Goal: Register for event/course: Sign up to attend an event or enroll in a course

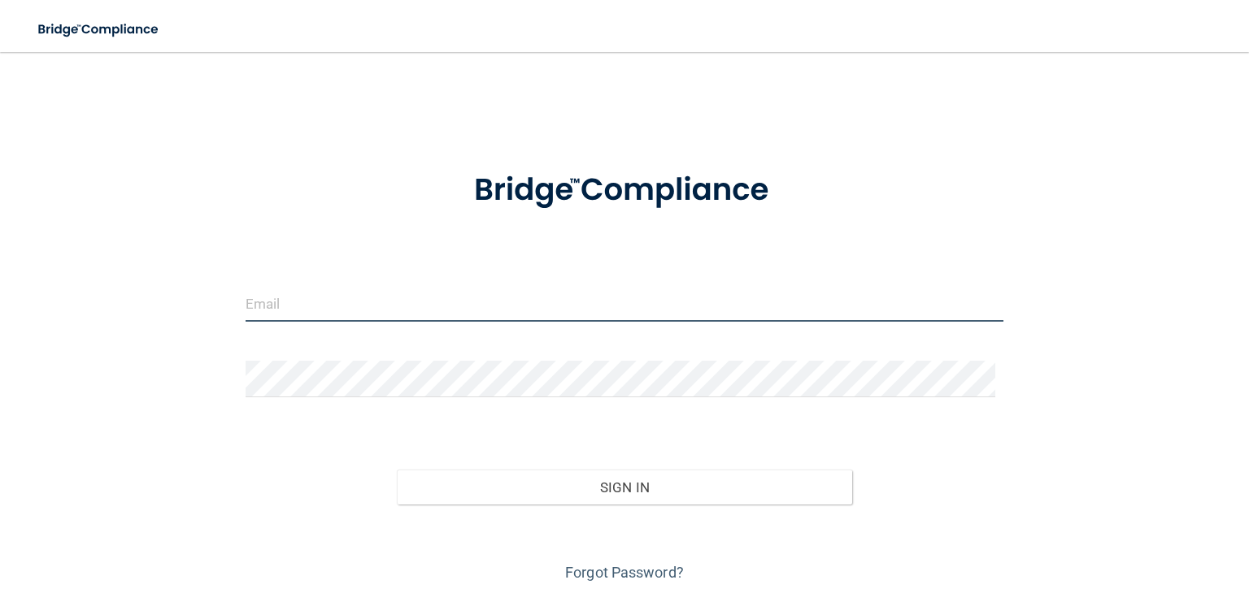
click at [569, 307] on input "email" at bounding box center [625, 303] width 758 height 37
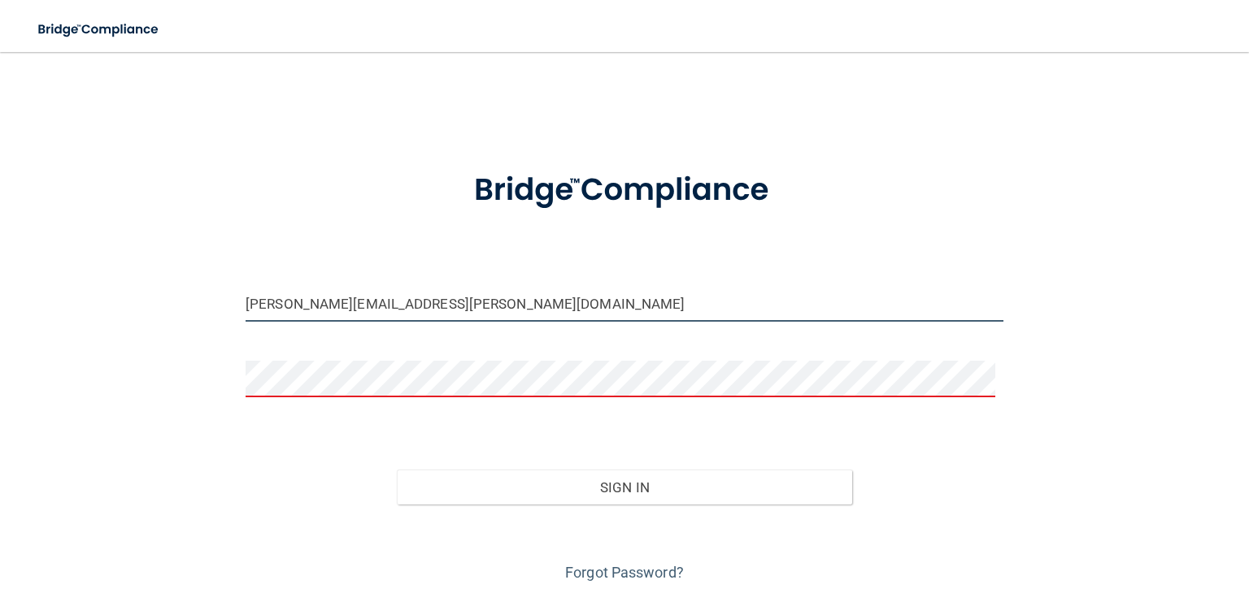
type input "[PERSON_NAME][EMAIL_ADDRESS][PERSON_NAME][DOMAIN_NAME]"
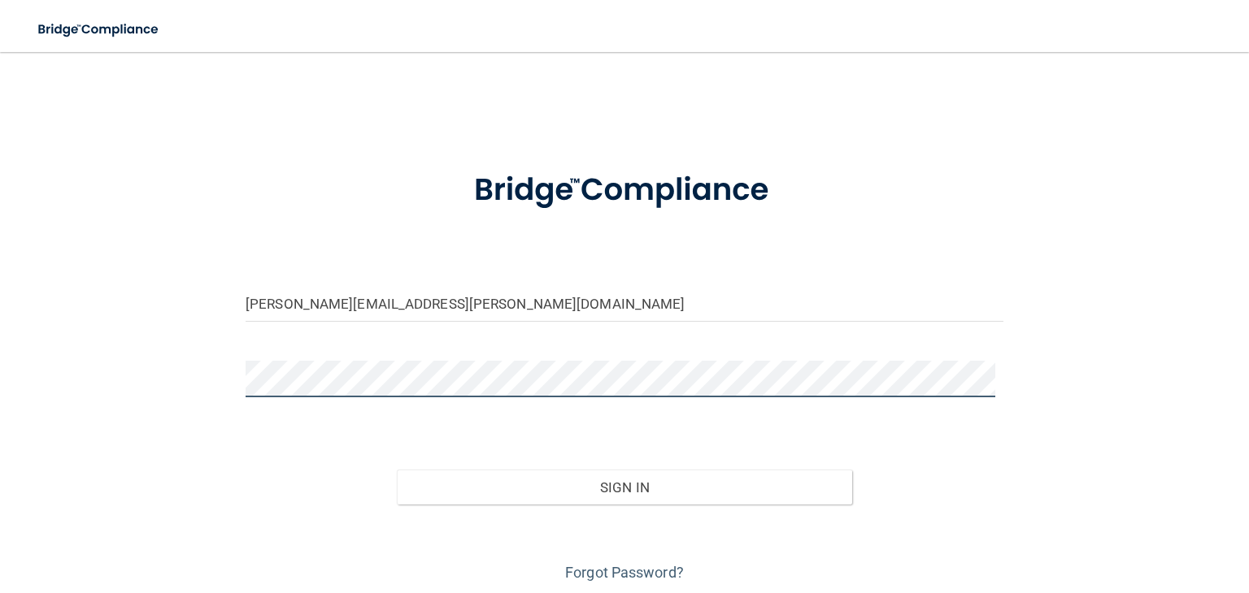
click at [397, 470] on button "Sign In" at bounding box center [624, 488] width 454 height 36
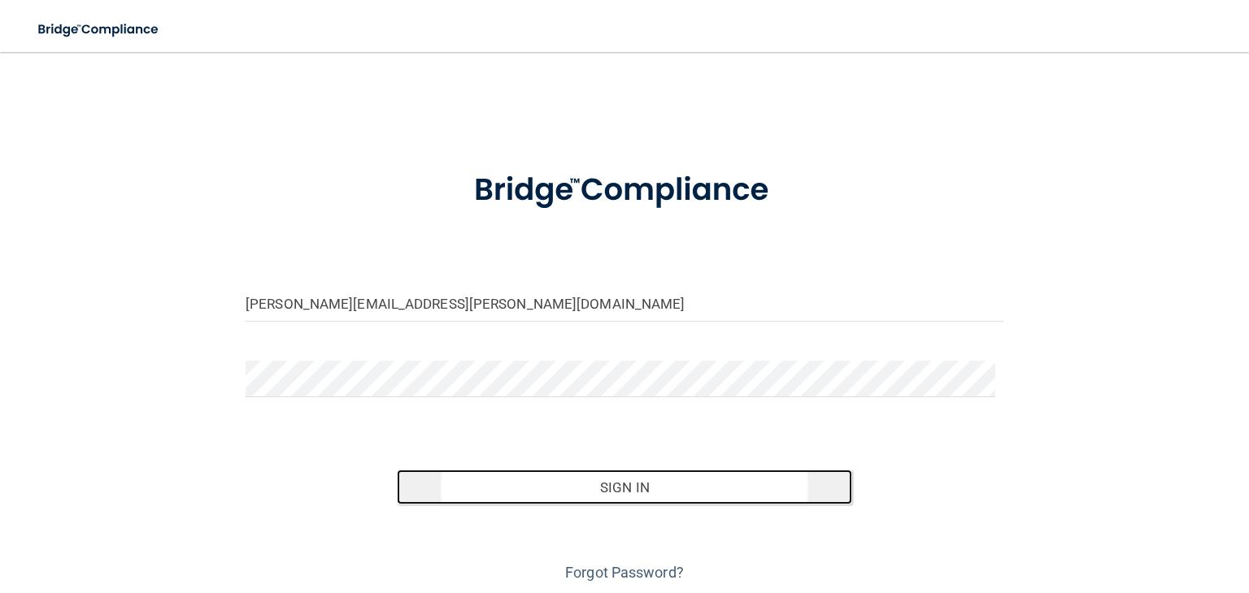
click at [511, 497] on button "Sign In" at bounding box center [624, 488] width 454 height 36
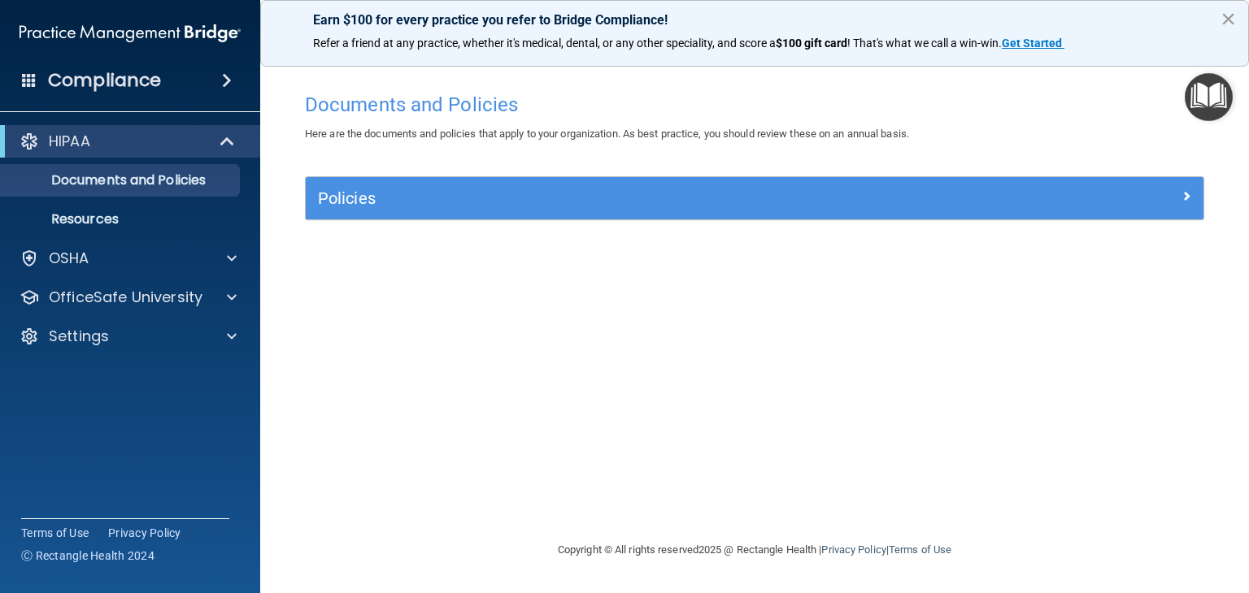
click at [1225, 15] on button "×" at bounding box center [1227, 19] width 15 height 26
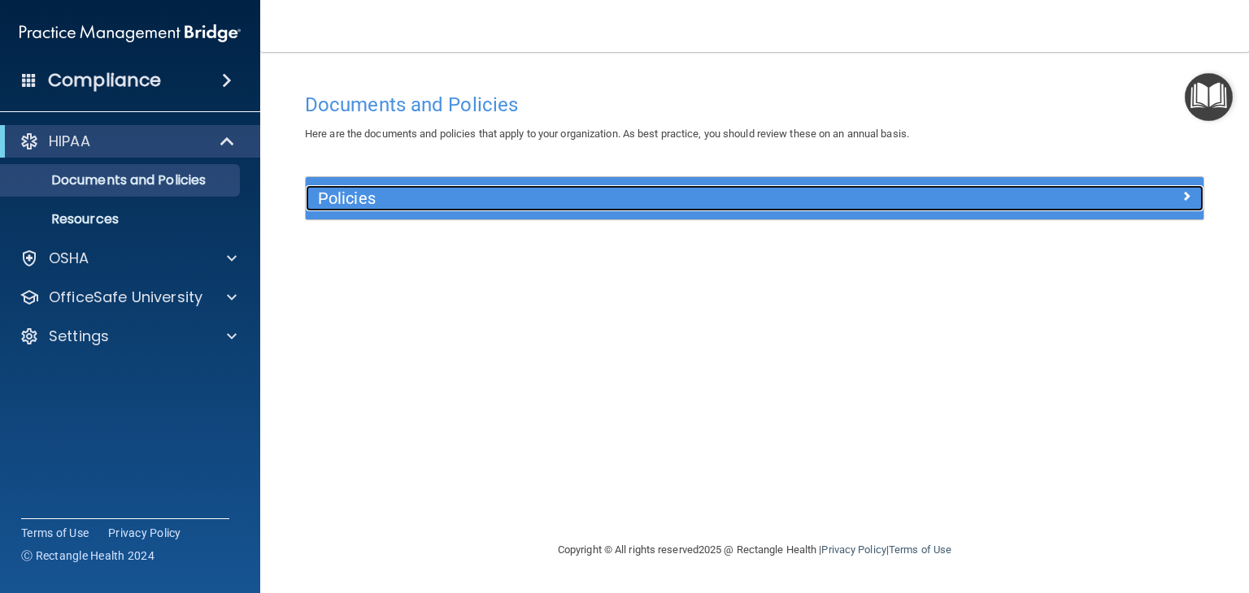
click at [1039, 196] on div at bounding box center [1091, 195] width 224 height 20
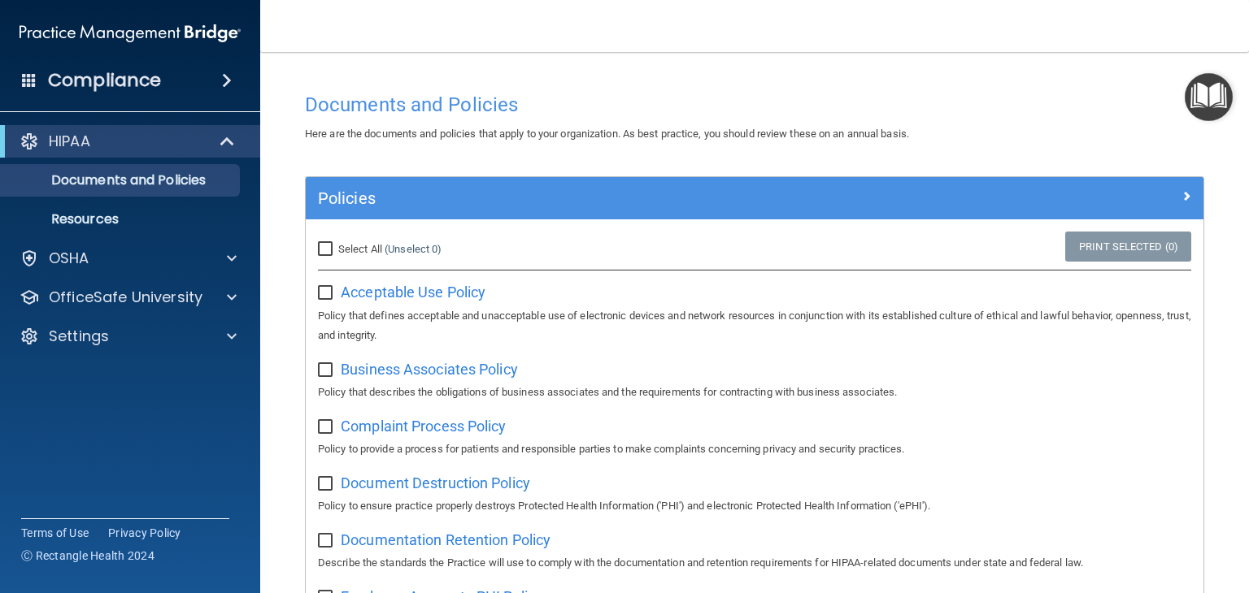
click at [326, 251] on input "Select All (Unselect 0) Unselect All" at bounding box center [327, 249] width 19 height 13
checkbox input "true"
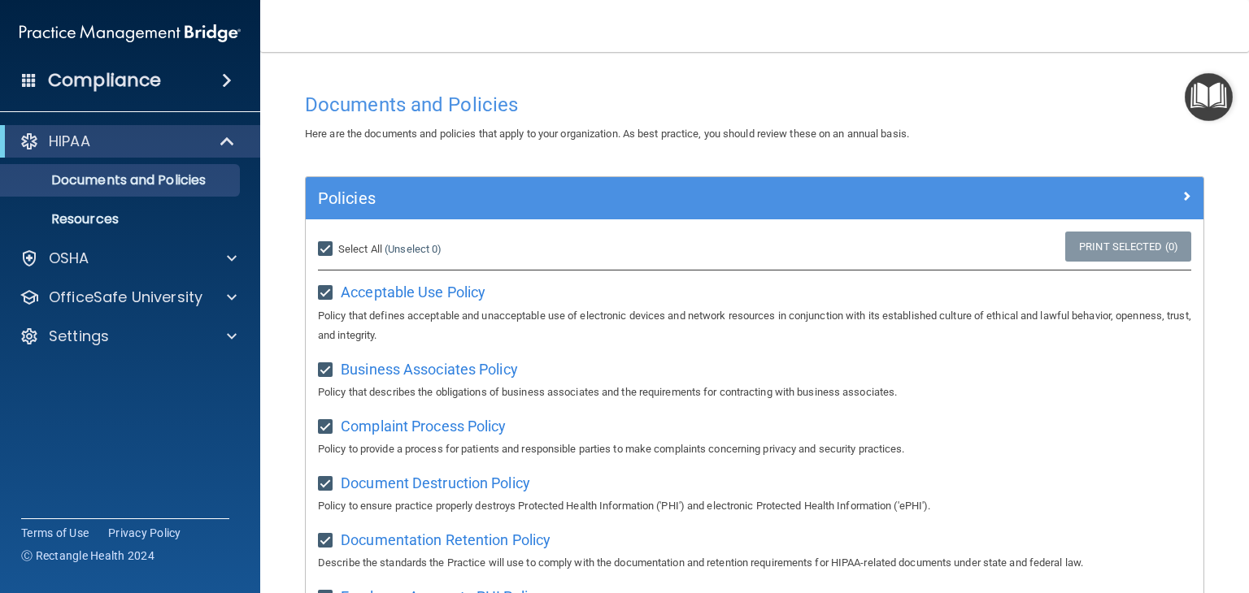
checkbox input "true"
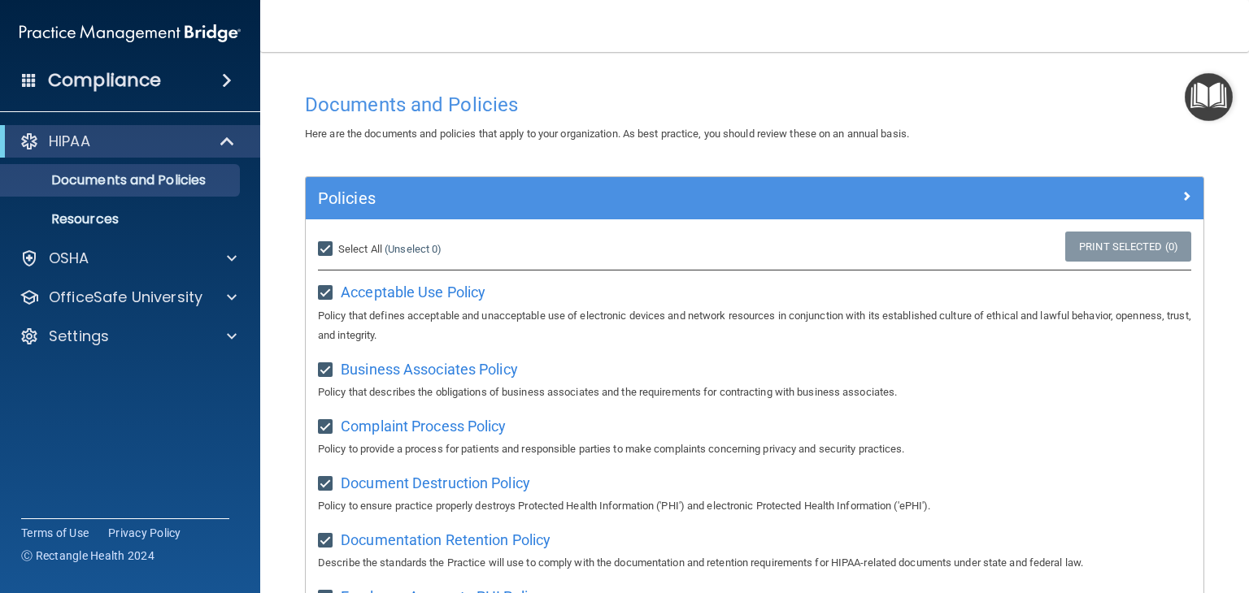
checkbox input "true"
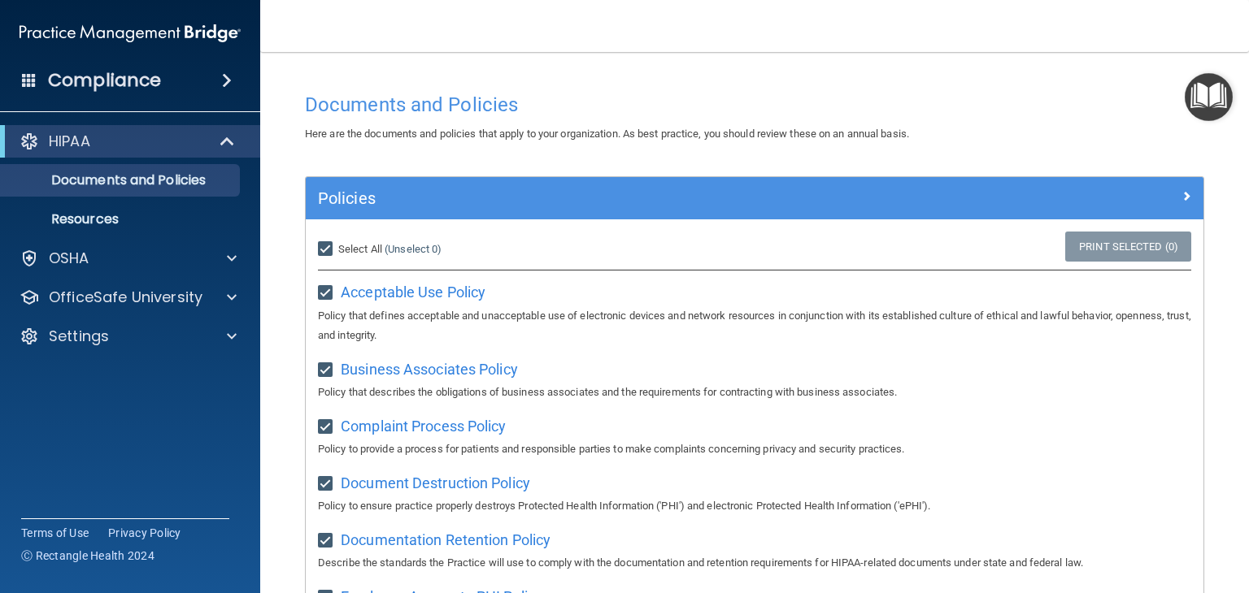
checkbox input "true"
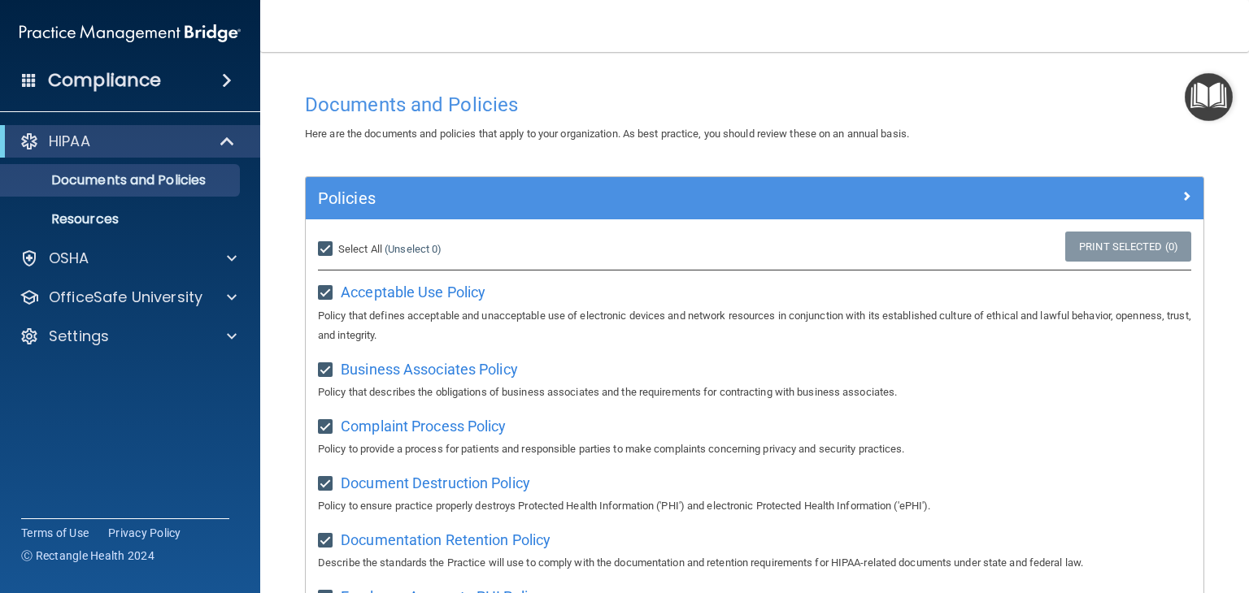
checkbox input "true"
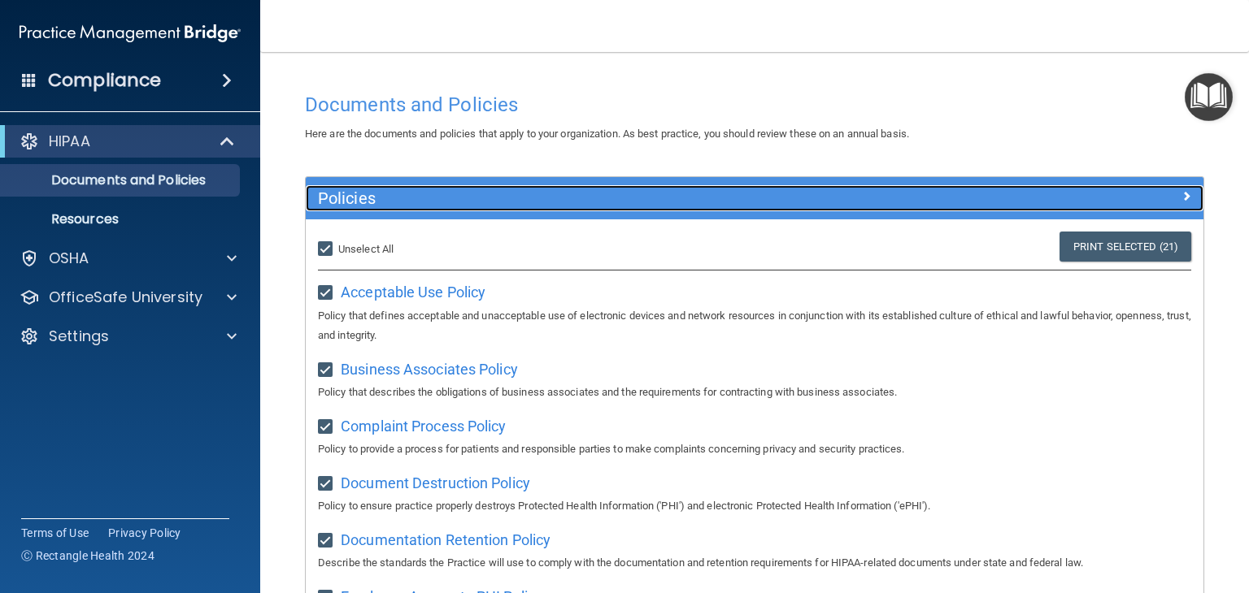
click at [1180, 196] on div at bounding box center [1091, 195] width 224 height 20
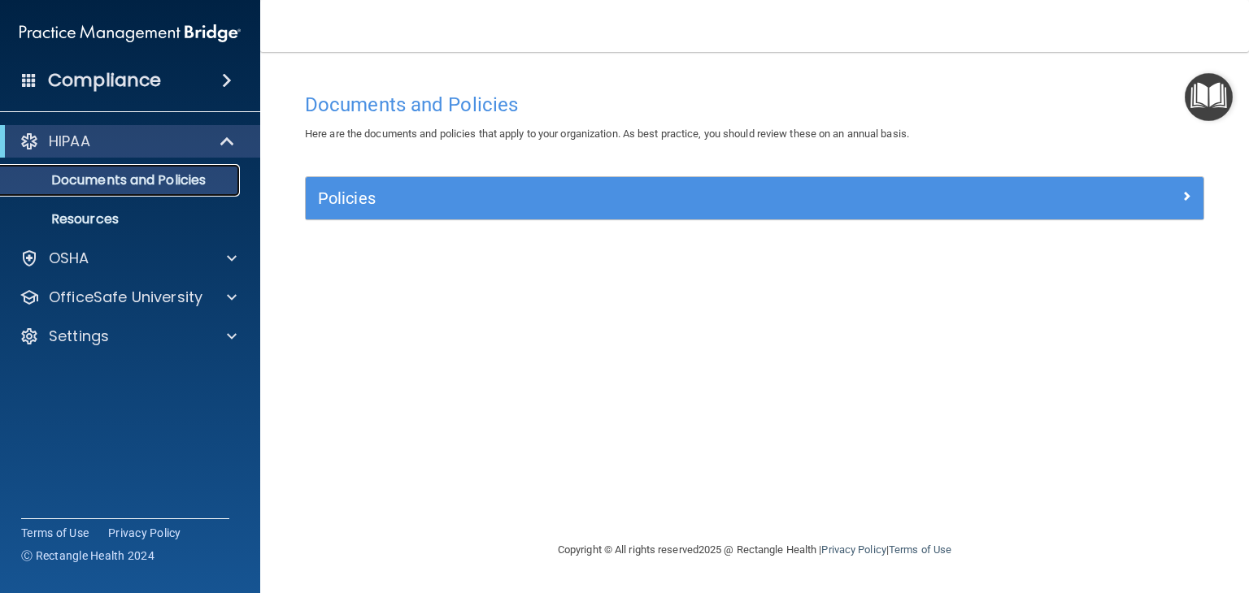
click at [168, 178] on p "Documents and Policies" at bounding box center [122, 180] width 222 height 16
click at [85, 215] on p "Resources" at bounding box center [122, 219] width 222 height 16
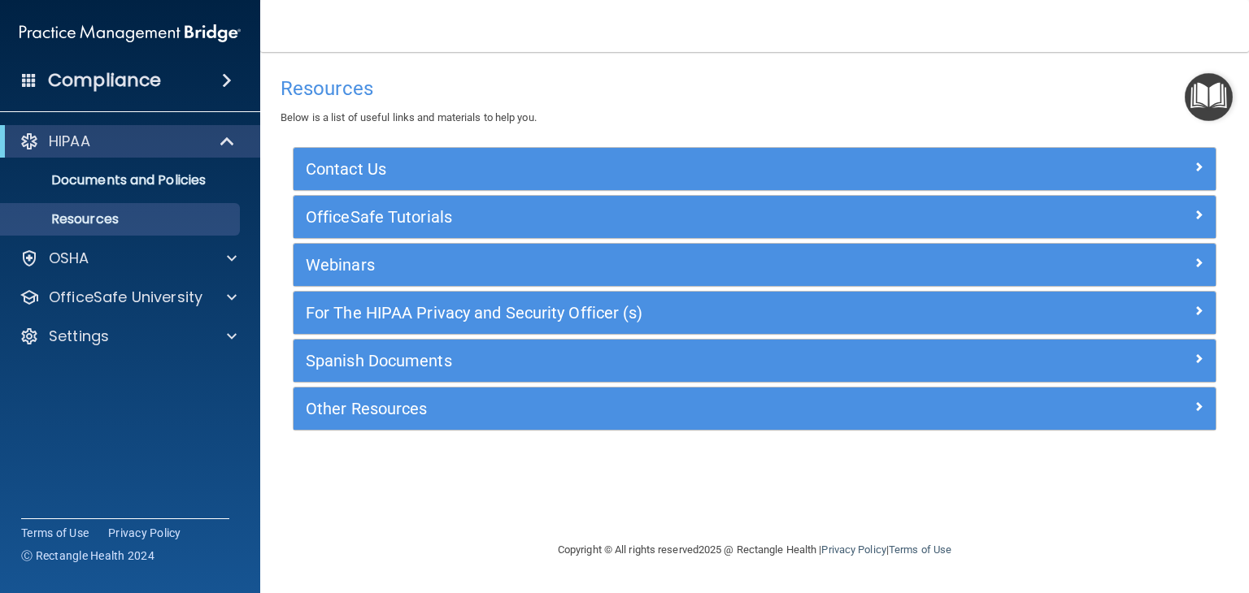
click at [674, 182] on div "Contact Us" at bounding box center [754, 169] width 922 height 42
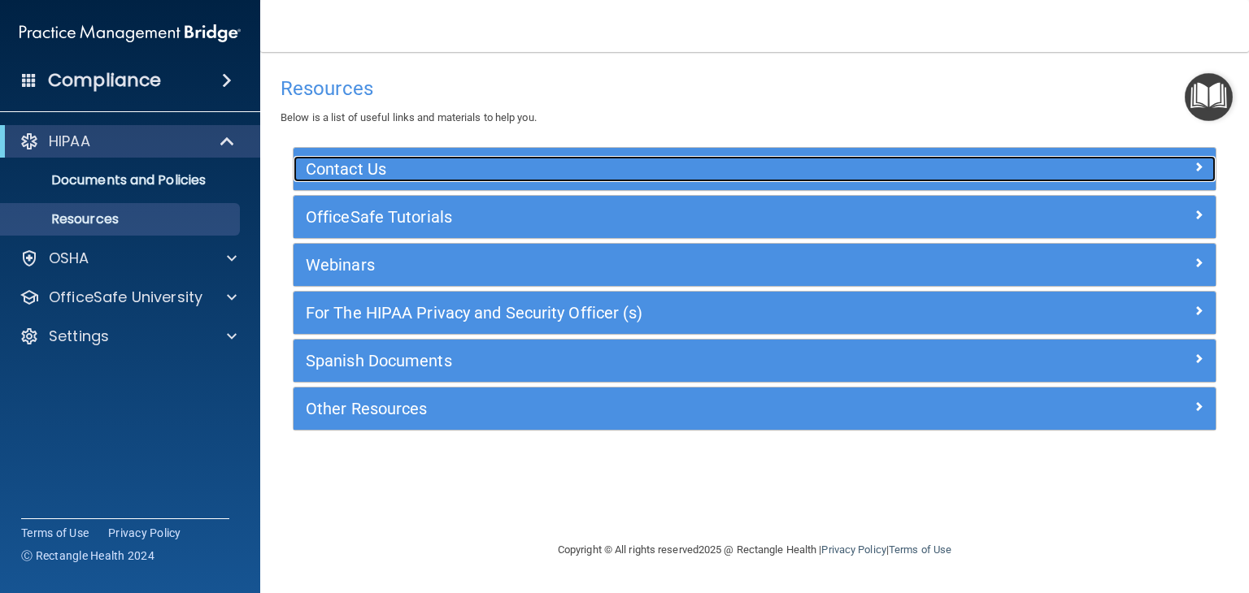
click at [1201, 172] on span at bounding box center [1199, 167] width 10 height 20
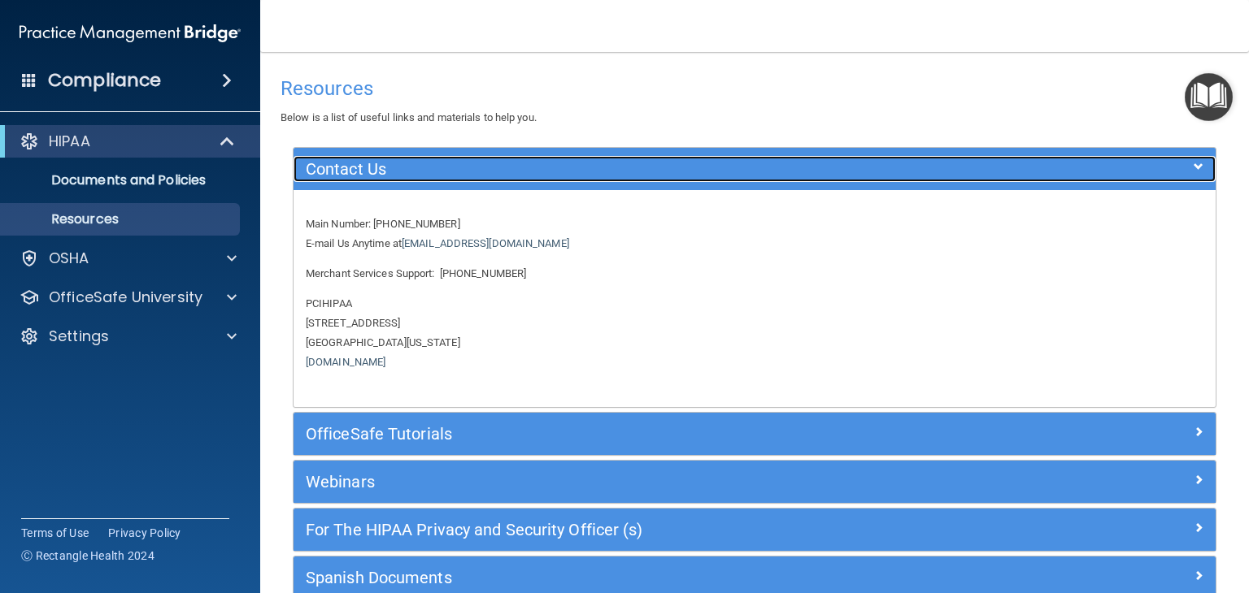
click at [1201, 172] on div at bounding box center [1100, 166] width 231 height 20
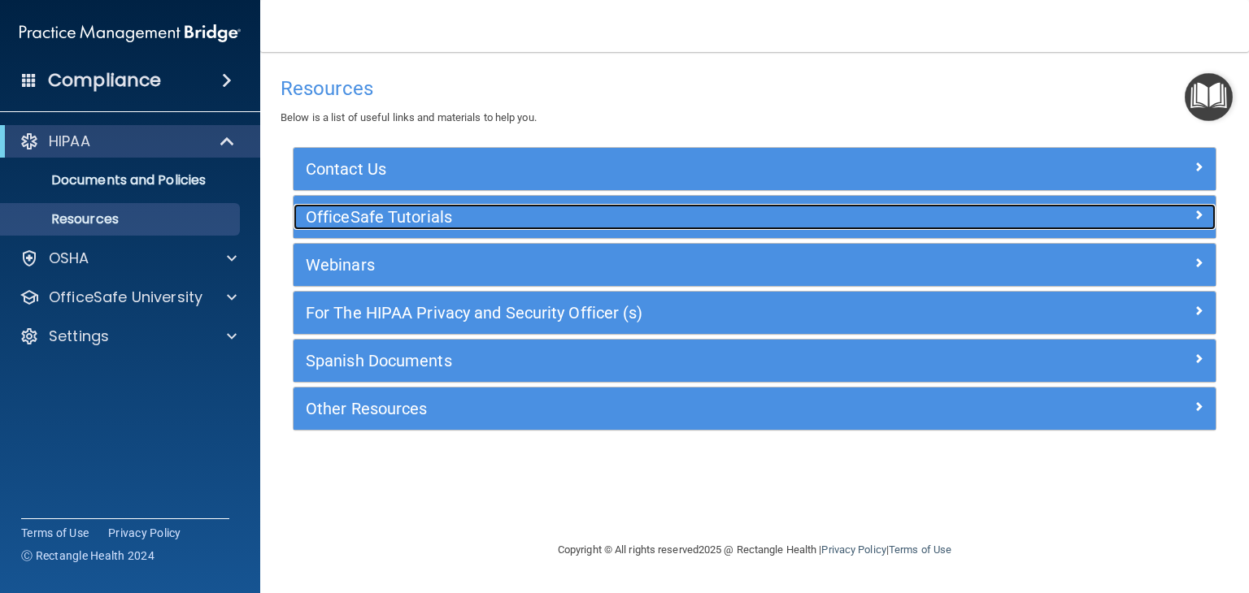
click at [1198, 217] on span at bounding box center [1199, 215] width 10 height 20
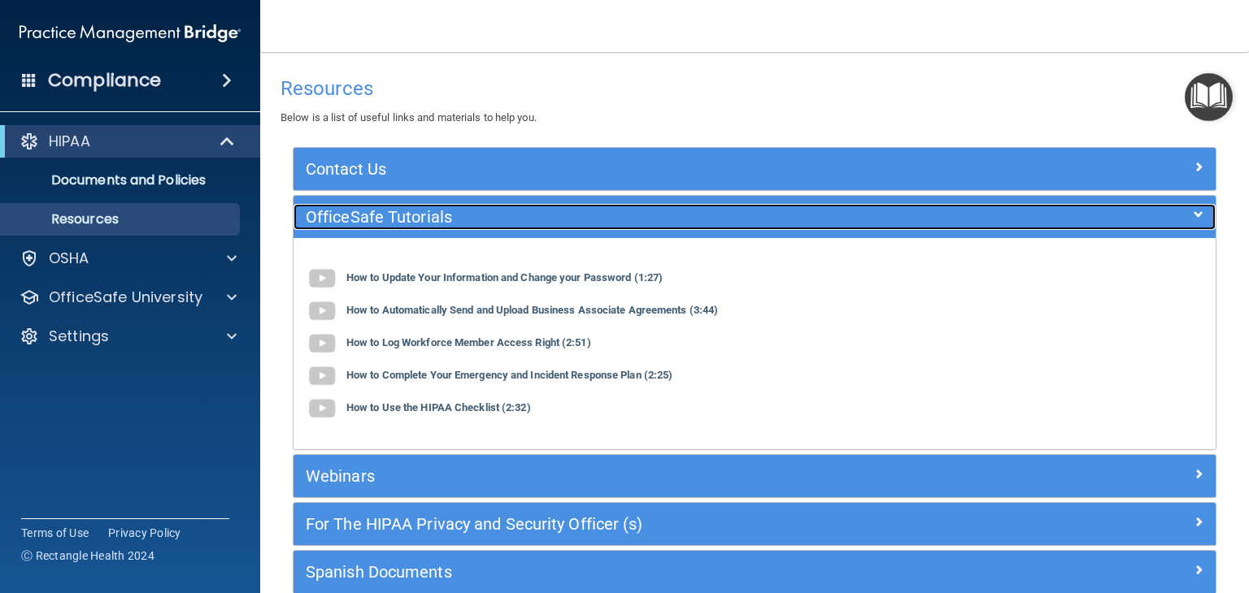
click at [1193, 217] on div at bounding box center [1100, 214] width 231 height 20
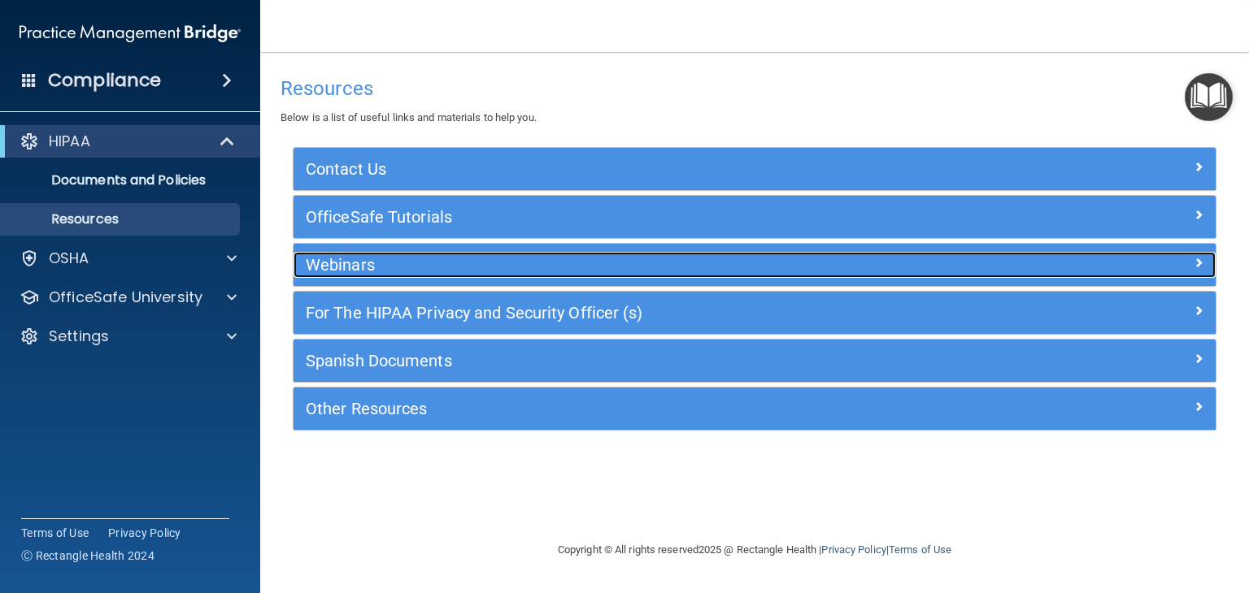
click at [1174, 264] on div at bounding box center [1100, 262] width 231 height 20
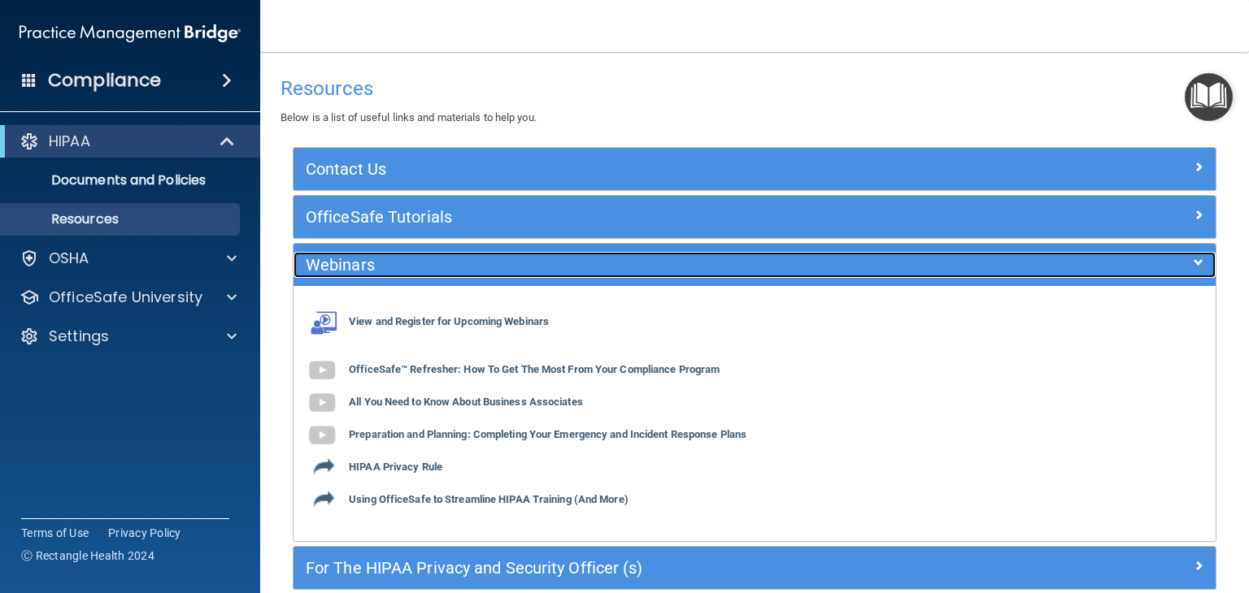
click at [1174, 264] on div at bounding box center [1100, 262] width 231 height 20
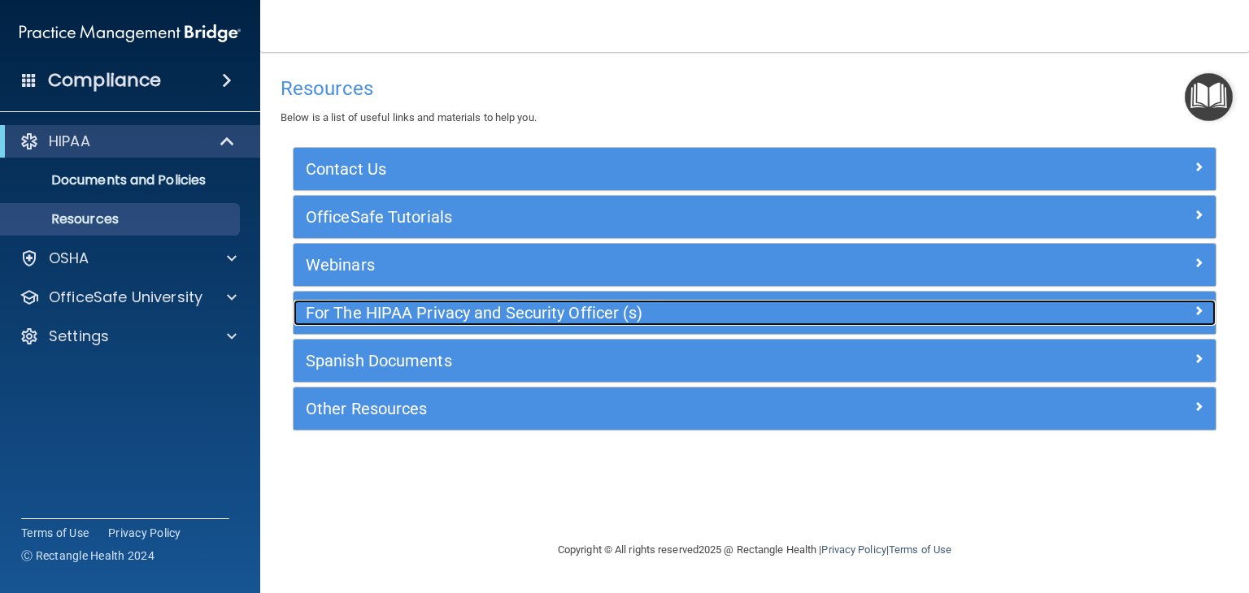
click at [1163, 300] on div at bounding box center [1100, 310] width 231 height 20
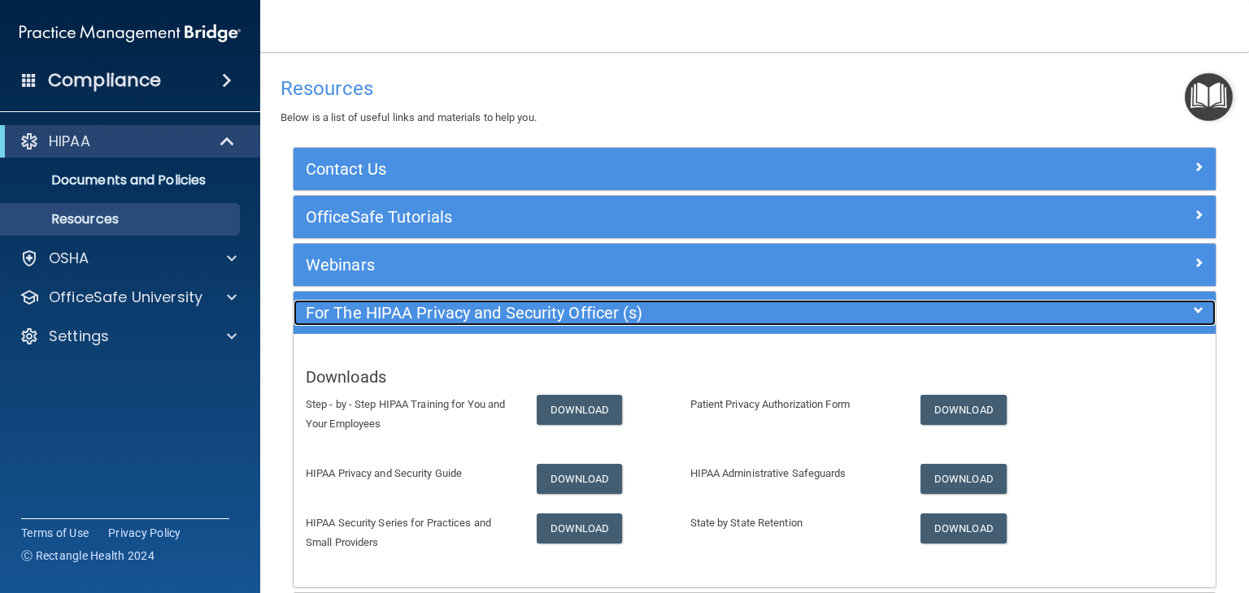
click at [1163, 300] on div at bounding box center [1100, 310] width 231 height 20
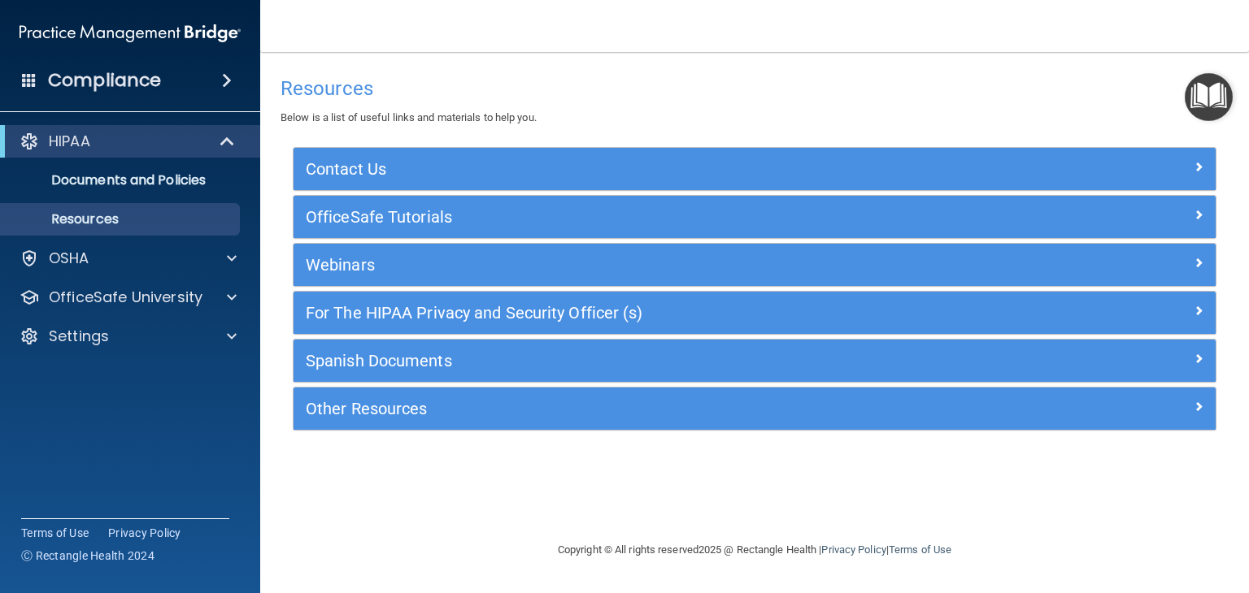
click at [223, 88] on span at bounding box center [227, 81] width 10 height 20
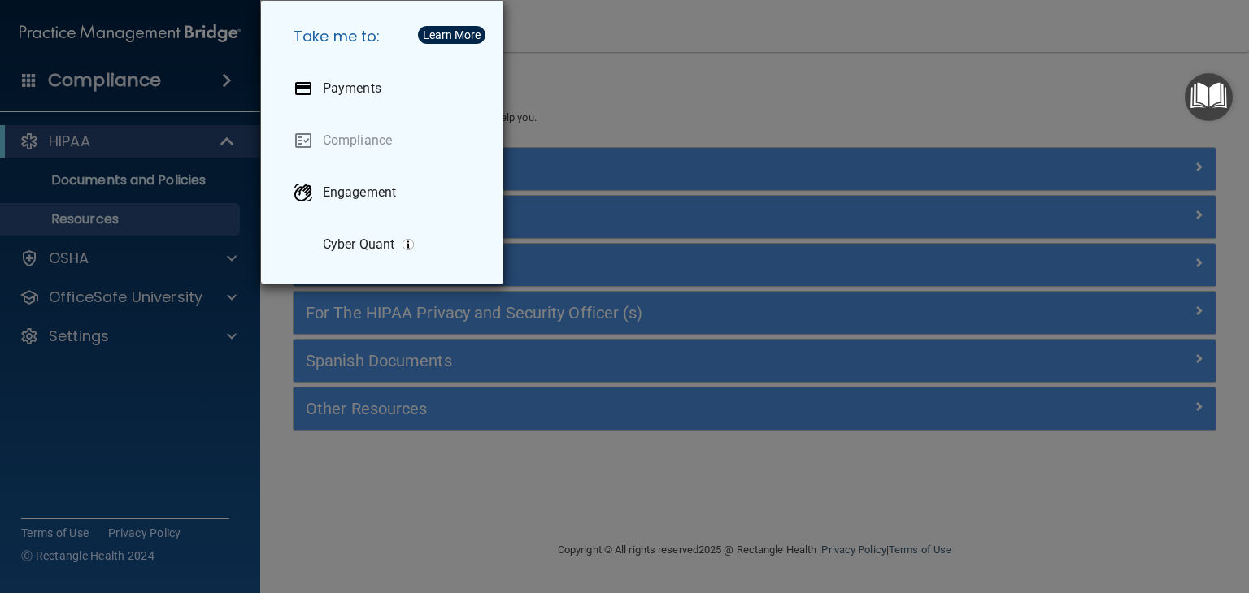
click at [196, 85] on div "Take me to: Payments Compliance Engagement Cyber Quant" at bounding box center [624, 296] width 1249 height 593
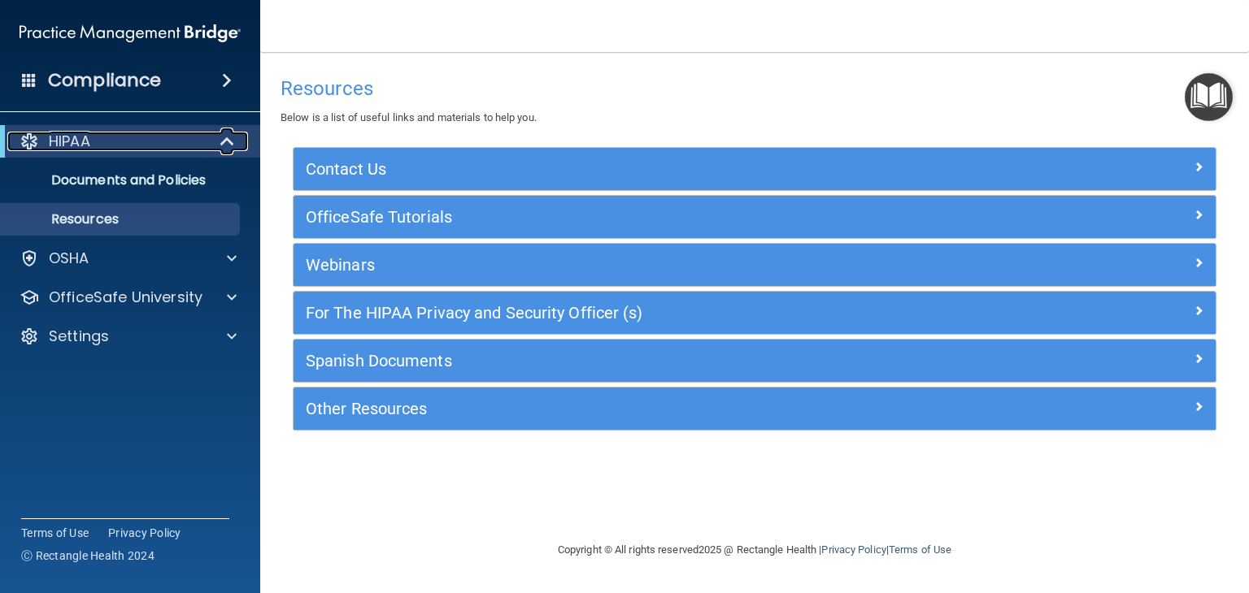
click at [222, 143] on span at bounding box center [229, 142] width 14 height 20
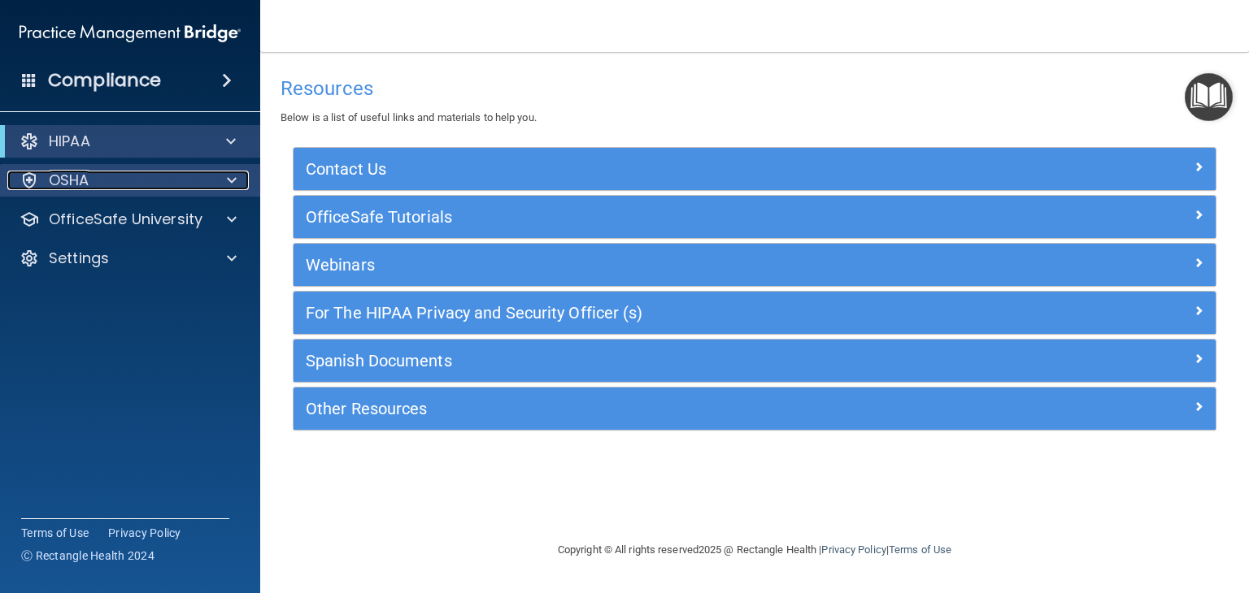
click at [227, 172] on span at bounding box center [232, 181] width 10 height 20
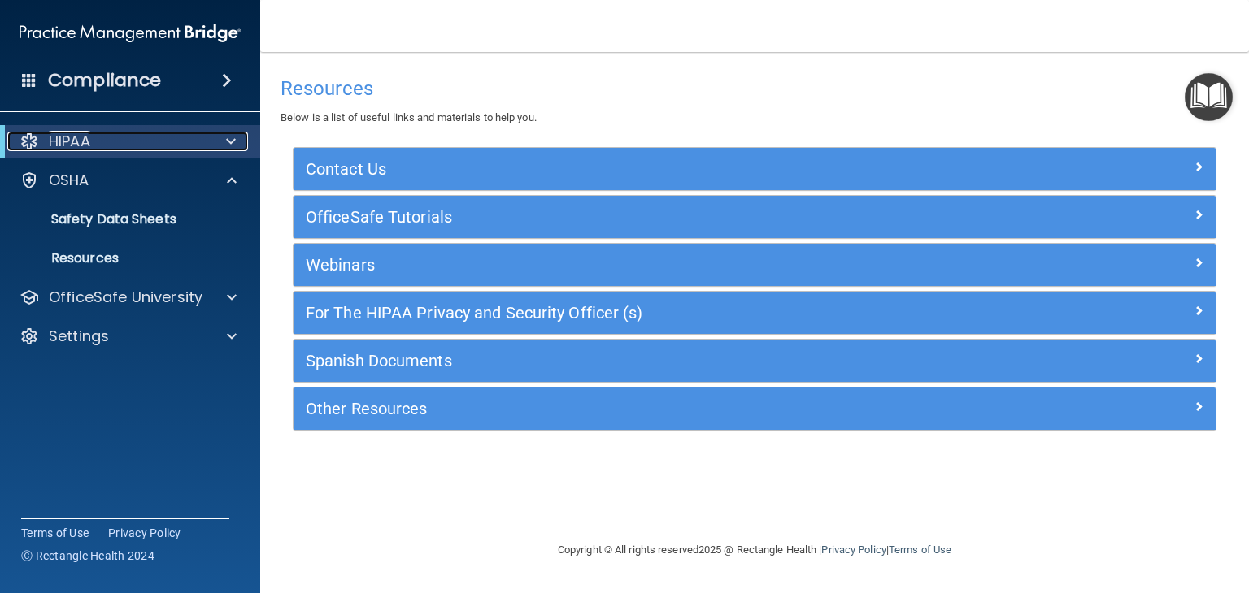
click at [156, 146] on div "HIPAA" at bounding box center [107, 142] width 201 height 20
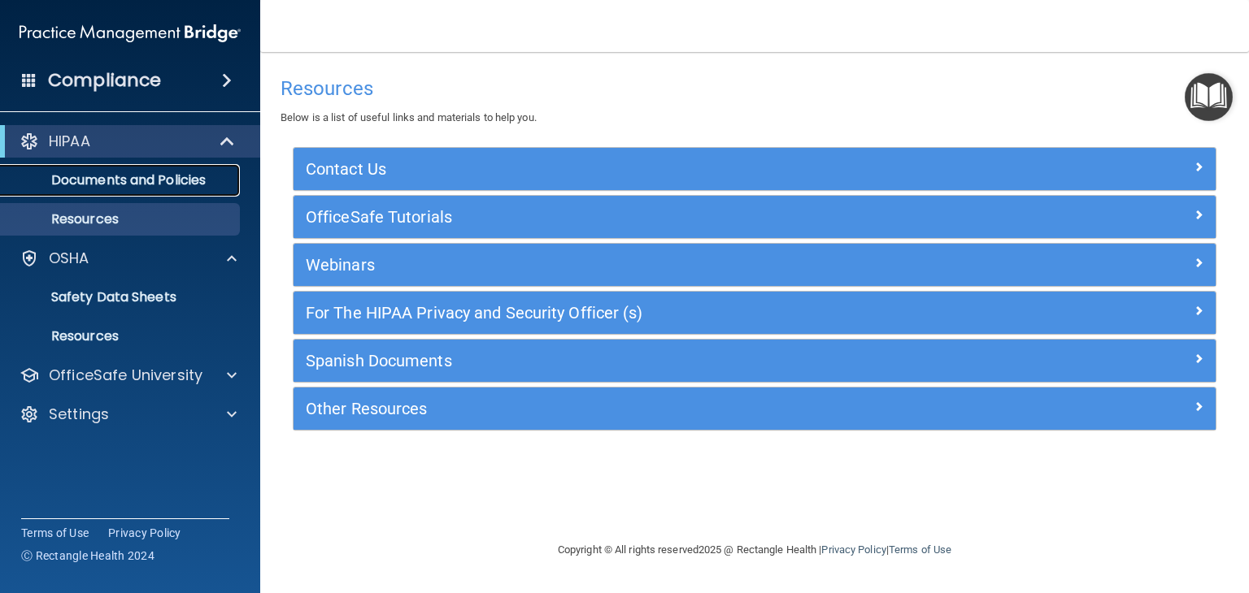
click at [107, 180] on p "Documents and Policies" at bounding box center [122, 180] width 222 height 16
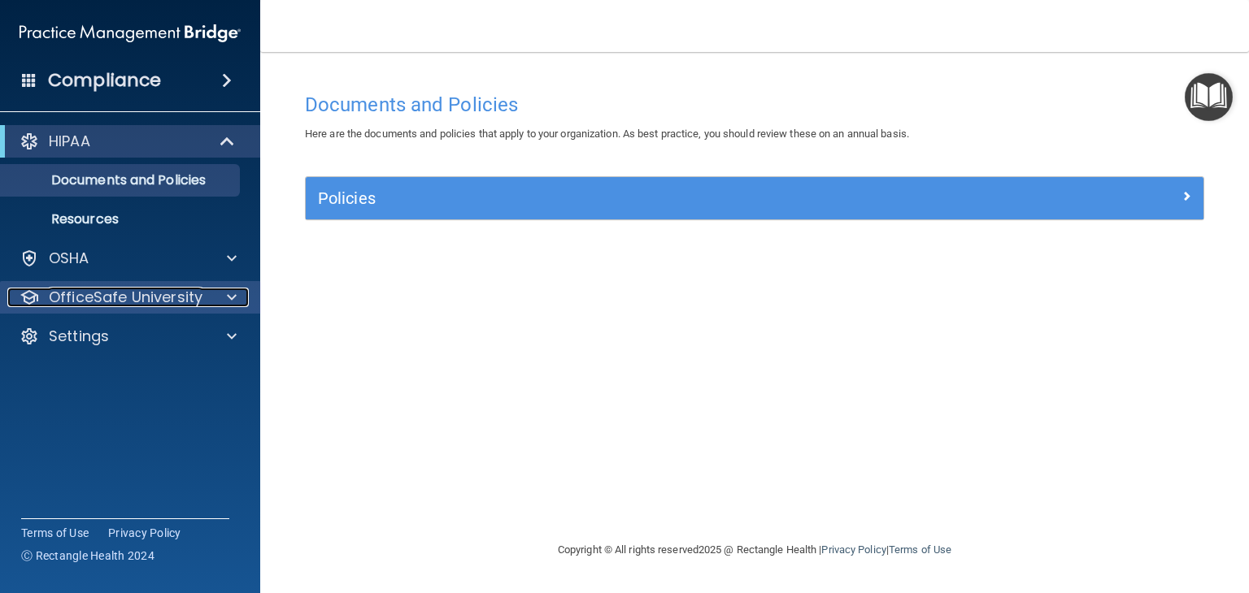
click at [184, 306] on p "OfficeSafe University" at bounding box center [126, 298] width 154 height 20
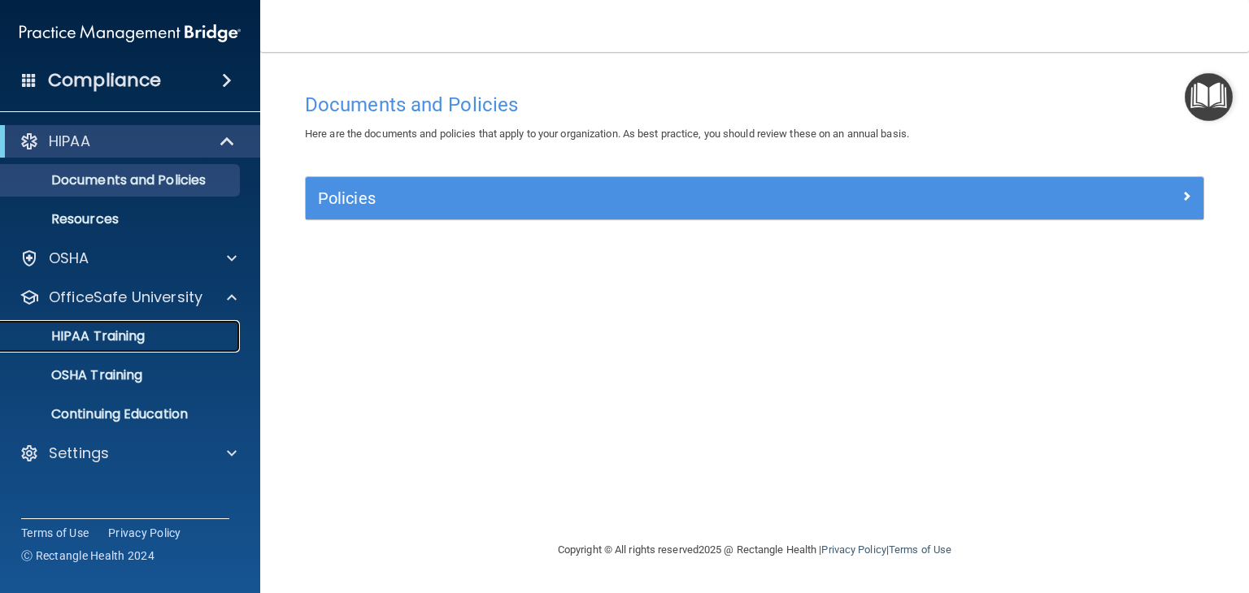
click at [130, 334] on p "HIPAA Training" at bounding box center [78, 336] width 134 height 16
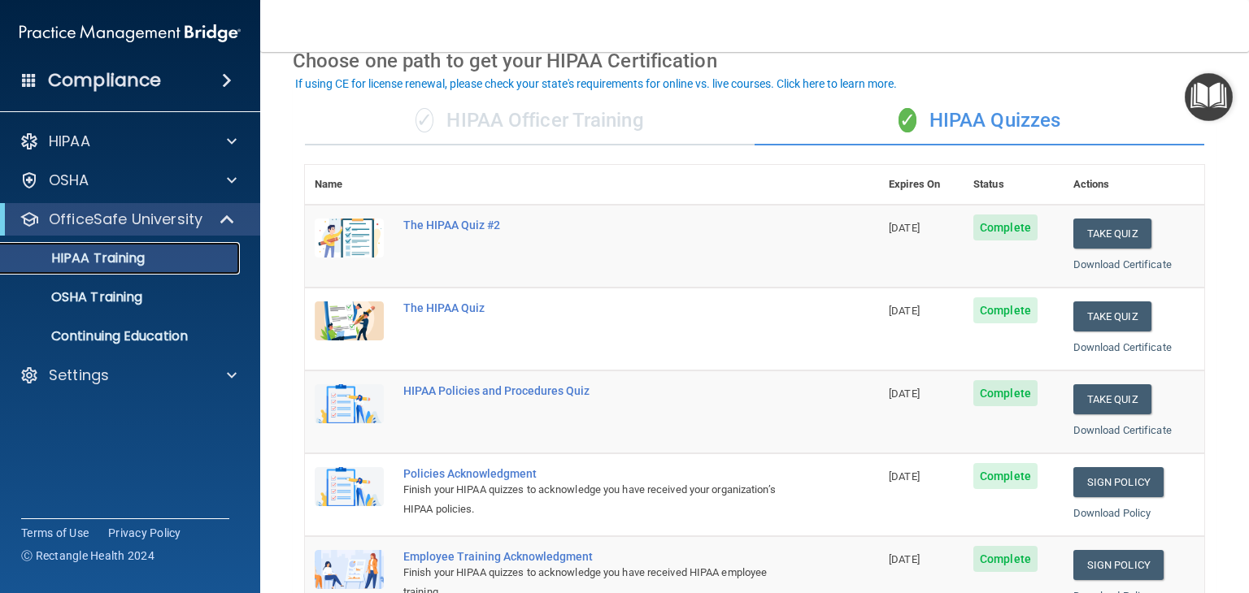
scroll to position [83, 0]
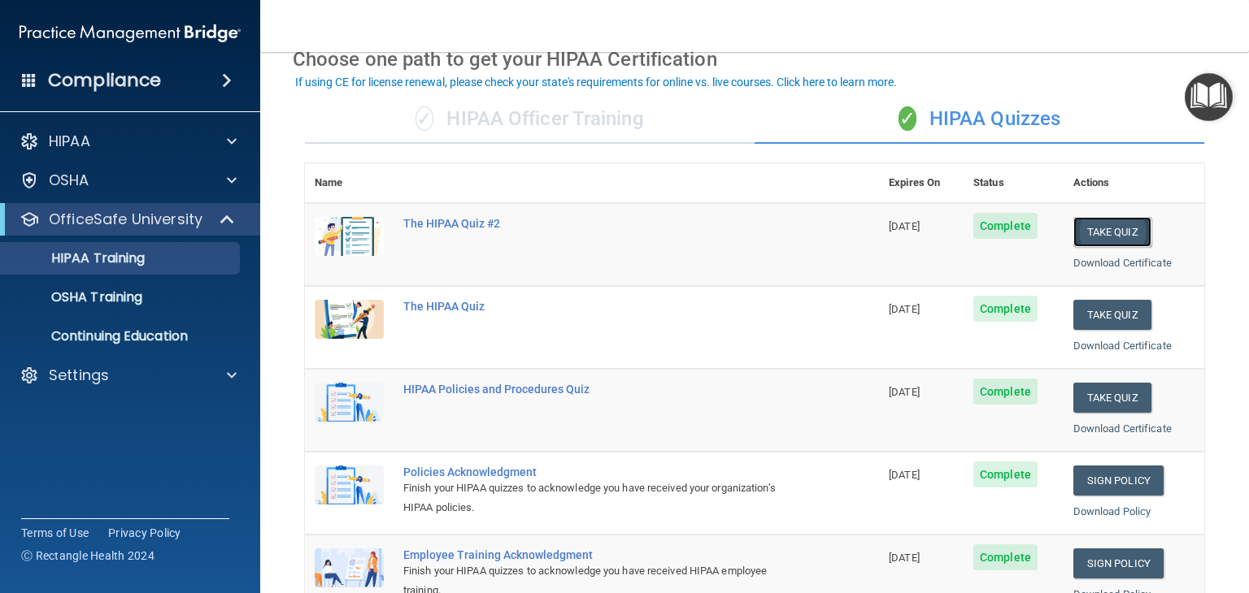
click at [1094, 233] on button "Take Quiz" at bounding box center [1112, 232] width 78 height 30
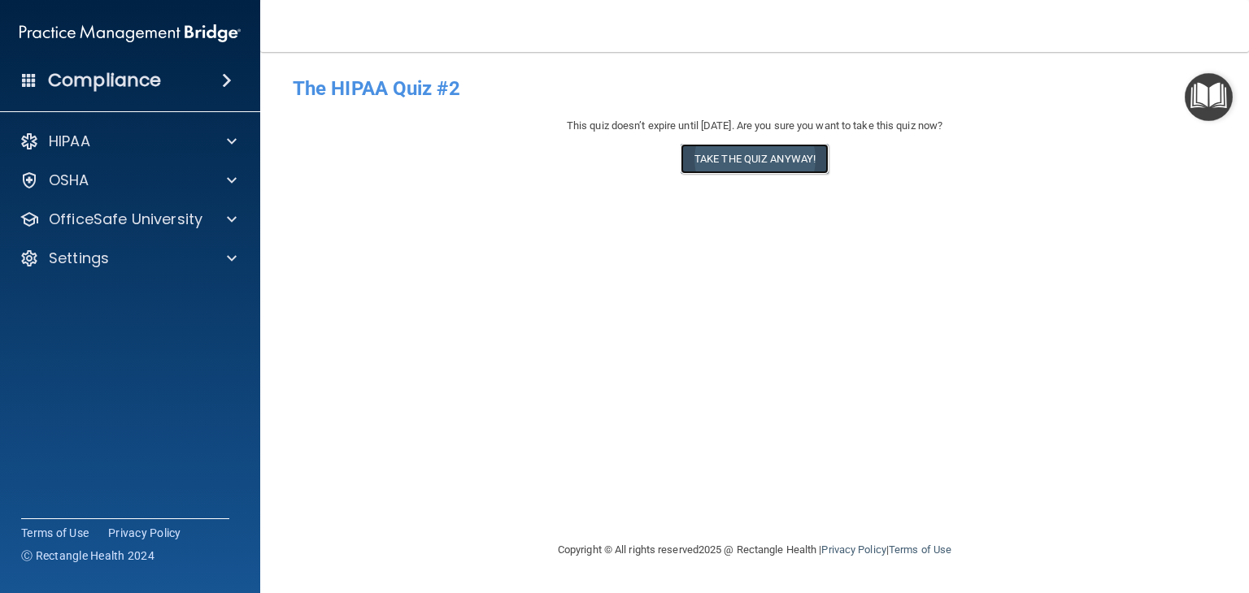
click at [764, 162] on button "Take the quiz anyway!" at bounding box center [754, 159] width 148 height 30
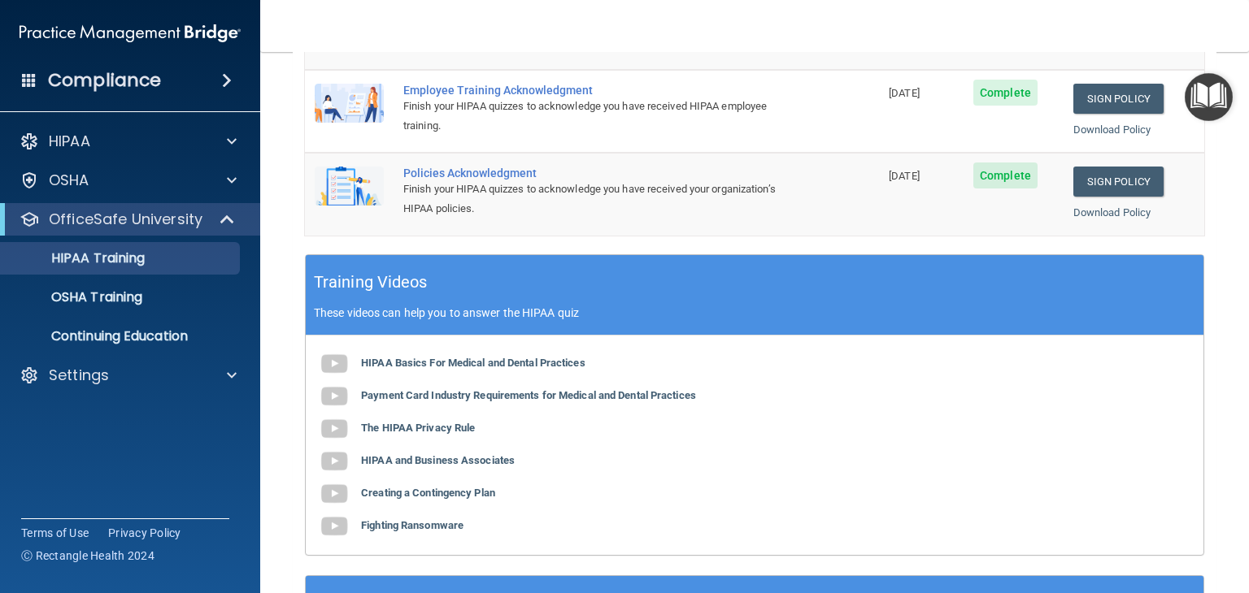
scroll to position [526, 0]
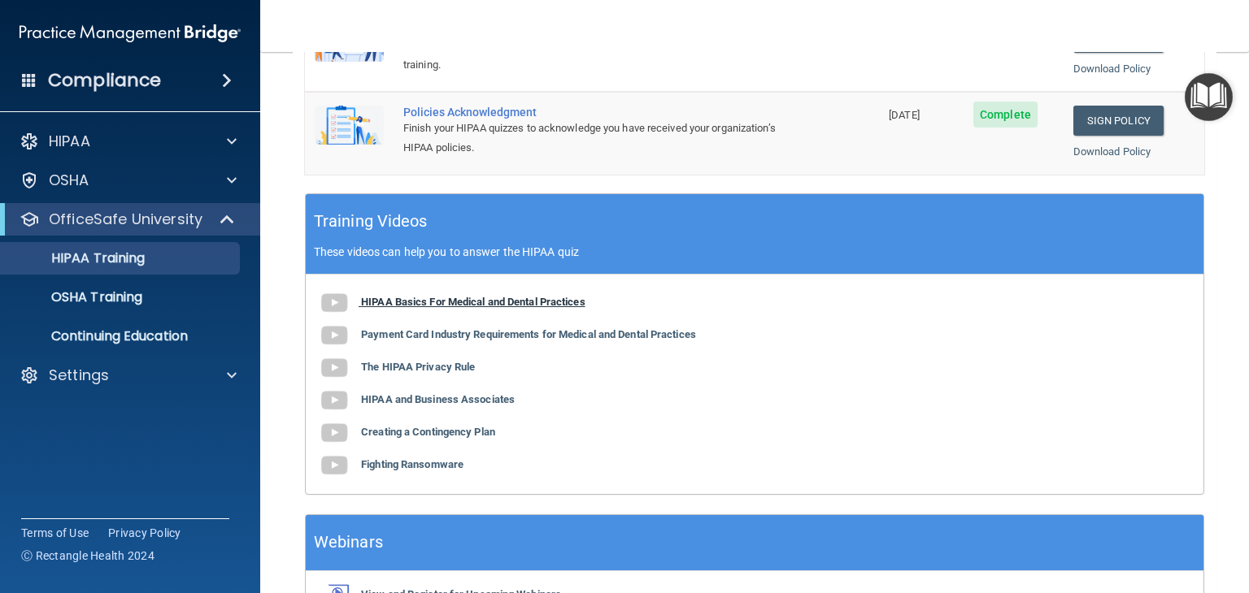
click at [446, 298] on b "HIPAA Basics For Medical and Dental Practices" at bounding box center [473, 302] width 224 height 12
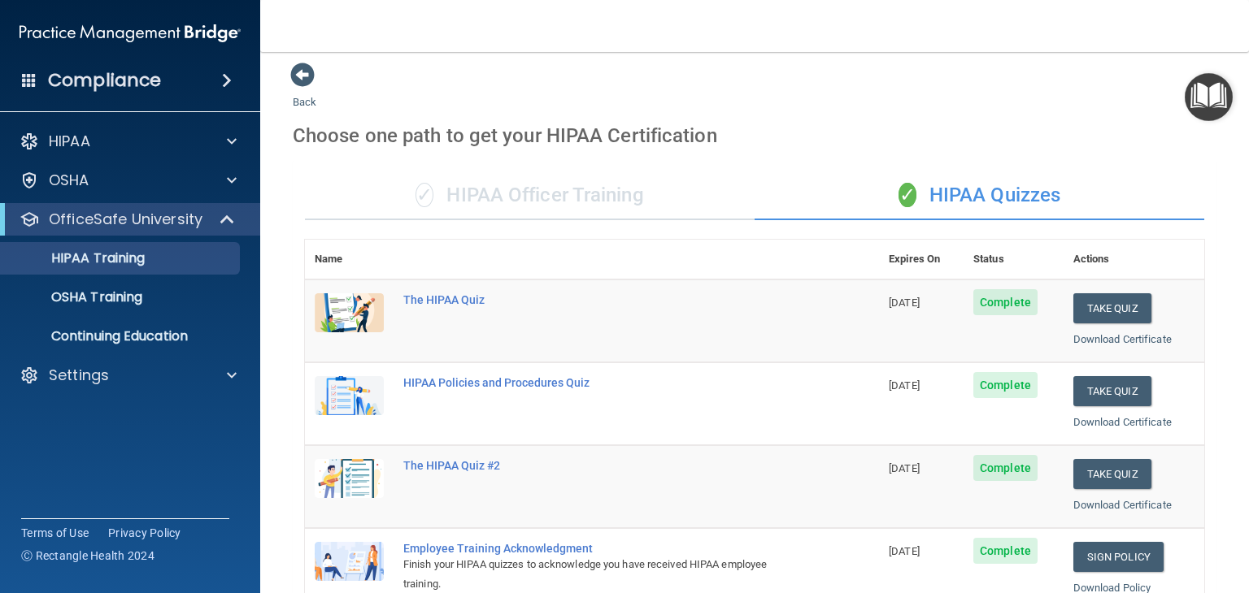
scroll to position [0, 0]
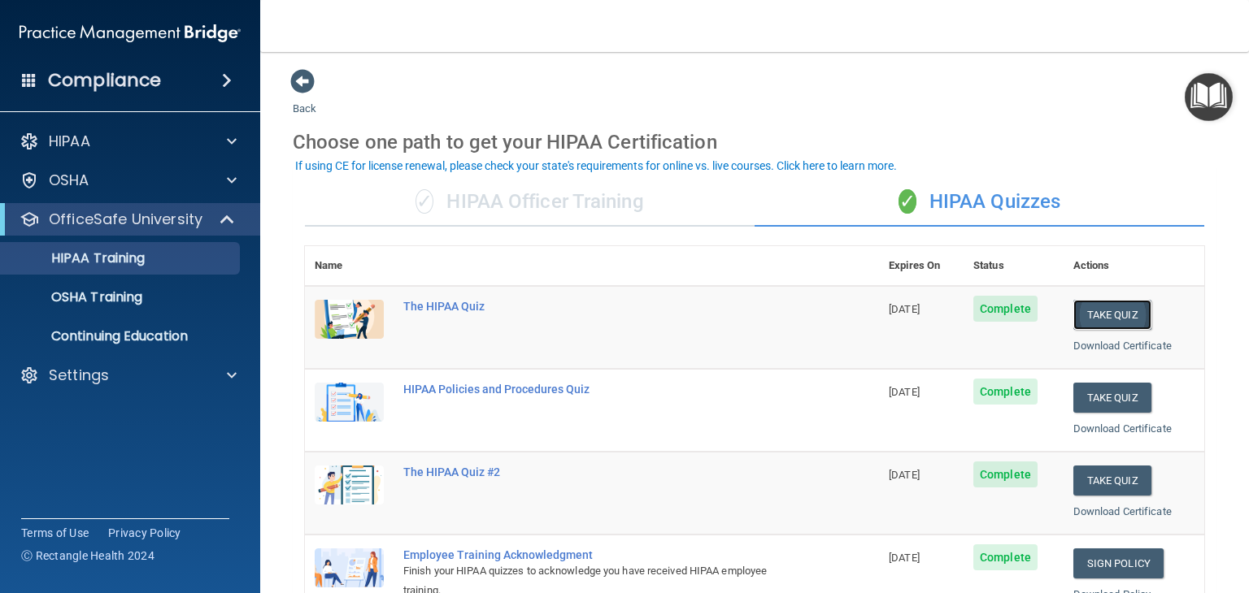
click at [1115, 311] on button "Take Quiz" at bounding box center [1112, 315] width 78 height 30
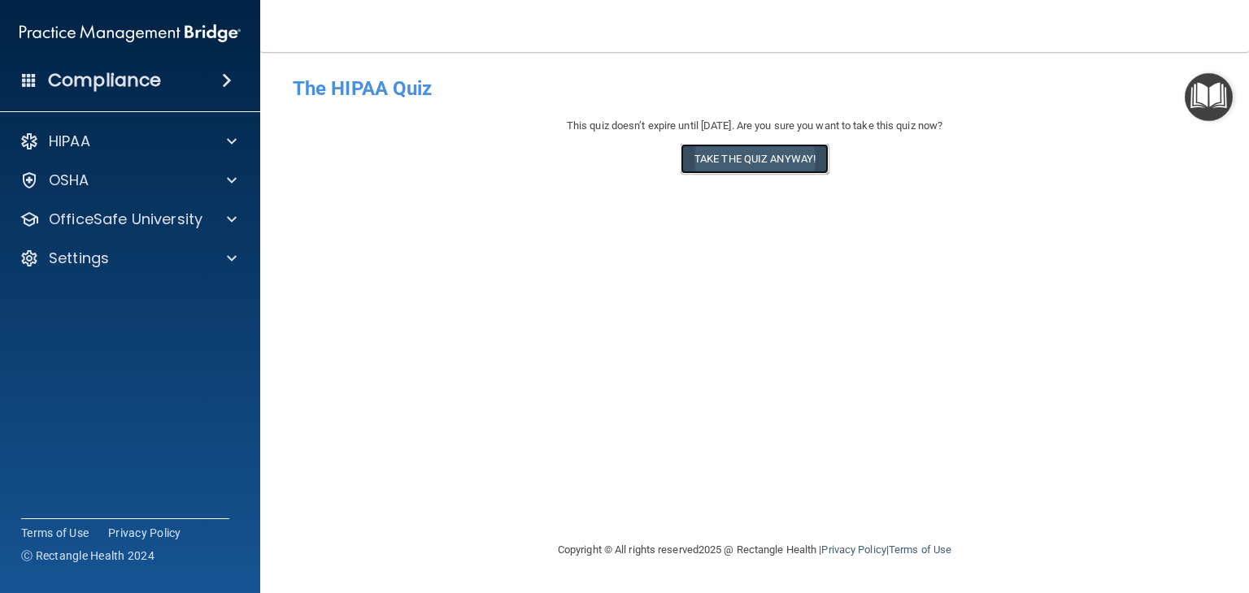
click at [760, 167] on button "Take the quiz anyway!" at bounding box center [754, 159] width 148 height 30
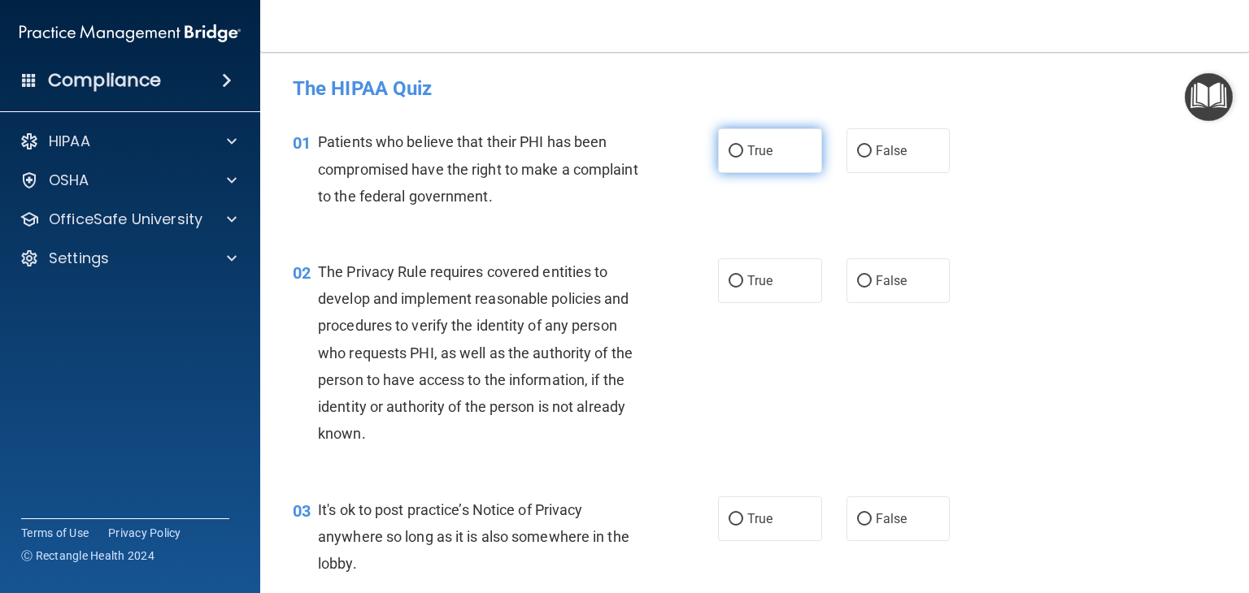
click at [754, 165] on label "True" at bounding box center [770, 150] width 104 height 45
click at [743, 158] on input "True" at bounding box center [735, 152] width 15 height 12
radio input "true"
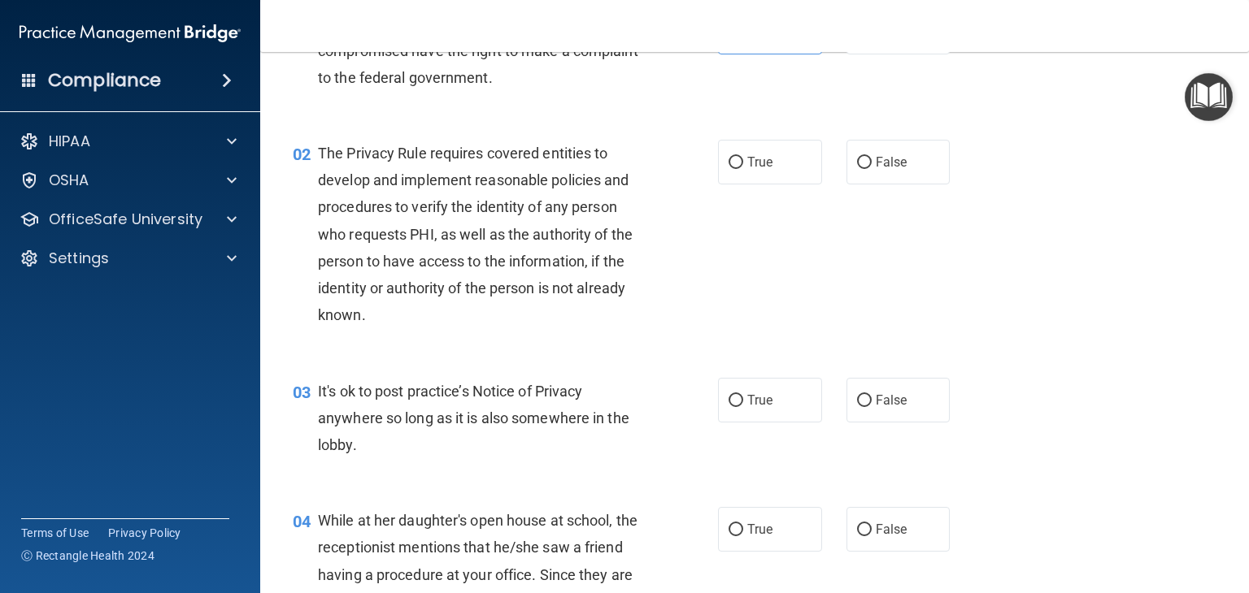
scroll to position [120, 0]
click at [728, 160] on input "True" at bounding box center [735, 161] width 15 height 12
radio input "true"
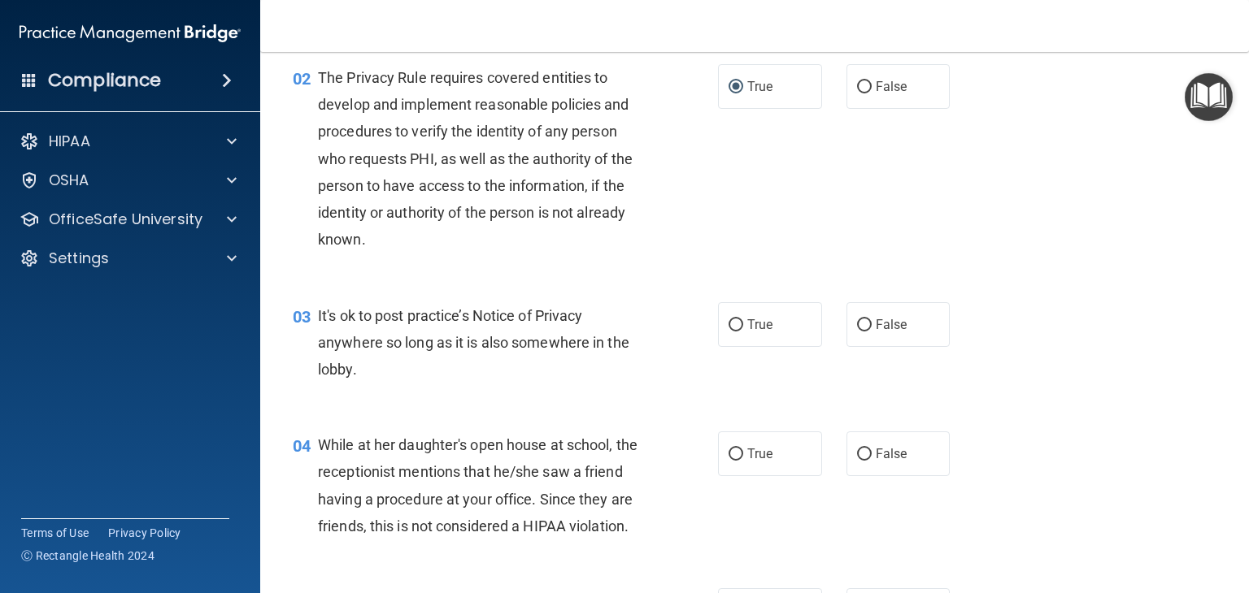
scroll to position [198, 0]
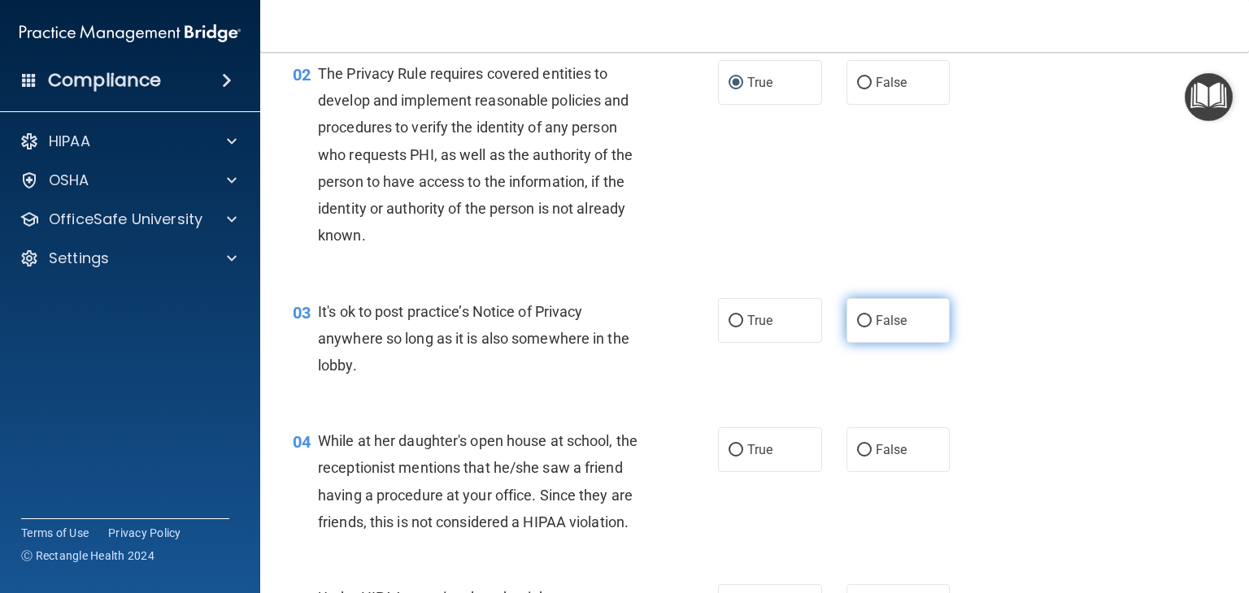
click at [852, 308] on label "False" at bounding box center [898, 320] width 104 height 45
click at [857, 315] on input "False" at bounding box center [864, 321] width 15 height 12
radio input "true"
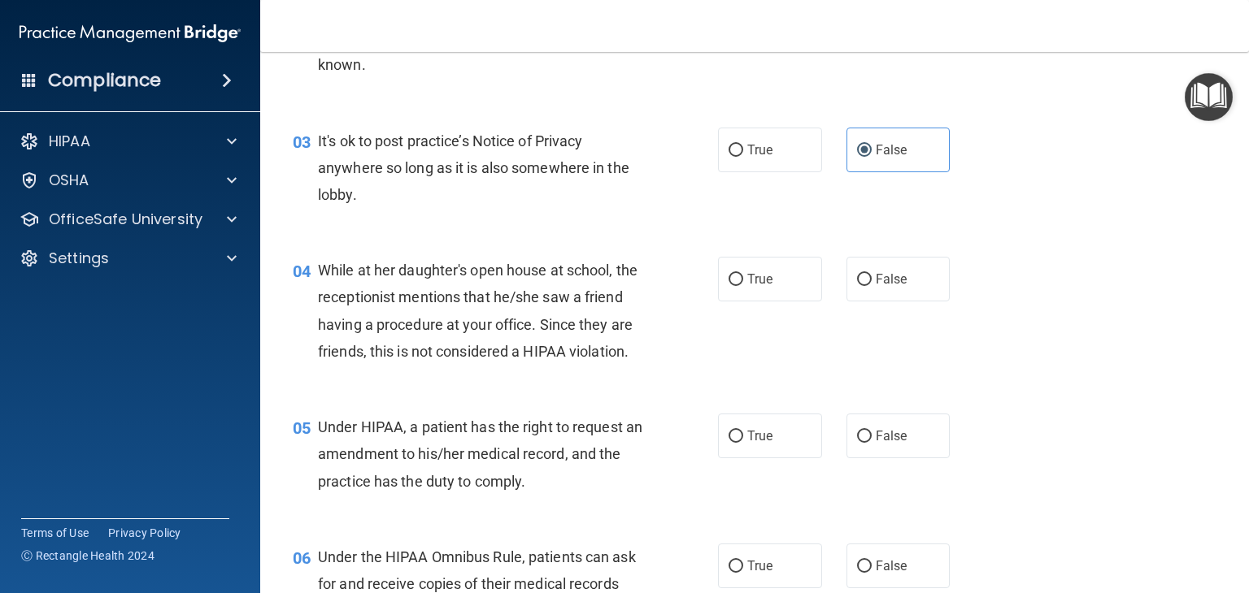
scroll to position [371, 0]
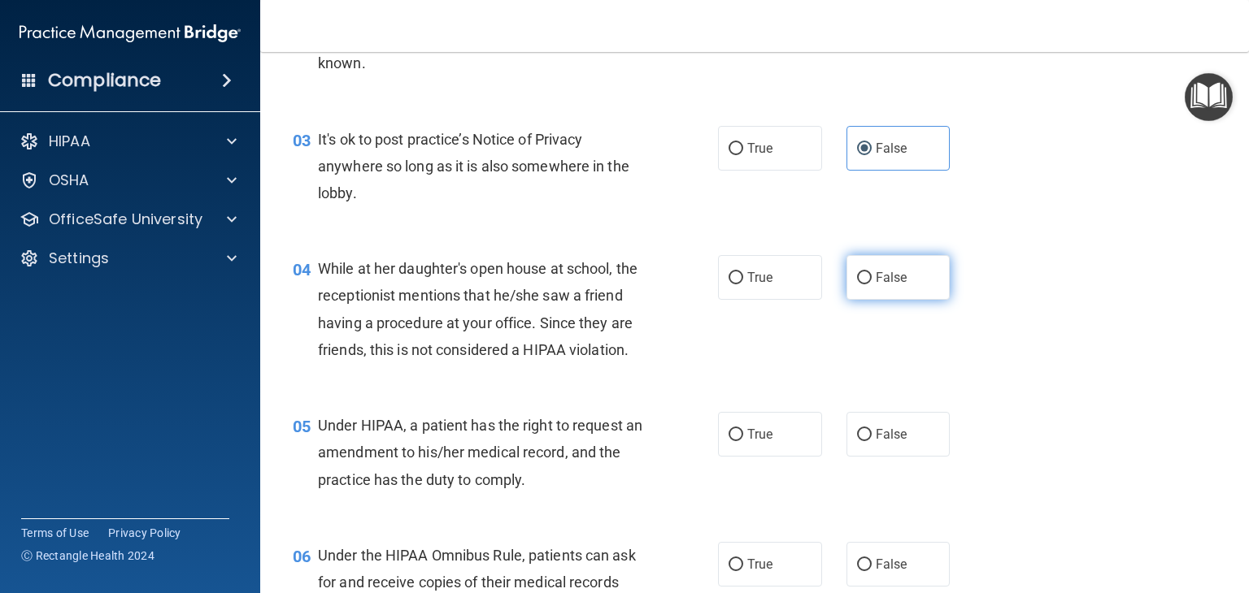
click at [857, 283] on input "False" at bounding box center [864, 278] width 15 height 12
radio input "true"
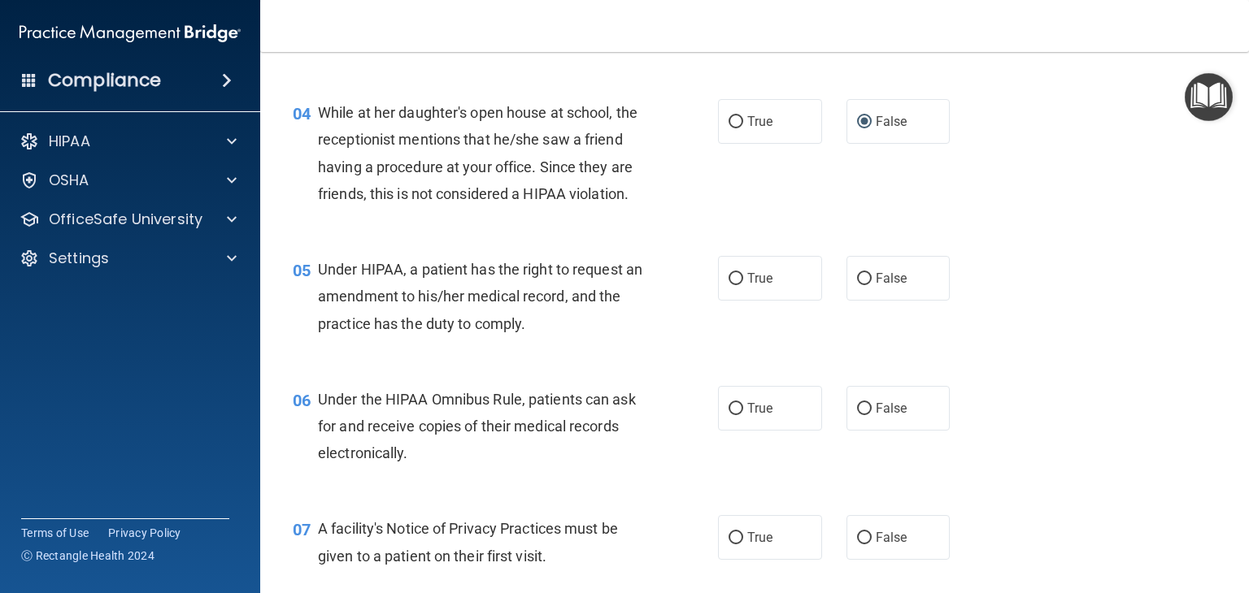
scroll to position [538, 0]
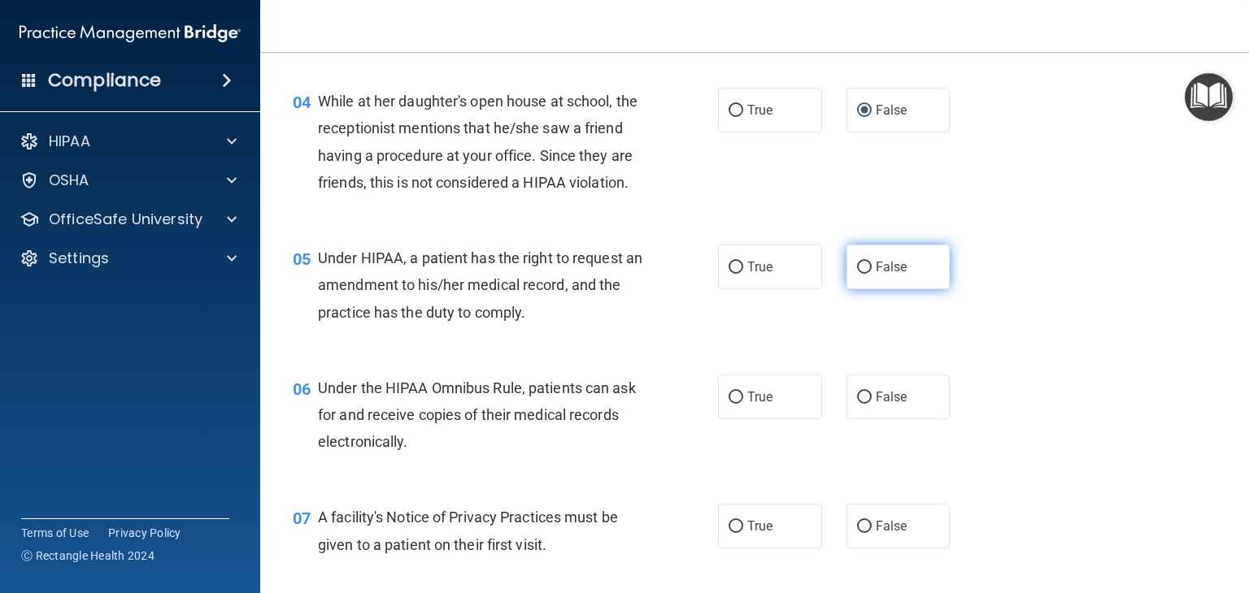
click at [876, 275] on span "False" at bounding box center [892, 266] width 32 height 15
click at [872, 274] on input "False" at bounding box center [864, 268] width 15 height 12
radio input "true"
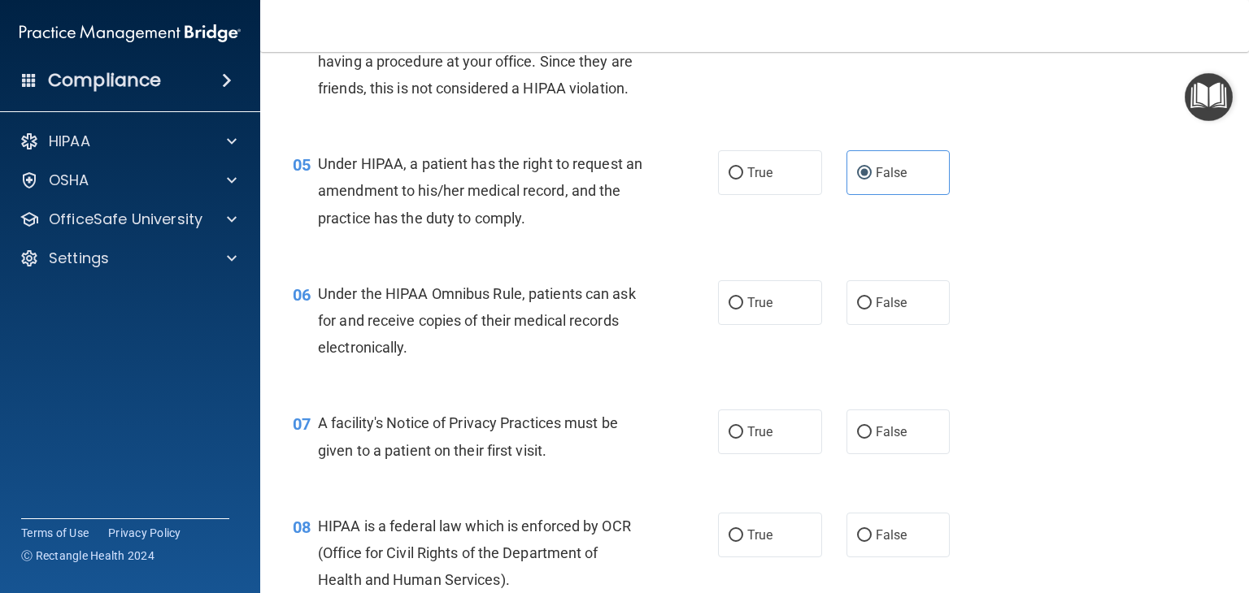
scroll to position [633, 0]
click at [780, 324] on label "True" at bounding box center [770, 302] width 104 height 45
click at [743, 309] on input "True" at bounding box center [735, 303] width 15 height 12
radio input "true"
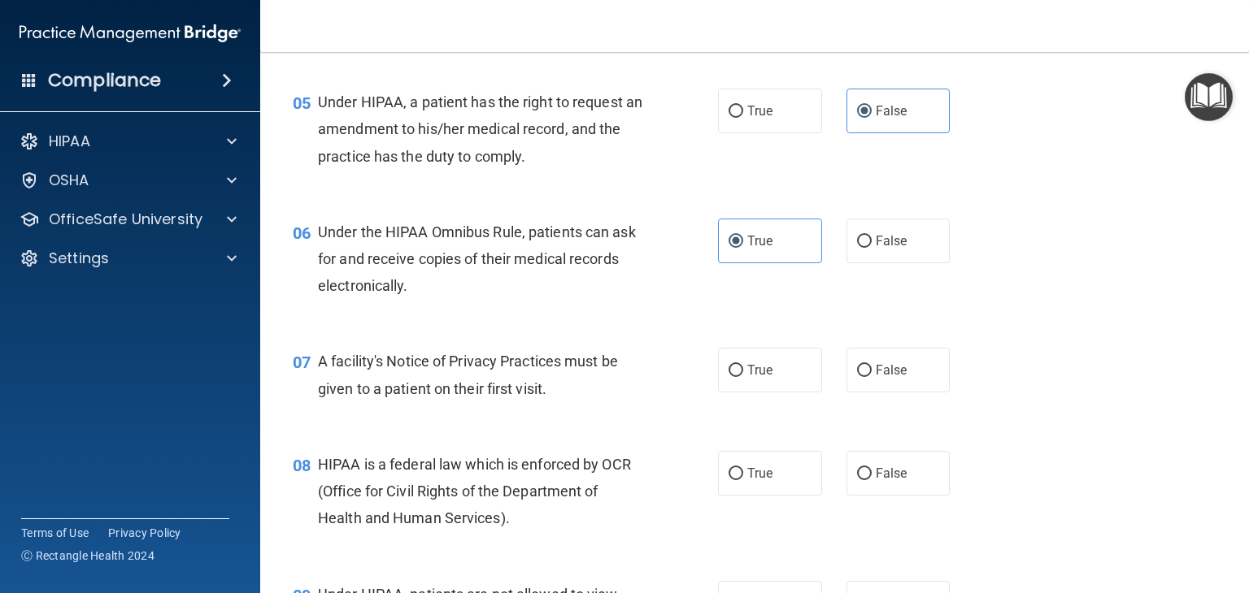
scroll to position [695, 0]
click at [803, 392] on label "True" at bounding box center [770, 369] width 104 height 45
click at [743, 376] on input "True" at bounding box center [735, 370] width 15 height 12
radio input "true"
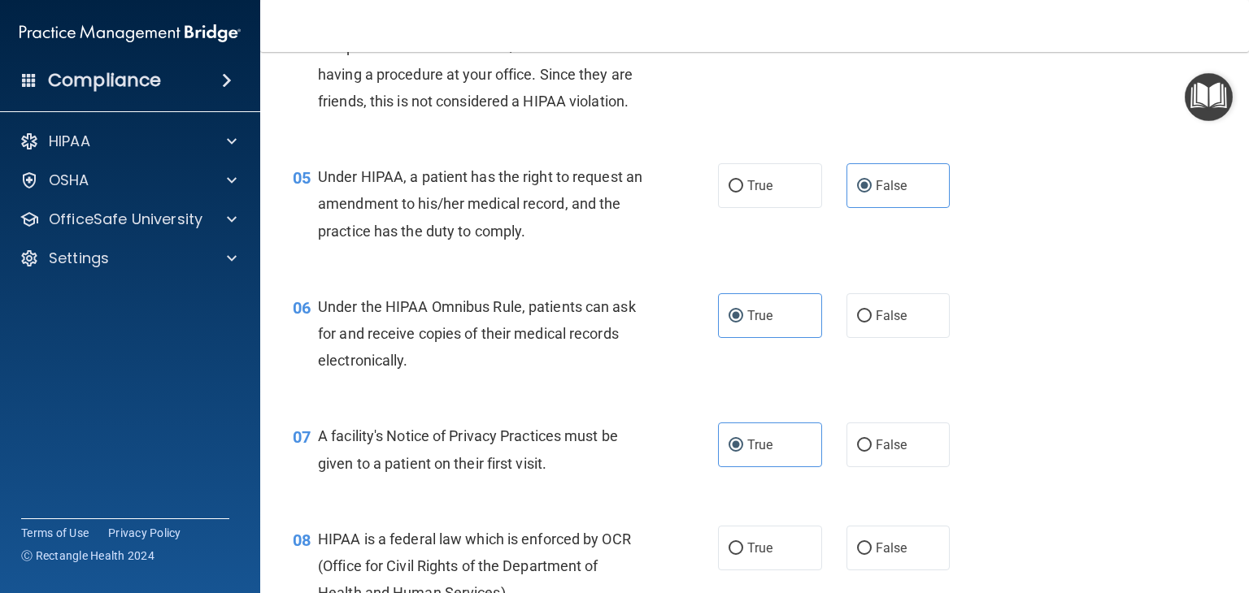
scroll to position [620, 0]
click at [892, 323] on span "False" at bounding box center [892, 314] width 32 height 15
click at [872, 322] on input "False" at bounding box center [864, 316] width 15 height 12
radio input "true"
radio input "false"
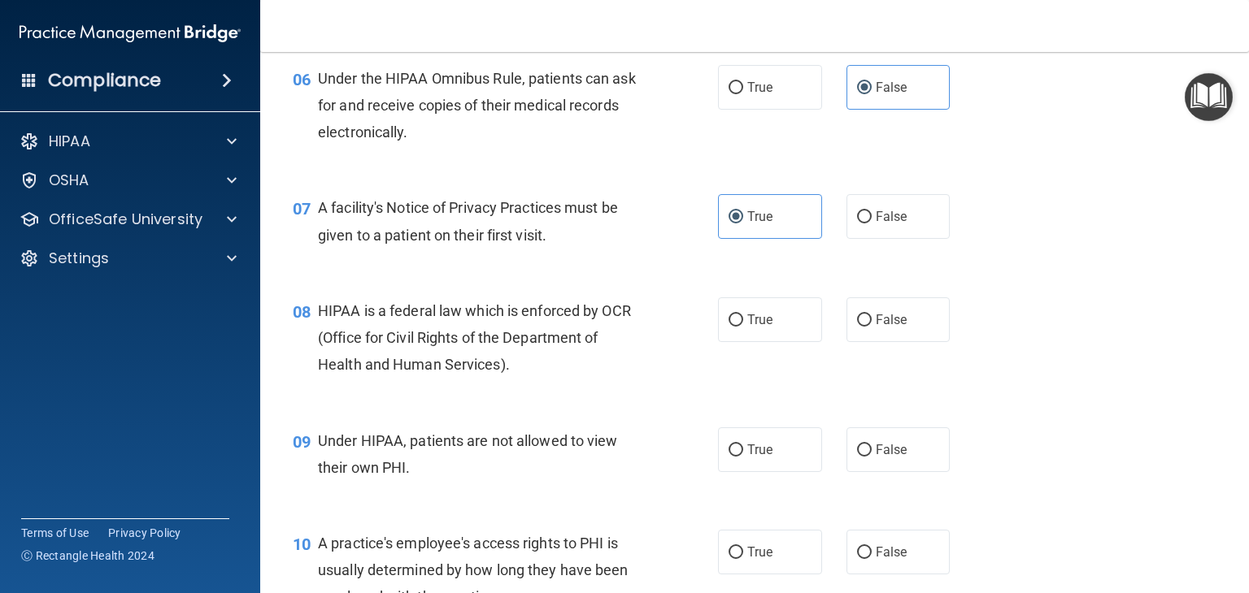
scroll to position [880, 0]
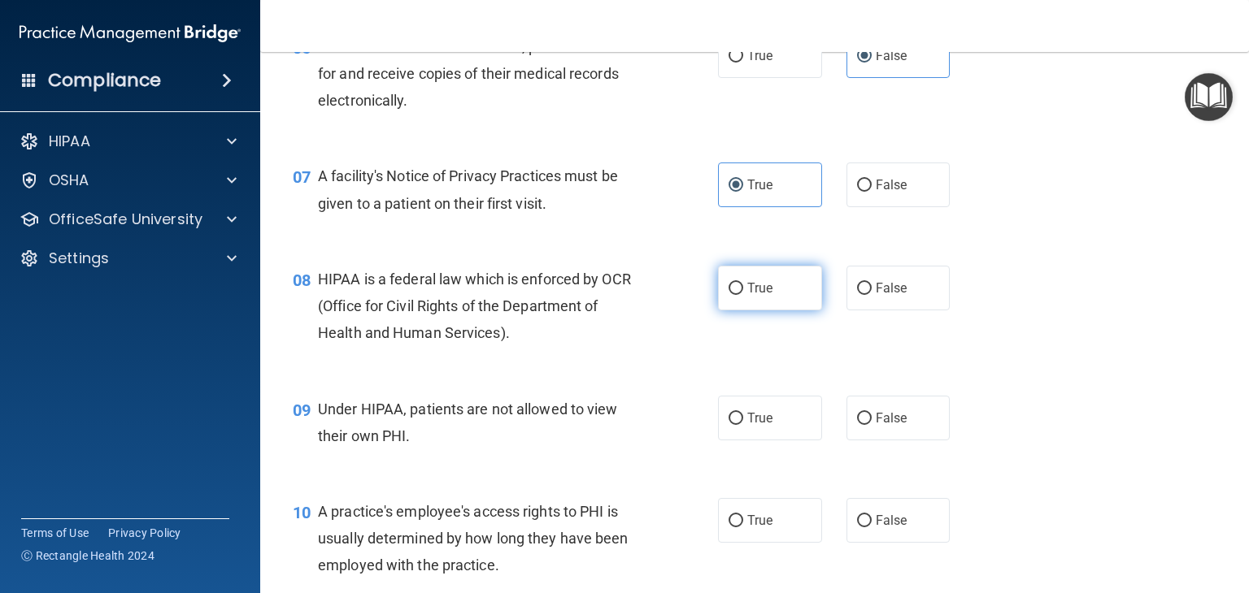
click at [767, 311] on label "True" at bounding box center [770, 288] width 104 height 45
click at [743, 295] on input "True" at bounding box center [735, 289] width 15 height 12
radio input "true"
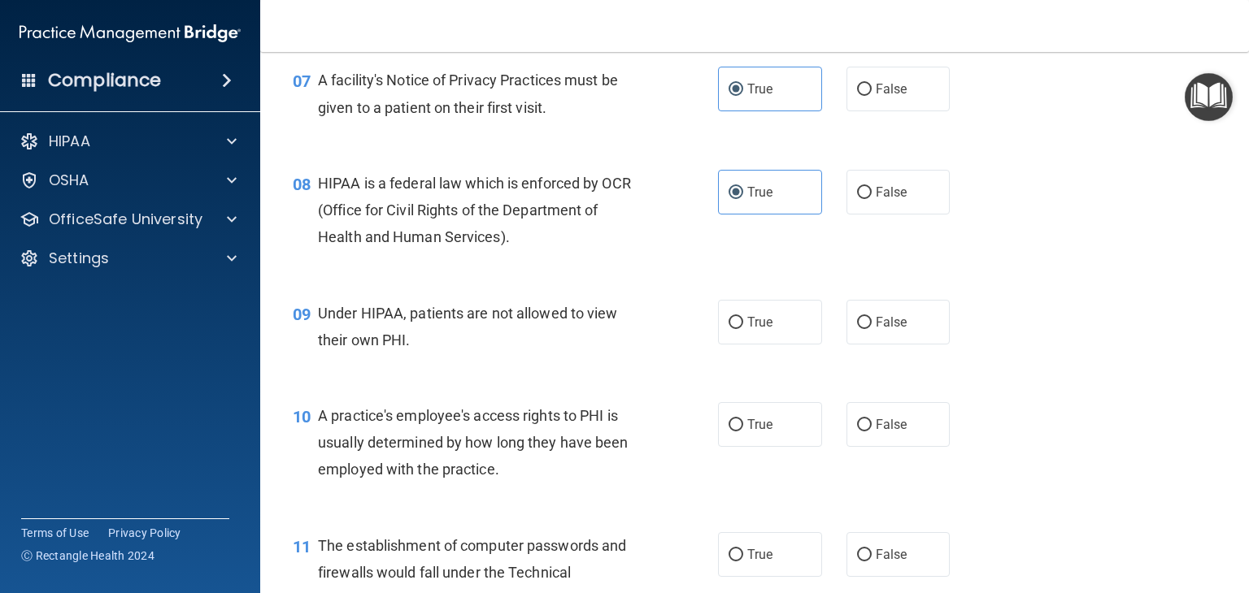
scroll to position [979, 0]
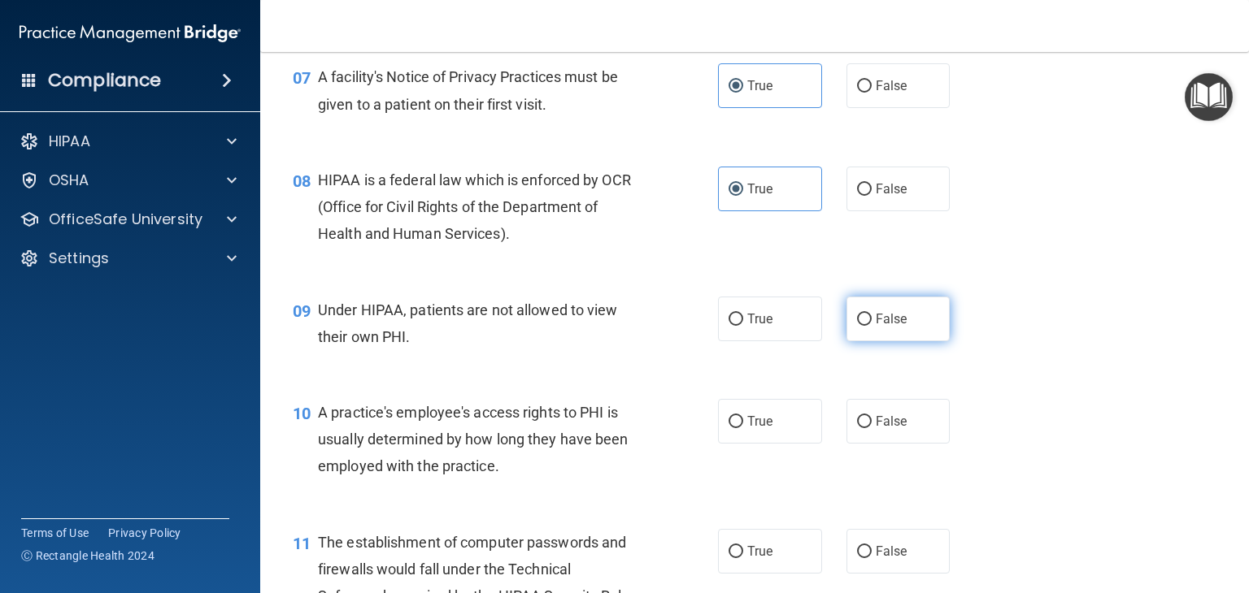
click at [885, 341] on label "False" at bounding box center [898, 319] width 104 height 45
click at [872, 326] on input "False" at bounding box center [864, 320] width 15 height 12
radio input "true"
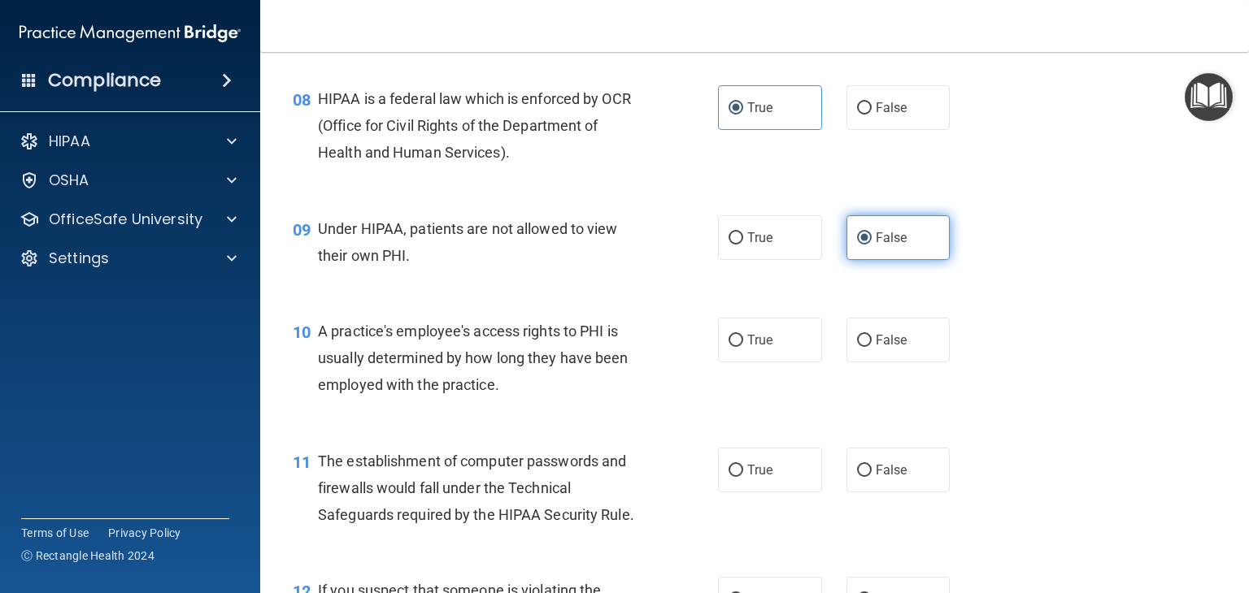
scroll to position [1060, 0]
drag, startPoint x: 885, startPoint y: 355, endPoint x: 893, endPoint y: 370, distance: 17.2
click at [893, 348] on span "False" at bounding box center [892, 340] width 32 height 15
click at [872, 347] on input "False" at bounding box center [864, 341] width 15 height 12
radio input "true"
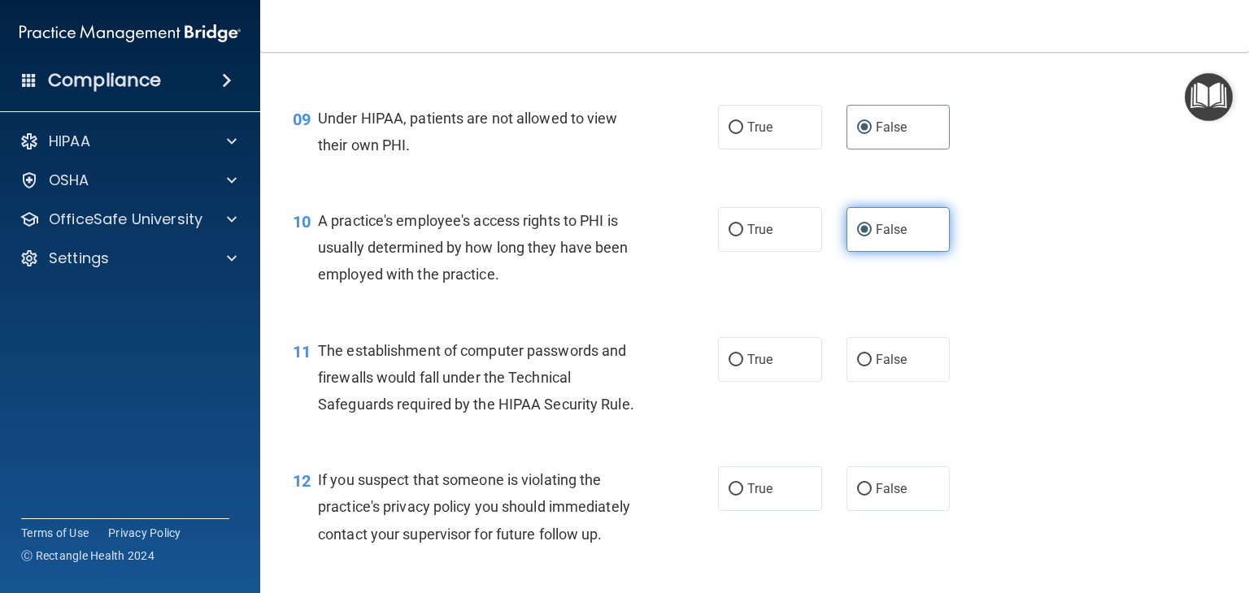
scroll to position [1173, 0]
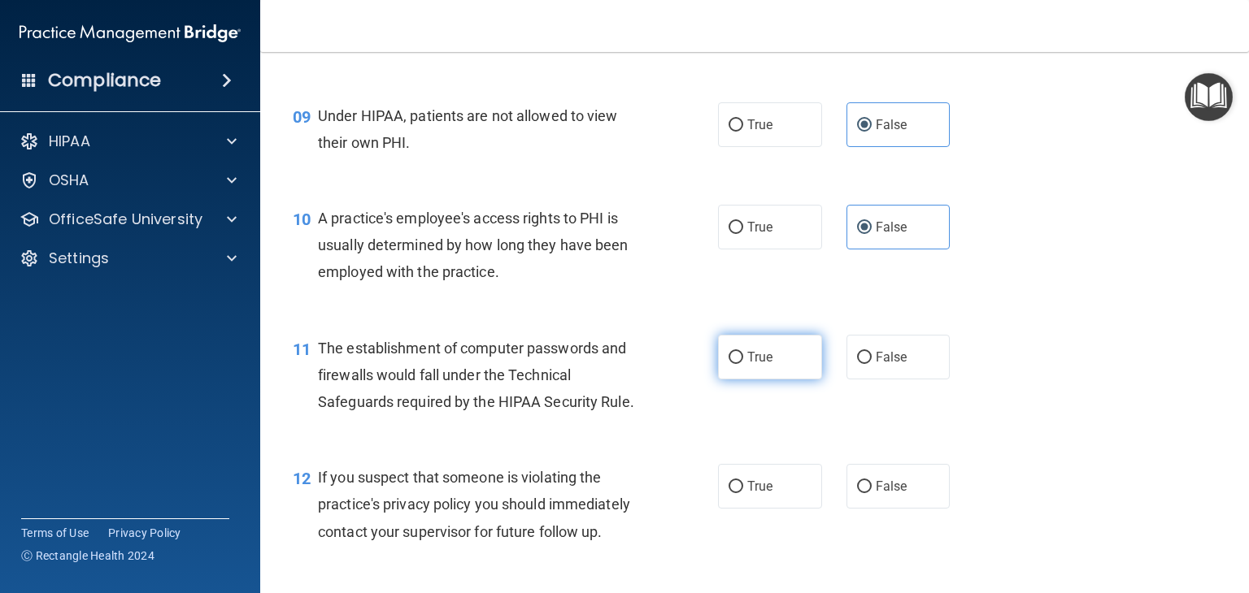
click at [769, 380] on label "True" at bounding box center [770, 357] width 104 height 45
click at [743, 364] on input "True" at bounding box center [735, 358] width 15 height 12
radio input "true"
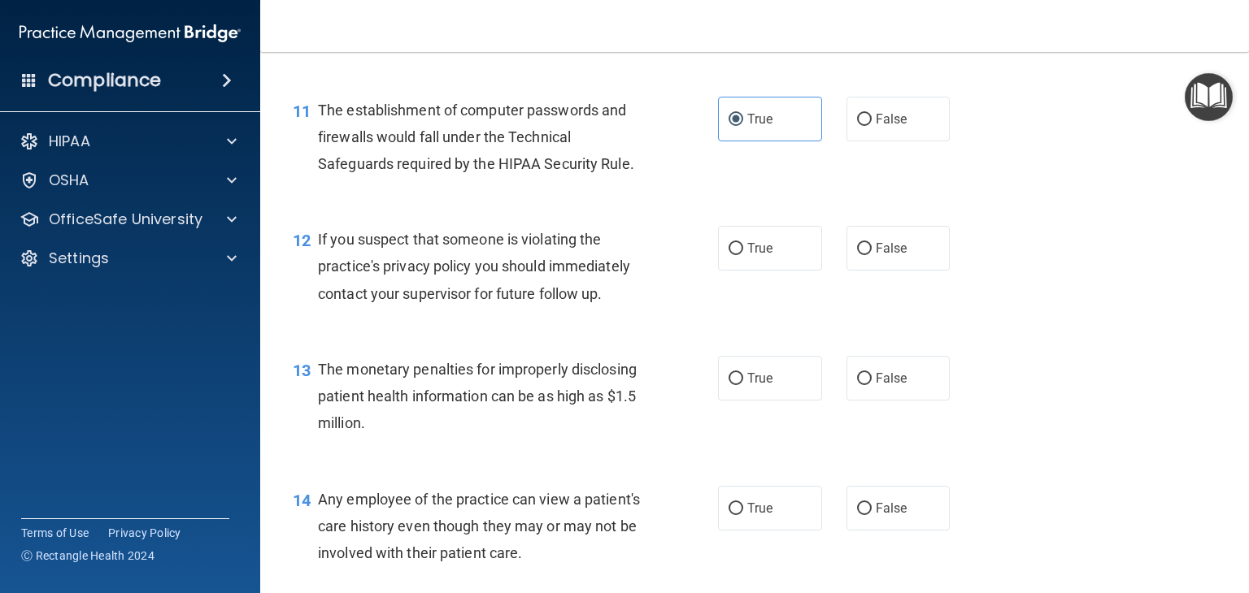
scroll to position [1411, 0]
click at [747, 256] on span "True" at bounding box center [759, 248] width 25 height 15
click at [743, 255] on input "True" at bounding box center [735, 249] width 15 height 12
radio input "true"
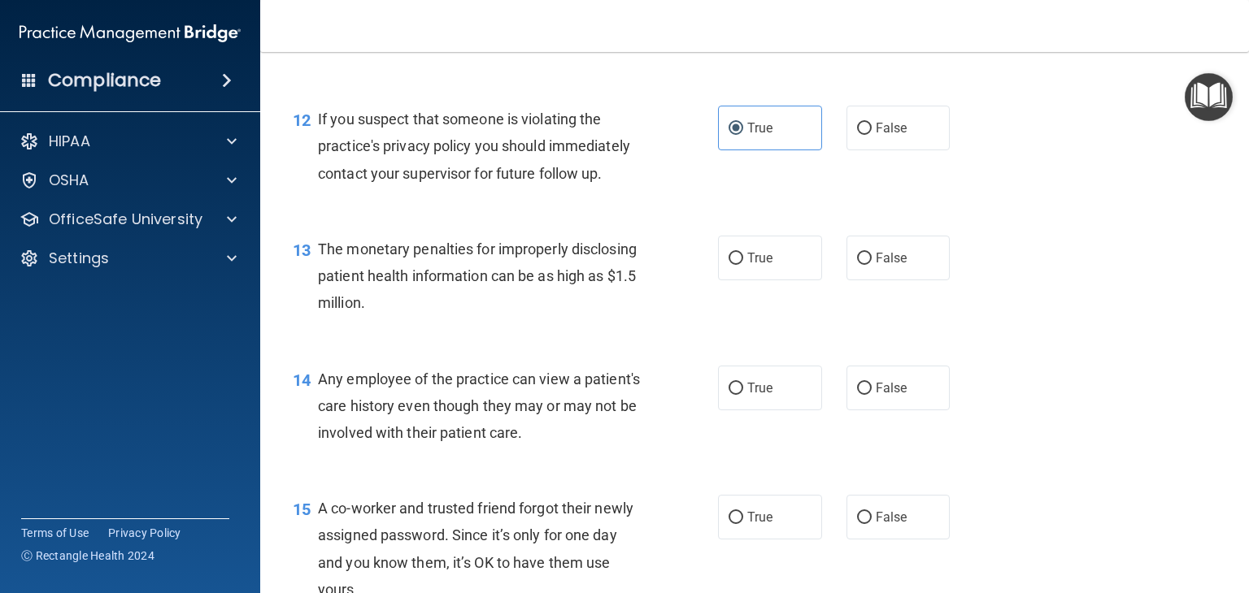
scroll to position [1533, 0]
click at [747, 264] on span "True" at bounding box center [759, 256] width 25 height 15
click at [743, 263] on input "True" at bounding box center [735, 257] width 15 height 12
radio input "true"
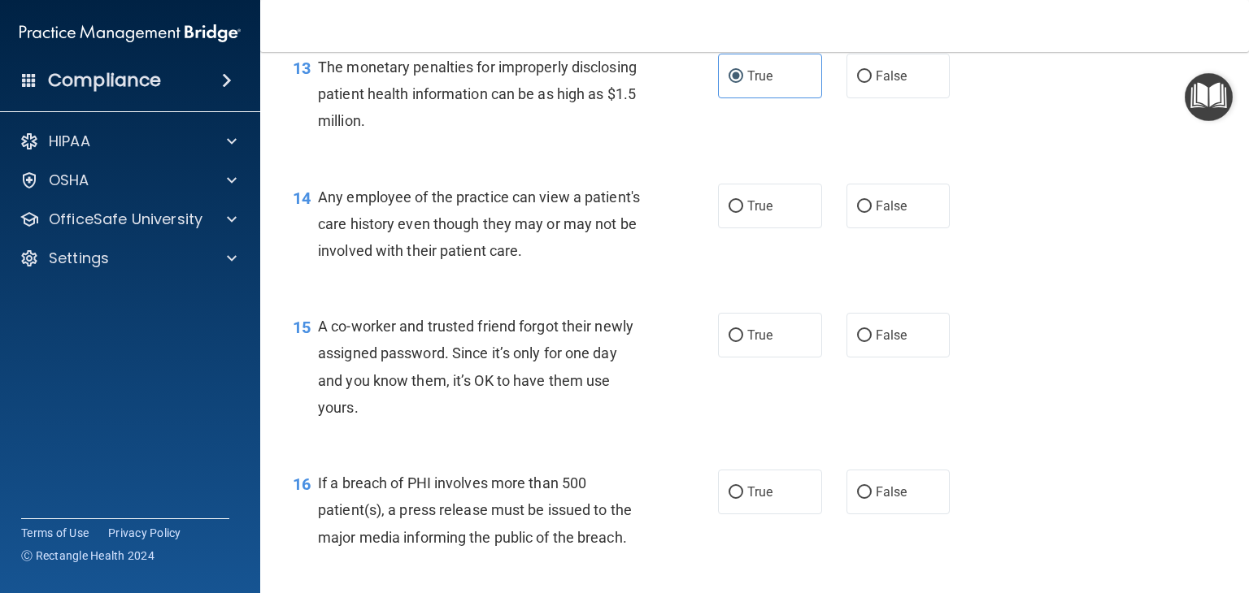
scroll to position [1715, 0]
click at [876, 212] on span "False" at bounding box center [892, 204] width 32 height 15
click at [872, 211] on input "False" at bounding box center [864, 205] width 15 height 12
radio input "true"
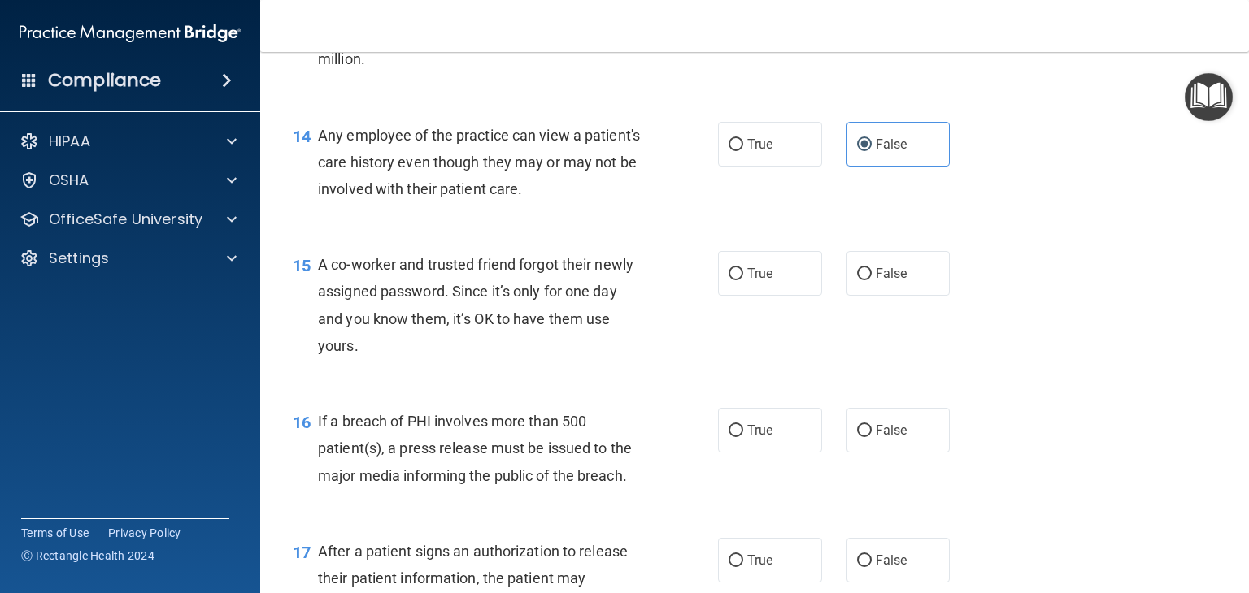
scroll to position [1777, 0]
click at [881, 294] on label "False" at bounding box center [898, 272] width 104 height 45
click at [872, 279] on input "False" at bounding box center [864, 273] width 15 height 12
radio input "true"
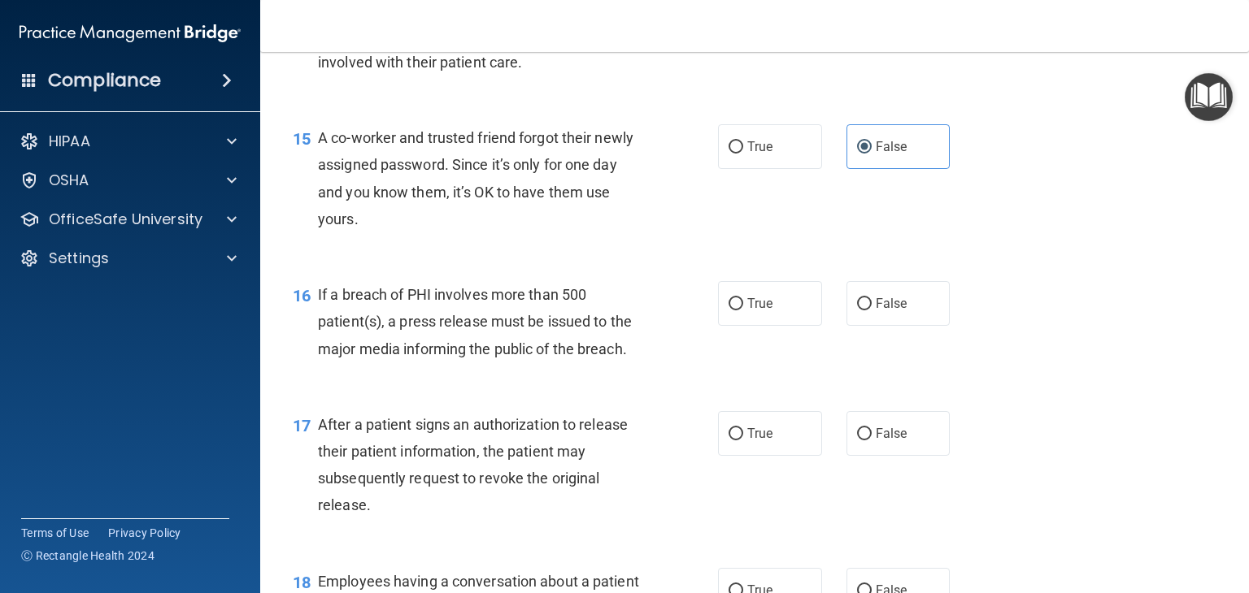
scroll to position [1902, 0]
click at [764, 311] on span "True" at bounding box center [759, 303] width 25 height 15
click at [743, 311] on input "True" at bounding box center [735, 304] width 15 height 12
radio input "true"
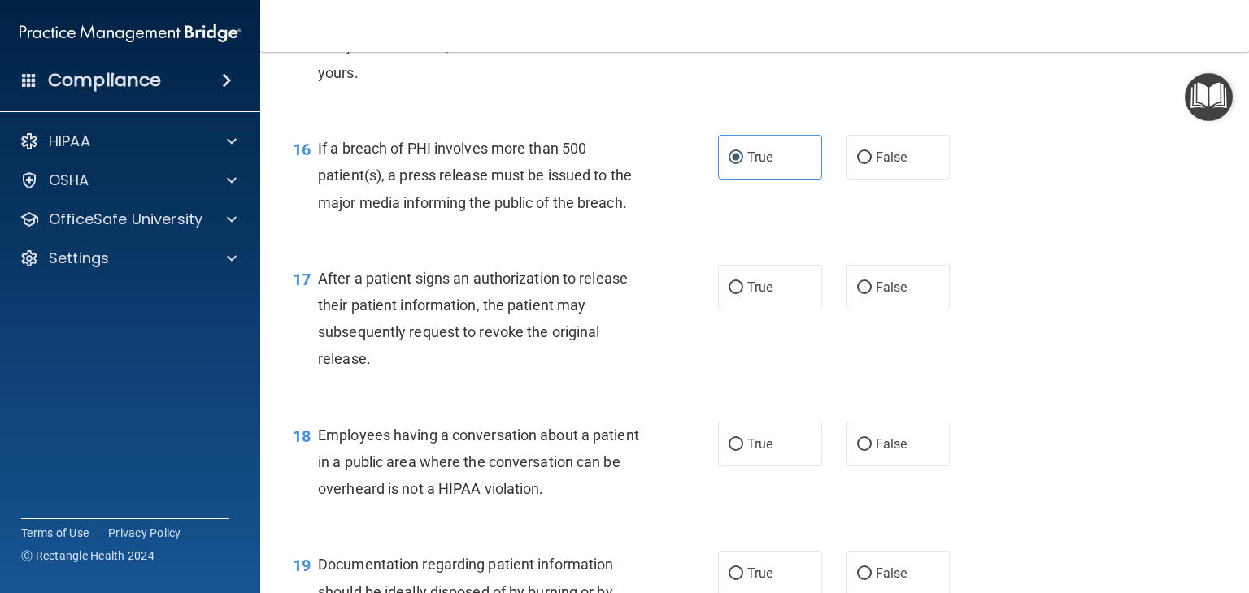
scroll to position [2054, 0]
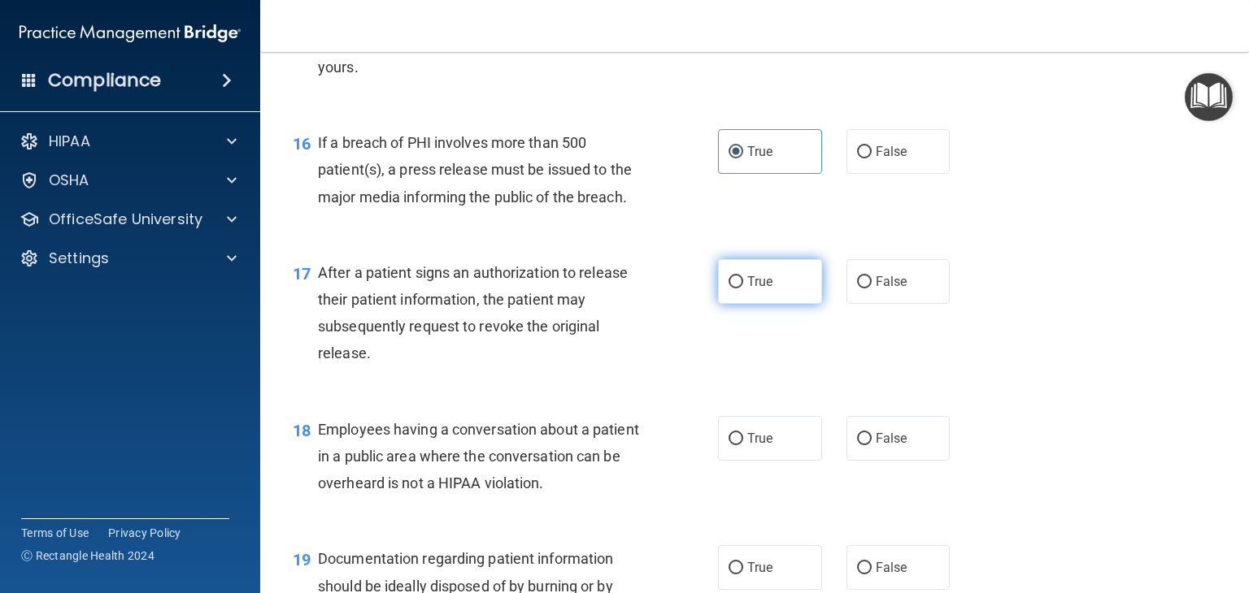
click at [755, 304] on label "True" at bounding box center [770, 281] width 104 height 45
click at [743, 289] on input "True" at bounding box center [735, 282] width 15 height 12
radio input "true"
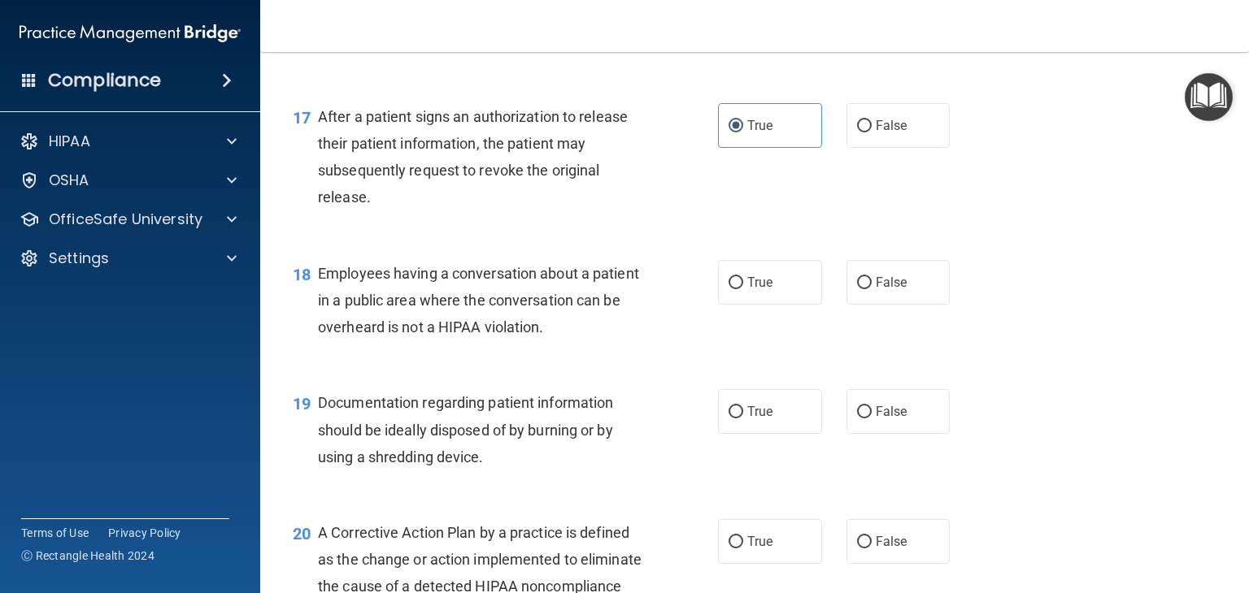
scroll to position [2211, 0]
click at [859, 289] on input "False" at bounding box center [864, 282] width 15 height 12
radio input "true"
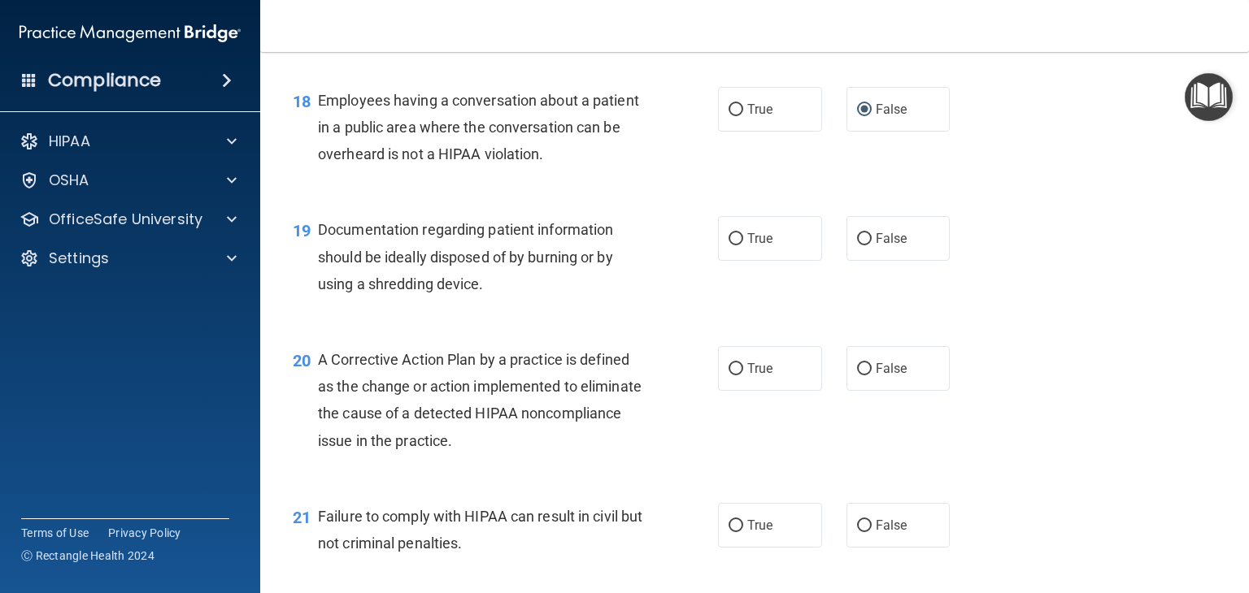
scroll to position [2387, 0]
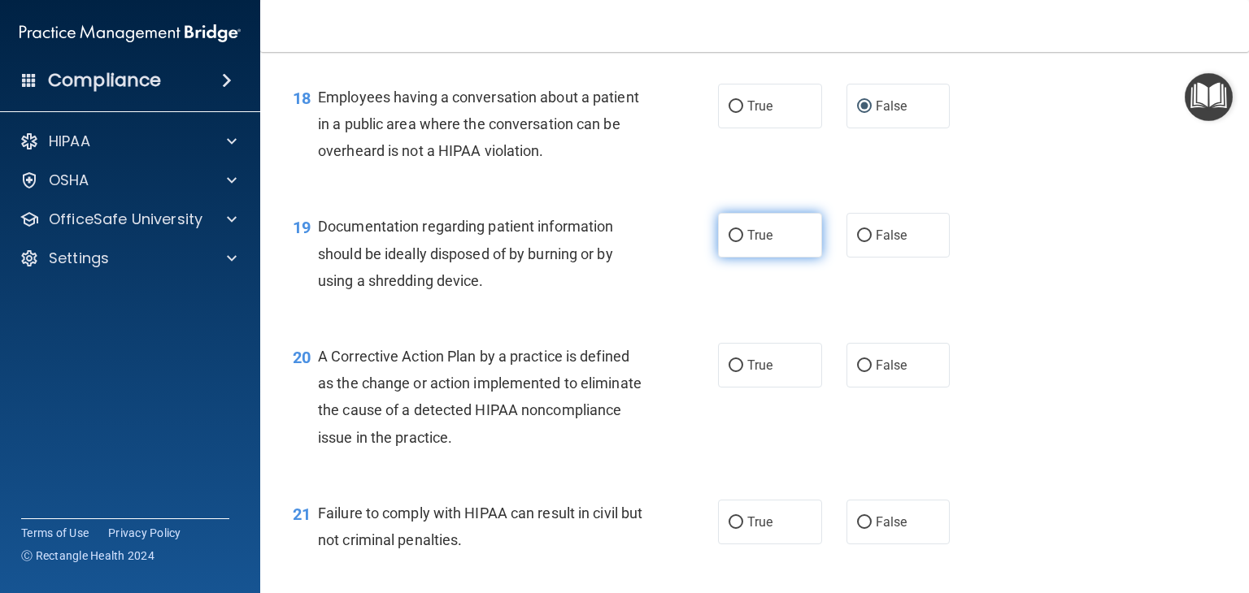
click at [726, 258] on label "True" at bounding box center [770, 235] width 104 height 45
click at [728, 242] on input "True" at bounding box center [735, 236] width 15 height 12
radio input "true"
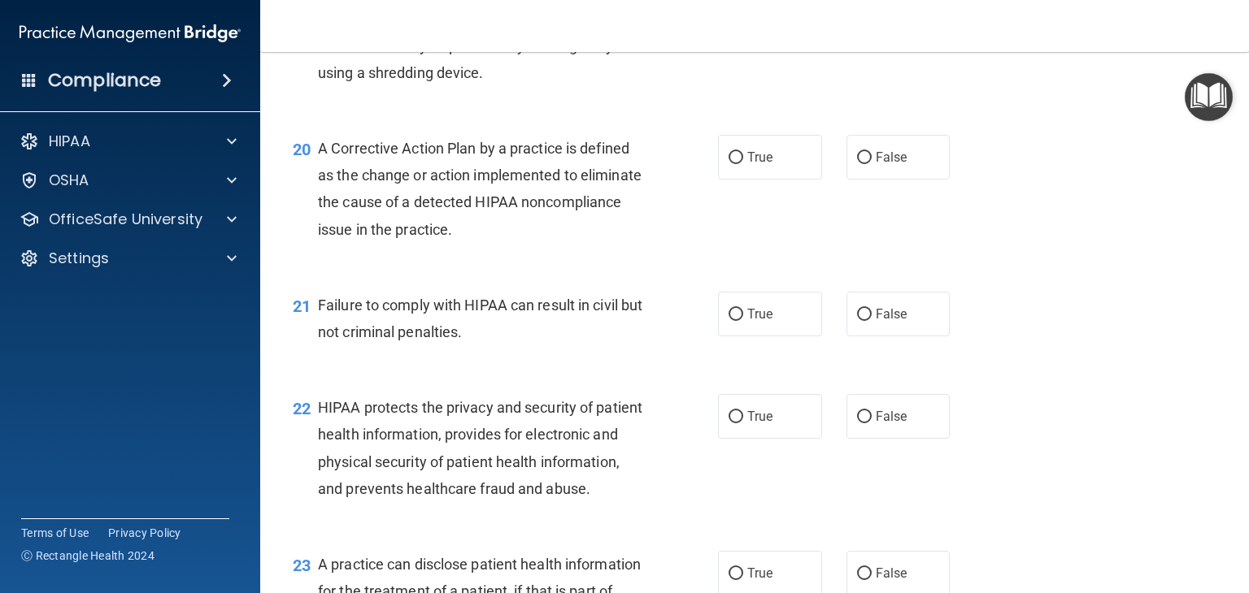
scroll to position [2602, 0]
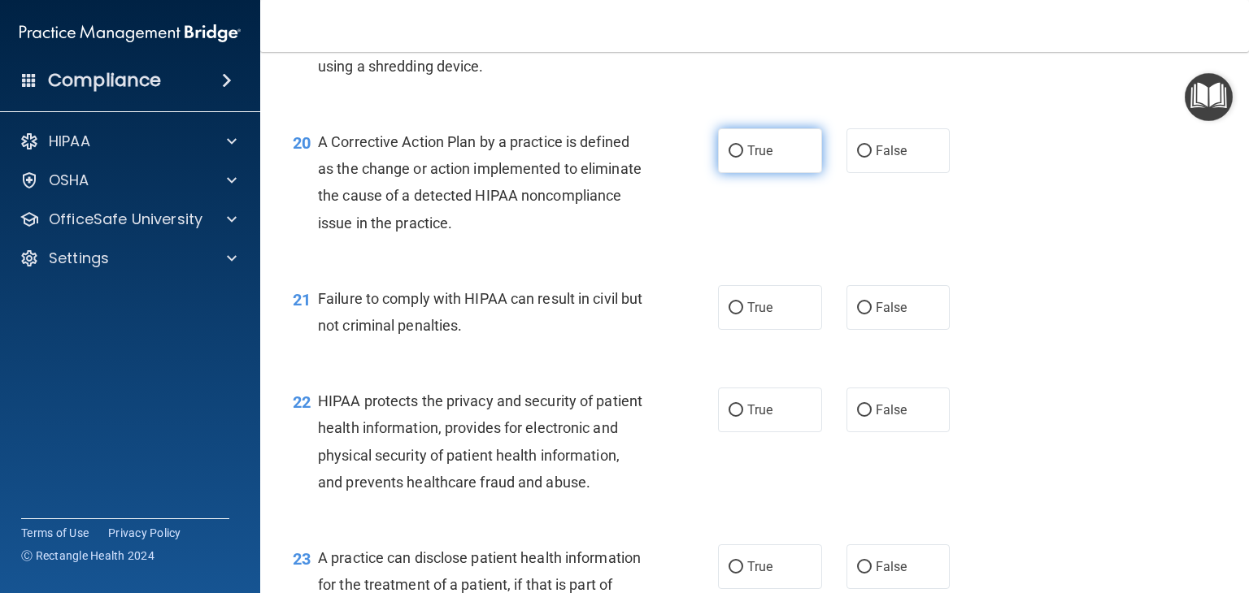
click at [739, 173] on label "True" at bounding box center [770, 150] width 104 height 45
click at [739, 158] on input "True" at bounding box center [735, 152] width 15 height 12
radio input "true"
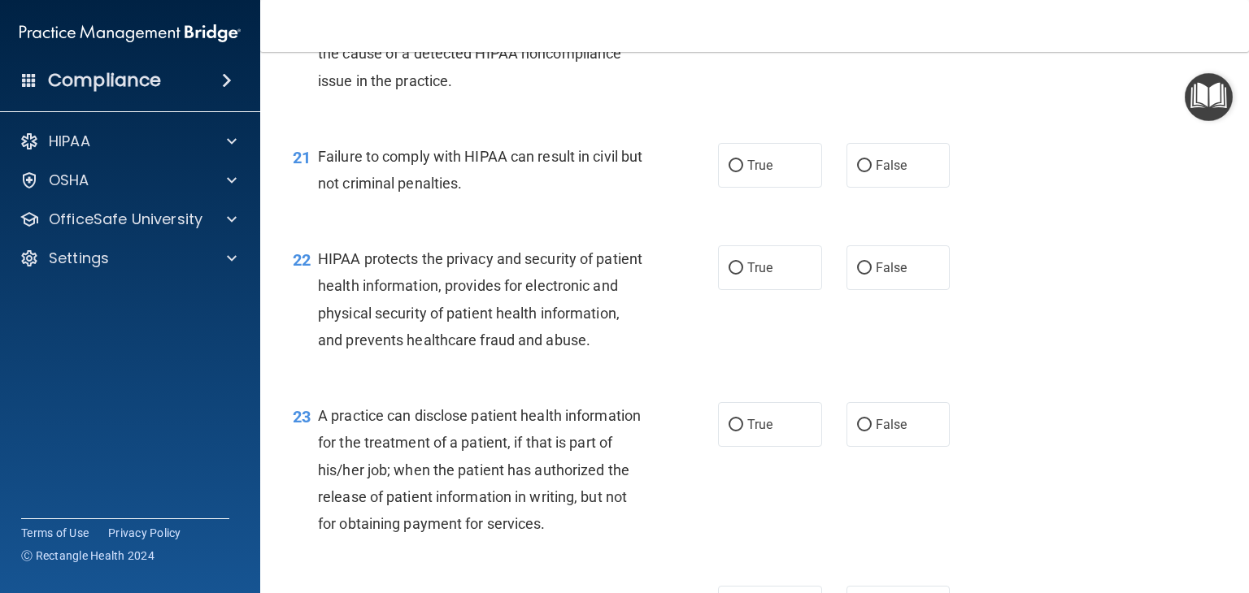
scroll to position [2745, 0]
click at [767, 187] on label "True" at bounding box center [770, 164] width 104 height 45
click at [743, 172] on input "True" at bounding box center [735, 165] width 15 height 12
radio input "true"
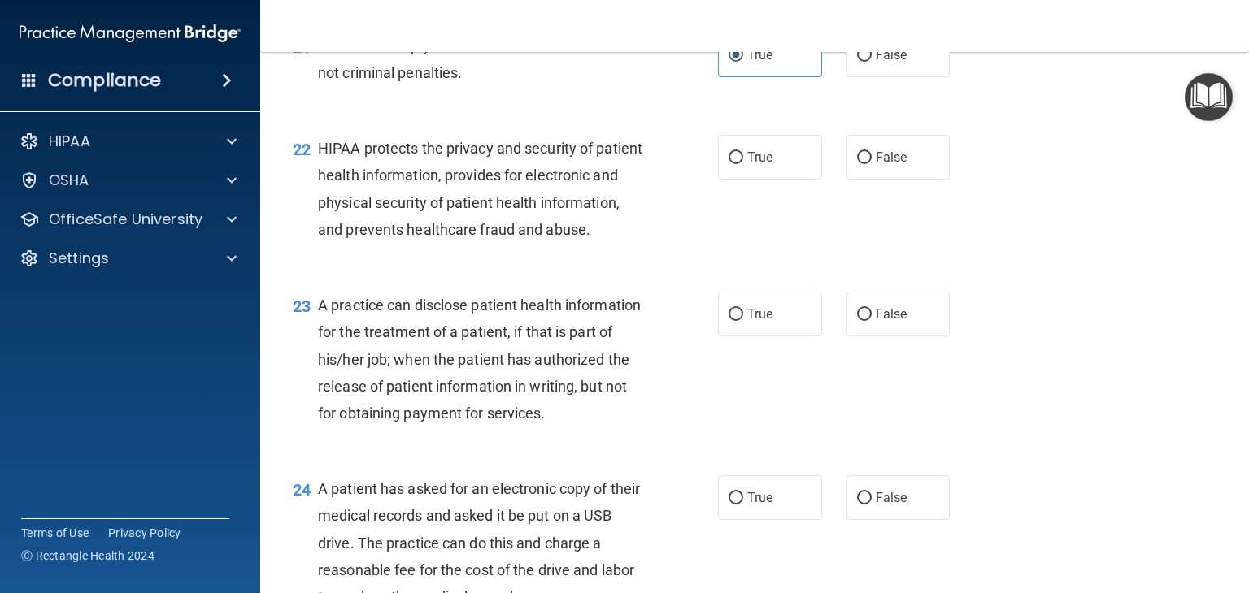
scroll to position [2859, 0]
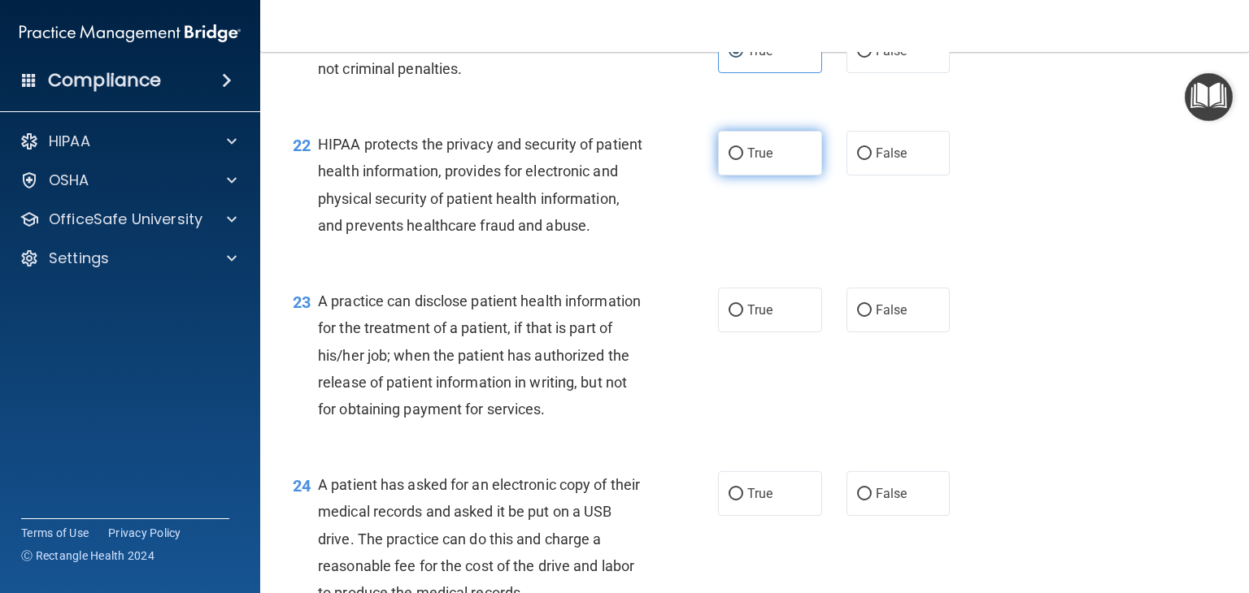
click at [761, 176] on label "True" at bounding box center [770, 153] width 104 height 45
click at [743, 160] on input "True" at bounding box center [735, 154] width 15 height 12
radio input "true"
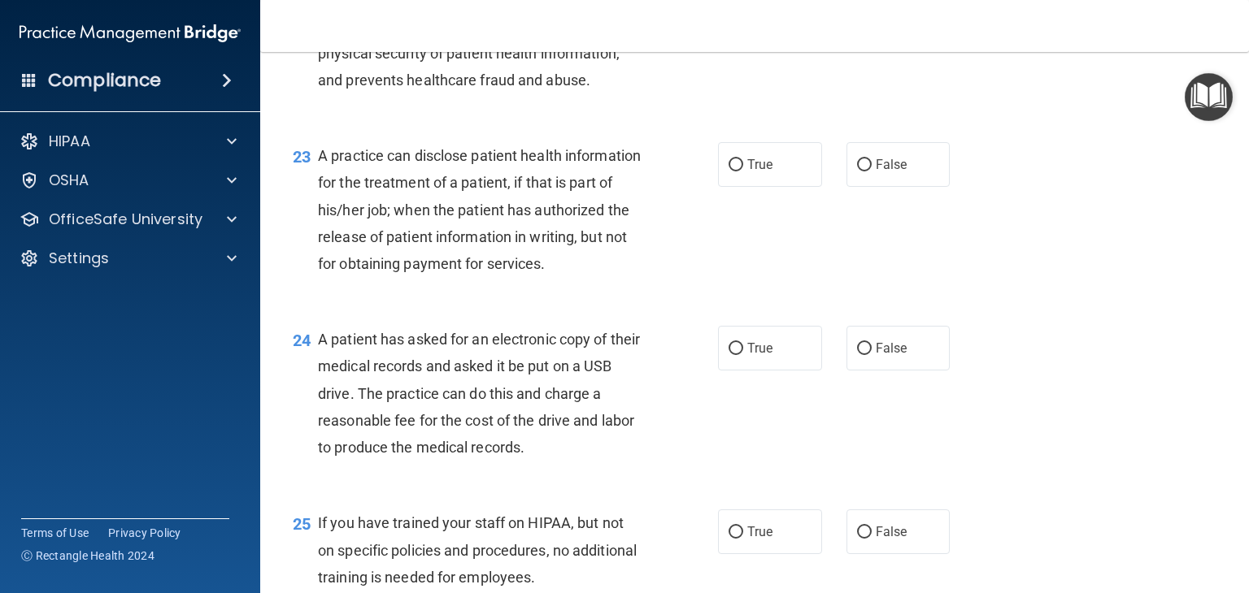
scroll to position [3007, 0]
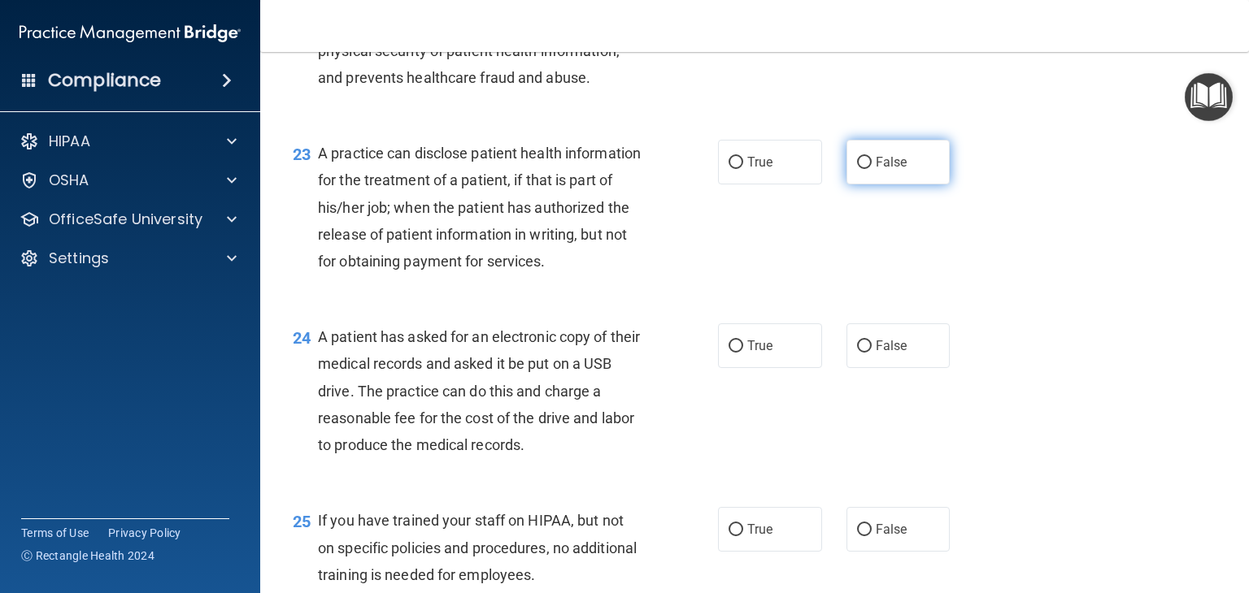
click at [859, 185] on label "False" at bounding box center [898, 162] width 104 height 45
click at [859, 169] on input "False" at bounding box center [864, 163] width 15 height 12
radio input "true"
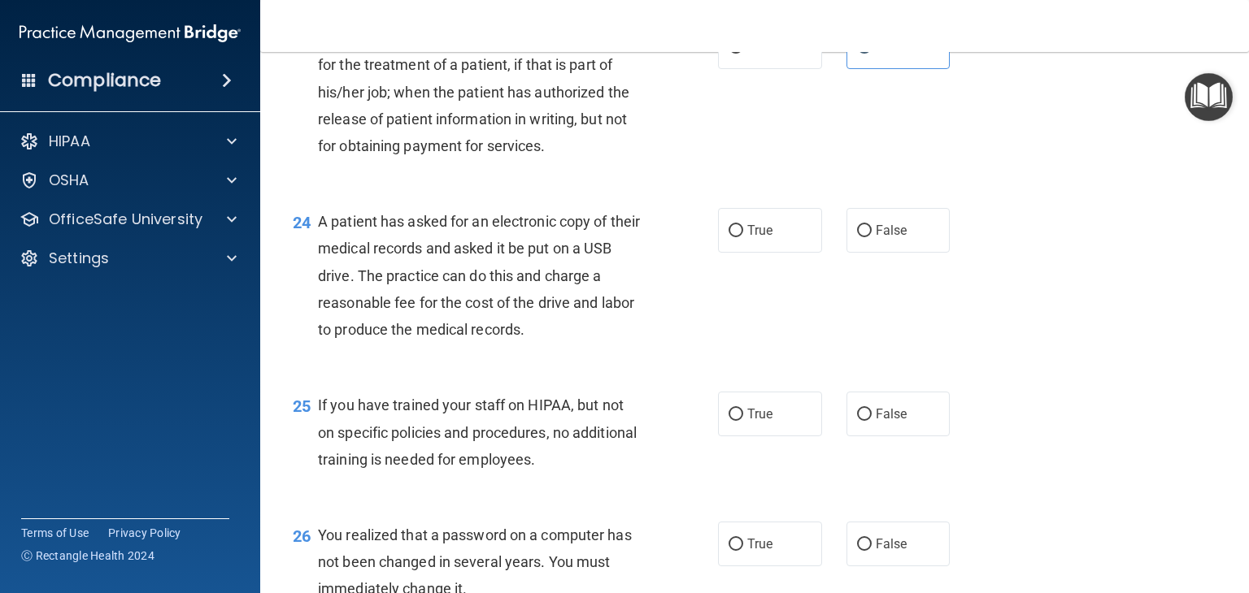
scroll to position [3121, 0]
click at [718, 254] on label "True" at bounding box center [770, 231] width 104 height 45
click at [728, 238] on input "True" at bounding box center [735, 232] width 15 height 12
radio input "true"
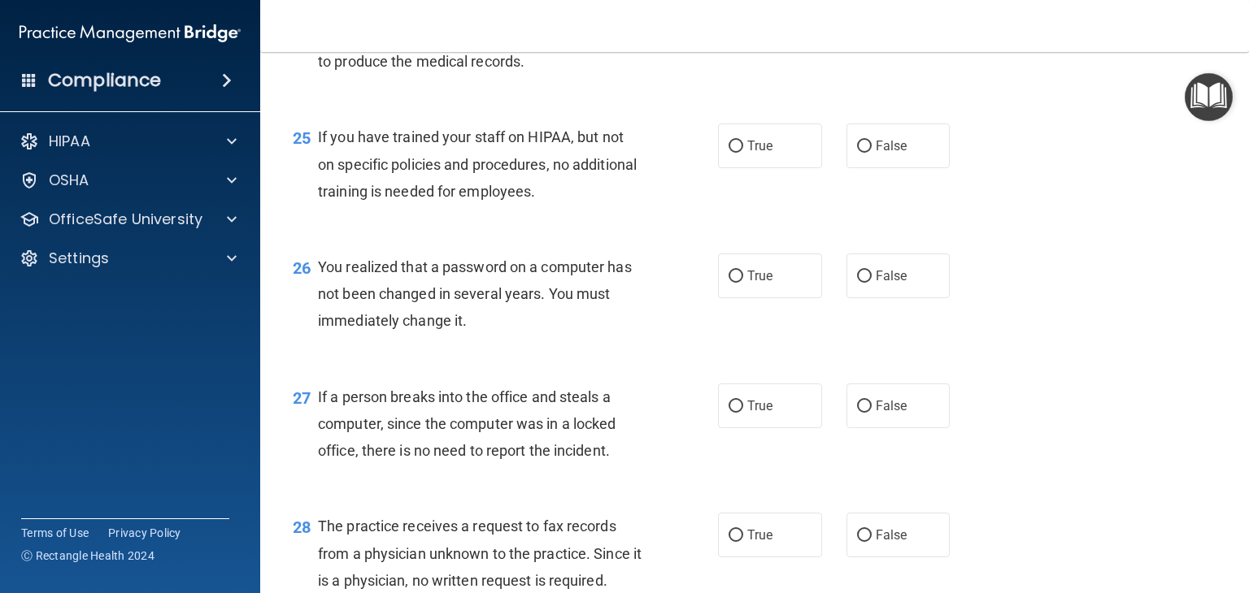
scroll to position [3391, 0]
click at [857, 152] on input "False" at bounding box center [864, 146] width 15 height 12
radio input "true"
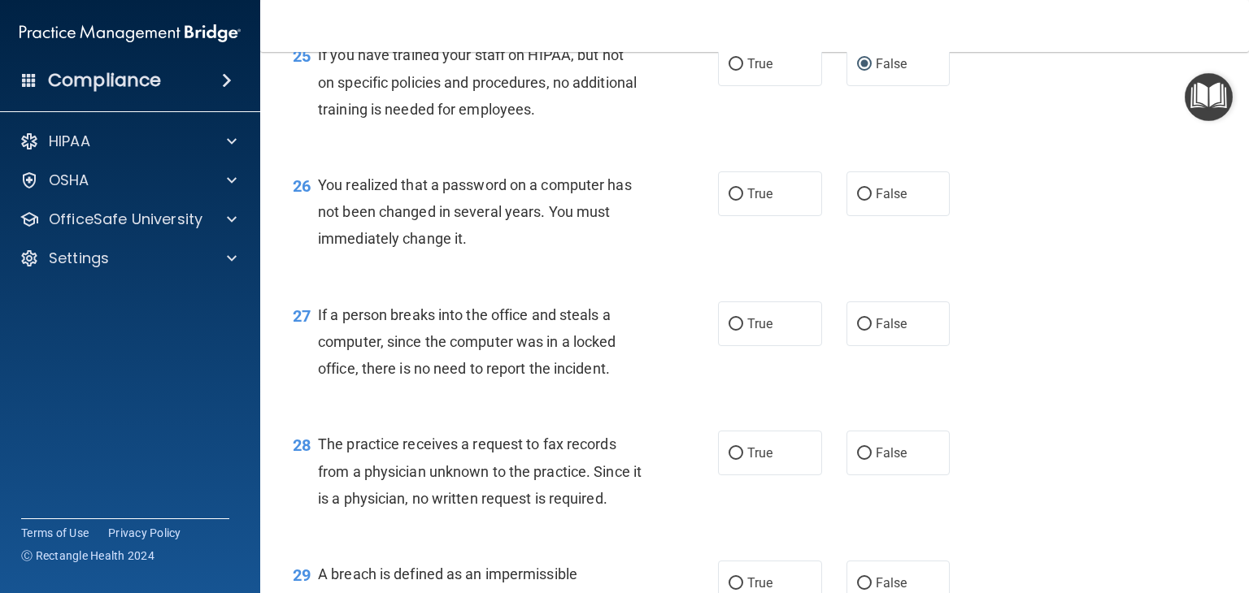
scroll to position [3473, 0]
click at [751, 201] on span "True" at bounding box center [759, 192] width 25 height 15
click at [743, 200] on input "True" at bounding box center [735, 194] width 15 height 12
radio input "true"
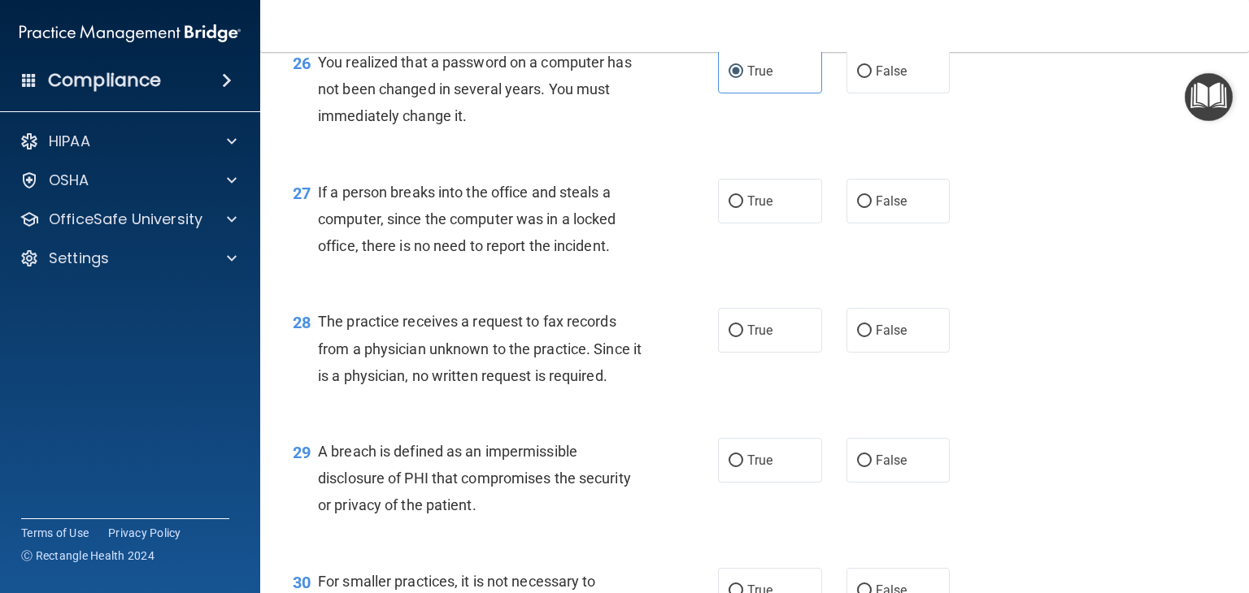
scroll to position [3597, 0]
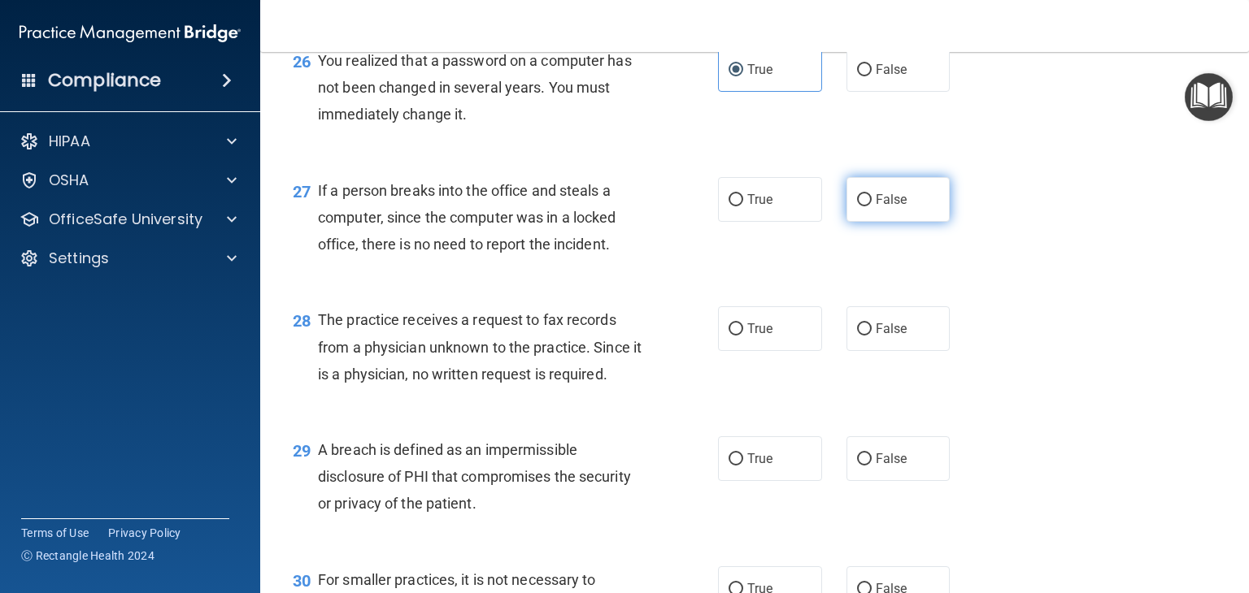
click at [849, 222] on label "False" at bounding box center [898, 199] width 104 height 45
click at [857, 207] on input "False" at bounding box center [864, 200] width 15 height 12
radio input "true"
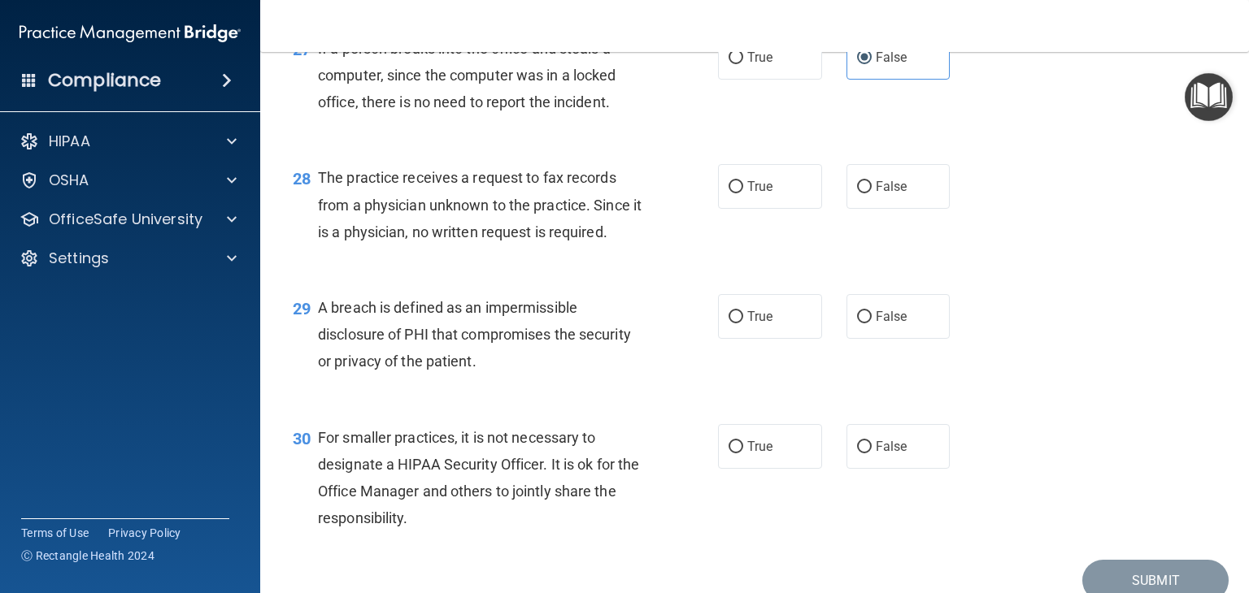
scroll to position [3740, 0]
click at [857, 193] on input "False" at bounding box center [864, 186] width 15 height 12
radio input "true"
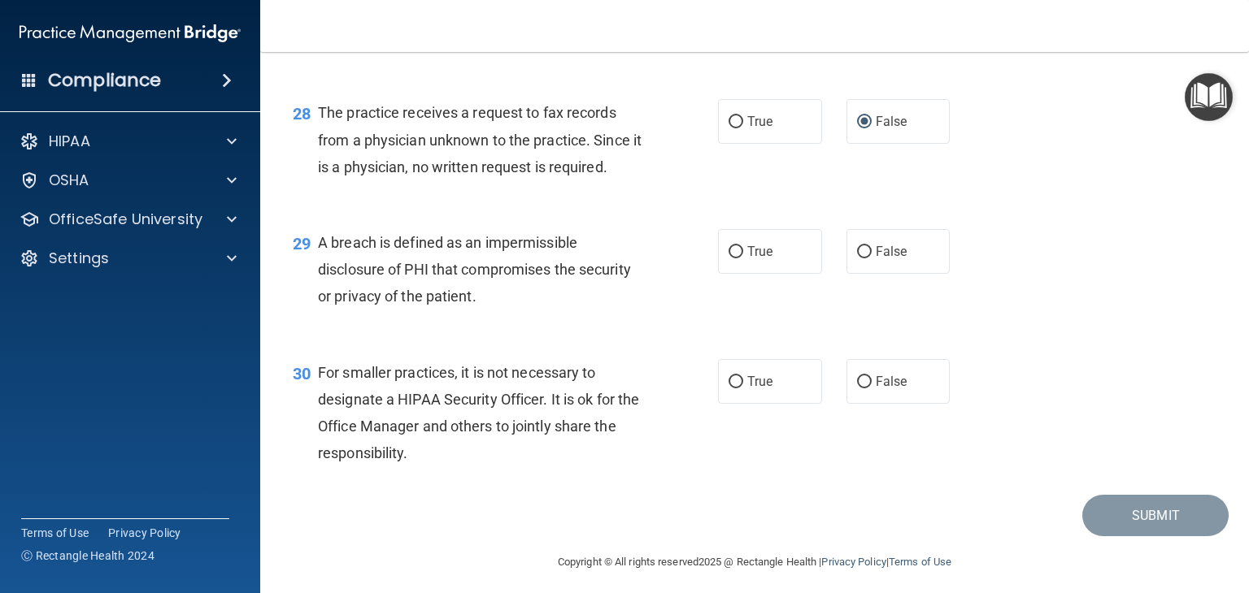
scroll to position [3805, 0]
click at [732, 258] on input "True" at bounding box center [735, 252] width 15 height 12
radio input "true"
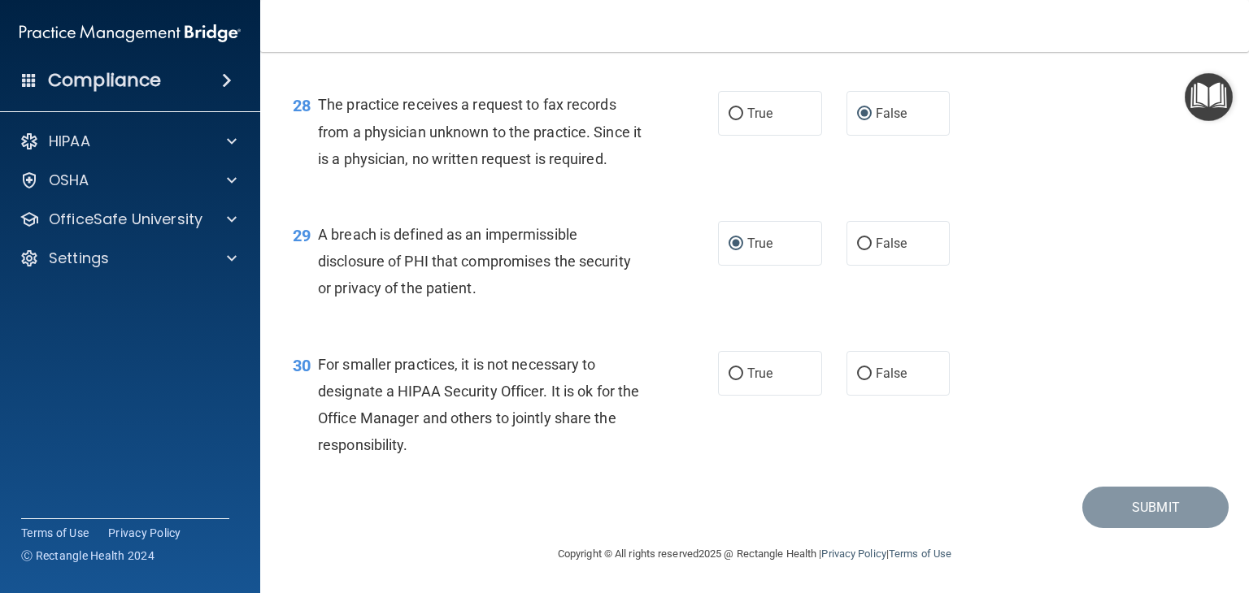
scroll to position [3880, 0]
click at [899, 394] on label "False" at bounding box center [898, 373] width 104 height 45
click at [872, 380] on input "False" at bounding box center [864, 374] width 15 height 12
radio input "true"
click at [1089, 511] on button "Submit" at bounding box center [1155, 507] width 146 height 41
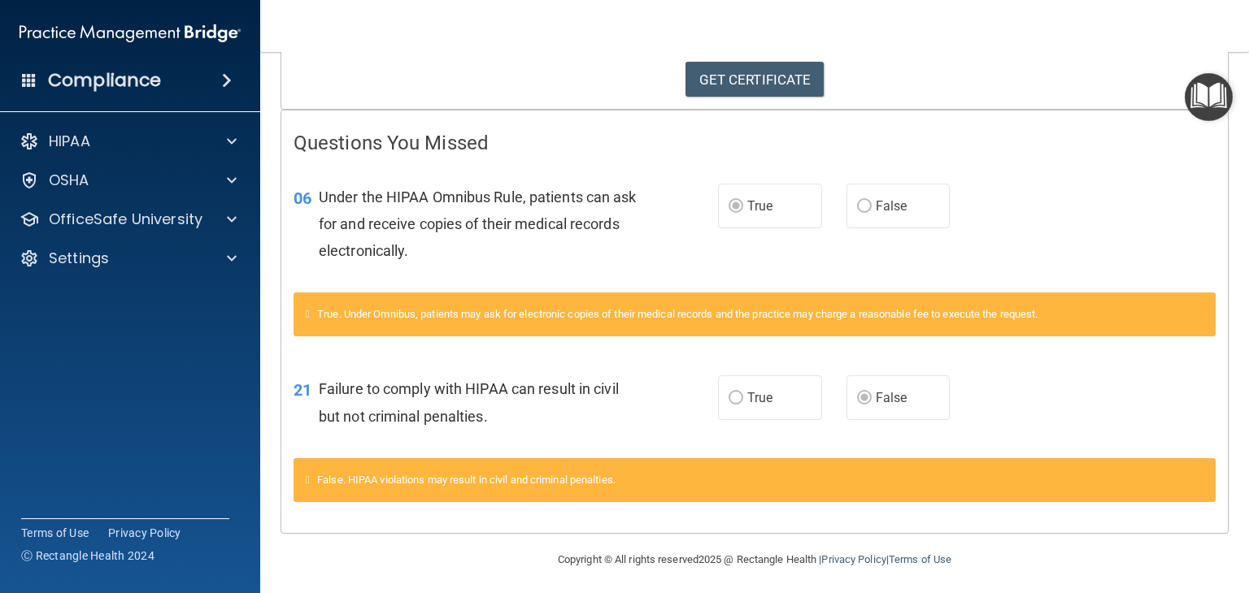
scroll to position [278, 0]
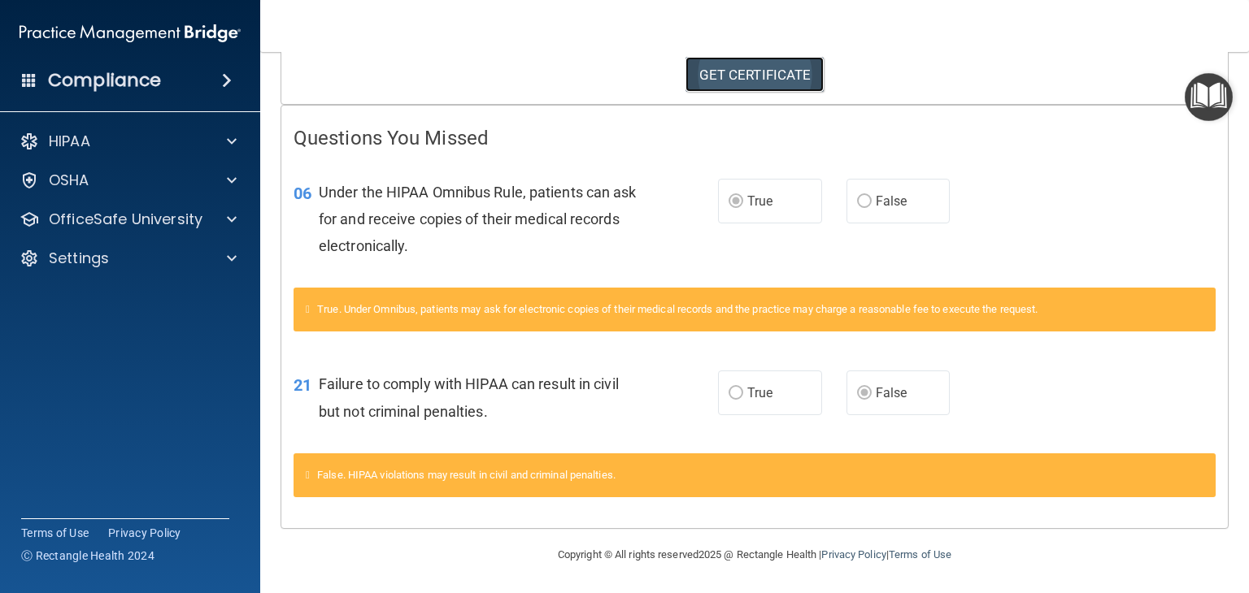
click at [758, 66] on link "GET CERTIFICATE" at bounding box center [754, 75] width 139 height 36
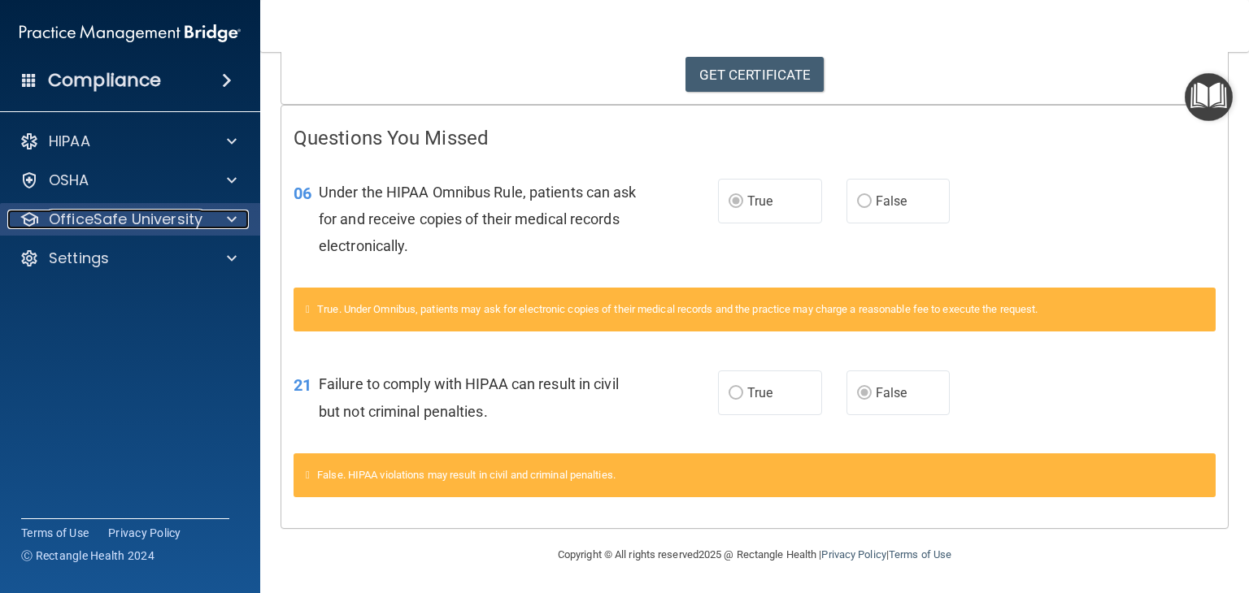
click at [221, 223] on div at bounding box center [229, 220] width 41 height 20
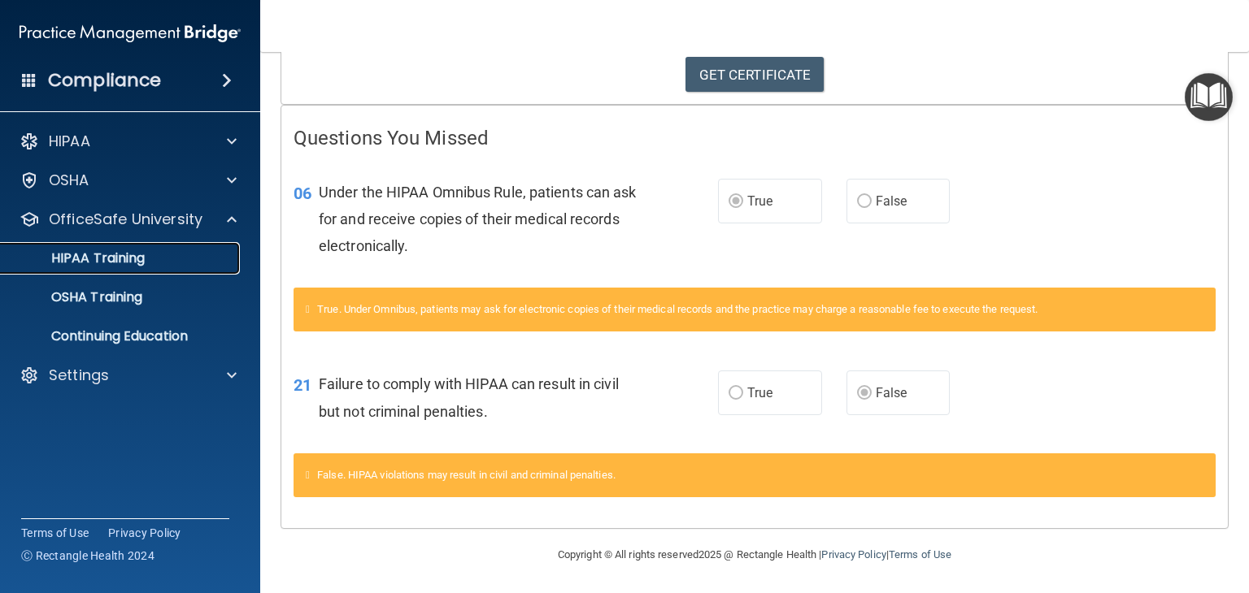
click at [195, 258] on div "HIPAA Training" at bounding box center [122, 258] width 222 height 16
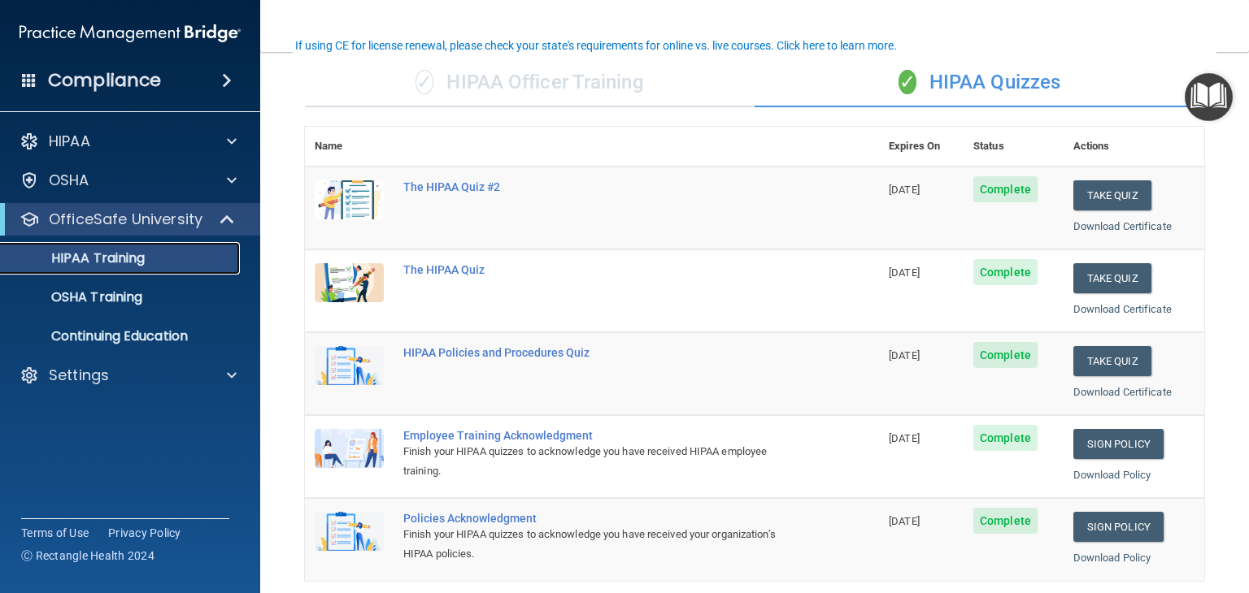
scroll to position [120, 0]
click at [1092, 188] on button "Take Quiz" at bounding box center [1112, 195] width 78 height 30
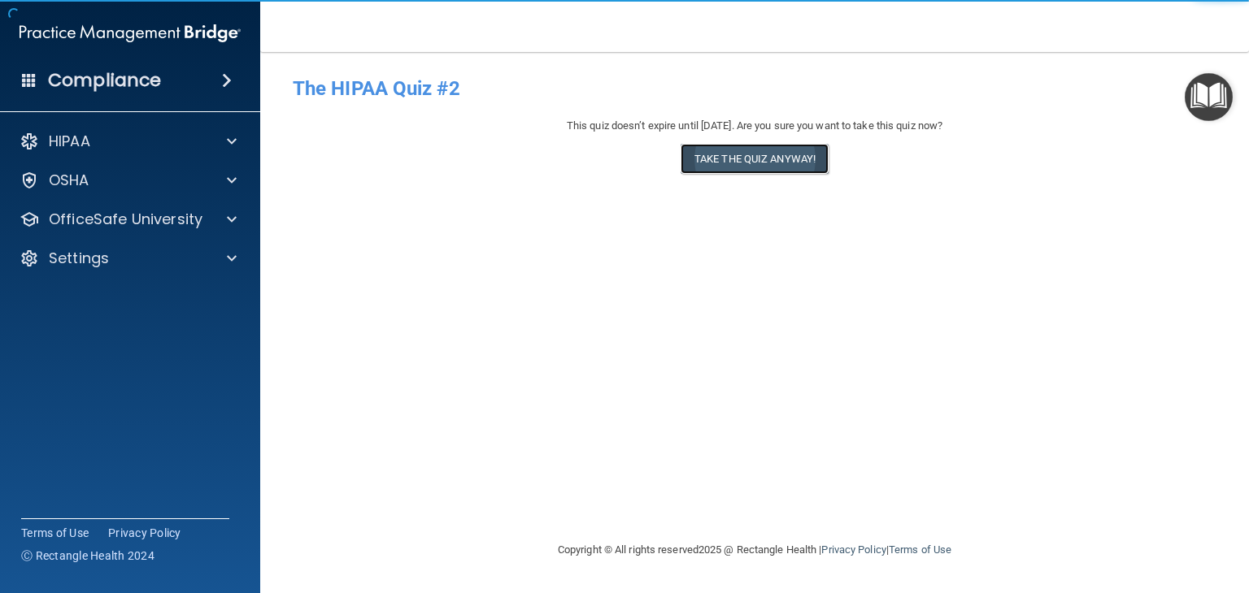
click at [807, 164] on button "Take the quiz anyway!" at bounding box center [754, 159] width 148 height 30
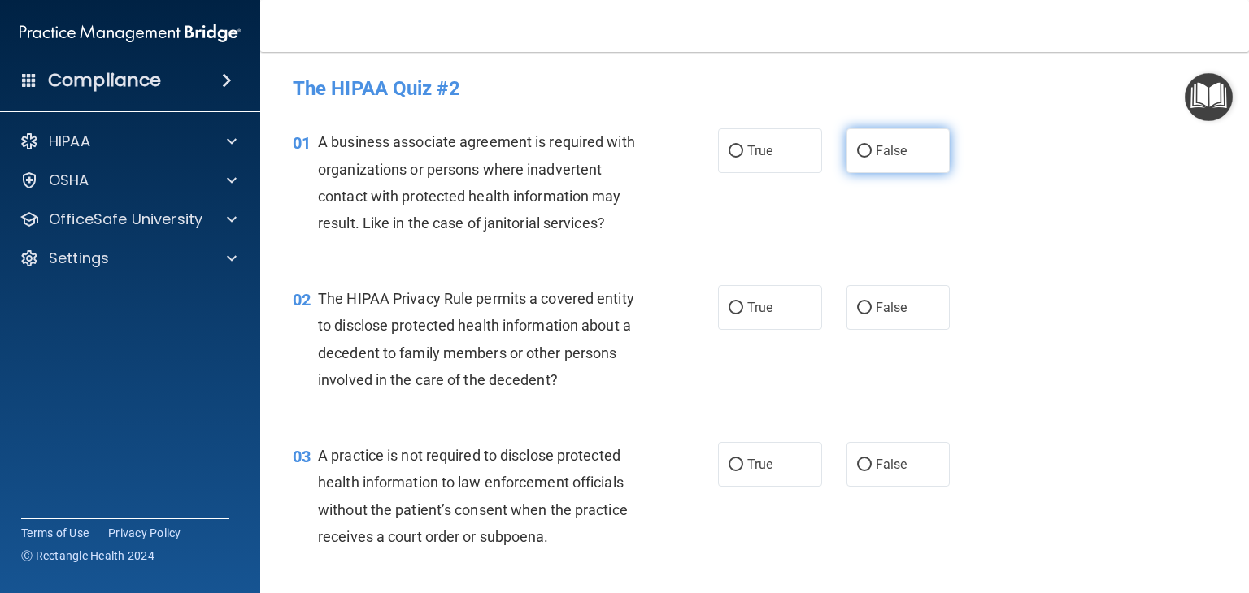
click at [857, 155] on input "False" at bounding box center [864, 152] width 15 height 12
radio input "true"
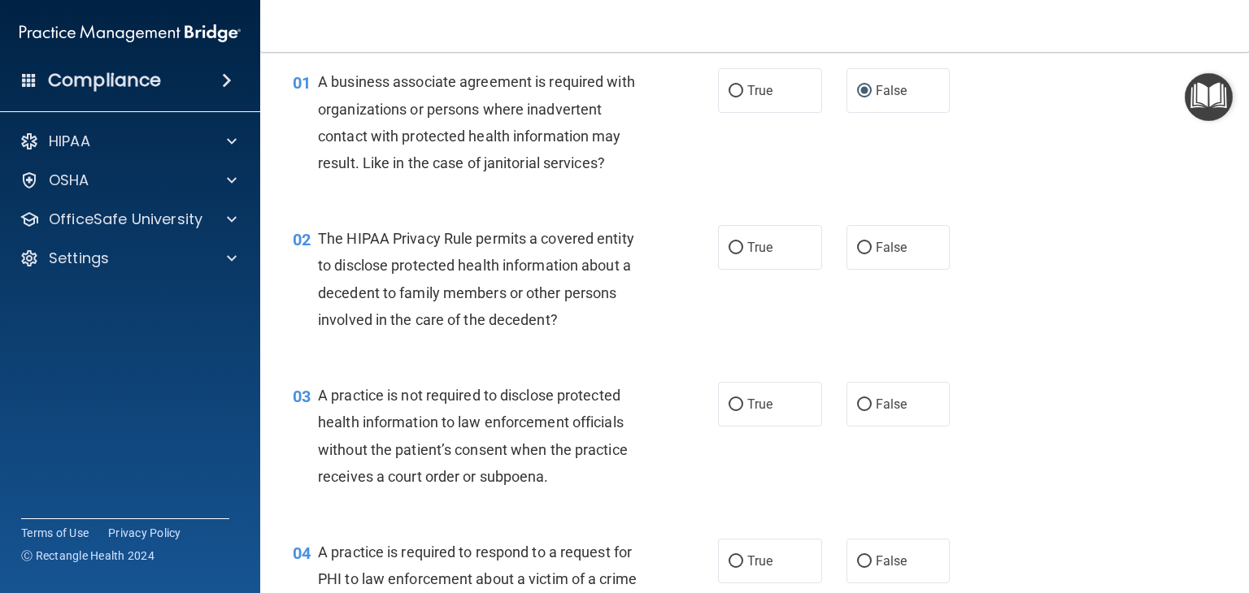
scroll to position [65, 0]
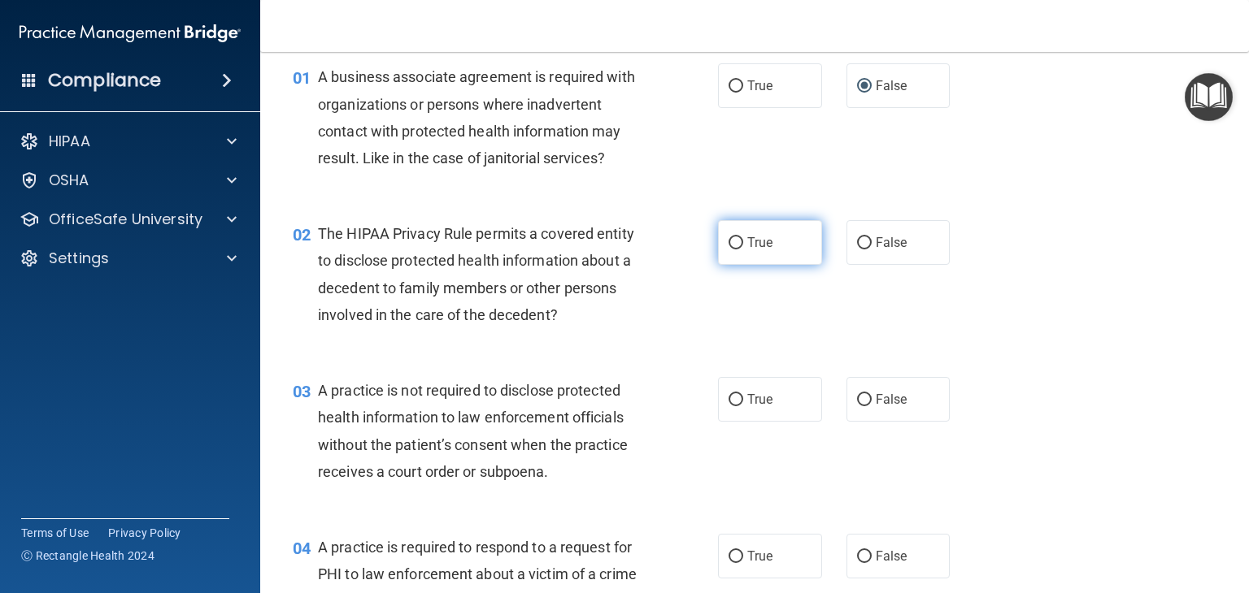
click at [754, 249] on span "True" at bounding box center [759, 242] width 25 height 15
click at [743, 249] on input "True" at bounding box center [735, 243] width 15 height 12
radio input "true"
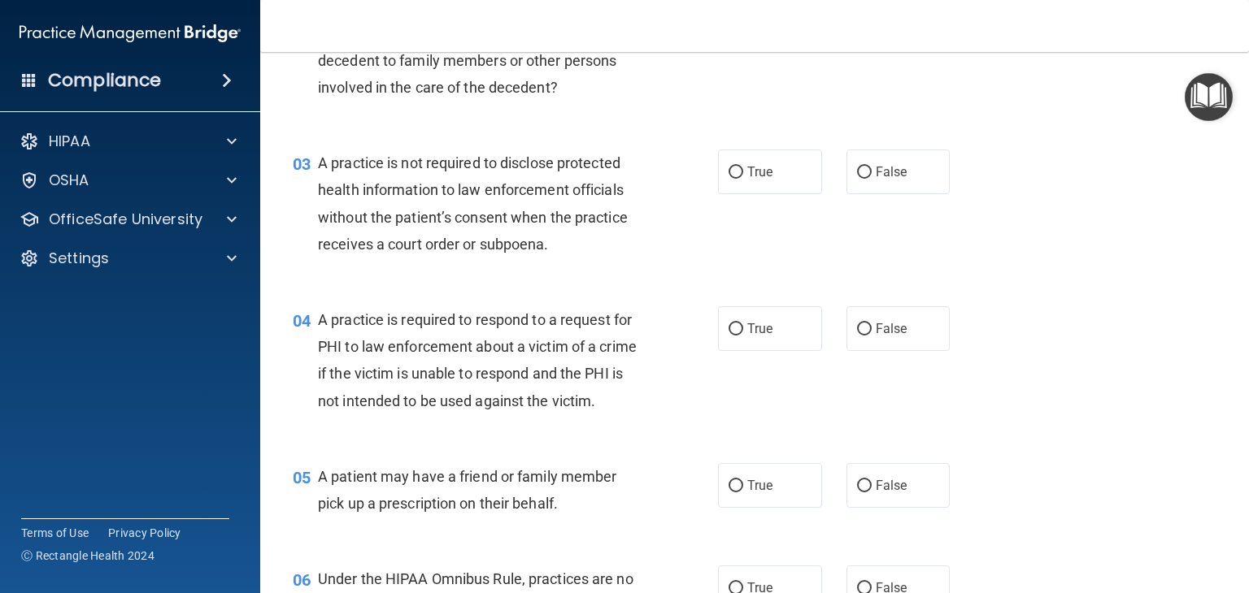
scroll to position [296, 0]
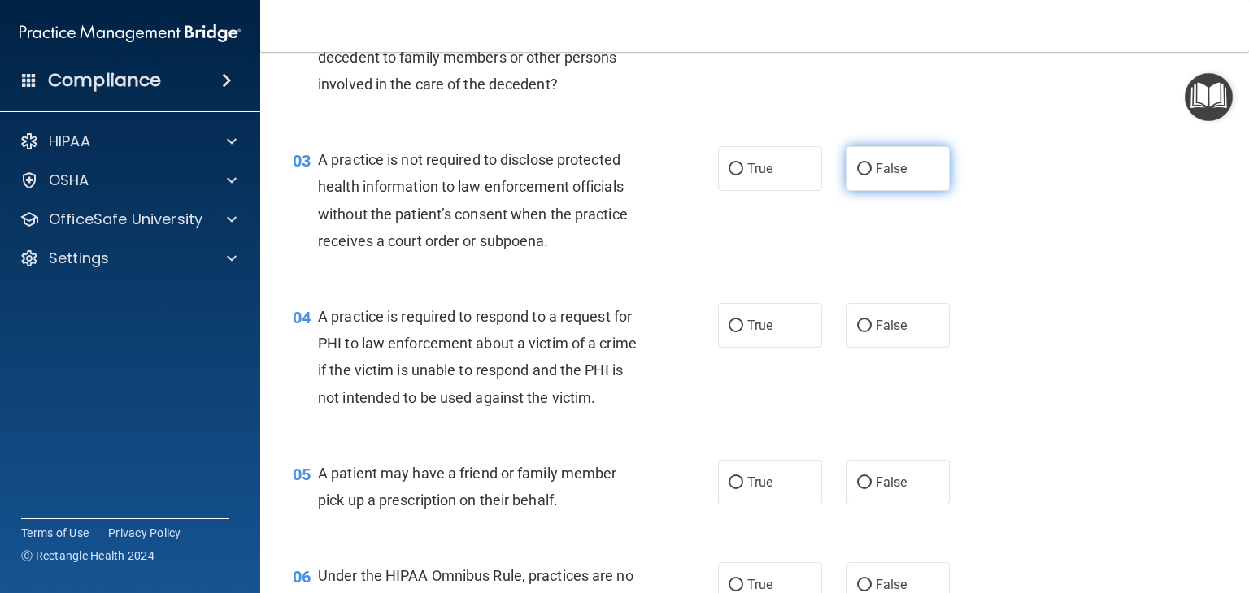
click at [865, 171] on label "False" at bounding box center [898, 168] width 104 height 45
click at [865, 171] on input "False" at bounding box center [864, 169] width 15 height 12
radio input "true"
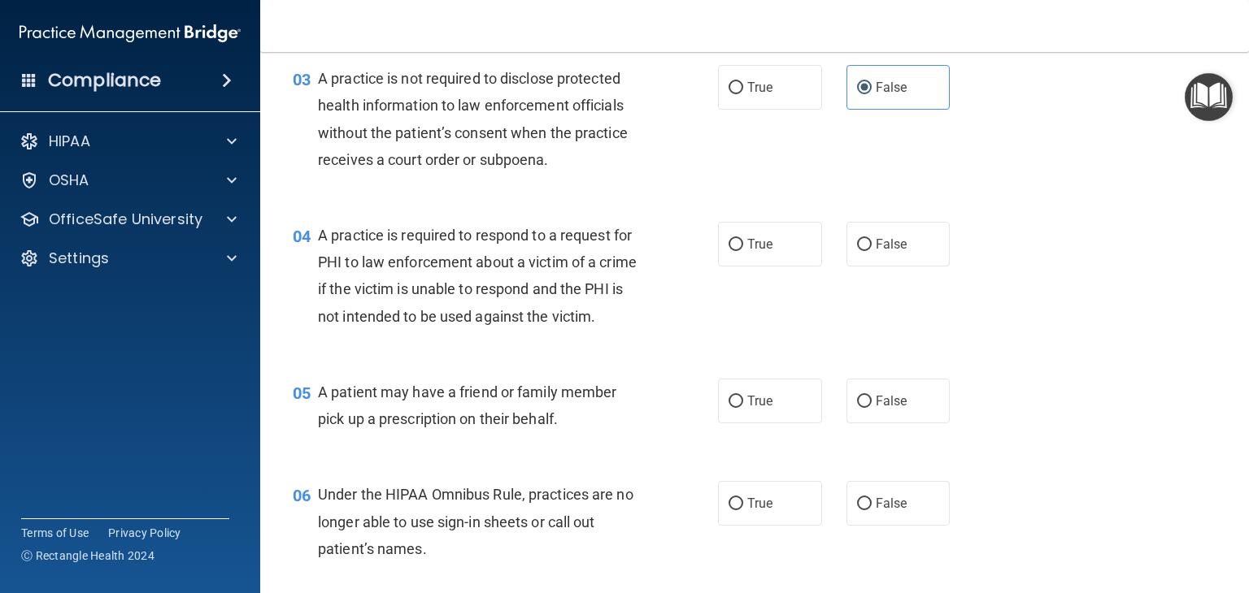
scroll to position [377, 0]
click at [737, 251] on label "True" at bounding box center [770, 244] width 104 height 45
click at [737, 251] on input "True" at bounding box center [735, 245] width 15 height 12
radio input "true"
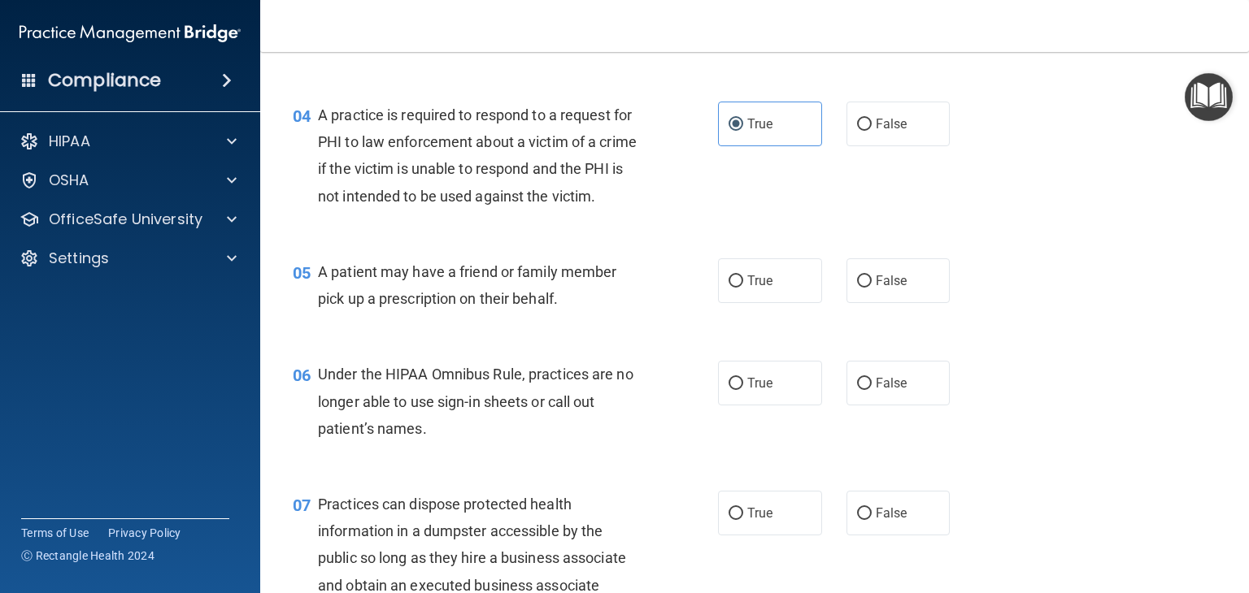
scroll to position [500, 0]
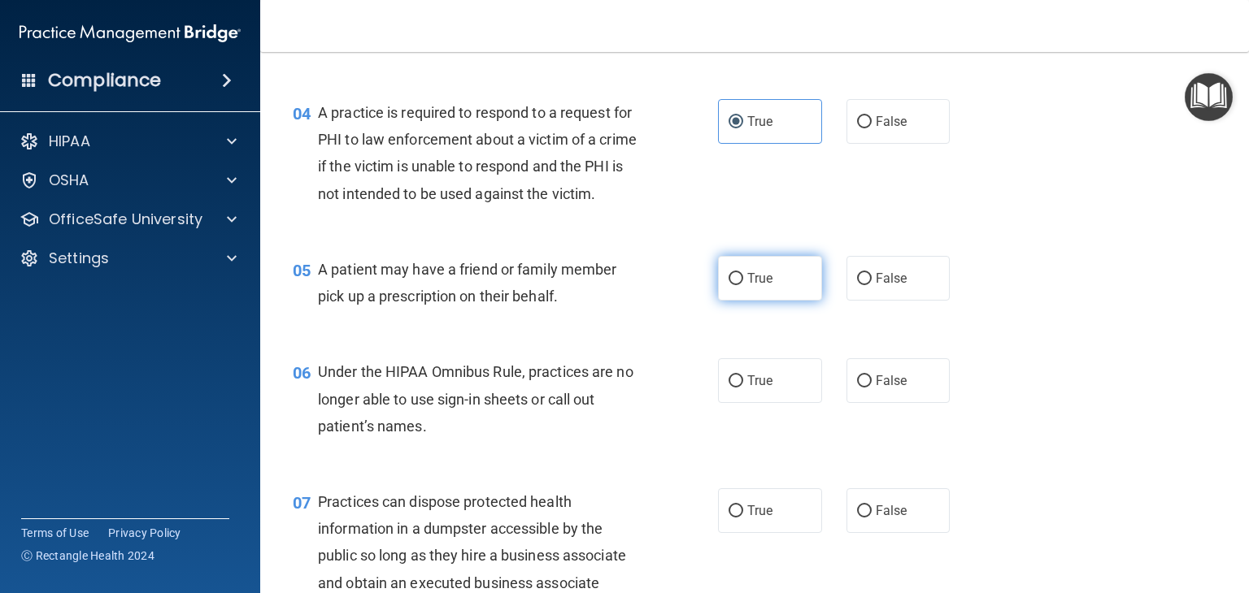
click at [728, 285] on input "True" at bounding box center [735, 279] width 15 height 12
radio input "true"
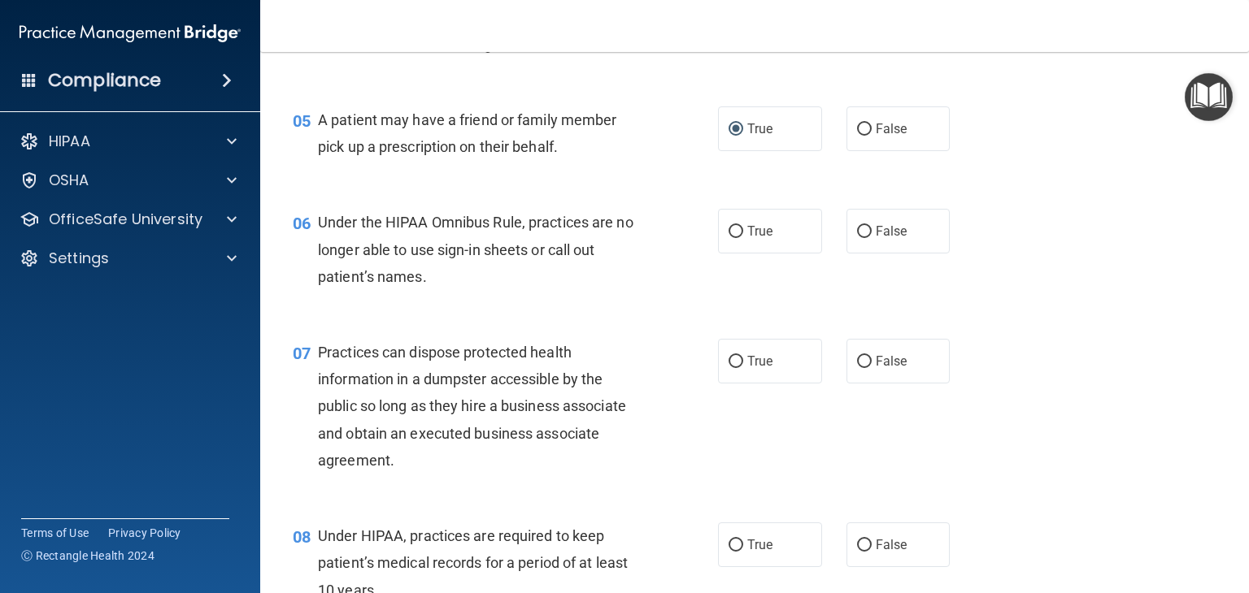
scroll to position [650, 0]
click at [859, 237] on input "False" at bounding box center [864, 231] width 15 height 12
radio input "true"
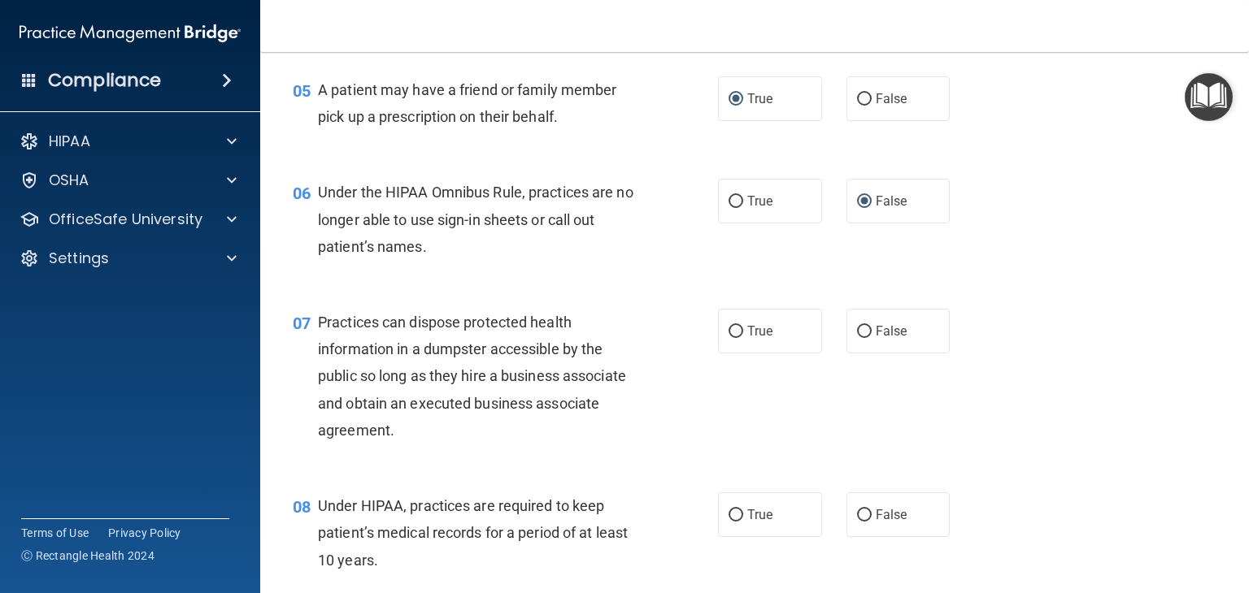
scroll to position [681, 0]
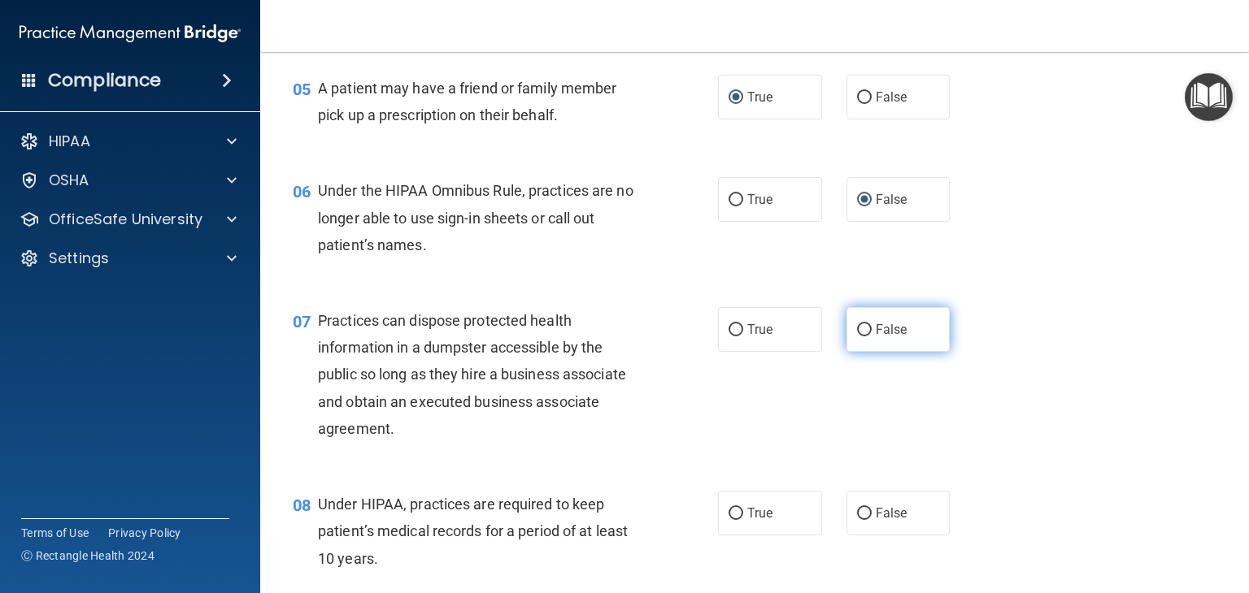
click at [863, 350] on label "False" at bounding box center [898, 329] width 104 height 45
click at [863, 337] on input "False" at bounding box center [864, 330] width 15 height 12
radio input "true"
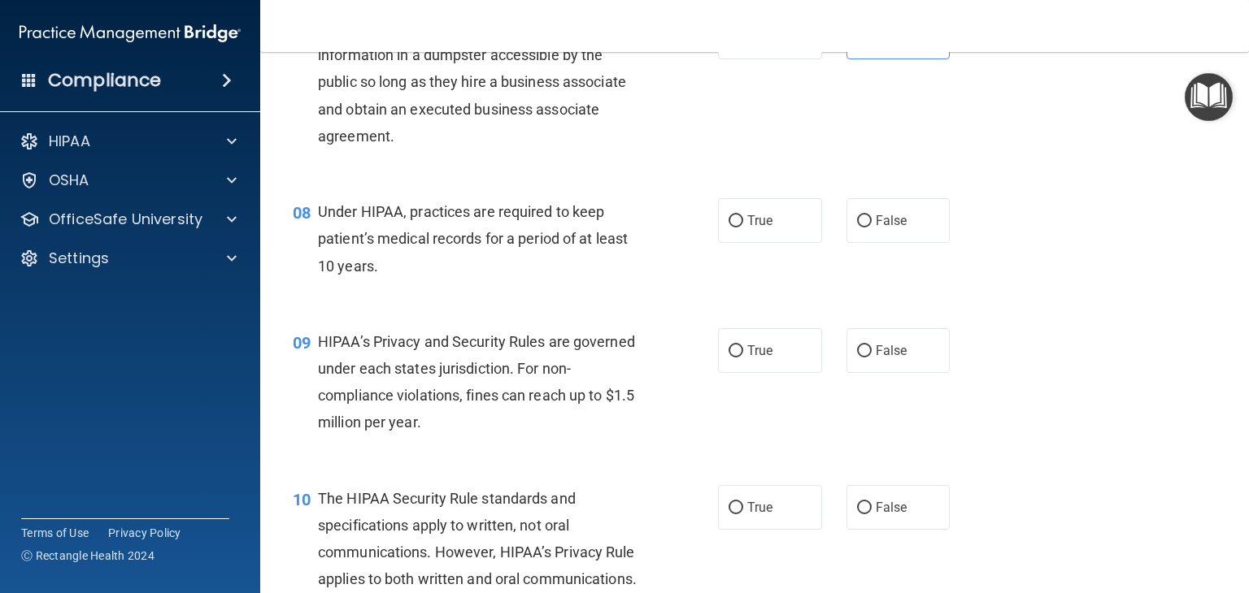
scroll to position [975, 0]
click at [728, 227] on input "True" at bounding box center [735, 221] width 15 height 12
radio input "true"
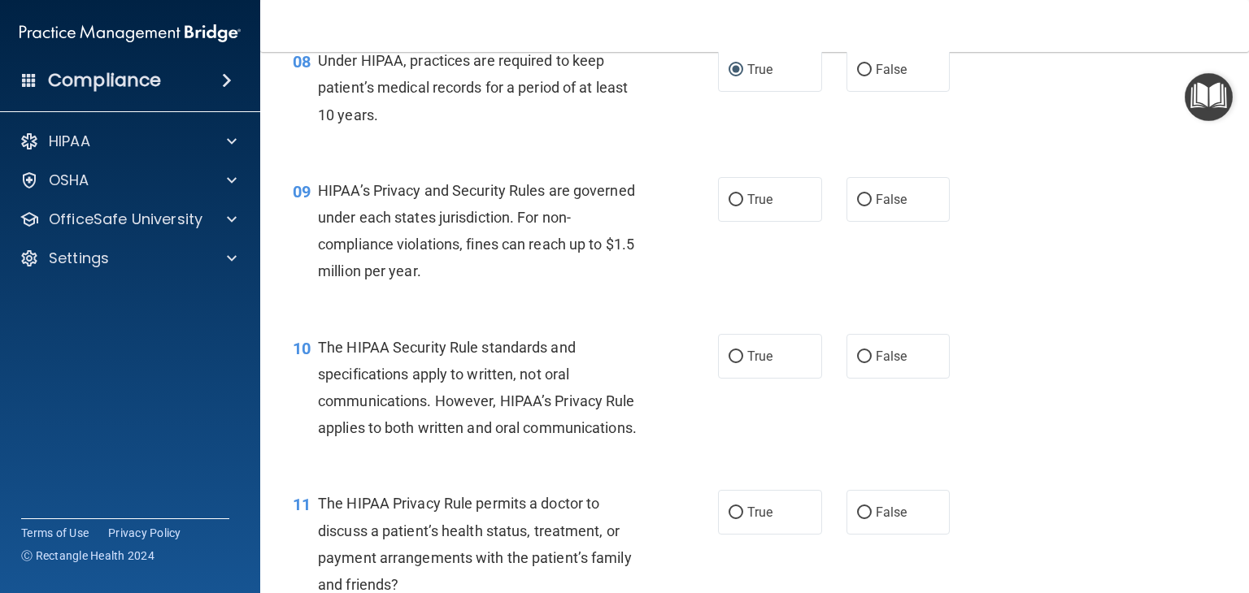
scroll to position [1127, 0]
click at [756, 206] on span "True" at bounding box center [759, 197] width 25 height 15
click at [743, 205] on input "True" at bounding box center [735, 199] width 15 height 12
radio input "true"
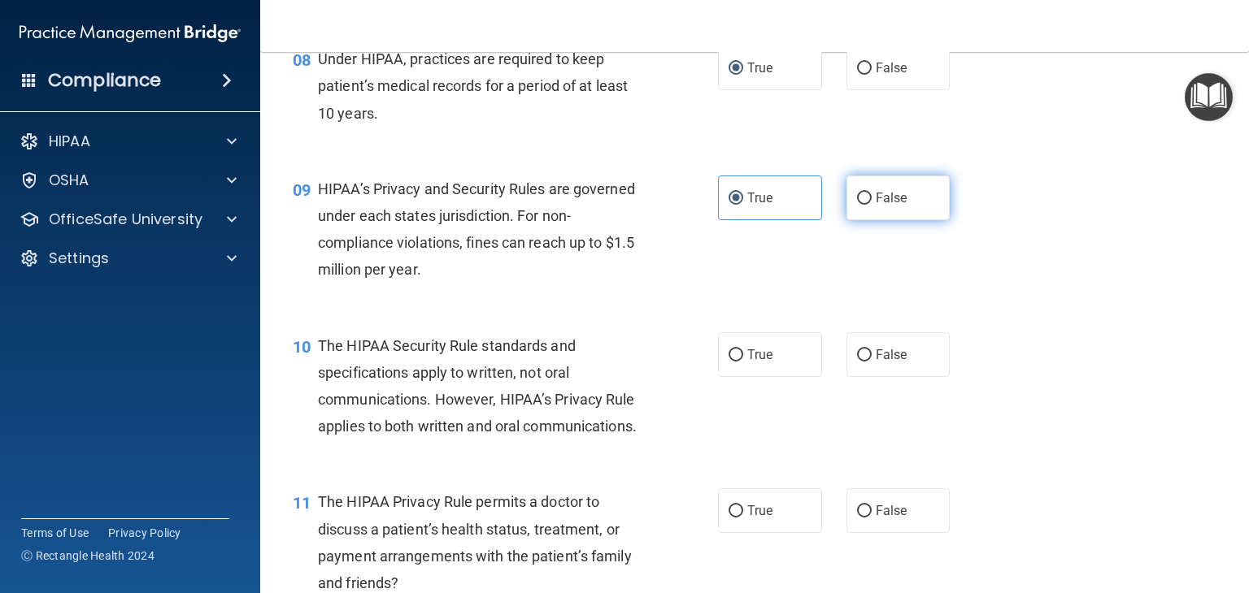
click at [857, 205] on input "False" at bounding box center [864, 199] width 15 height 12
radio input "true"
radio input "false"
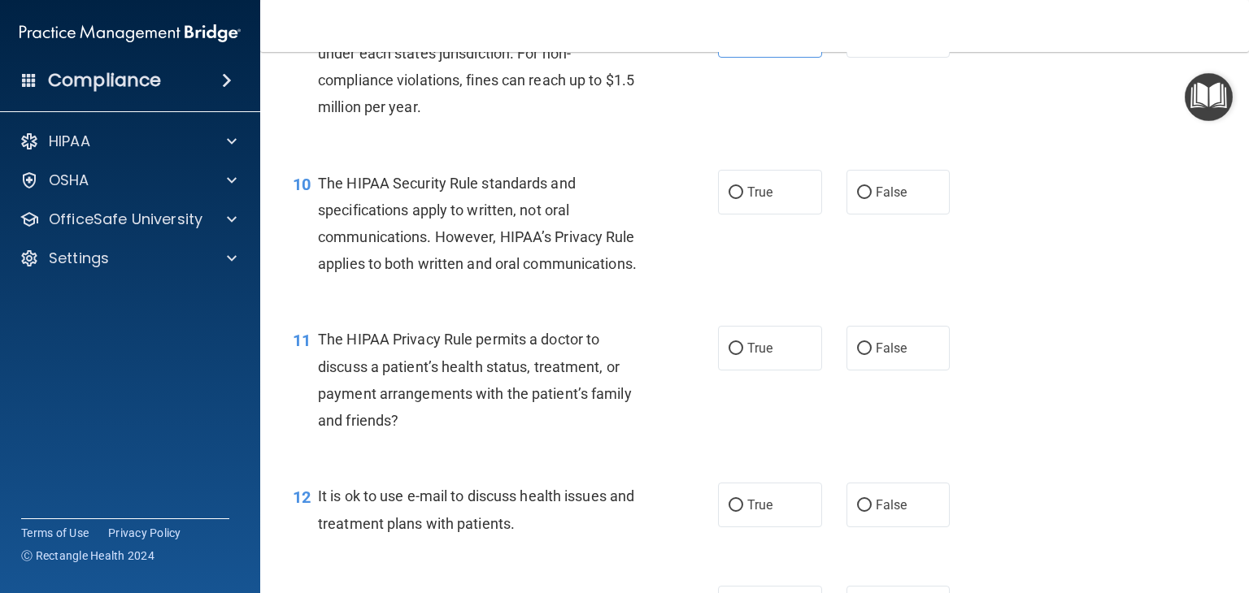
scroll to position [1290, 0]
click at [746, 207] on label "True" at bounding box center [770, 191] width 104 height 45
click at [743, 198] on input "True" at bounding box center [735, 192] width 15 height 12
radio input "true"
click at [706, 285] on div "10 The HIPAA Security Rule standards and specifications apply to written, not o…" at bounding box center [505, 227] width 474 height 116
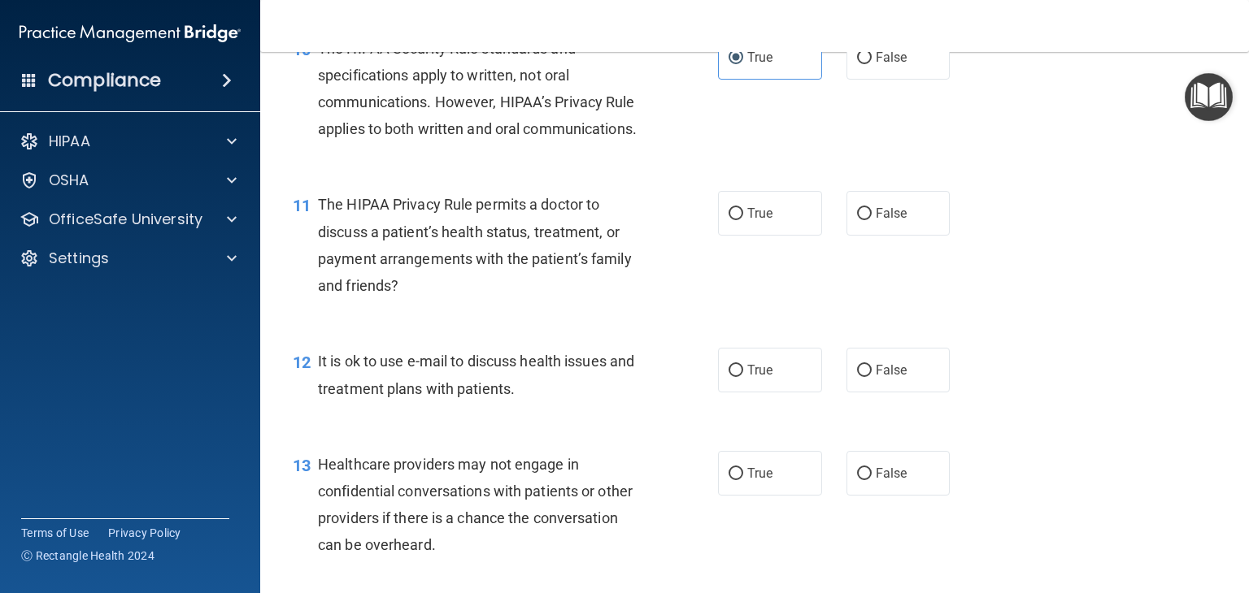
scroll to position [1426, 0]
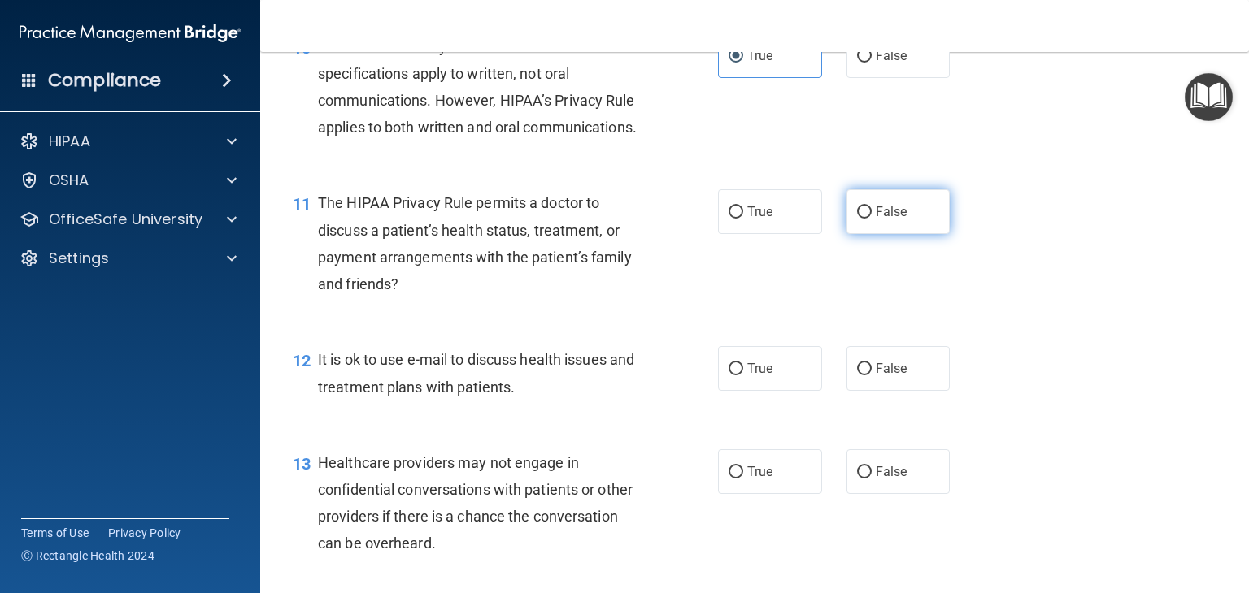
click at [857, 219] on input "False" at bounding box center [864, 213] width 15 height 12
radio input "true"
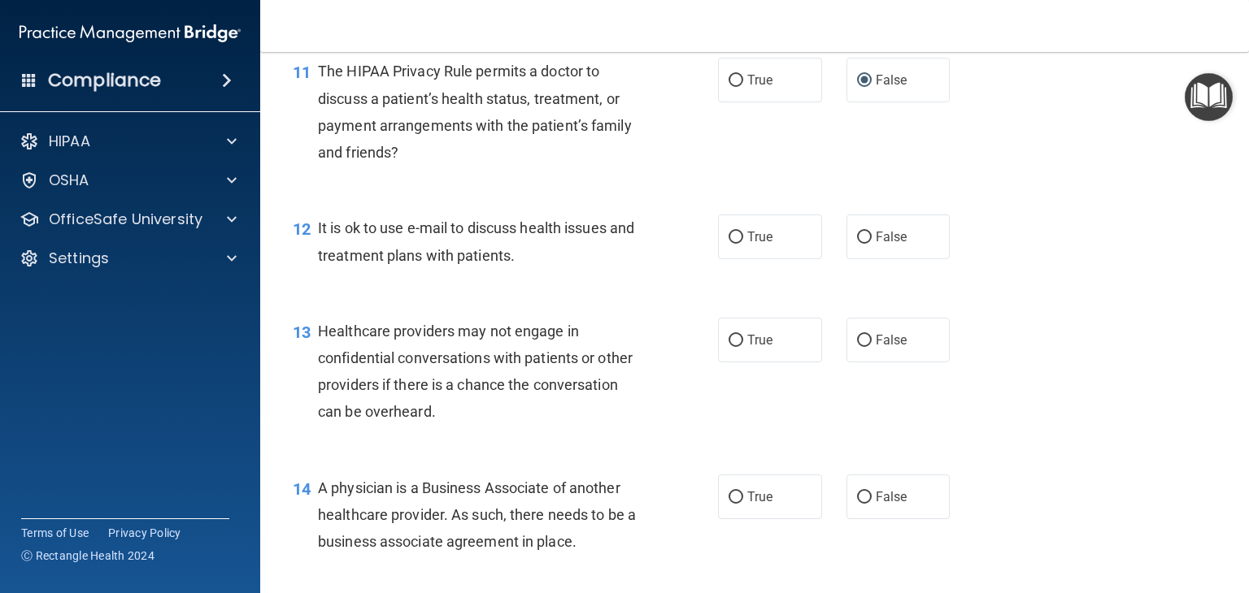
scroll to position [1558, 0]
click at [727, 259] on label "True" at bounding box center [770, 237] width 104 height 45
click at [728, 244] on input "True" at bounding box center [735, 238] width 15 height 12
radio input "true"
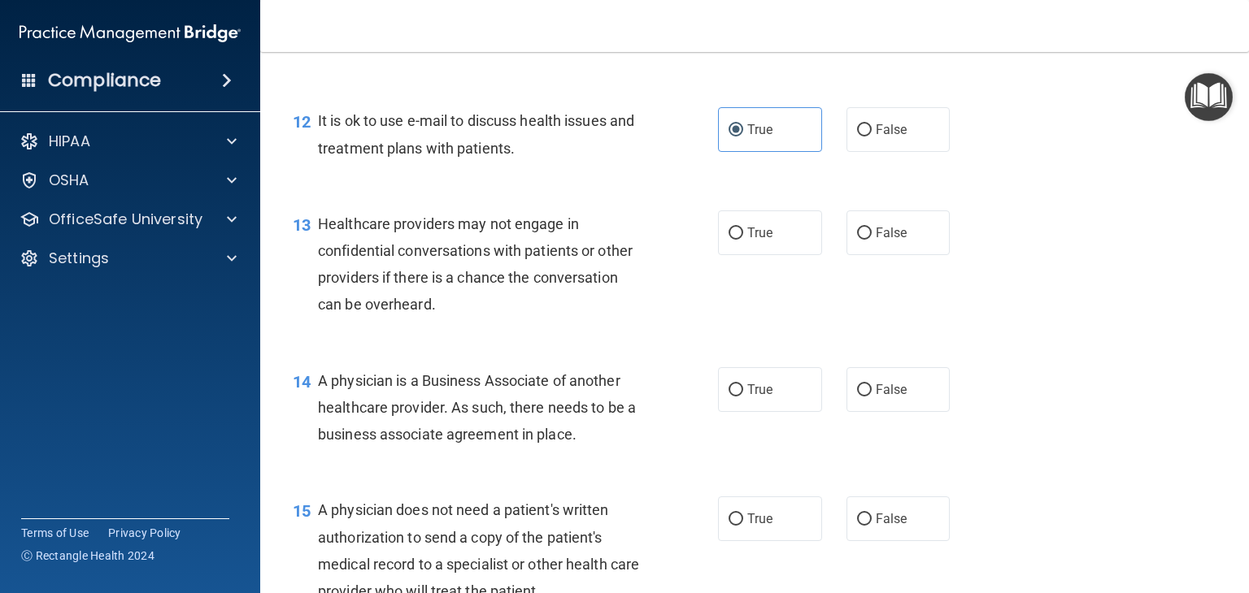
scroll to position [1665, 0]
click at [787, 255] on label "True" at bounding box center [770, 233] width 104 height 45
click at [743, 240] on input "True" at bounding box center [735, 234] width 15 height 12
radio input "true"
click at [848, 255] on label "False" at bounding box center [898, 233] width 104 height 45
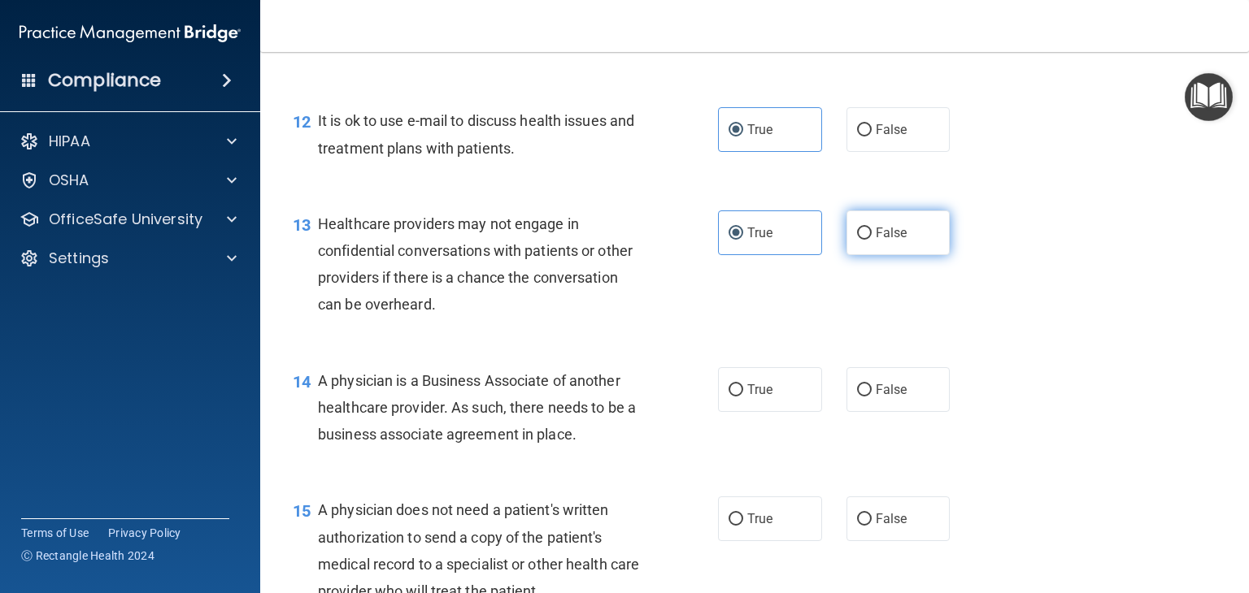
click at [857, 240] on input "False" at bounding box center [864, 234] width 15 height 12
radio input "true"
radio input "false"
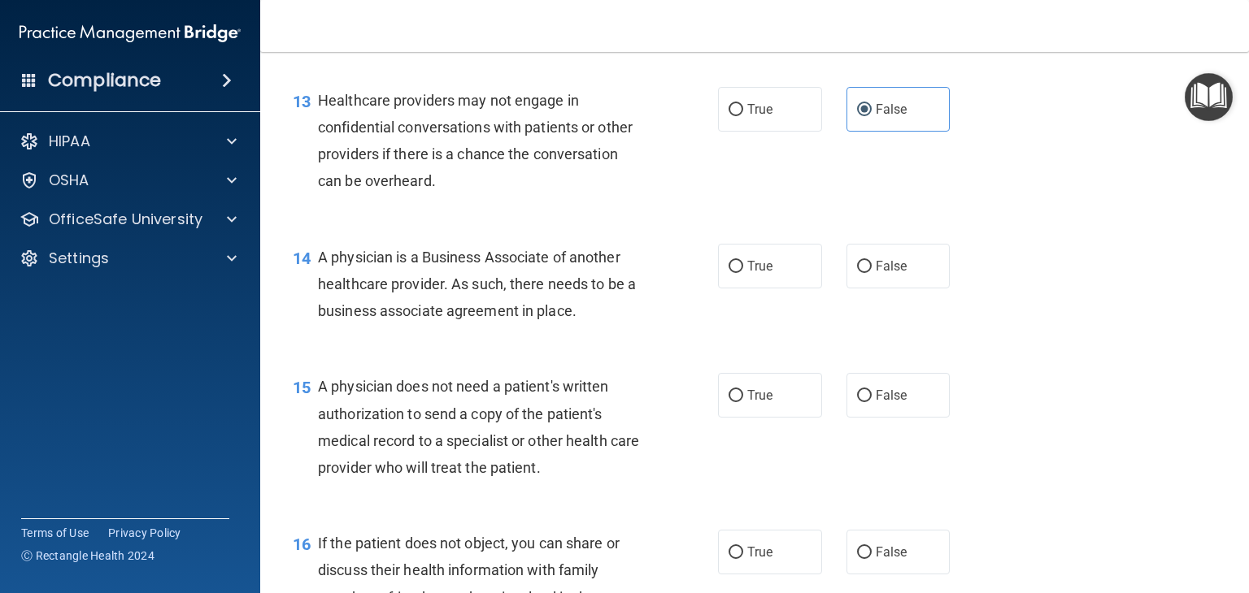
scroll to position [1790, 0]
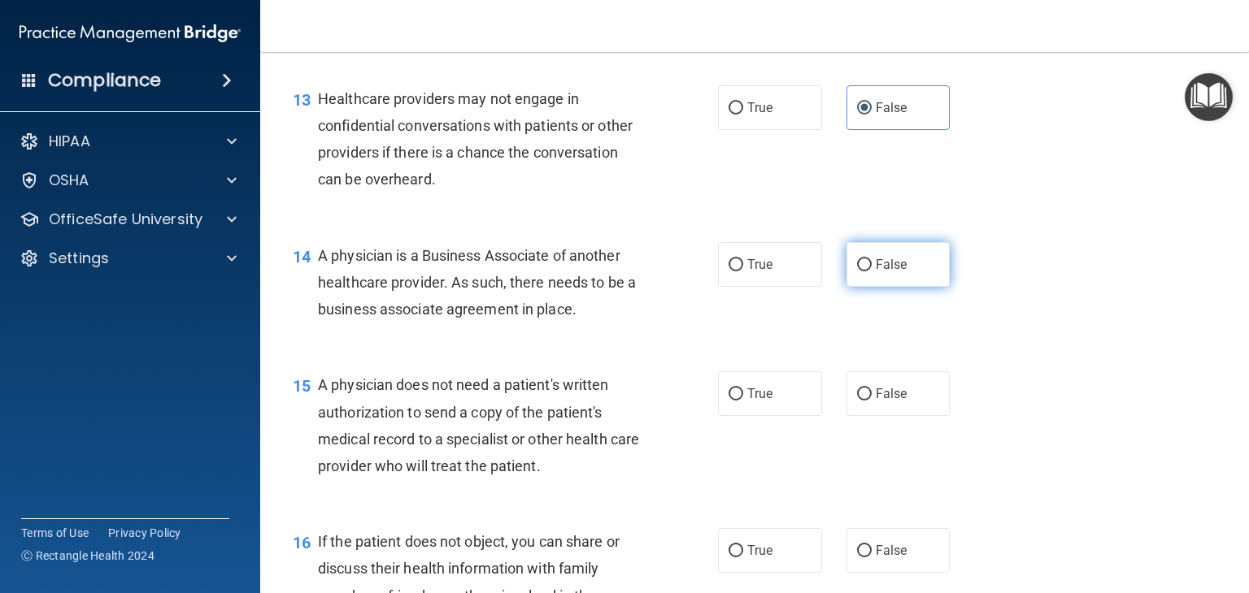
click at [867, 287] on label "False" at bounding box center [898, 264] width 104 height 45
click at [867, 272] on input "False" at bounding box center [864, 265] width 15 height 12
radio input "true"
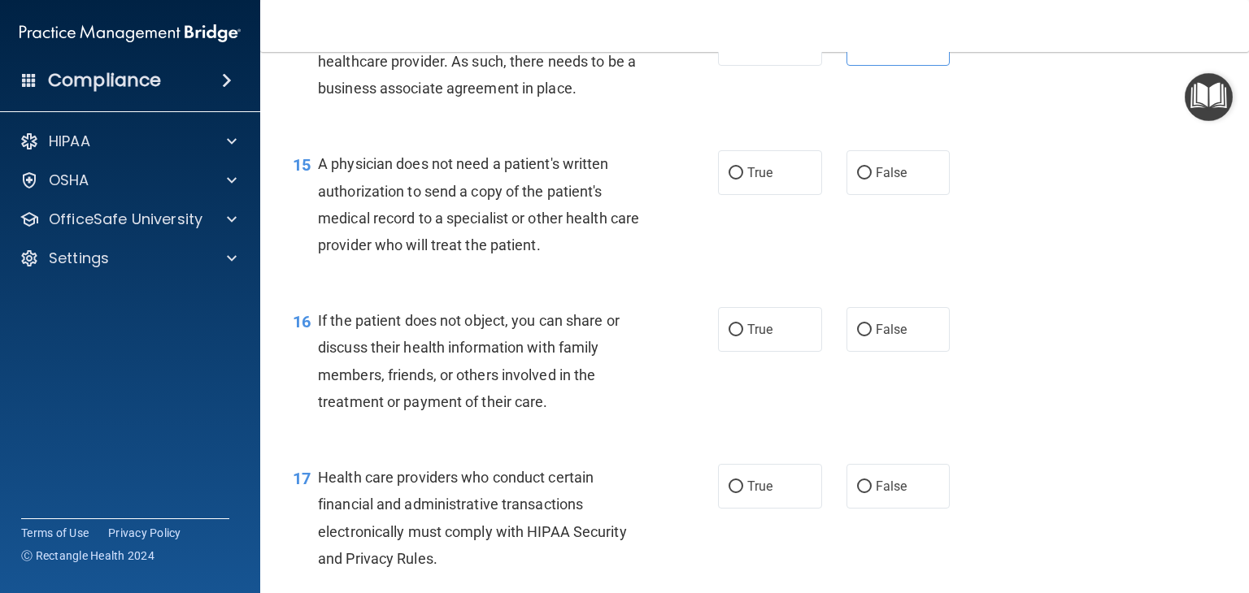
scroll to position [2011, 0]
click at [759, 195] on label "True" at bounding box center [770, 172] width 104 height 45
click at [743, 180] on input "True" at bounding box center [735, 173] width 15 height 12
radio input "true"
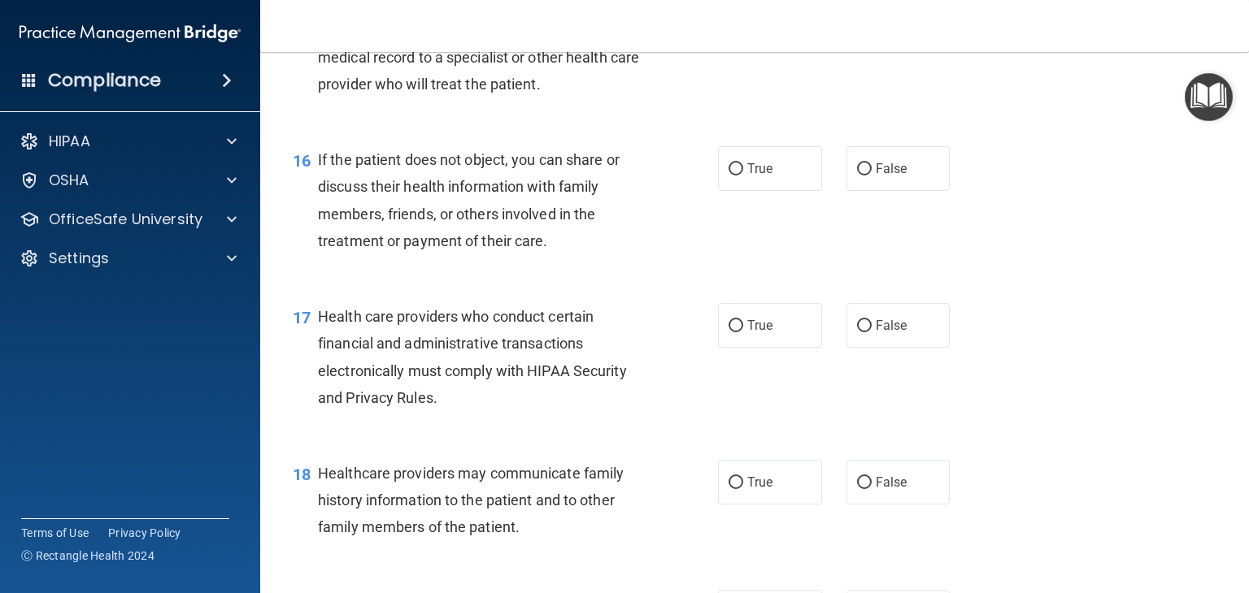
scroll to position [2171, 0]
click at [761, 193] on label "True" at bounding box center [770, 170] width 104 height 45
click at [743, 177] on input "True" at bounding box center [735, 171] width 15 height 12
radio input "true"
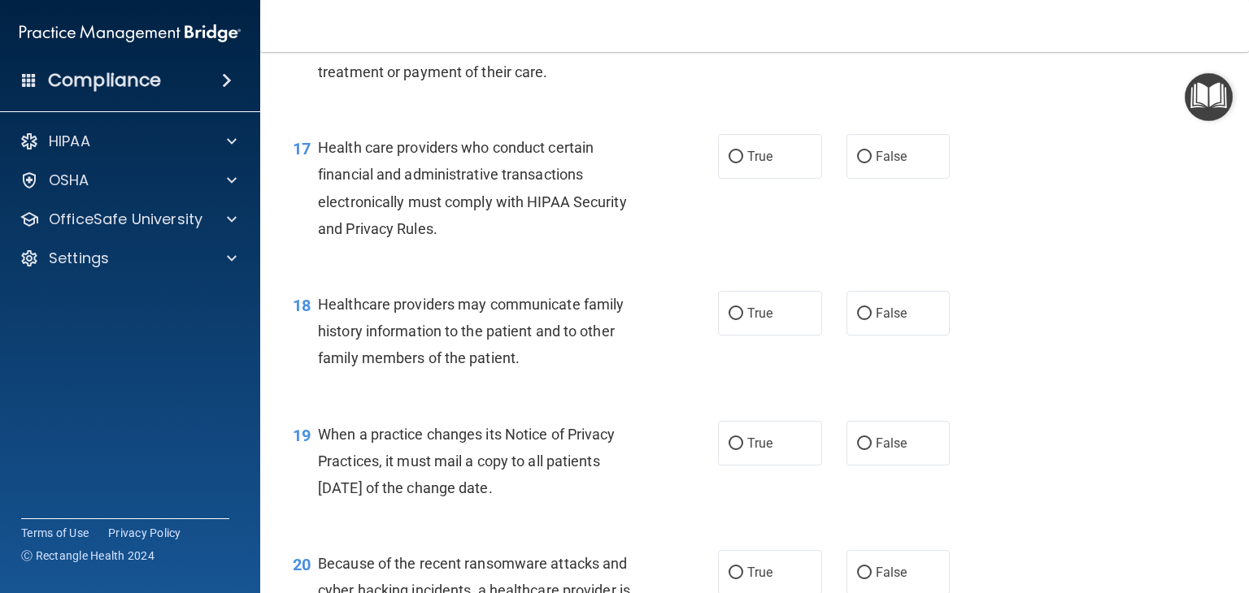
scroll to position [2341, 0]
click at [754, 179] on label "True" at bounding box center [770, 156] width 104 height 45
click at [743, 163] on input "True" at bounding box center [735, 157] width 15 height 12
radio input "true"
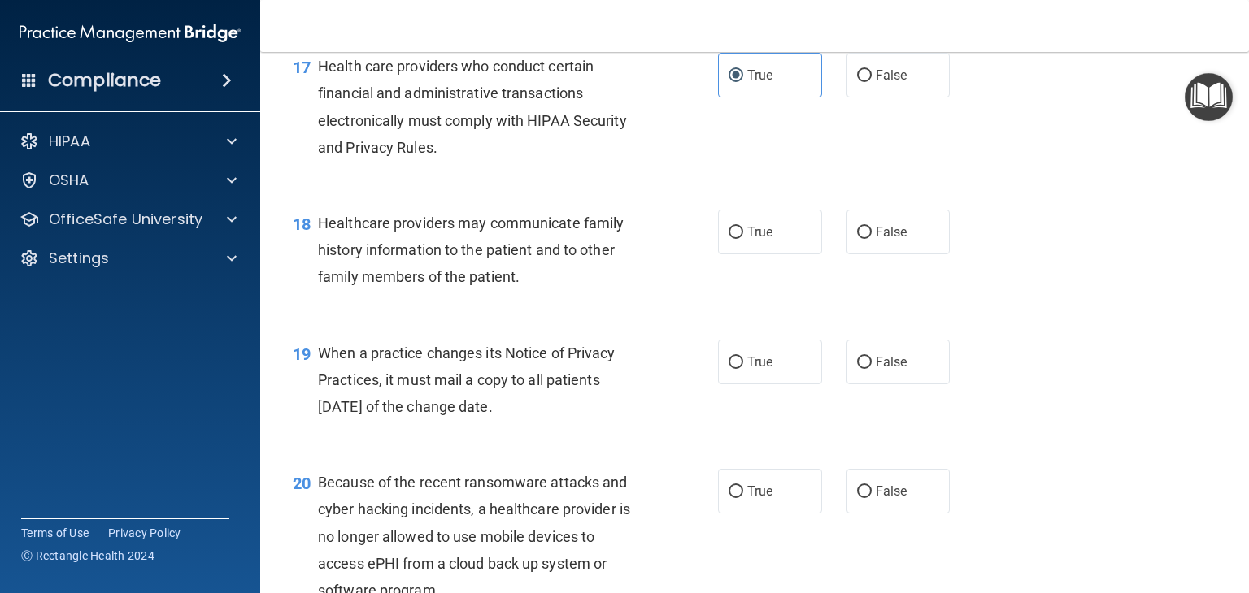
scroll to position [2423, 0]
click at [857, 239] on input "False" at bounding box center [864, 233] width 15 height 12
radio input "true"
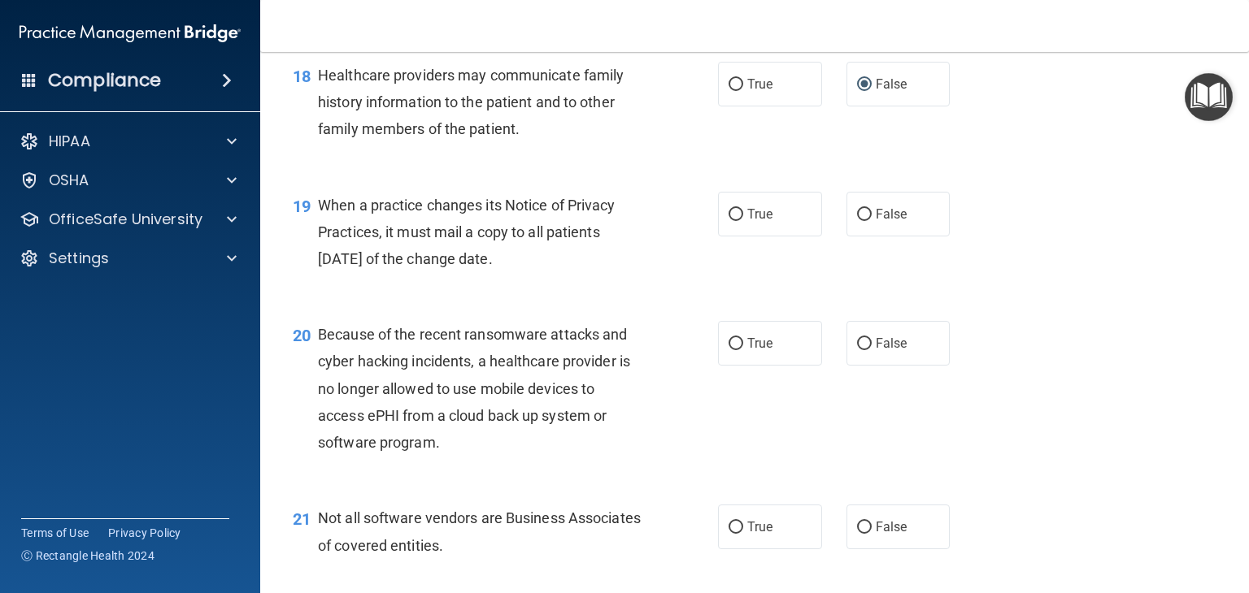
scroll to position [2572, 0]
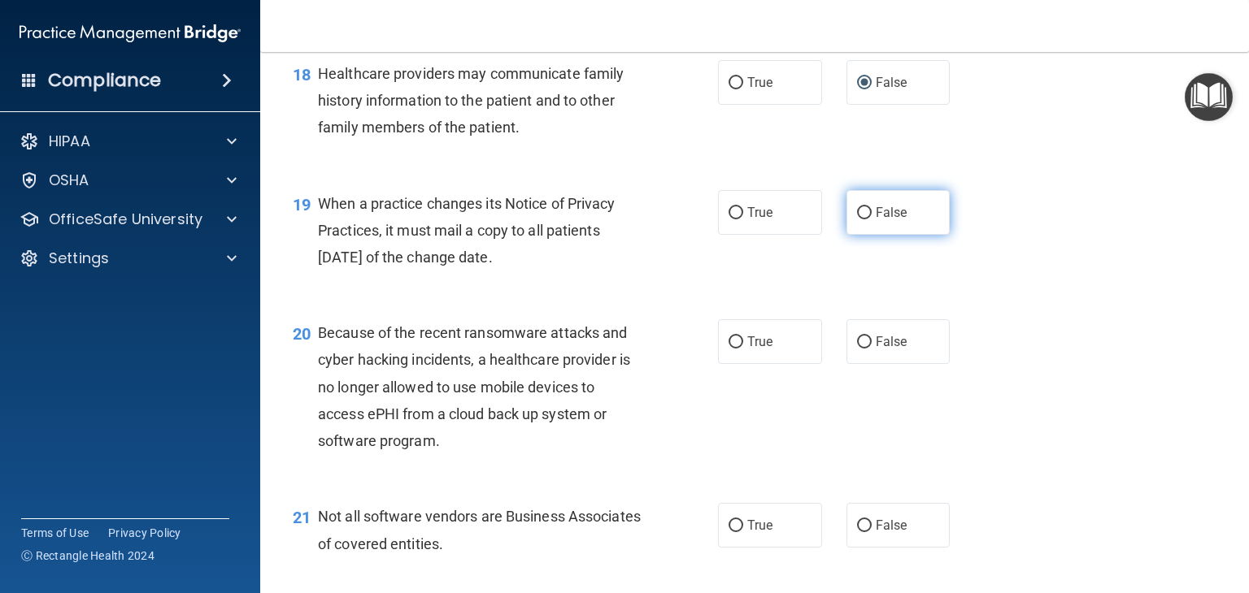
click at [874, 235] on label "False" at bounding box center [898, 212] width 104 height 45
click at [872, 220] on input "False" at bounding box center [864, 213] width 15 height 12
radio input "true"
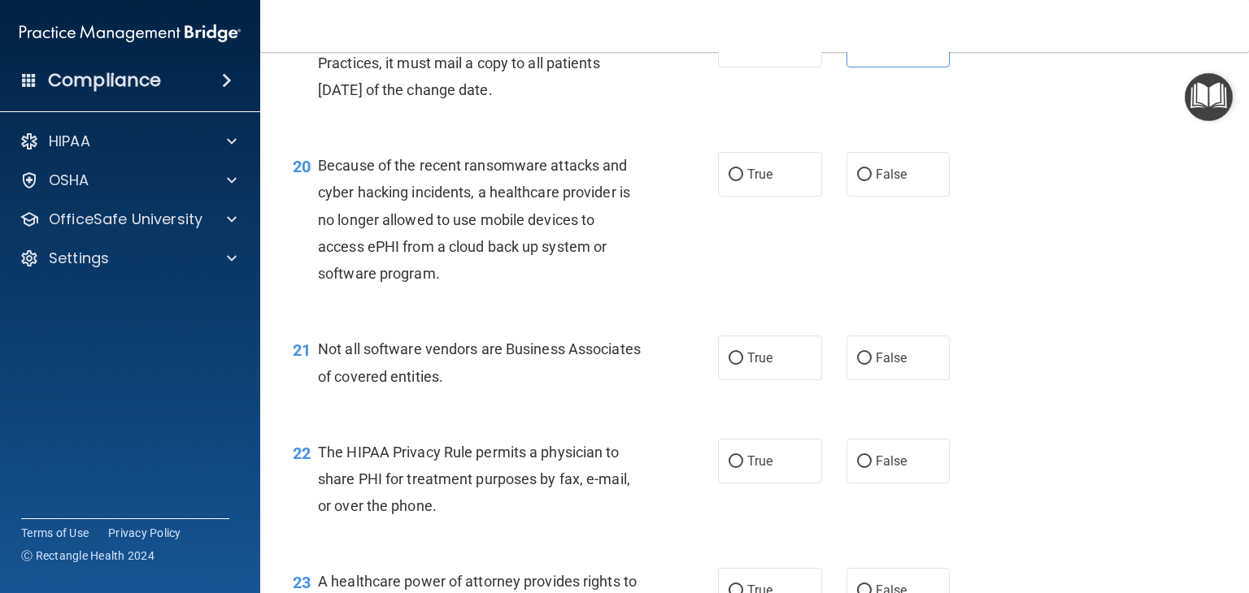
scroll to position [2741, 0]
click at [862, 196] on label "False" at bounding box center [898, 173] width 104 height 45
click at [862, 180] on input "False" at bounding box center [864, 174] width 15 height 12
radio input "true"
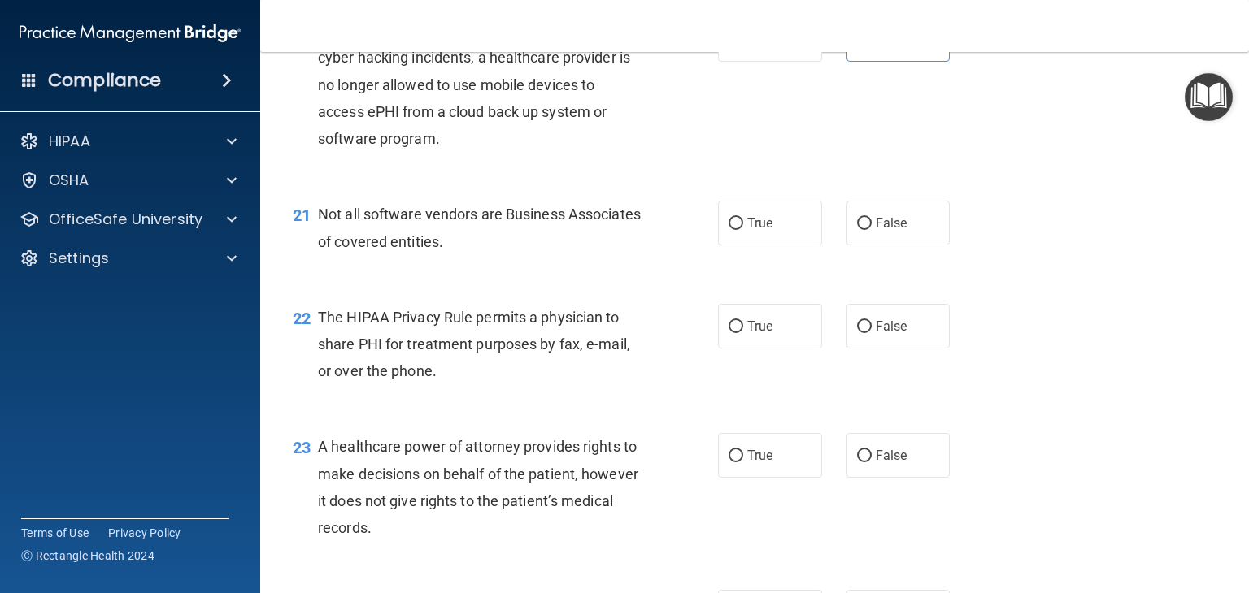
scroll to position [2876, 0]
click at [775, 244] on label "True" at bounding box center [770, 221] width 104 height 45
click at [743, 228] on input "True" at bounding box center [735, 222] width 15 height 12
radio input "true"
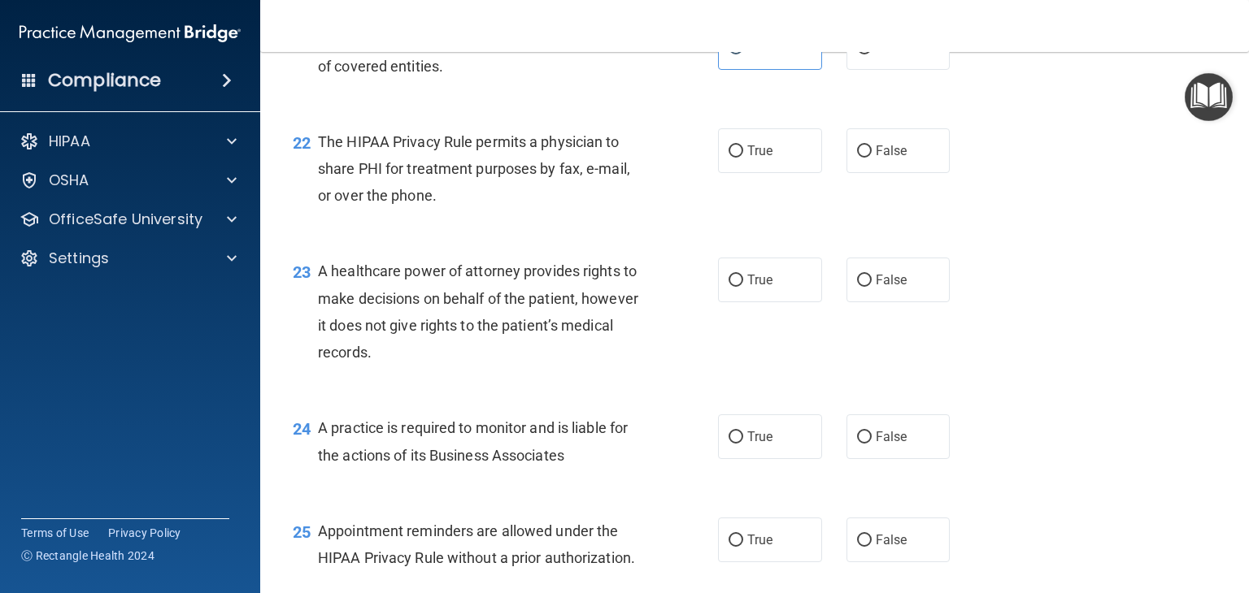
scroll to position [3050, 0]
click at [744, 173] on label "True" at bounding box center [770, 150] width 104 height 45
click at [743, 158] on input "True" at bounding box center [735, 152] width 15 height 12
radio input "true"
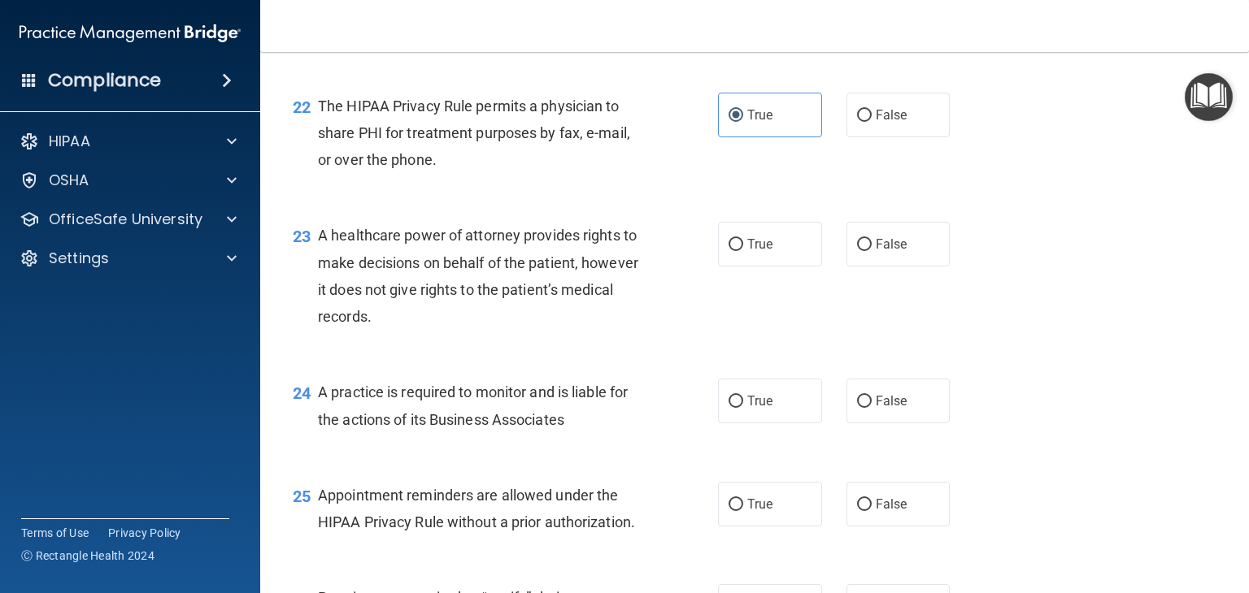
scroll to position [3086, 0]
click at [857, 251] on input "False" at bounding box center [864, 245] width 15 height 12
radio input "true"
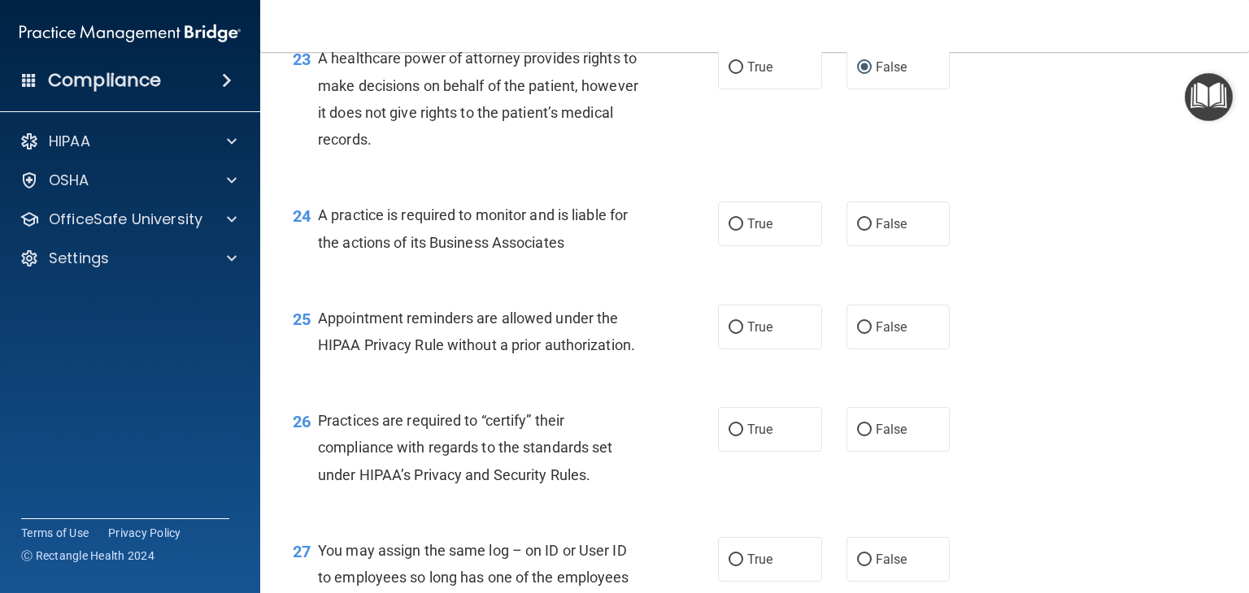
scroll to position [3278, 0]
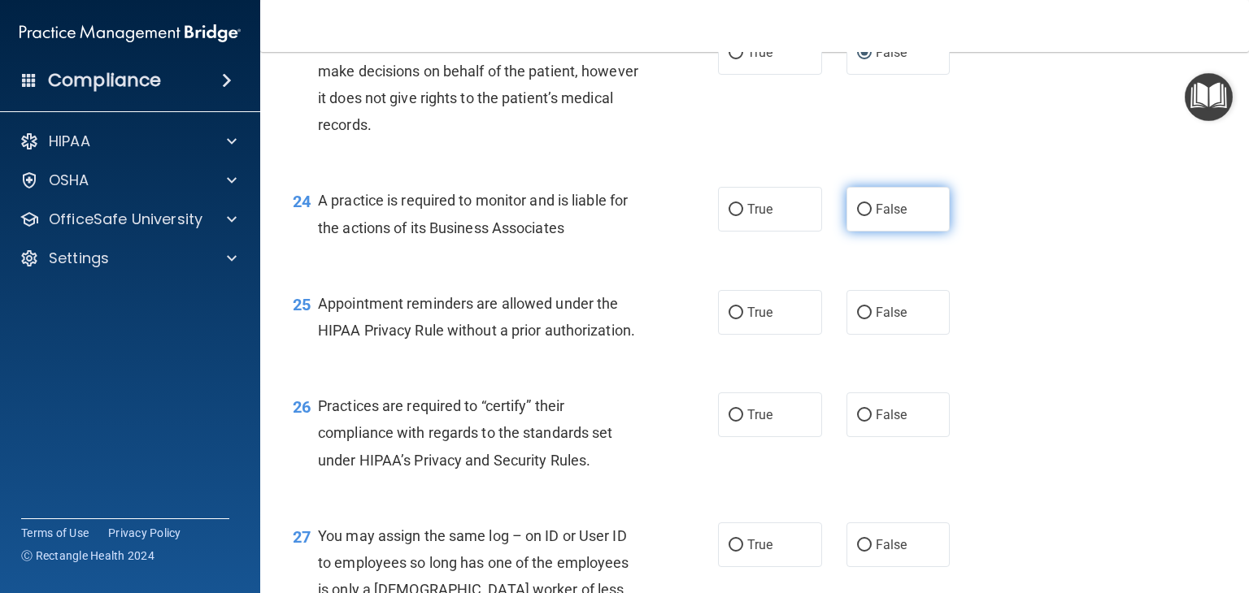
click at [866, 232] on label "False" at bounding box center [898, 209] width 104 height 45
click at [866, 216] on input "False" at bounding box center [864, 210] width 15 height 12
radio input "true"
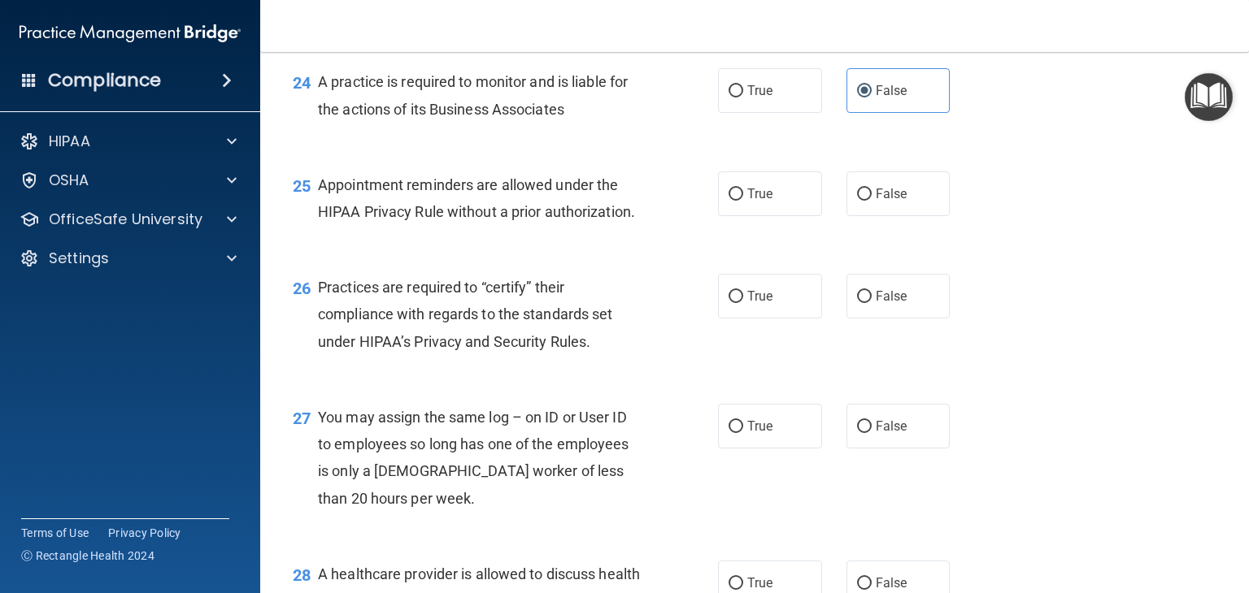
scroll to position [3429, 0]
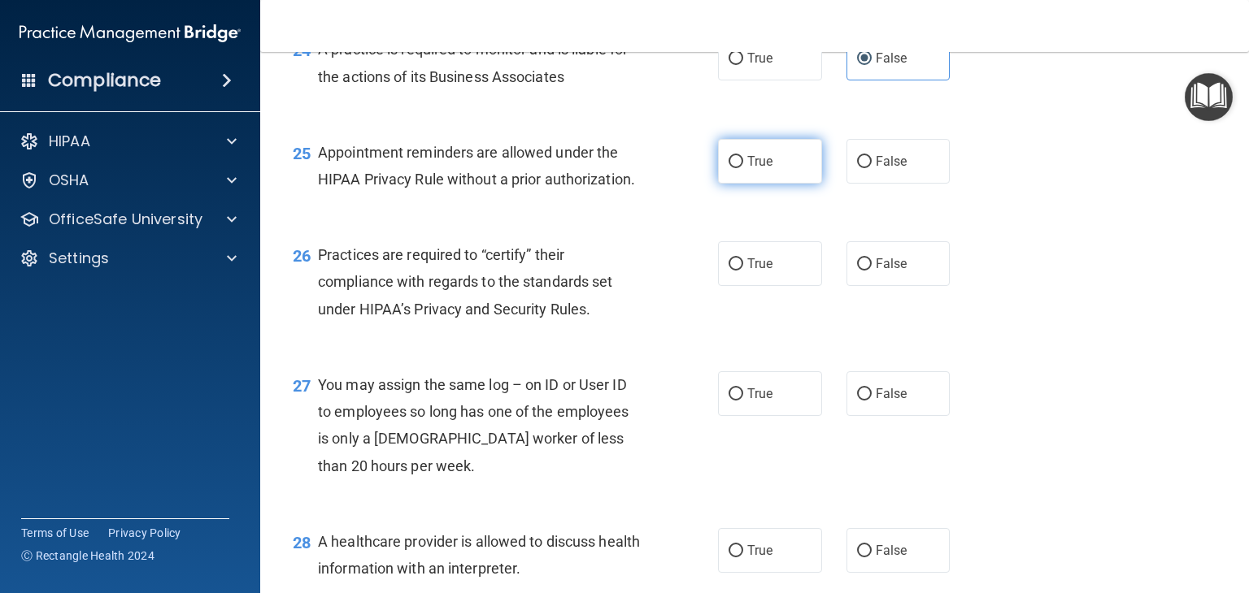
click at [746, 184] on label "True" at bounding box center [770, 161] width 104 height 45
click at [743, 168] on input "True" at bounding box center [735, 162] width 15 height 12
radio input "true"
click at [863, 286] on label "False" at bounding box center [898, 263] width 104 height 45
click at [863, 271] on input "False" at bounding box center [864, 265] width 15 height 12
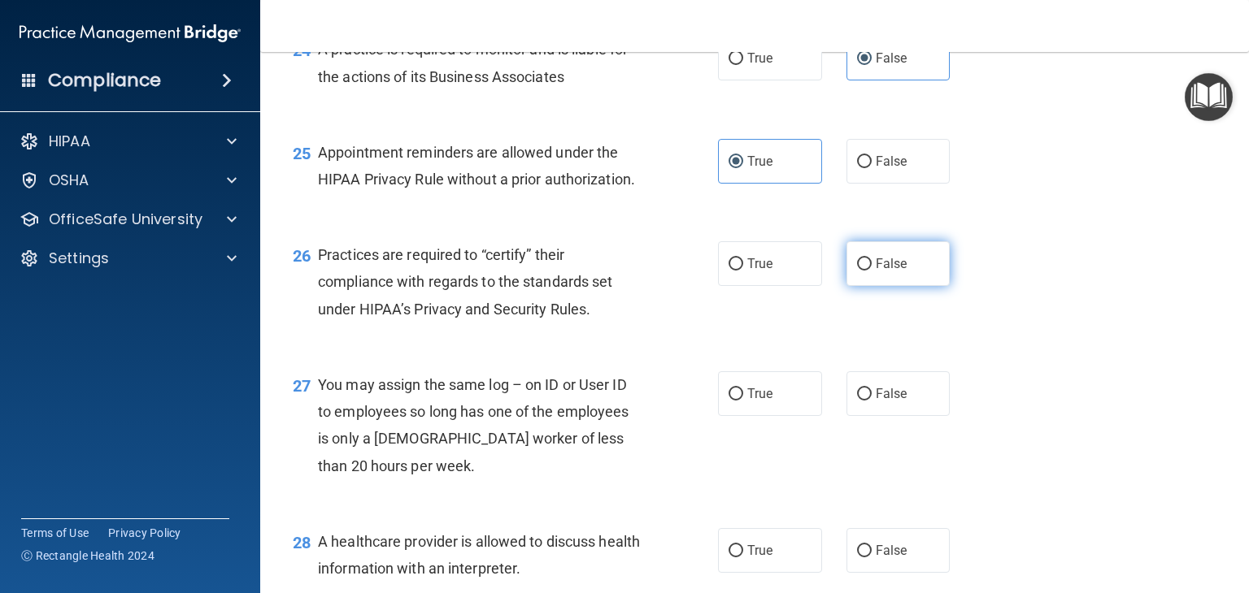
radio input "true"
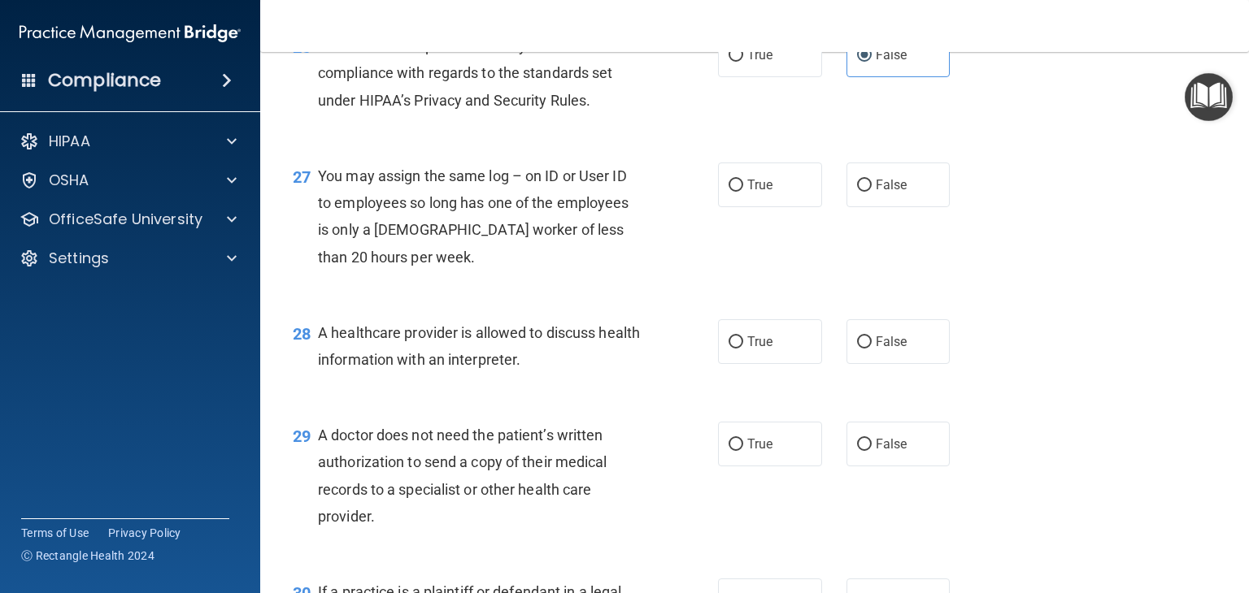
scroll to position [3639, 0]
click at [876, 192] on span "False" at bounding box center [892, 183] width 32 height 15
click at [869, 191] on input "False" at bounding box center [864, 185] width 15 height 12
radio input "true"
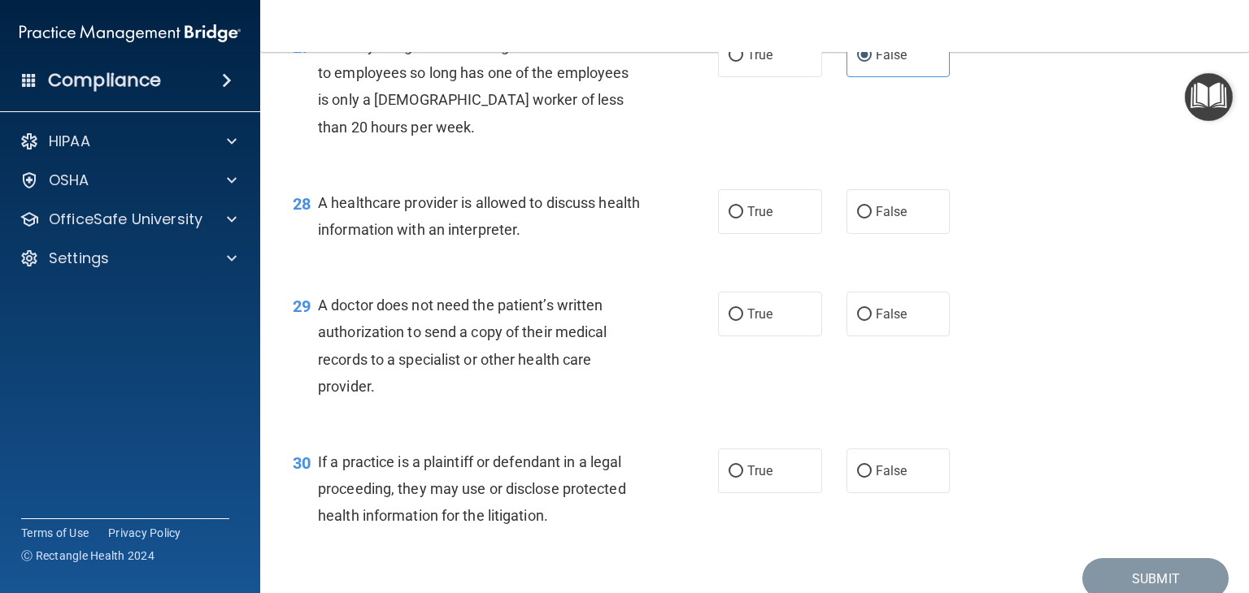
scroll to position [3772, 0]
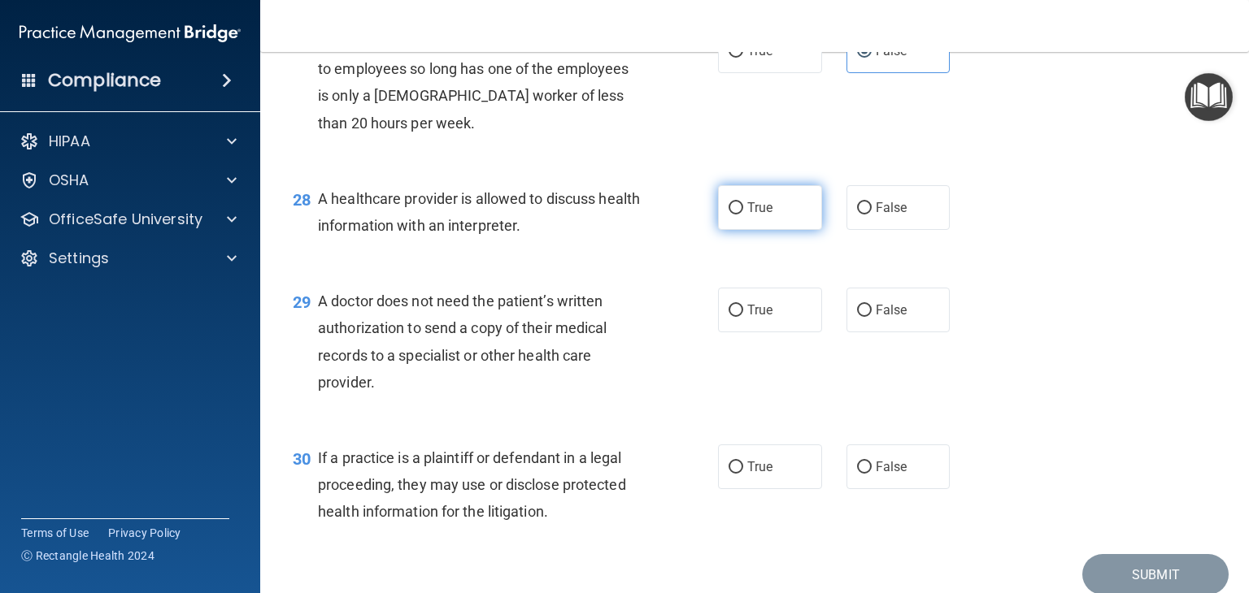
click at [738, 230] on label "True" at bounding box center [770, 207] width 104 height 45
click at [738, 215] on input "True" at bounding box center [735, 208] width 15 height 12
radio input "true"
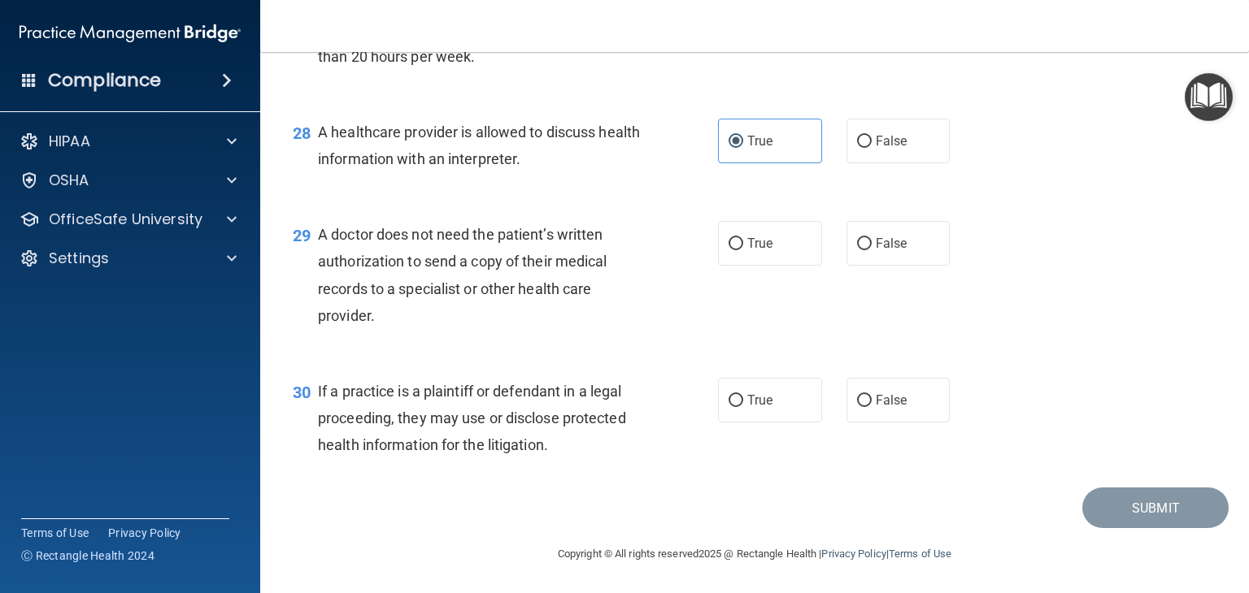
scroll to position [3883, 0]
click at [735, 250] on input "True" at bounding box center [735, 244] width 15 height 12
radio input "true"
click at [733, 398] on input "True" at bounding box center [735, 401] width 15 height 12
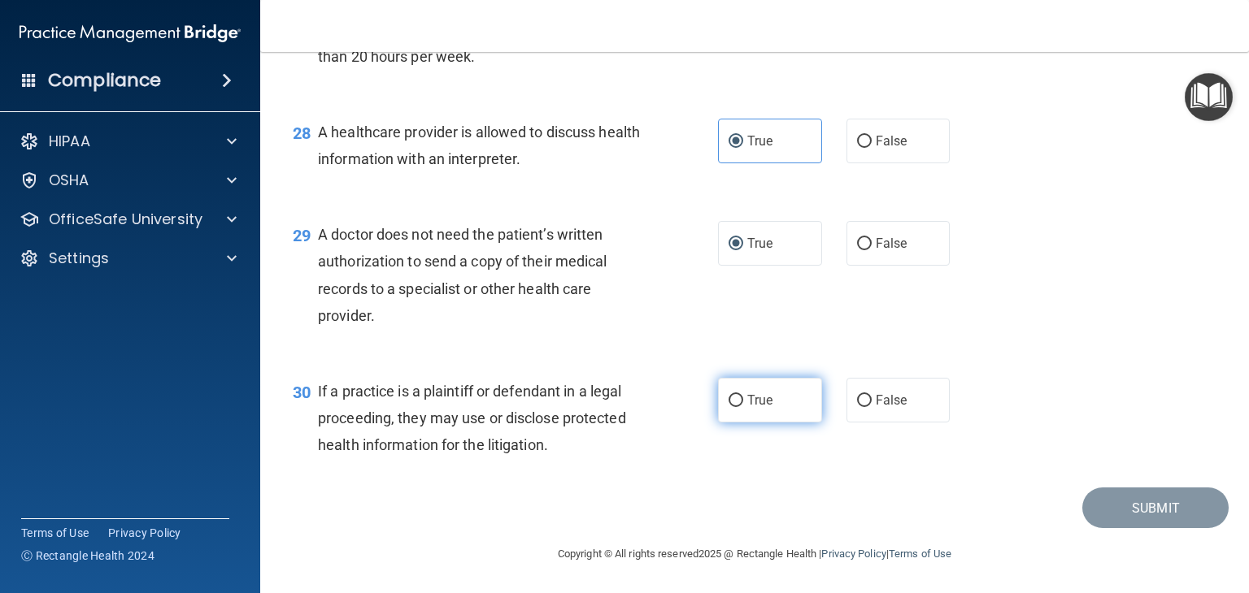
radio input "true"
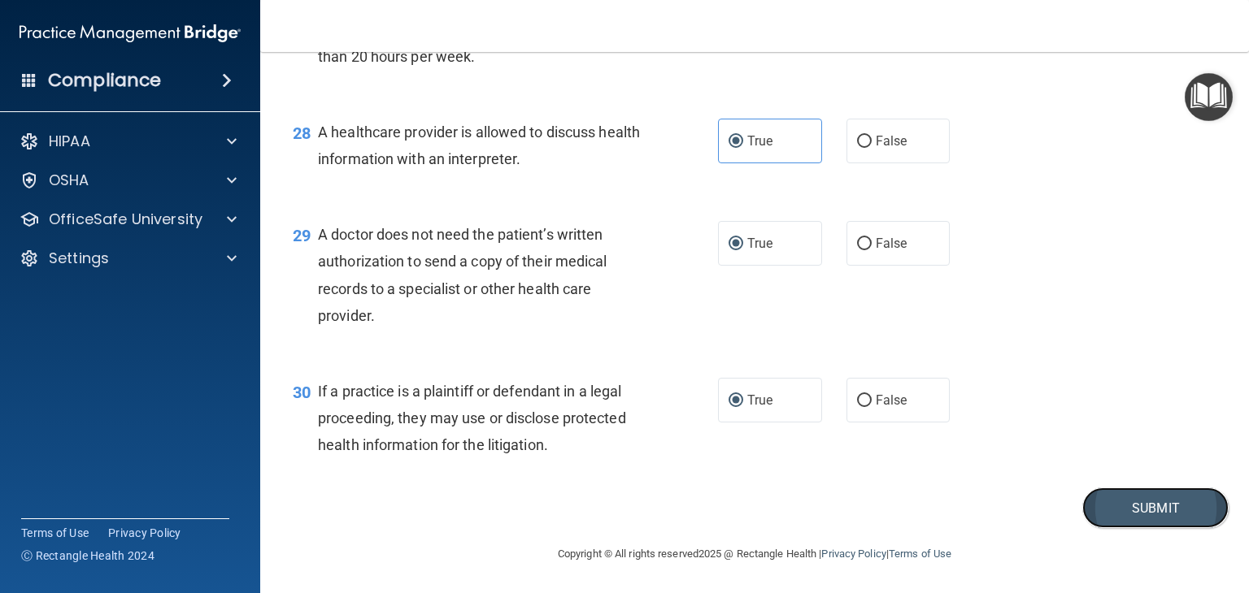
click at [1082, 503] on button "Submit" at bounding box center [1155, 508] width 146 height 41
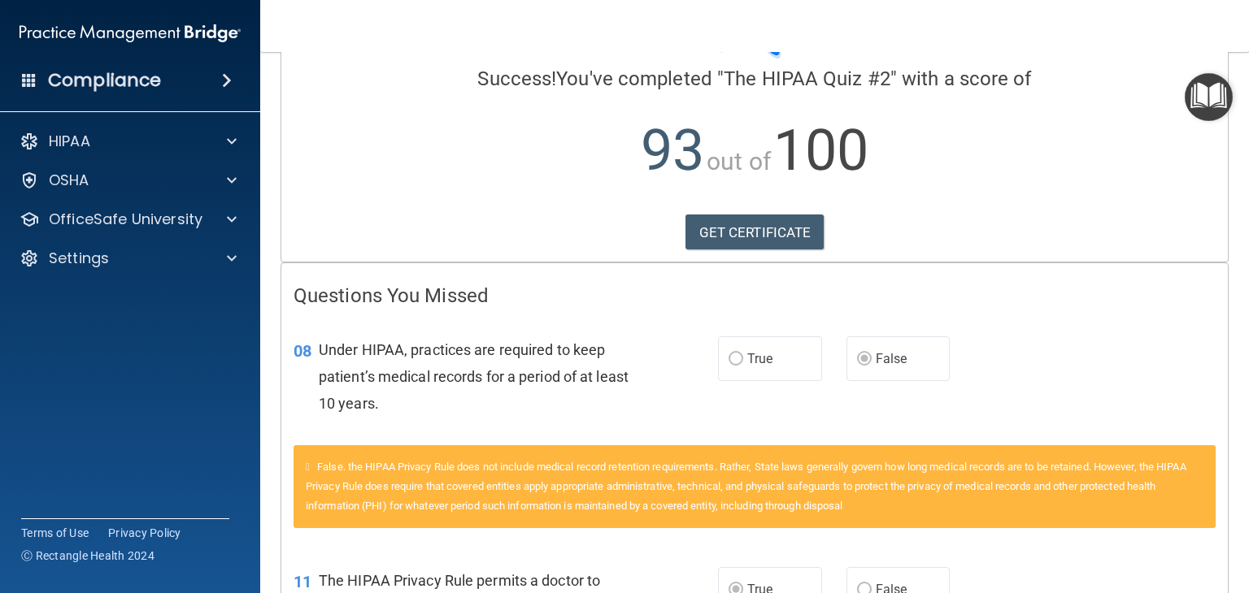
scroll to position [118, 0]
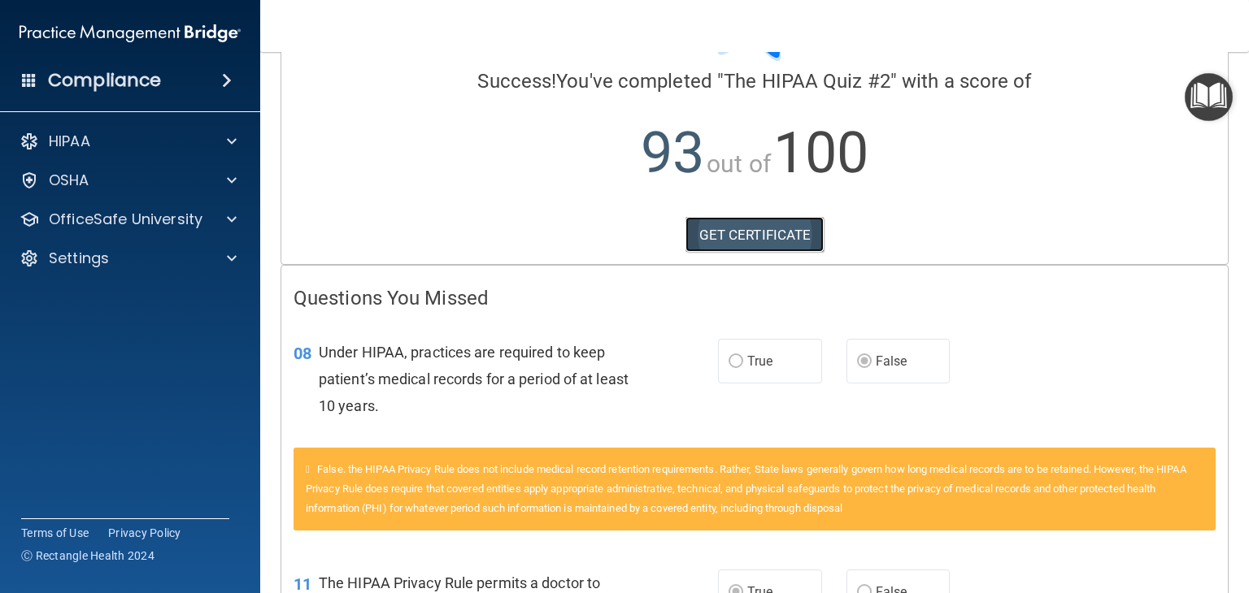
click at [793, 231] on link "GET CERTIFICATE" at bounding box center [754, 235] width 139 height 36
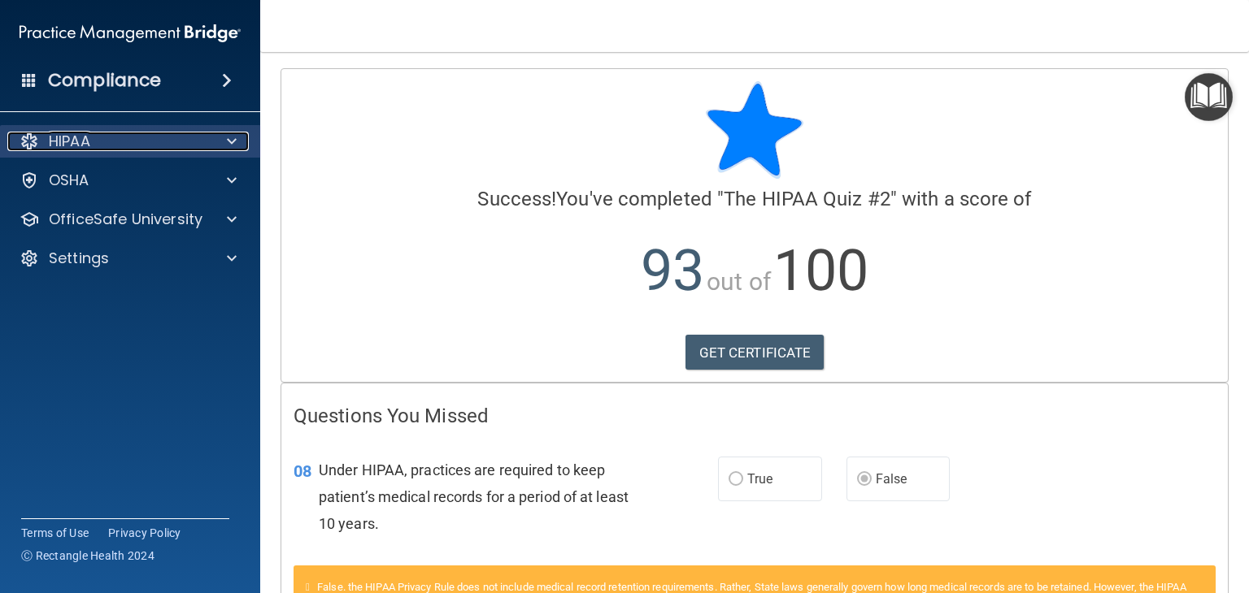
click at [127, 147] on div "HIPAA" at bounding box center [108, 142] width 202 height 20
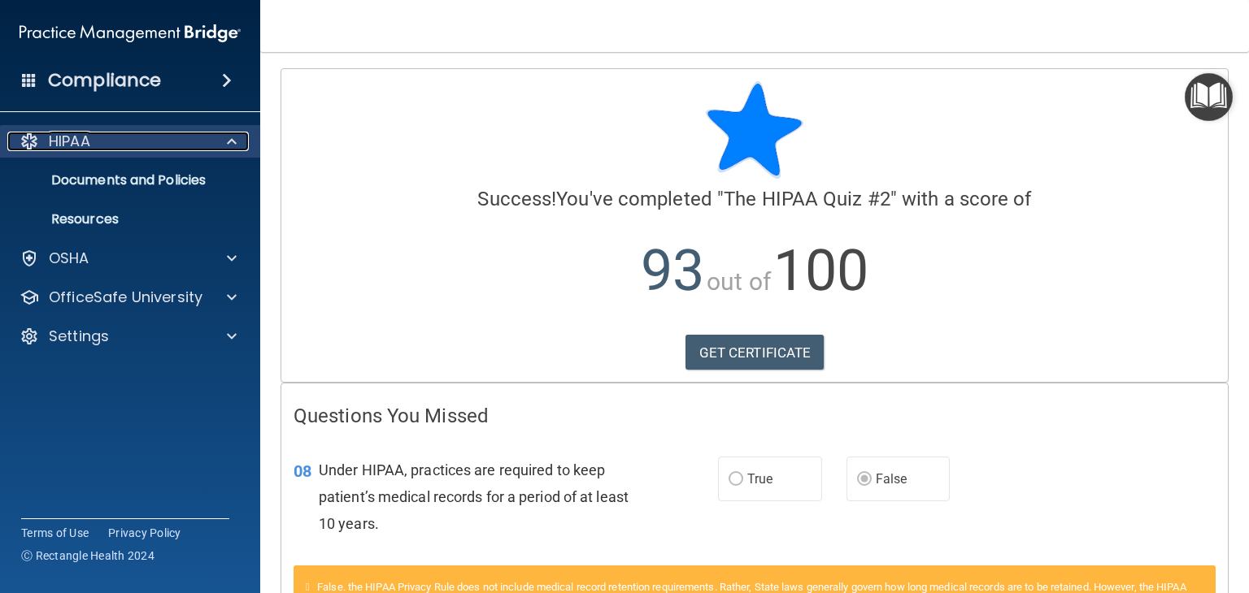
click at [159, 134] on div "HIPAA" at bounding box center [108, 142] width 202 height 20
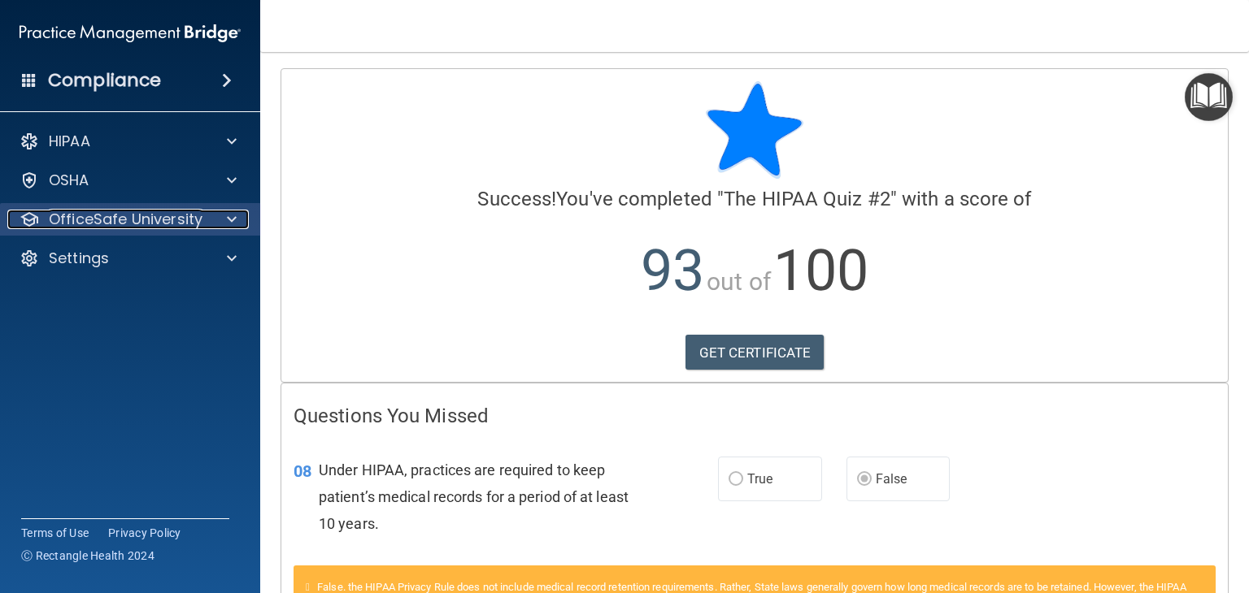
click at [203, 224] on div "OfficeSafe University" at bounding box center [108, 220] width 202 height 20
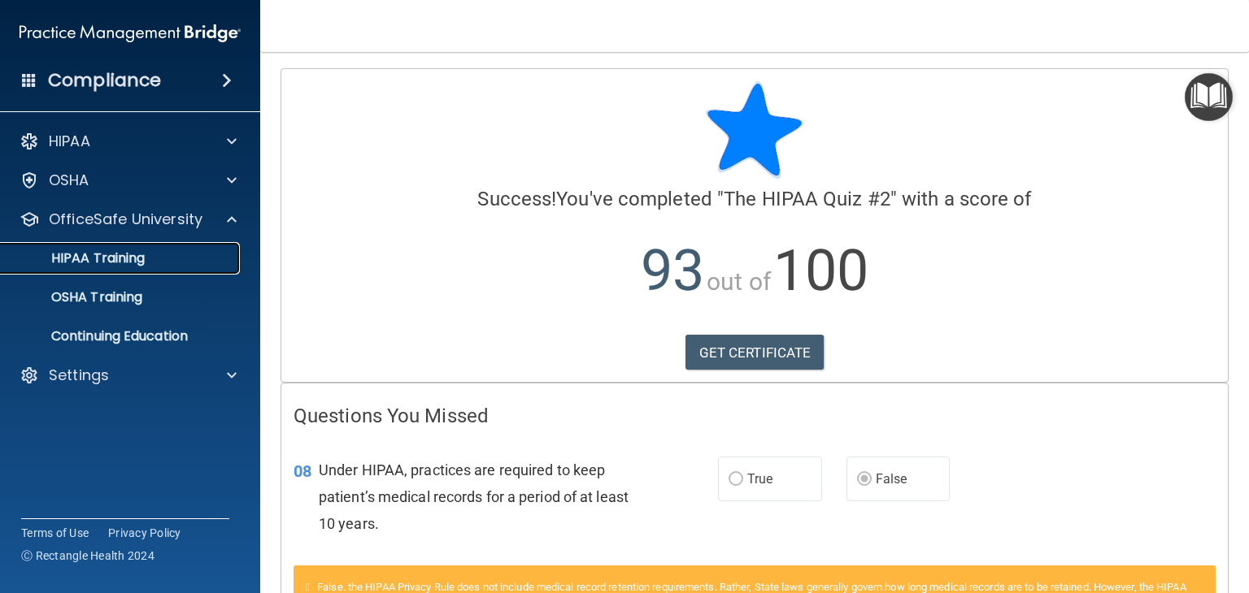
click at [102, 258] on p "HIPAA Training" at bounding box center [78, 258] width 134 height 16
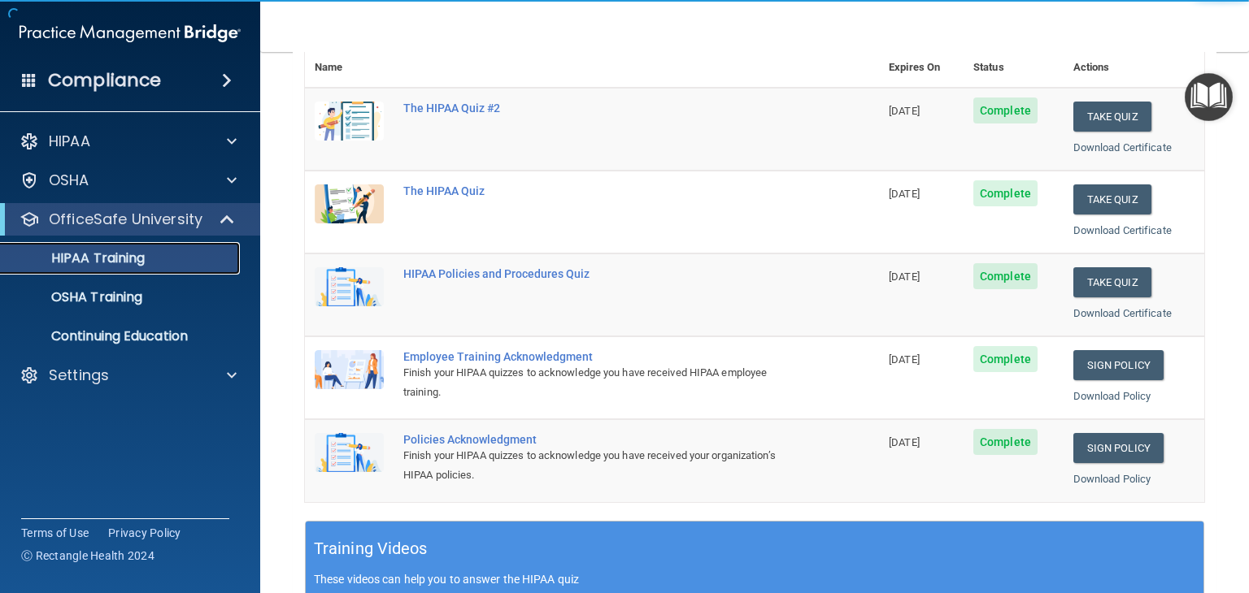
scroll to position [198, 0]
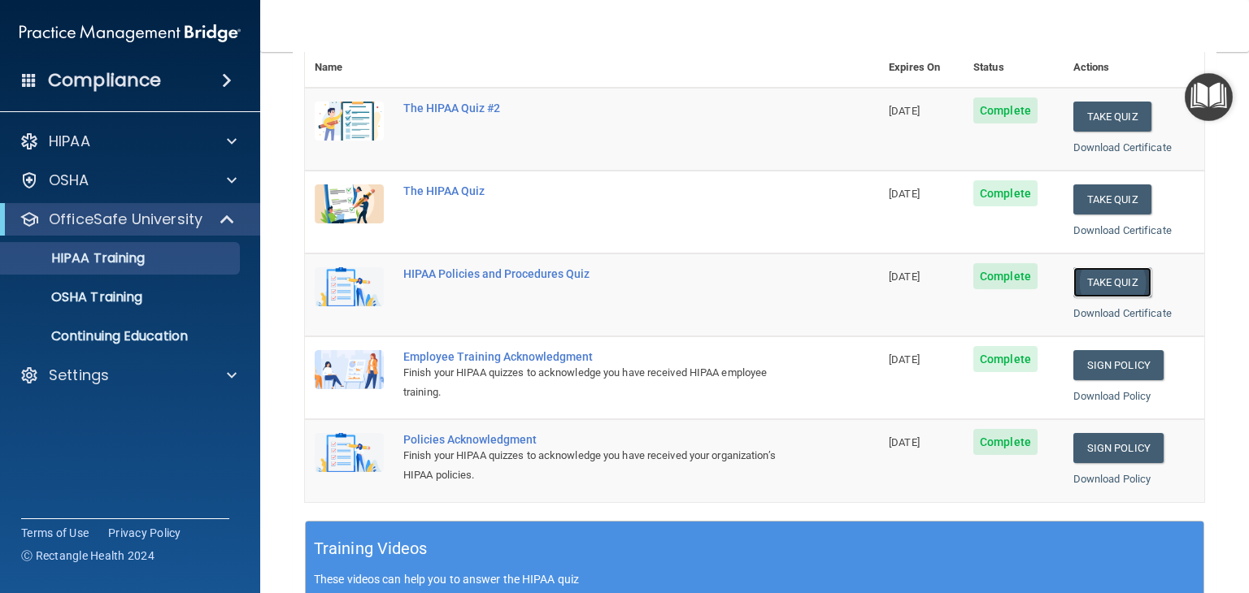
click at [1099, 285] on button "Take Quiz" at bounding box center [1112, 282] width 78 height 30
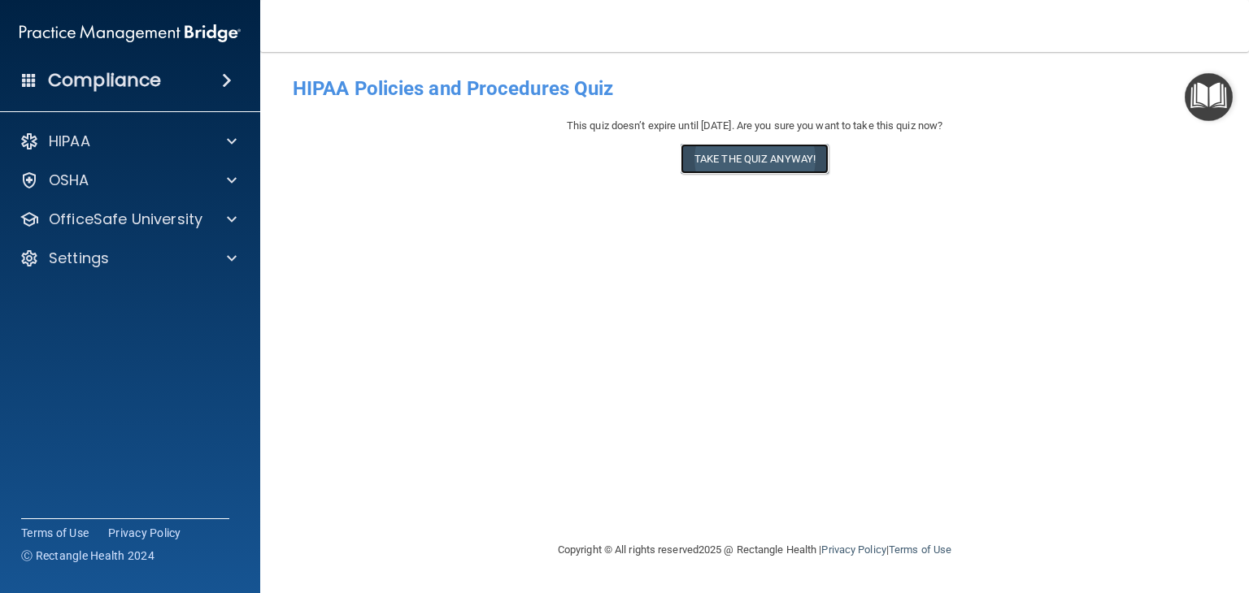
click at [800, 163] on button "Take the quiz anyway!" at bounding box center [754, 159] width 148 height 30
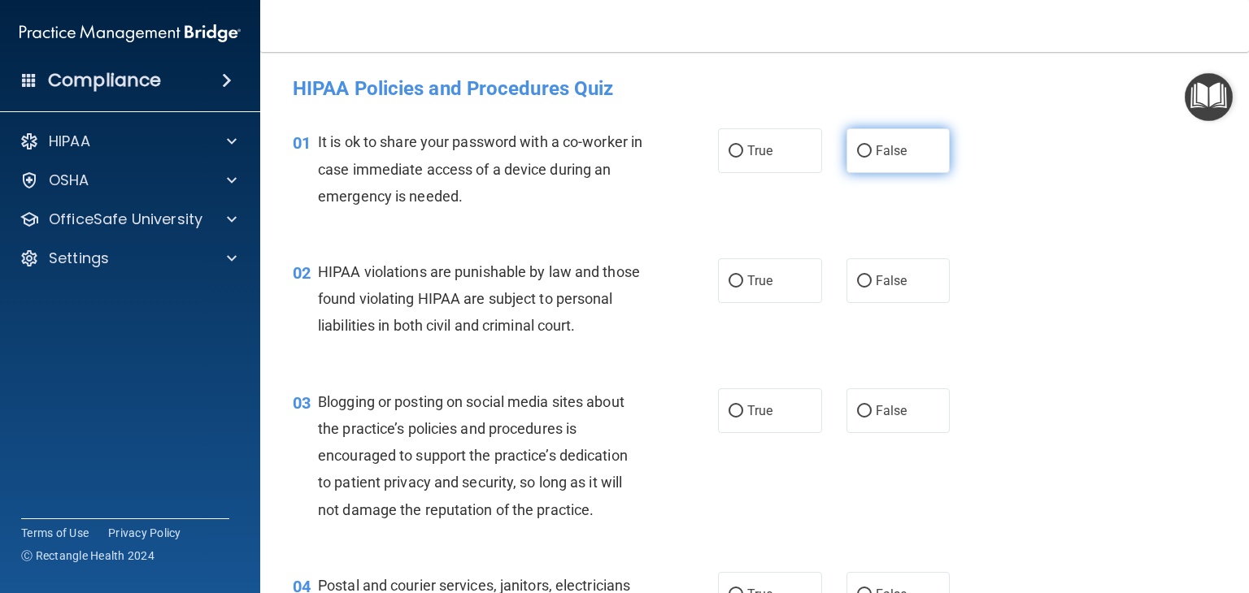
click at [870, 163] on label "False" at bounding box center [898, 150] width 104 height 45
click at [870, 158] on input "False" at bounding box center [864, 152] width 15 height 12
radio input "true"
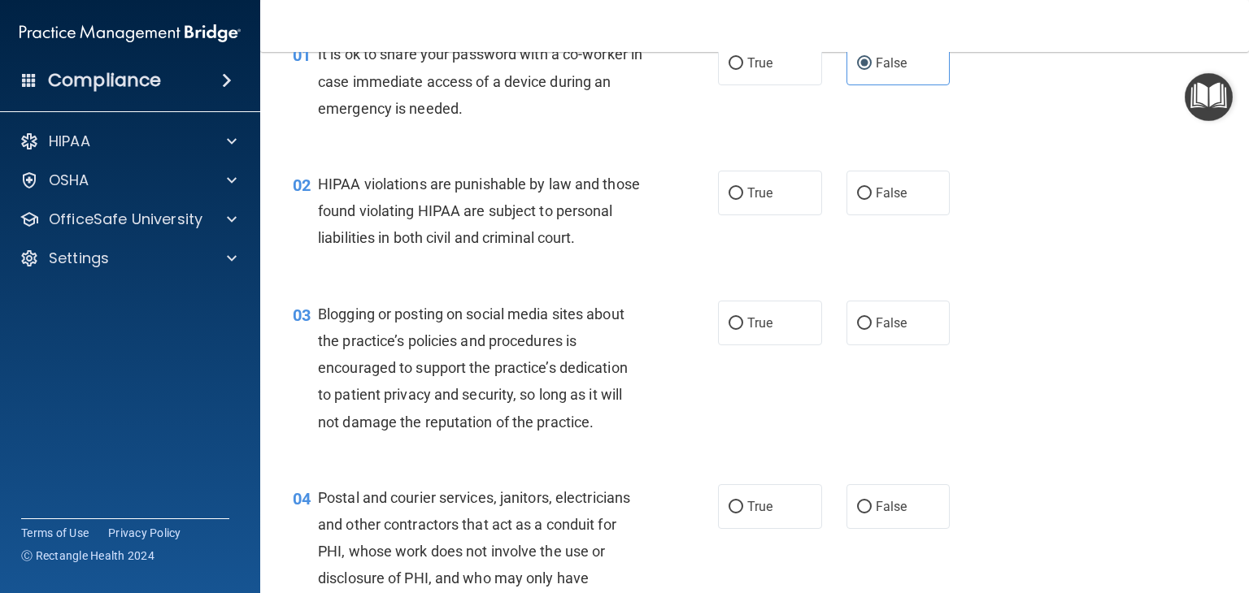
scroll to position [93, 0]
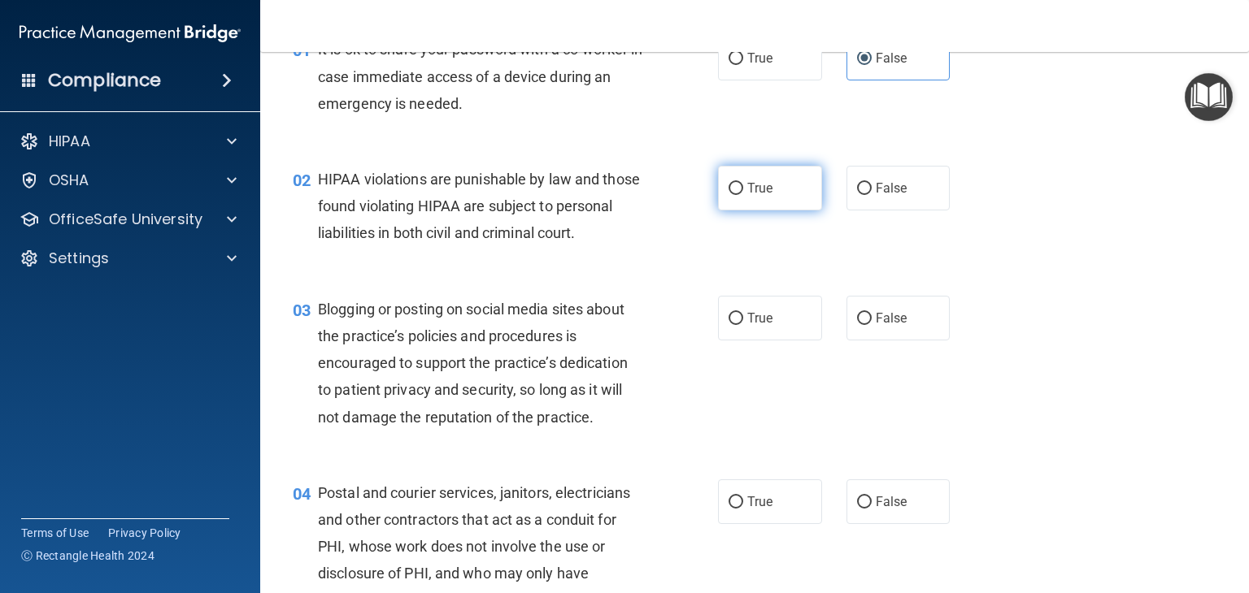
click at [733, 202] on label "True" at bounding box center [770, 188] width 104 height 45
click at [733, 195] on input "True" at bounding box center [735, 189] width 15 height 12
radio input "true"
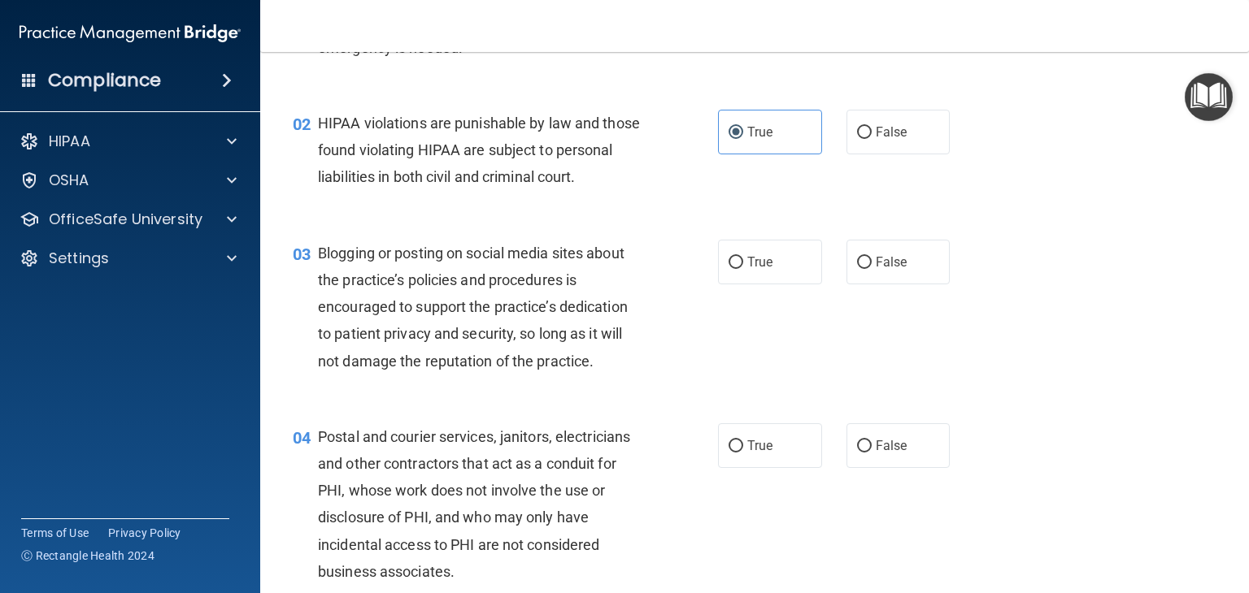
scroll to position [150, 0]
click at [876, 269] on span "False" at bounding box center [892, 261] width 32 height 15
click at [872, 268] on input "False" at bounding box center [864, 262] width 15 height 12
radio input "true"
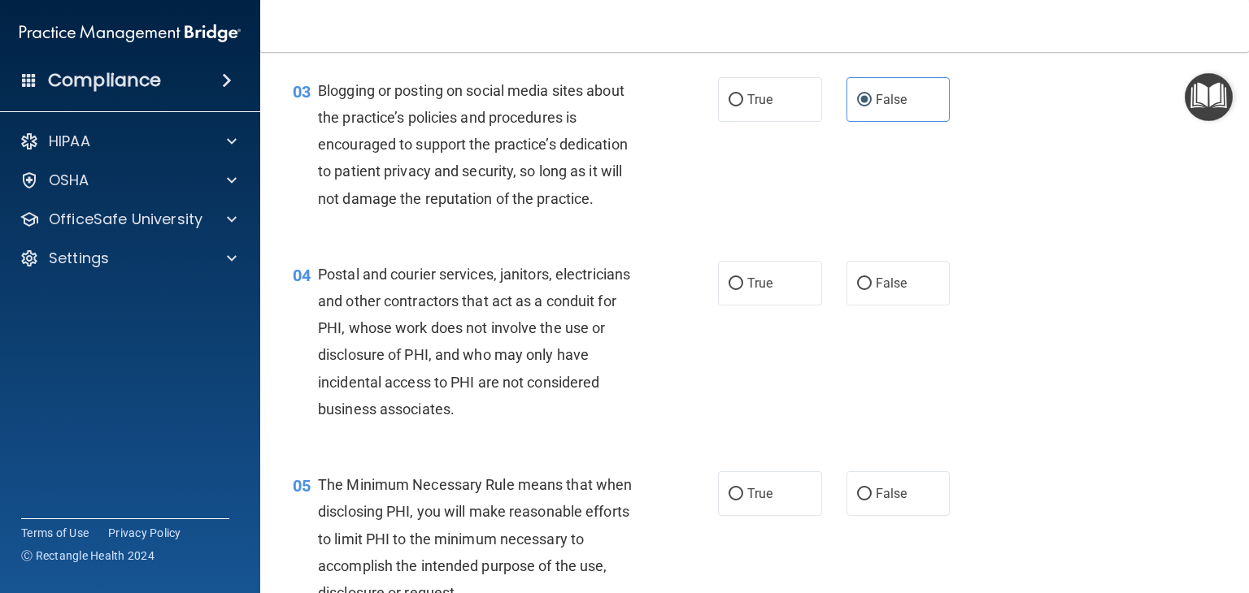
scroll to position [312, 0]
click at [780, 302] on label "True" at bounding box center [770, 282] width 104 height 45
click at [743, 289] on input "True" at bounding box center [735, 283] width 15 height 12
radio input "true"
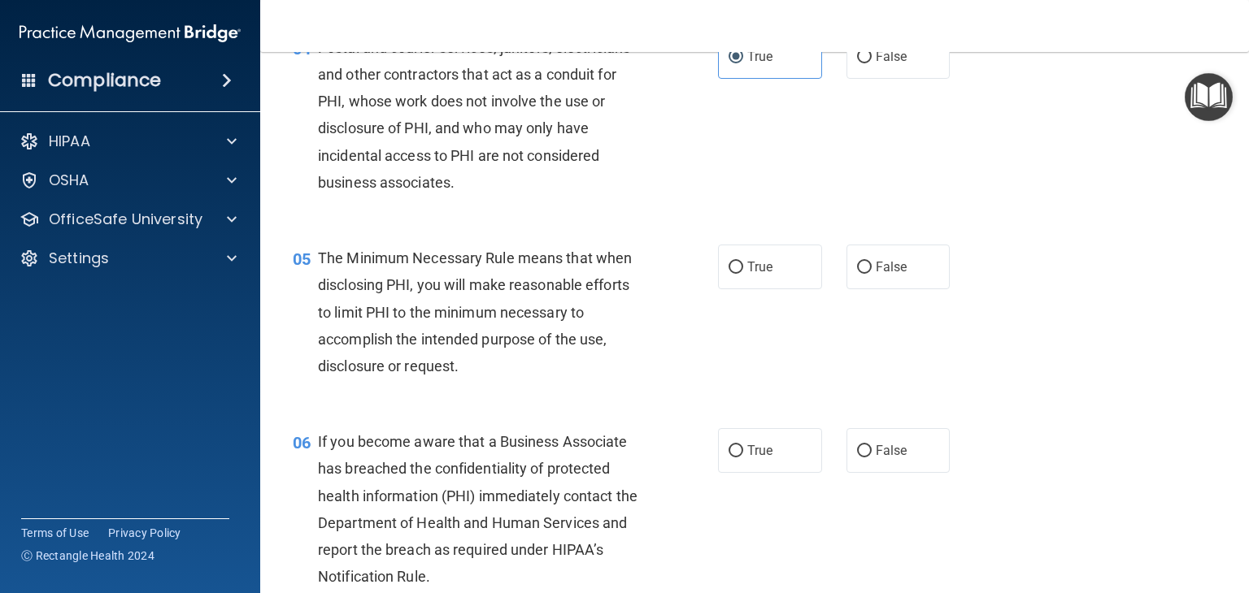
scroll to position [539, 0]
click at [761, 274] on span "True" at bounding box center [759, 266] width 25 height 15
click at [743, 273] on input "True" at bounding box center [735, 267] width 15 height 12
radio input "true"
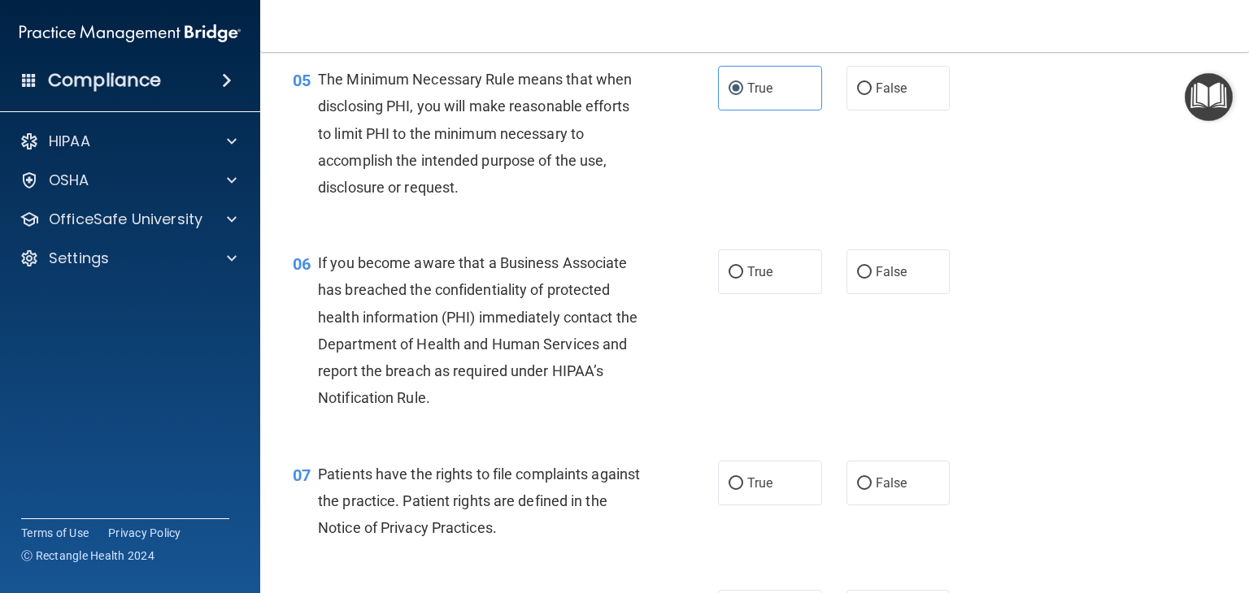
scroll to position [718, 0]
click at [879, 279] on span "False" at bounding box center [892, 270] width 32 height 15
click at [872, 278] on input "False" at bounding box center [864, 272] width 15 height 12
radio input "true"
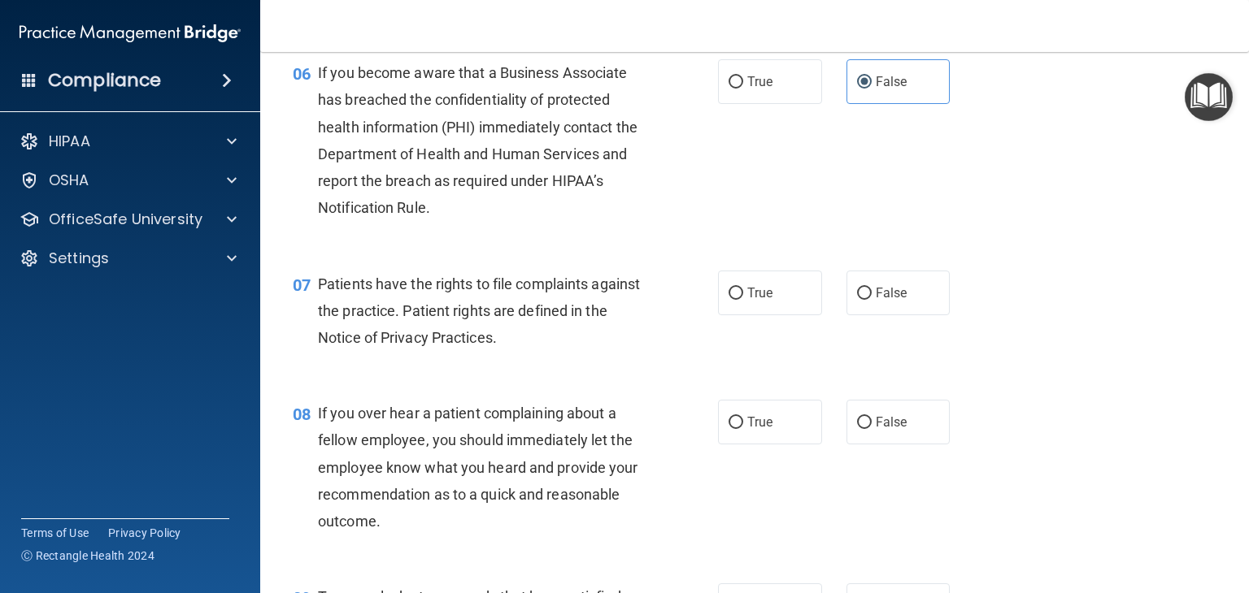
scroll to position [909, 0]
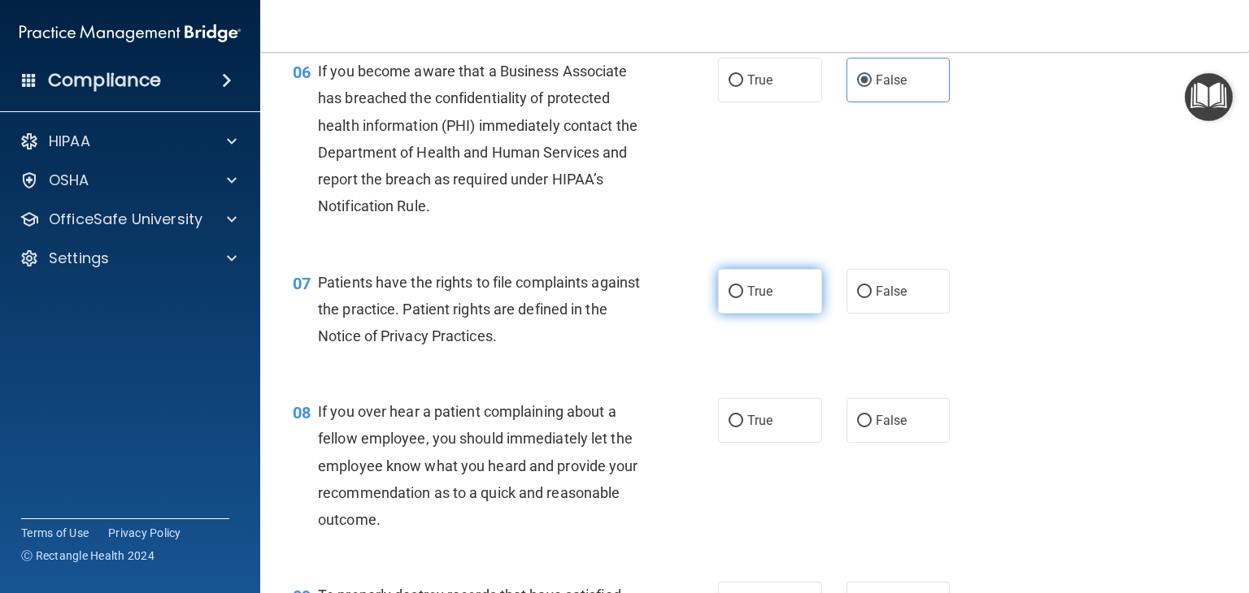
click at [732, 298] on input "True" at bounding box center [735, 292] width 15 height 12
radio input "true"
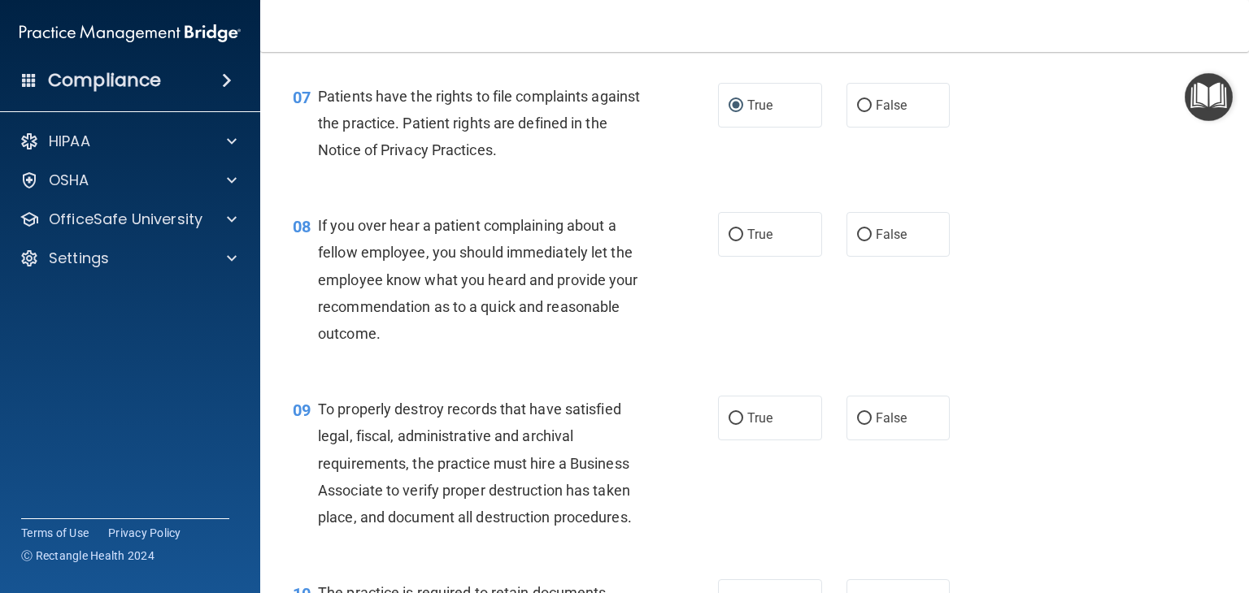
scroll to position [1096, 0]
click at [856, 256] on label "False" at bounding box center [898, 233] width 104 height 45
click at [857, 241] on input "False" at bounding box center [864, 234] width 15 height 12
radio input "true"
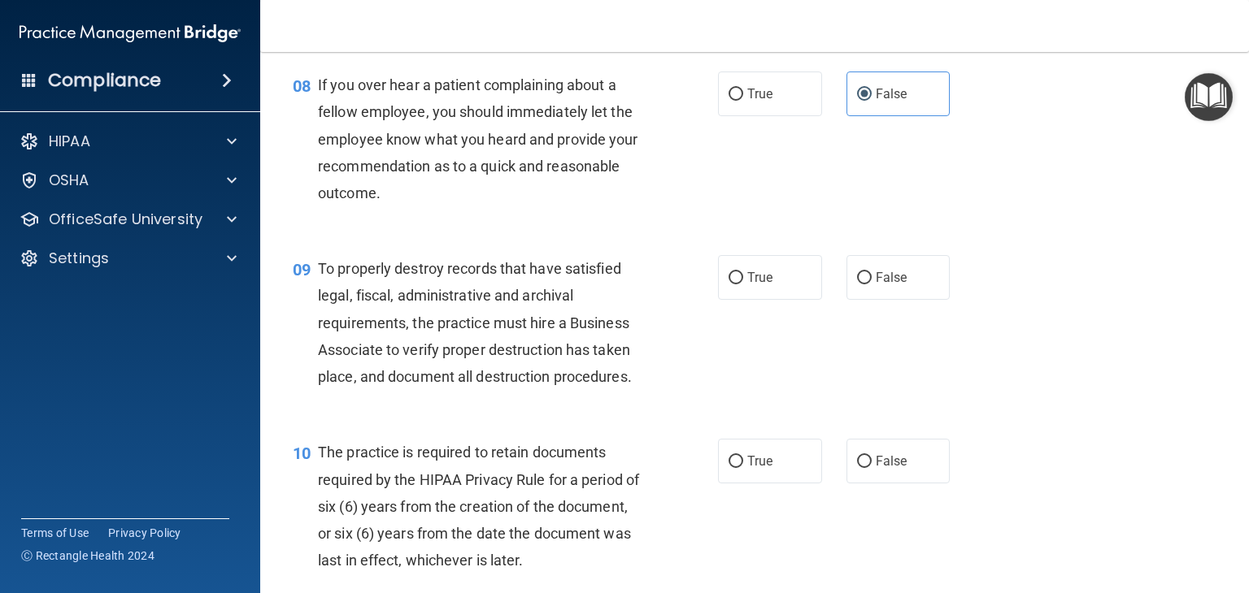
scroll to position [1235, 0]
click at [867, 301] on label "False" at bounding box center [898, 278] width 104 height 45
click at [867, 285] on input "False" at bounding box center [864, 279] width 15 height 12
radio input "true"
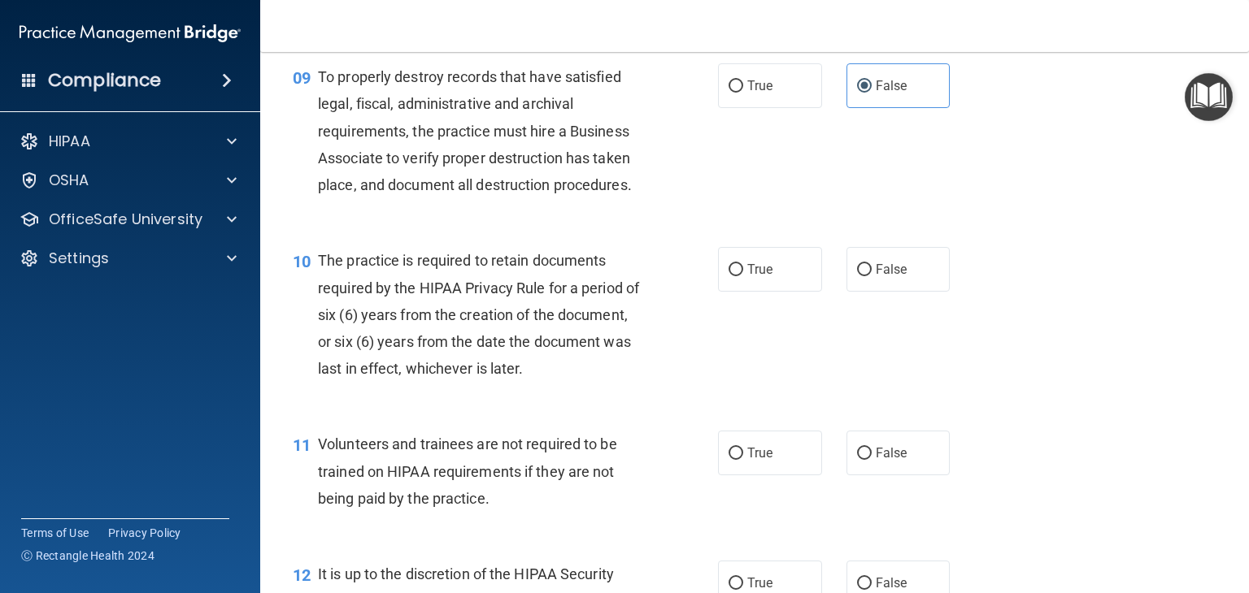
scroll to position [1427, 0]
click at [781, 293] on label "True" at bounding box center [770, 270] width 104 height 45
click at [743, 277] on input "True" at bounding box center [735, 271] width 15 height 12
radio input "true"
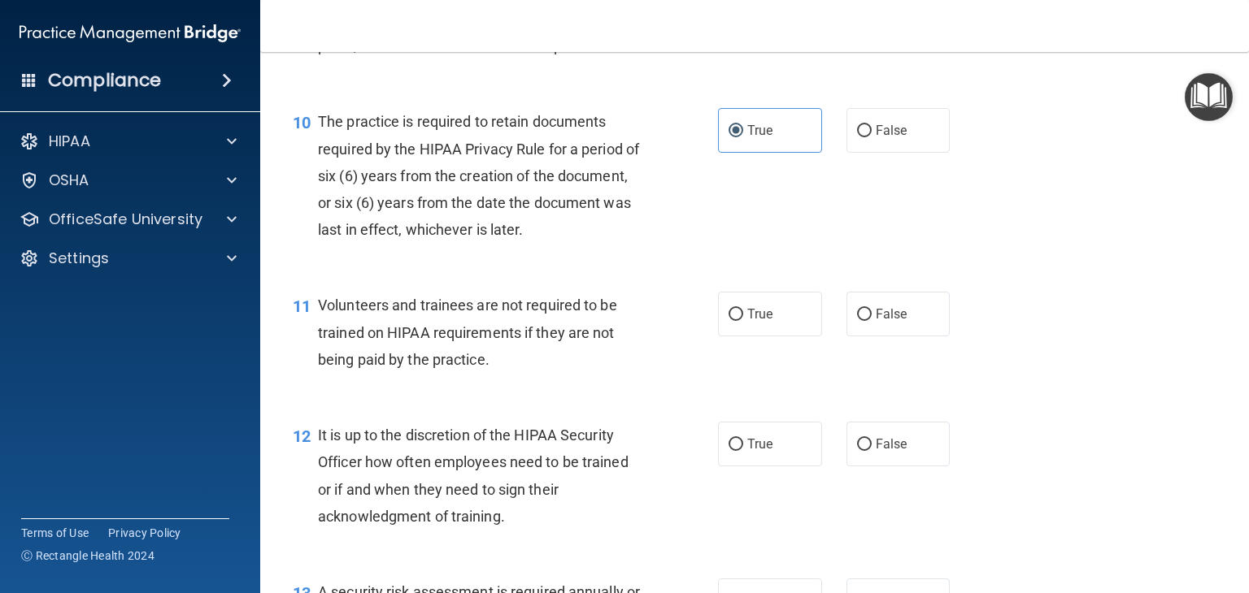
scroll to position [1567, 0]
click at [863, 336] on label "False" at bounding box center [898, 313] width 104 height 45
click at [863, 320] on input "False" at bounding box center [864, 314] width 15 height 12
radio input "true"
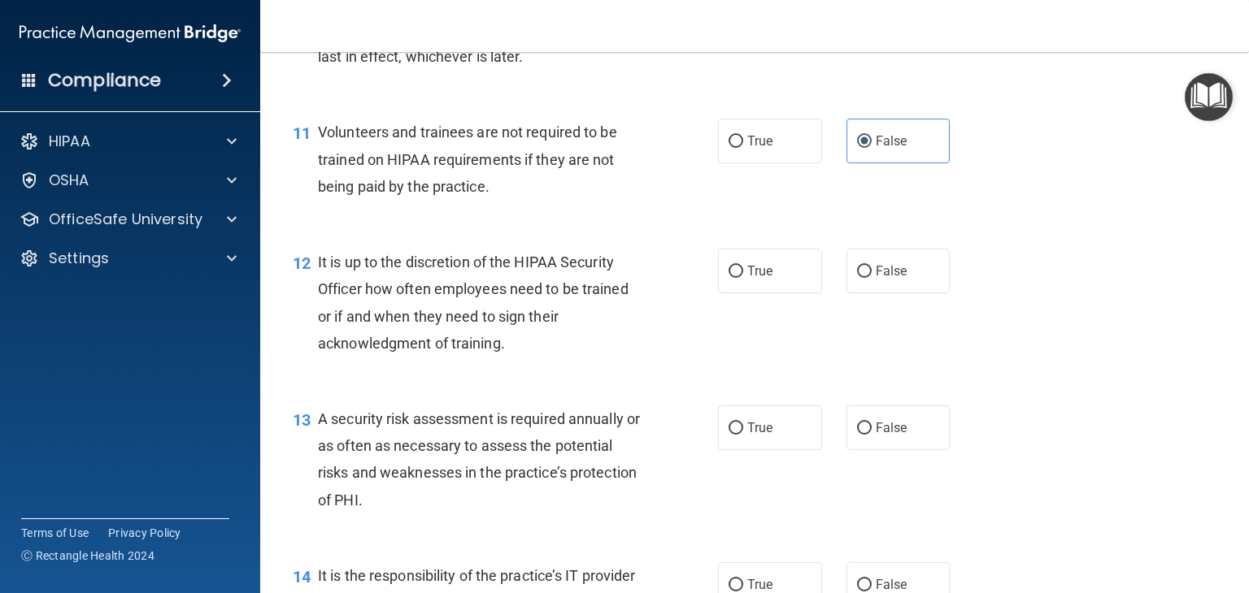
scroll to position [1743, 0]
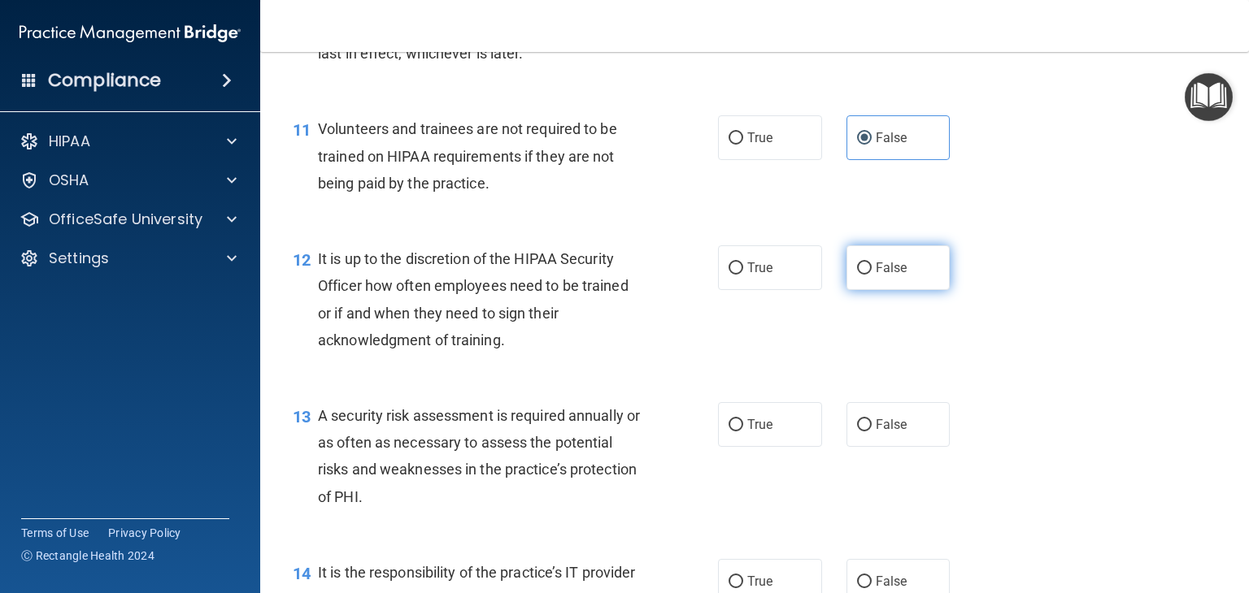
click at [863, 290] on label "False" at bounding box center [898, 268] width 104 height 45
click at [863, 275] on input "False" at bounding box center [864, 269] width 15 height 12
radio input "true"
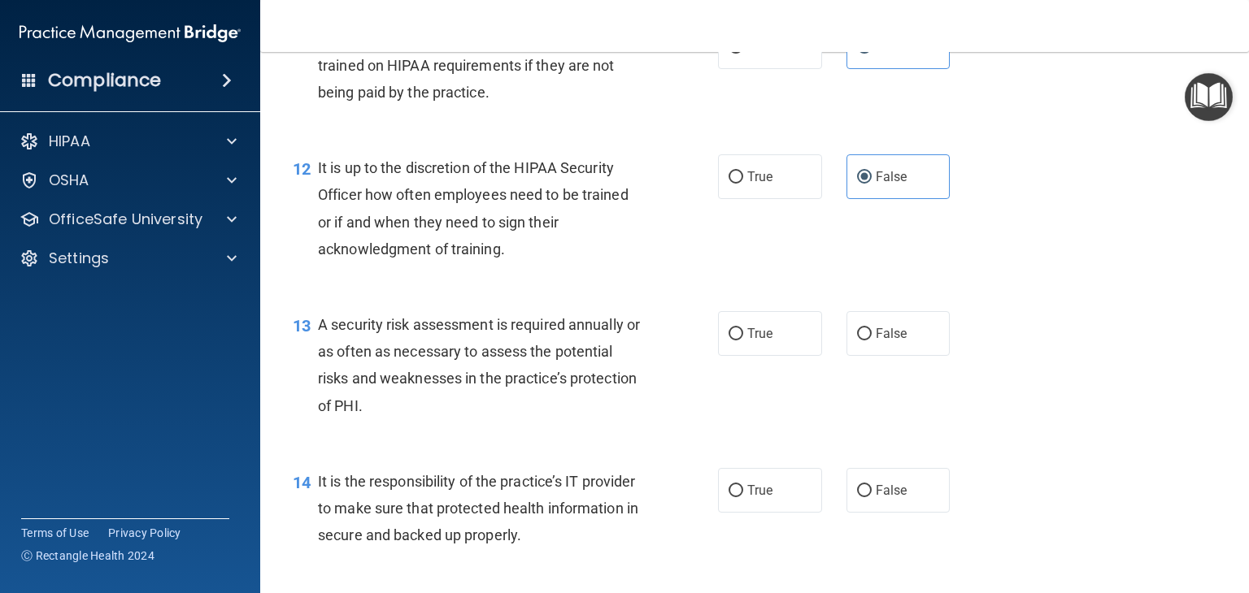
scroll to position [1836, 0]
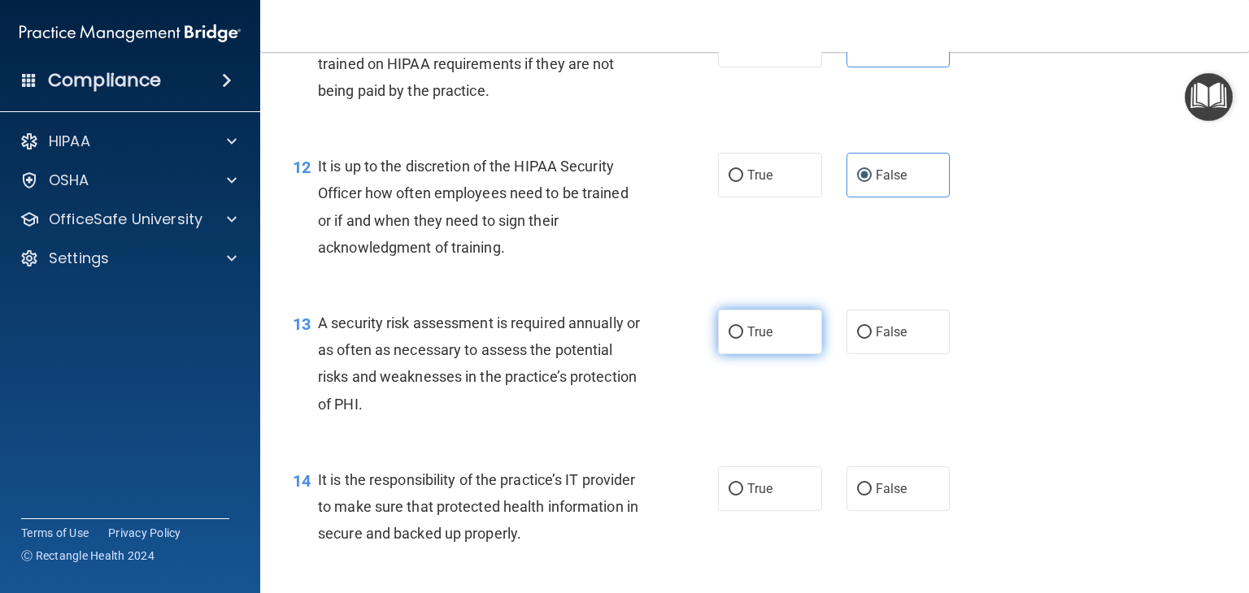
click at [740, 354] on label "True" at bounding box center [770, 332] width 104 height 45
click at [740, 339] on input "True" at bounding box center [735, 333] width 15 height 12
radio input "true"
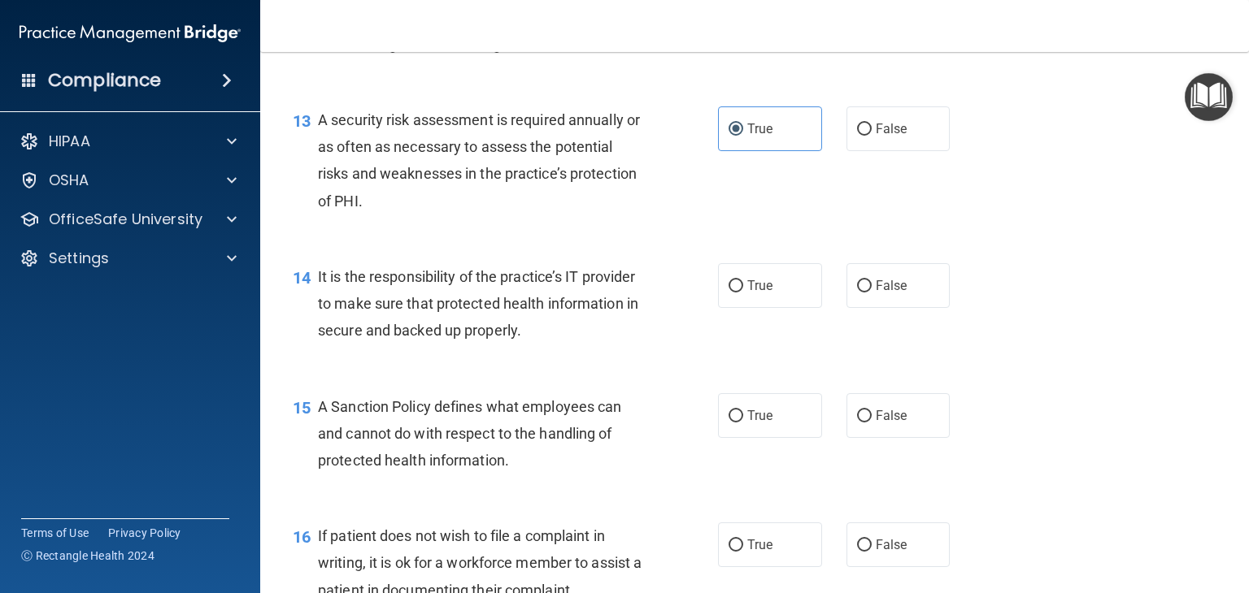
scroll to position [2039, 0]
click at [846, 304] on label "False" at bounding box center [898, 285] width 104 height 45
click at [857, 293] on input "False" at bounding box center [864, 286] width 15 height 12
radio input "true"
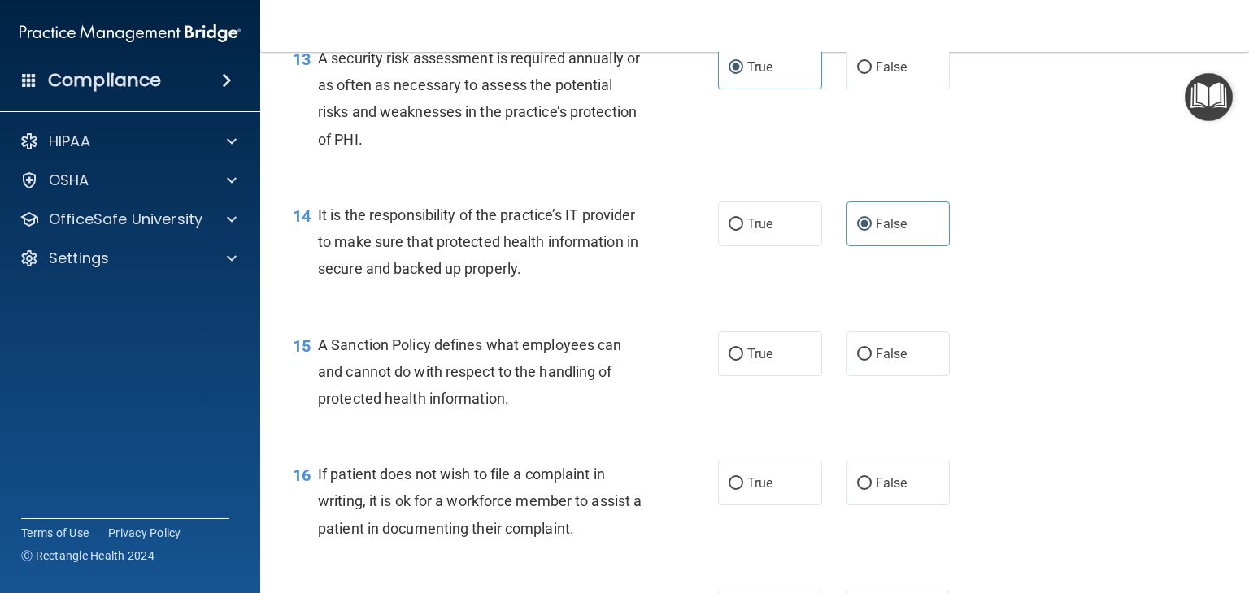
scroll to position [2106, 0]
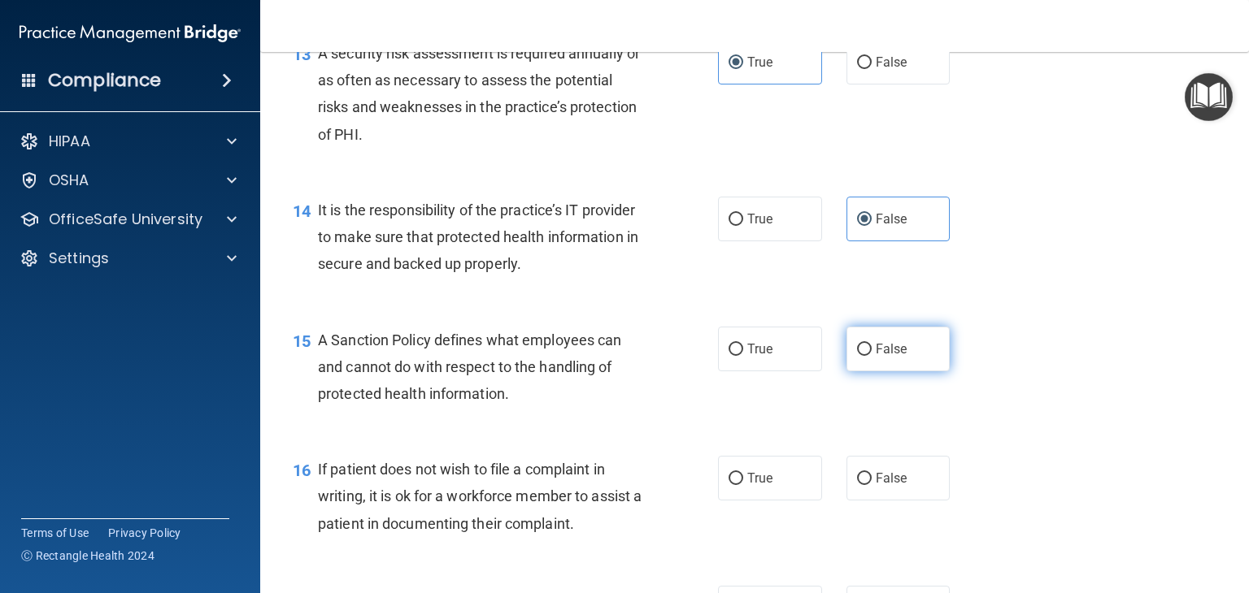
click at [916, 372] on label "False" at bounding box center [898, 349] width 104 height 45
click at [872, 356] on input "False" at bounding box center [864, 350] width 15 height 12
radio input "true"
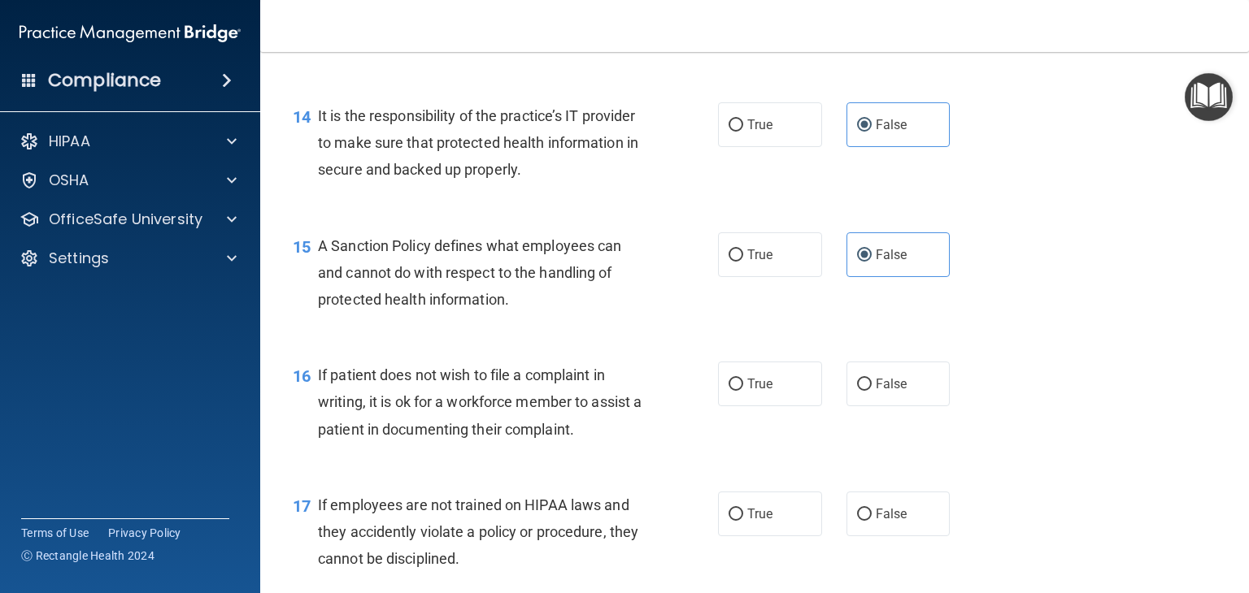
scroll to position [2201, 0]
click at [774, 406] on label "True" at bounding box center [770, 383] width 104 height 45
click at [743, 390] on input "True" at bounding box center [735, 384] width 15 height 12
radio input "true"
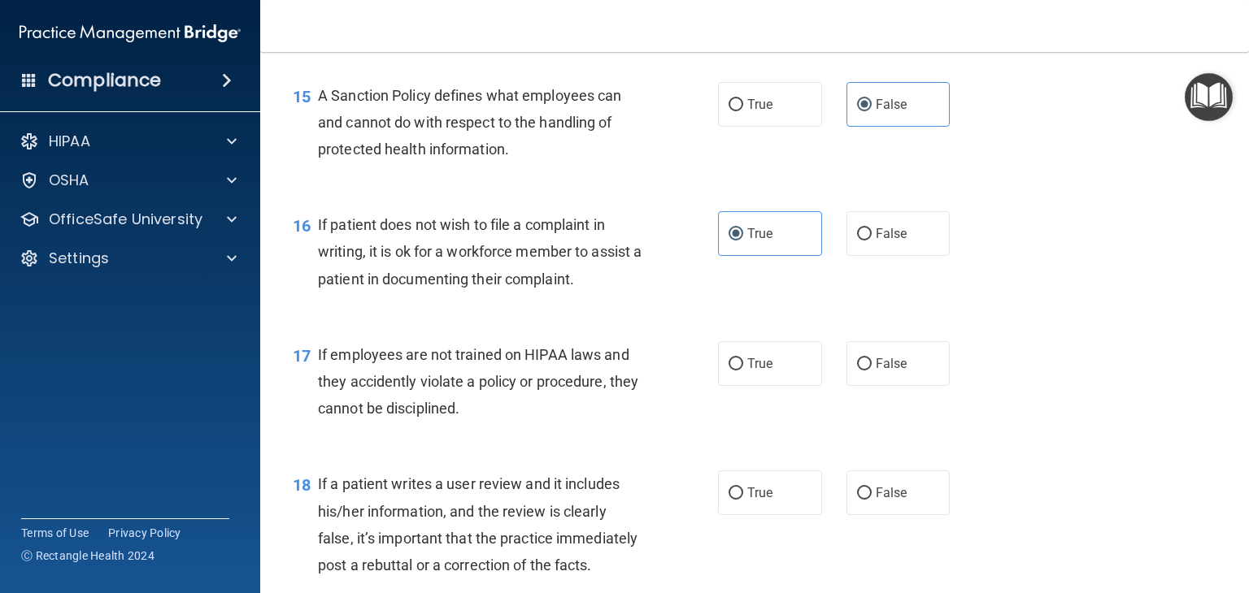
scroll to position [2351, 0]
click at [893, 385] on label "False" at bounding box center [898, 363] width 104 height 45
click at [872, 370] on input "False" at bounding box center [864, 364] width 15 height 12
radio input "true"
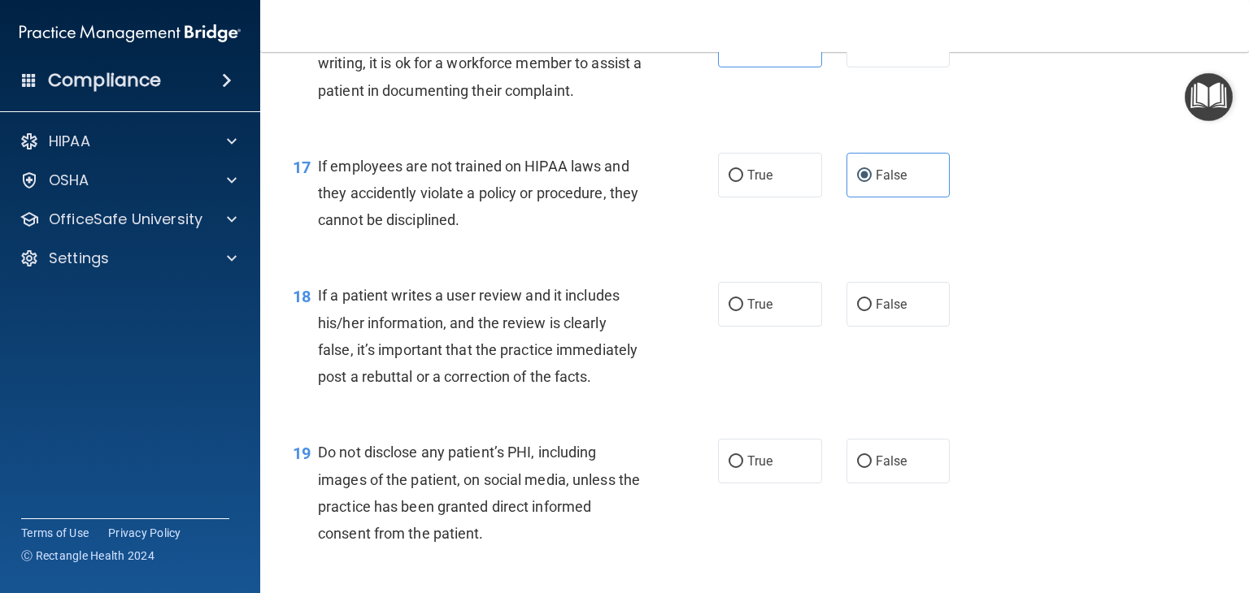
scroll to position [2540, 0]
click at [878, 326] on label "False" at bounding box center [898, 303] width 104 height 45
click at [872, 311] on input "False" at bounding box center [864, 304] width 15 height 12
radio input "true"
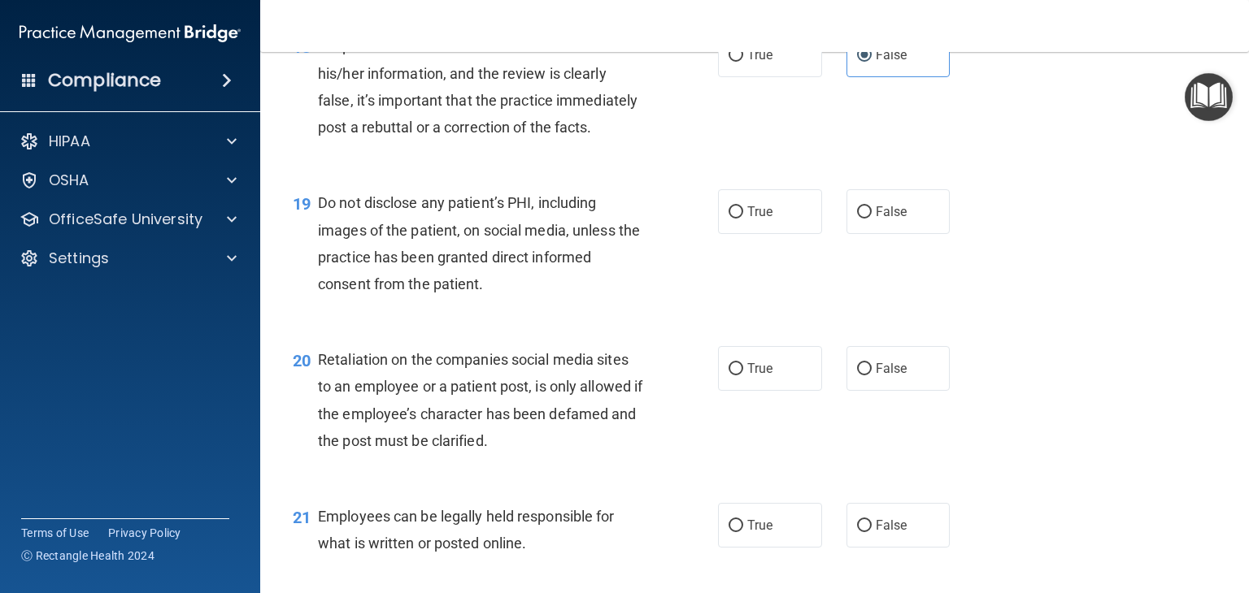
scroll to position [2789, 0]
click at [747, 219] on span "True" at bounding box center [759, 210] width 25 height 15
click at [743, 218] on input "True" at bounding box center [735, 212] width 15 height 12
radio input "true"
click at [876, 390] on label "False" at bounding box center [898, 368] width 104 height 45
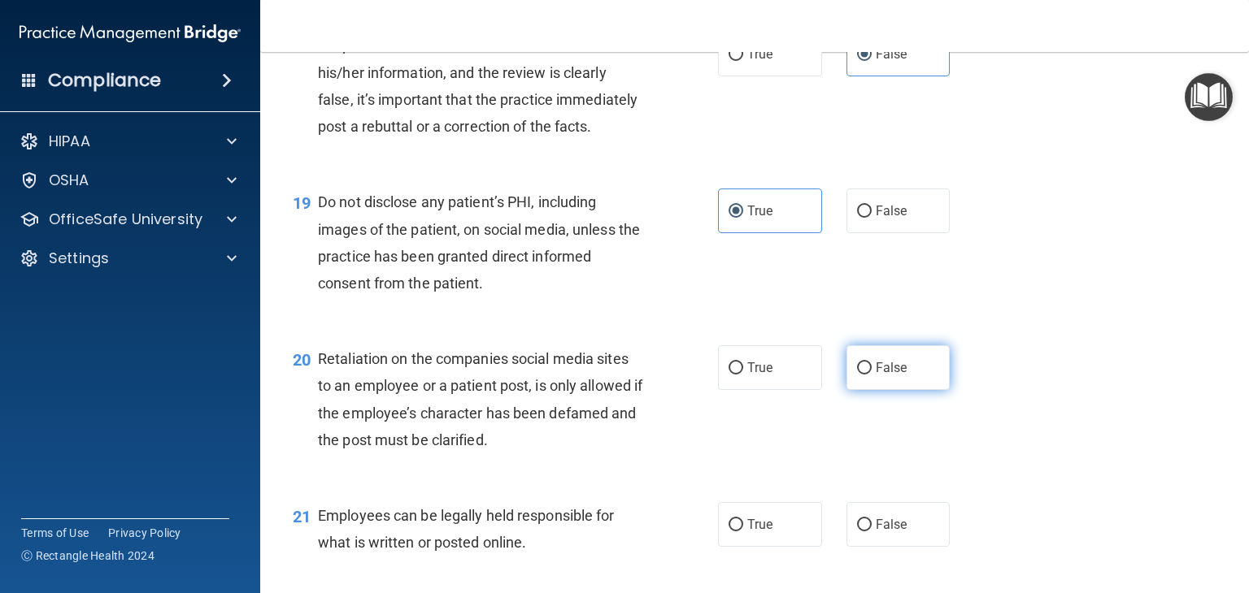
click at [872, 375] on input "False" at bounding box center [864, 369] width 15 height 12
radio input "true"
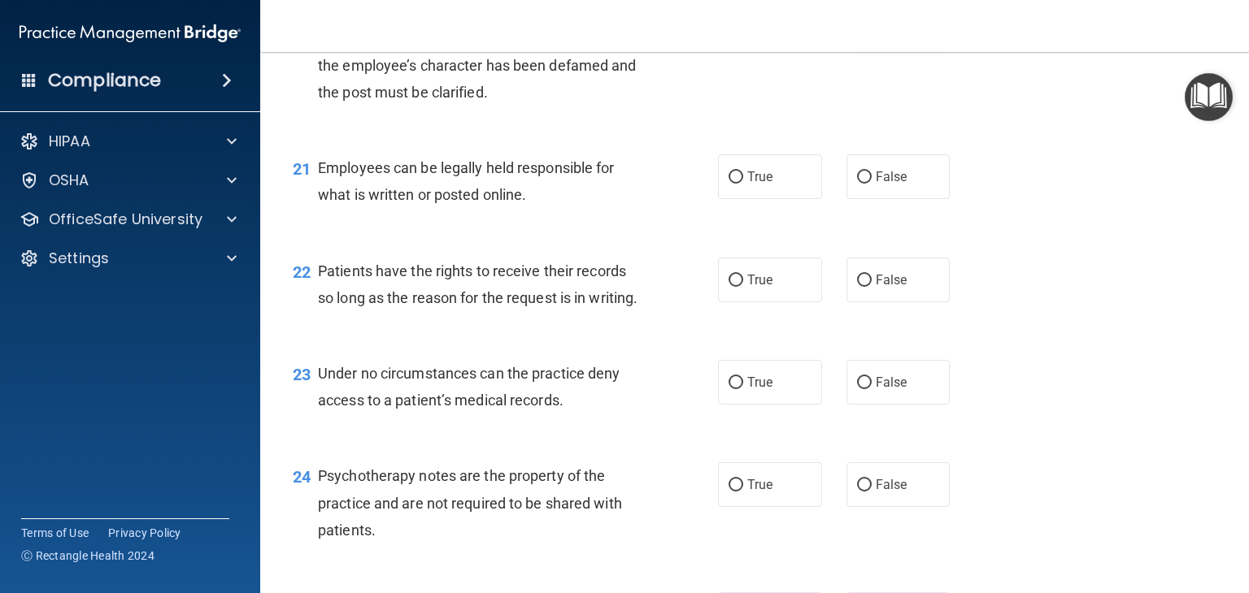
scroll to position [3138, 0]
click at [749, 184] on span "True" at bounding box center [759, 175] width 25 height 15
click at [743, 183] on input "True" at bounding box center [735, 177] width 15 height 12
radio input "true"
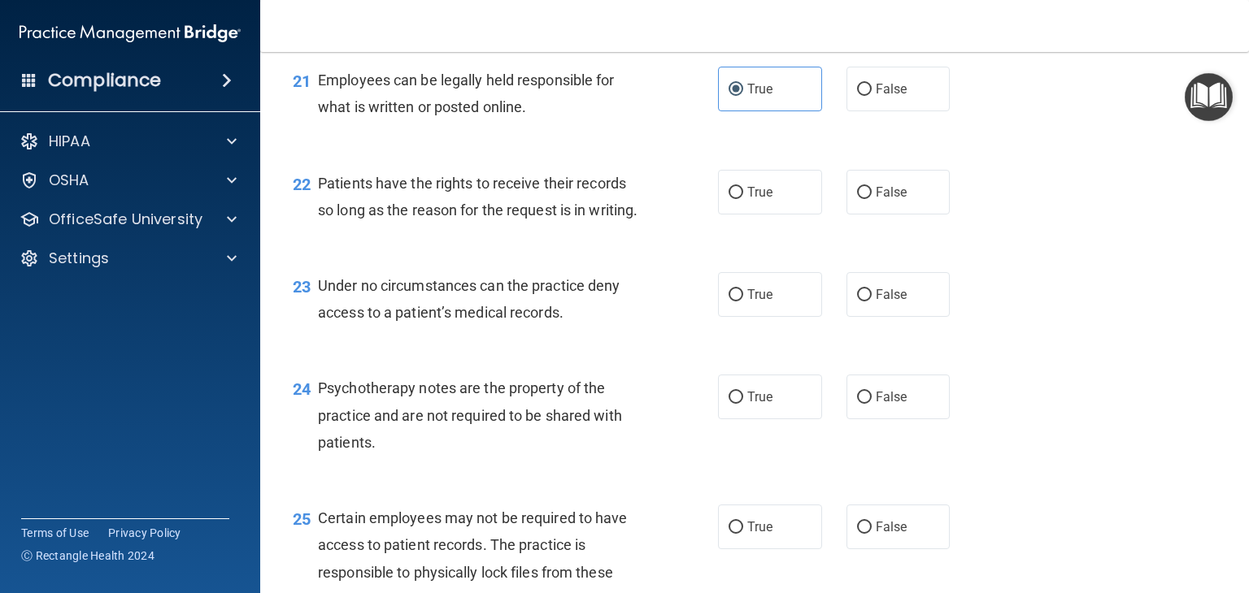
scroll to position [3226, 0]
click at [866, 214] on label "False" at bounding box center [898, 191] width 104 height 45
click at [866, 198] on input "False" at bounding box center [864, 192] width 15 height 12
radio input "true"
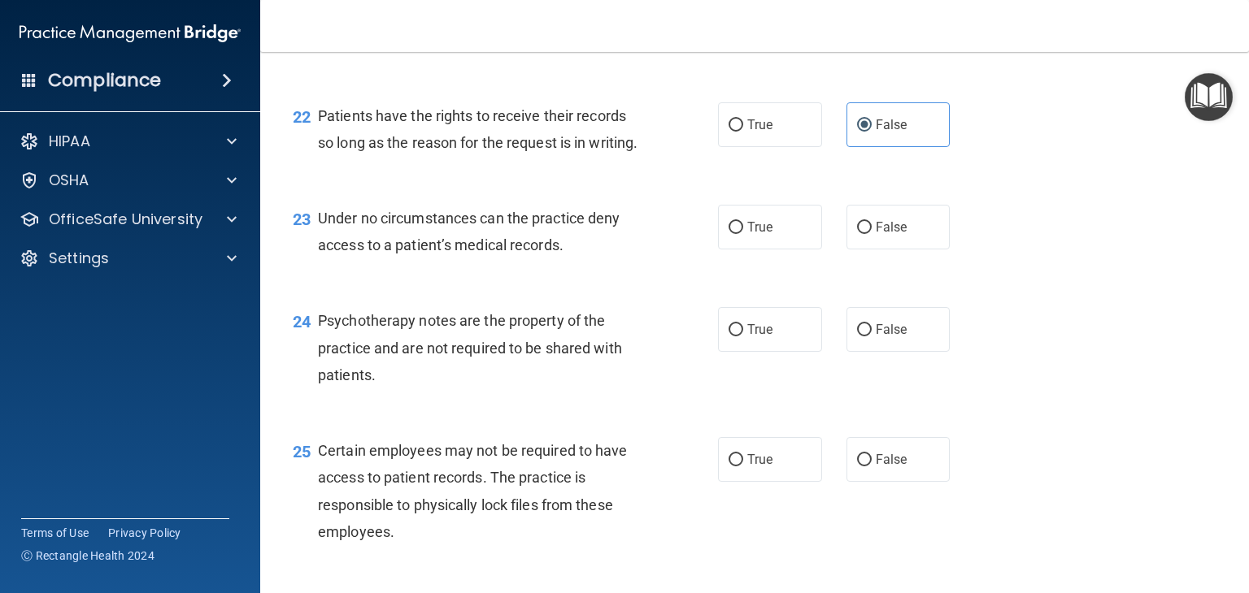
scroll to position [3294, 0]
click at [900, 249] on label "False" at bounding box center [898, 226] width 104 height 45
click at [872, 233] on input "False" at bounding box center [864, 227] width 15 height 12
radio input "true"
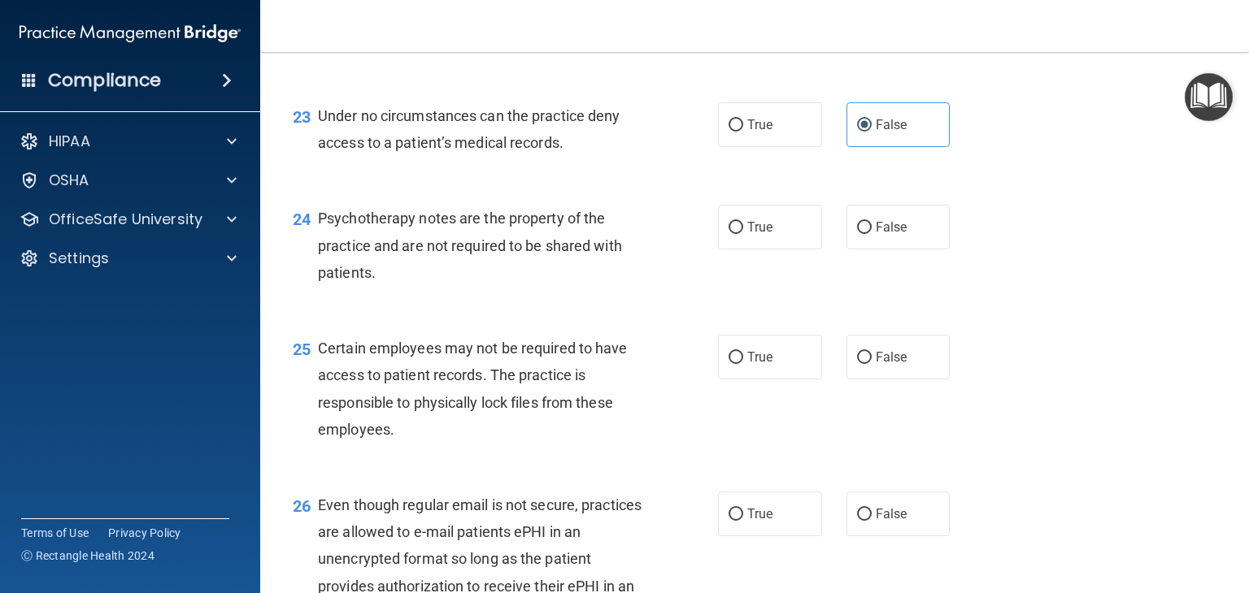
scroll to position [3397, 0]
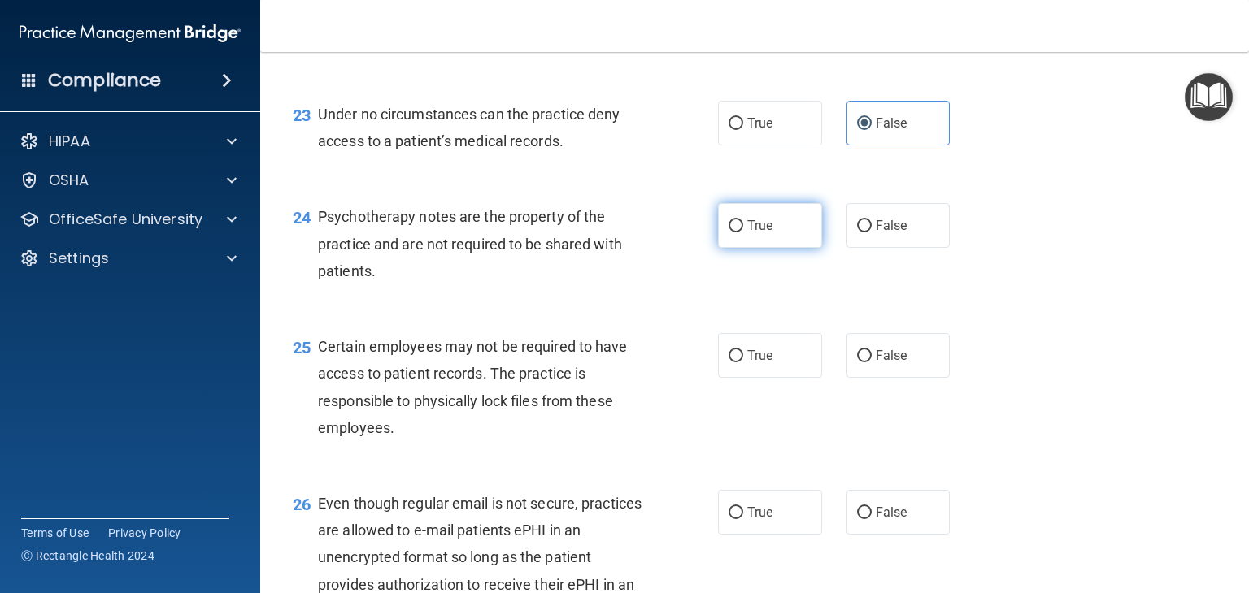
click at [754, 233] on span "True" at bounding box center [759, 225] width 25 height 15
click at [743, 233] on input "True" at bounding box center [735, 226] width 15 height 12
radio input "true"
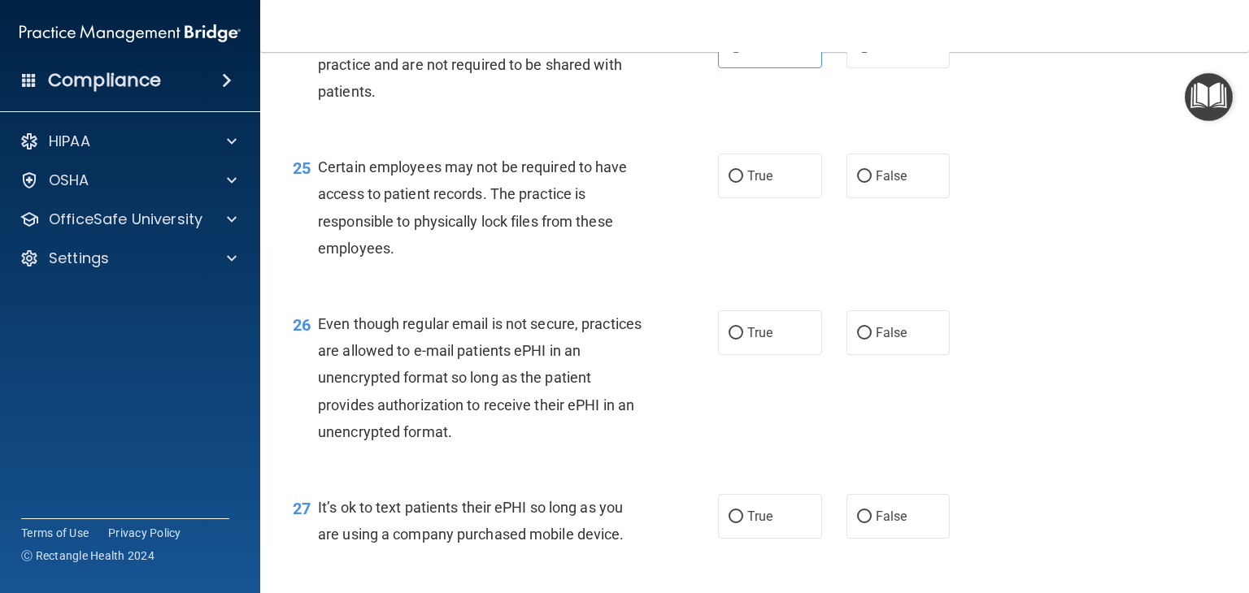
scroll to position [3577, 0]
click at [741, 198] on label "True" at bounding box center [770, 175] width 104 height 45
click at [741, 182] on input "True" at bounding box center [735, 176] width 15 height 12
radio input "true"
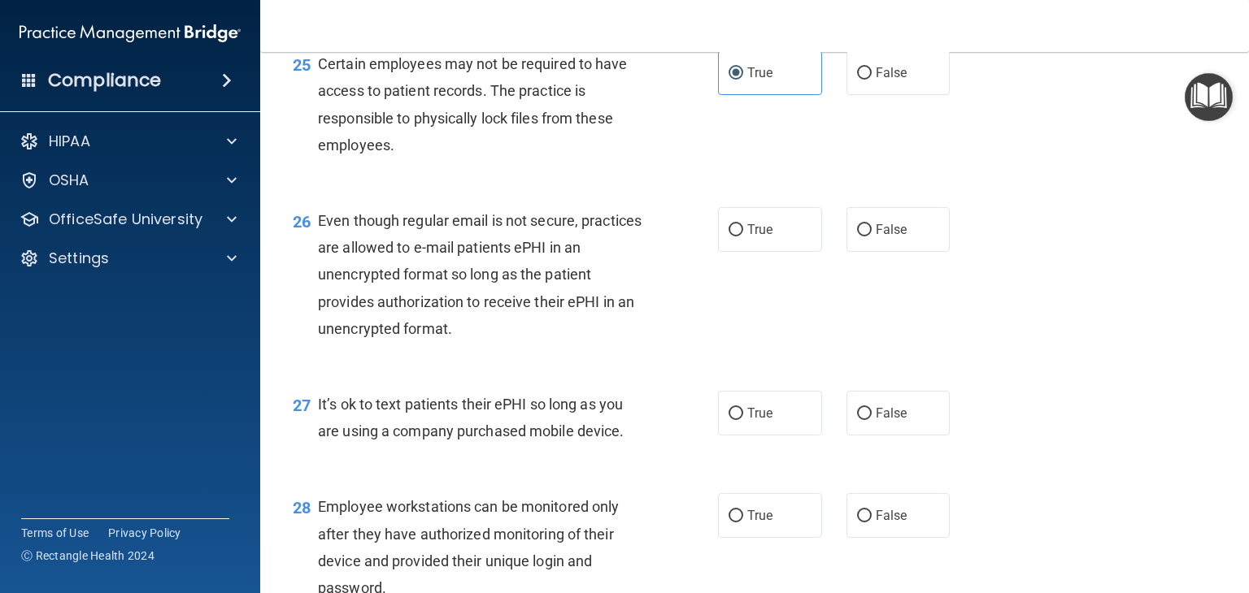
scroll to position [3681, 0]
click at [728, 235] on input "True" at bounding box center [735, 229] width 15 height 12
radio input "true"
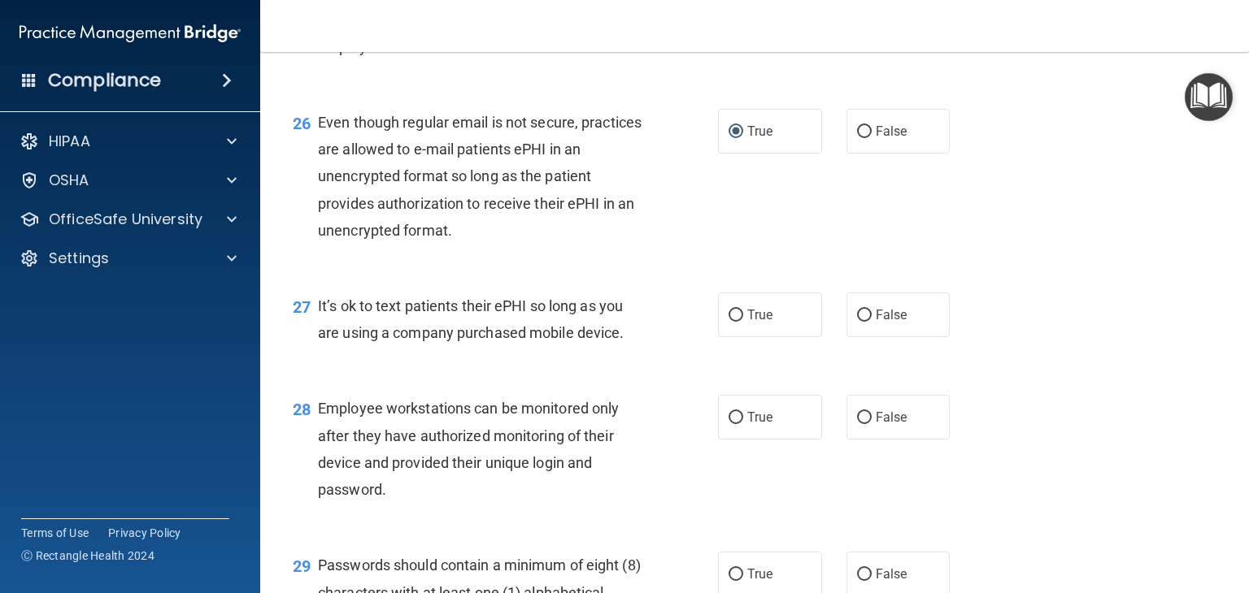
scroll to position [3779, 0]
click at [876, 322] on span "False" at bounding box center [892, 314] width 32 height 15
click at [872, 321] on input "False" at bounding box center [864, 315] width 15 height 12
radio input "true"
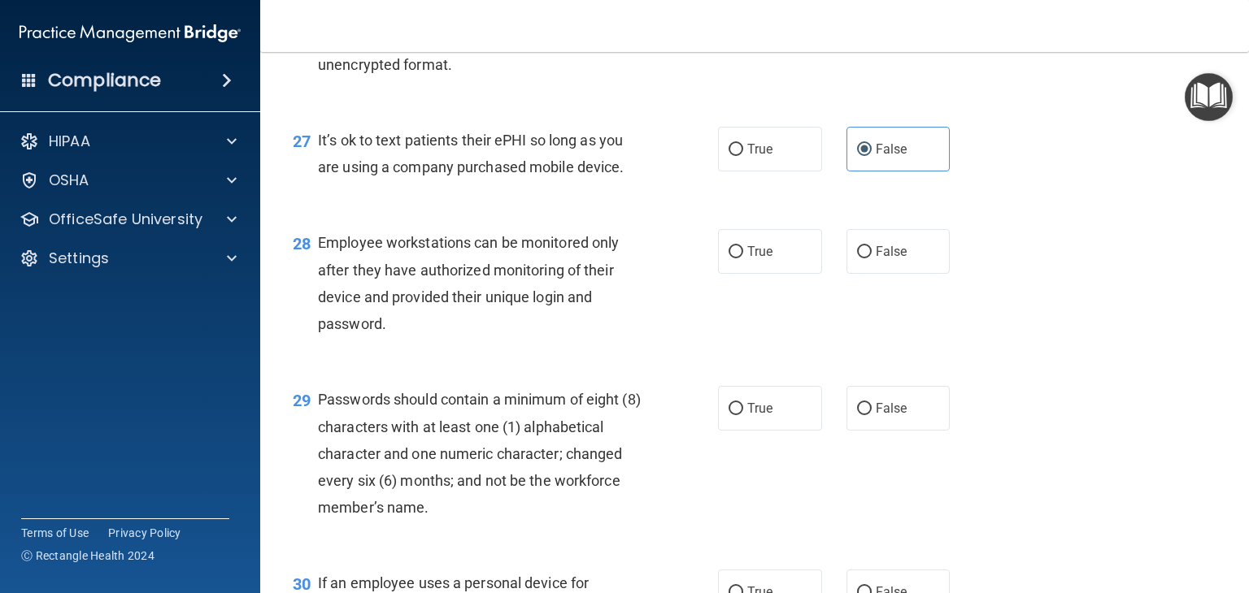
scroll to position [3945, 0]
click at [859, 273] on label "False" at bounding box center [898, 250] width 104 height 45
click at [859, 258] on input "False" at bounding box center [864, 252] width 15 height 12
radio input "true"
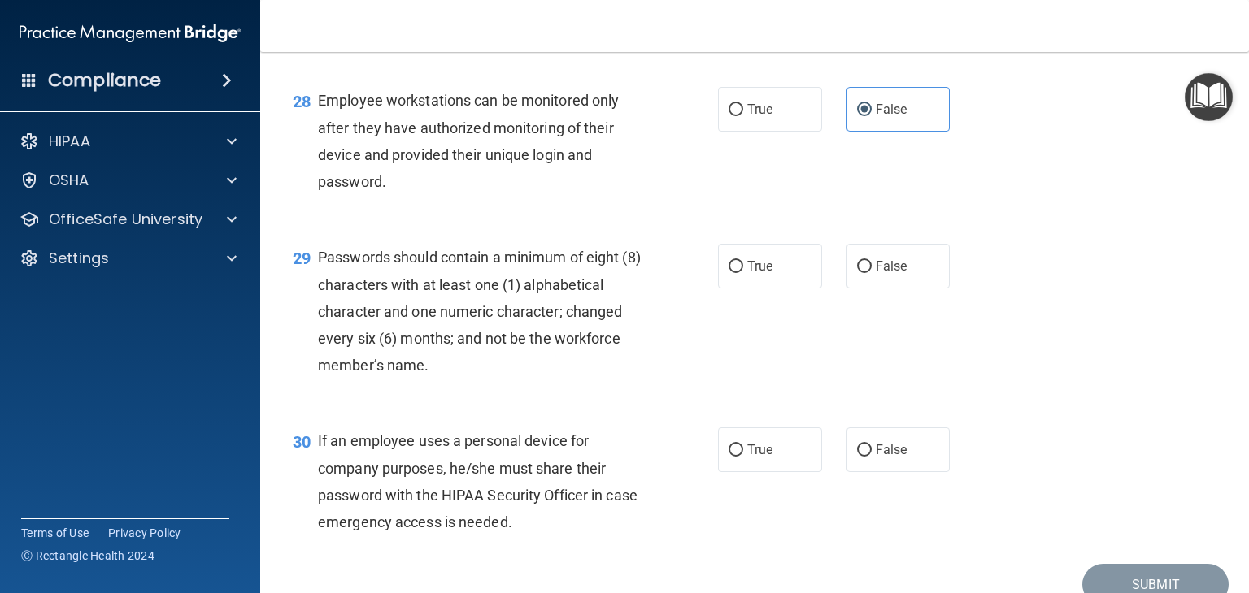
scroll to position [4087, 0]
click at [778, 288] on label "True" at bounding box center [770, 265] width 104 height 45
click at [743, 272] on input "True" at bounding box center [735, 266] width 15 height 12
radio input "true"
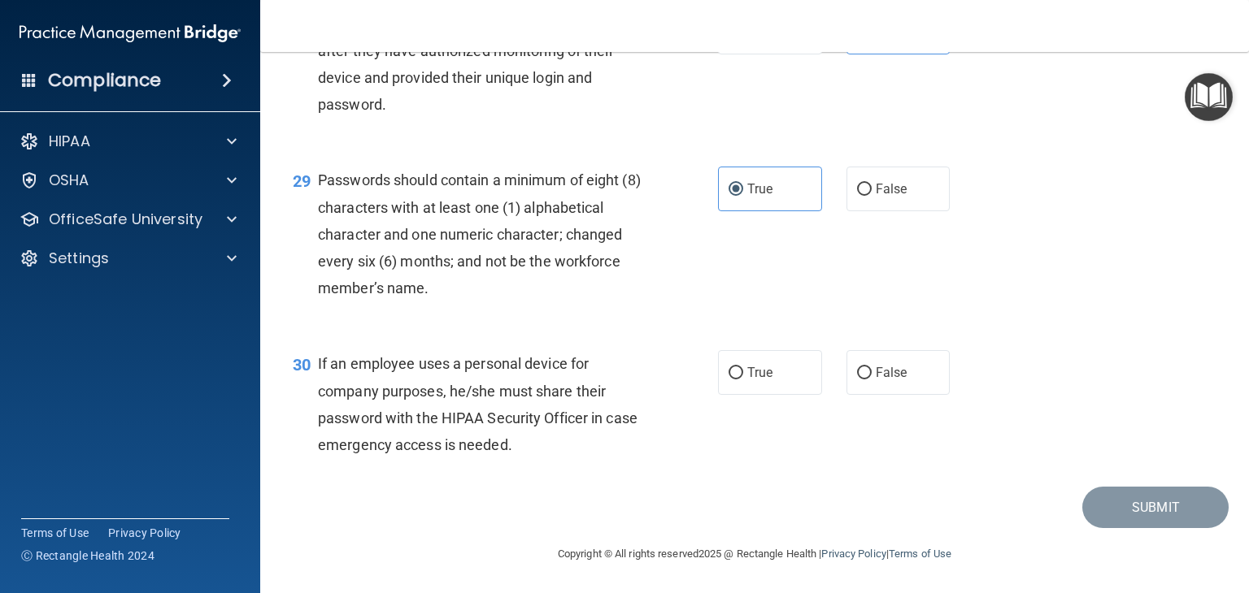
scroll to position [4215, 0]
click at [880, 380] on span "False" at bounding box center [892, 372] width 32 height 15
click at [872, 380] on input "False" at bounding box center [864, 373] width 15 height 12
radio input "true"
click at [1101, 526] on button "Submit" at bounding box center [1155, 507] width 146 height 41
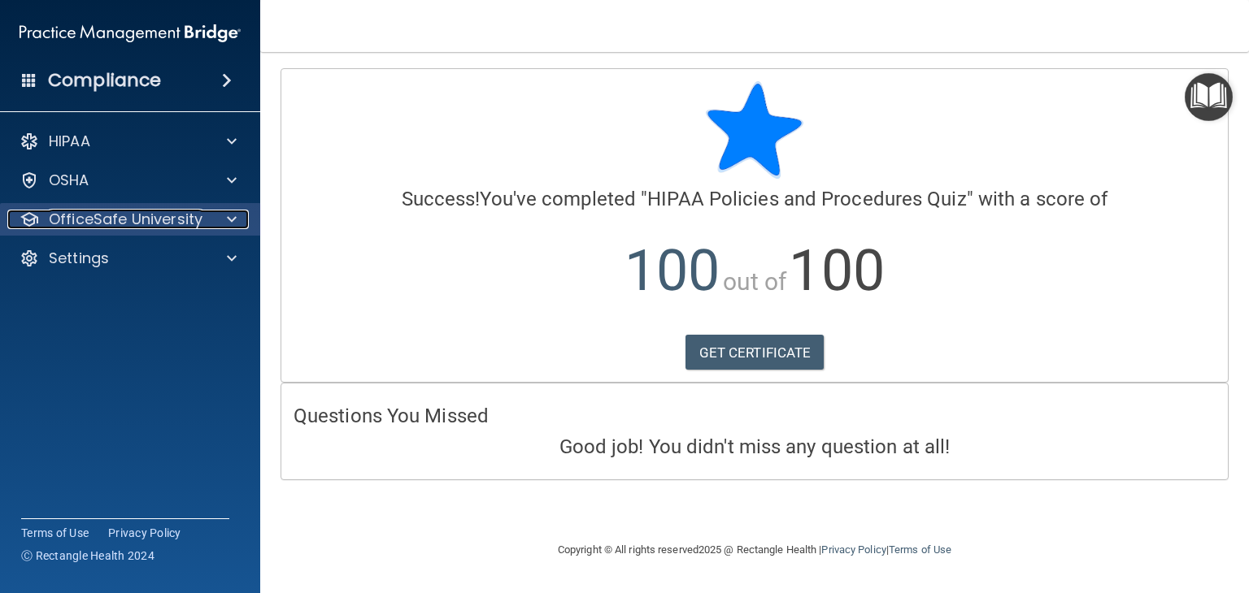
click at [202, 210] on div "OfficeSafe University" at bounding box center [108, 220] width 202 height 20
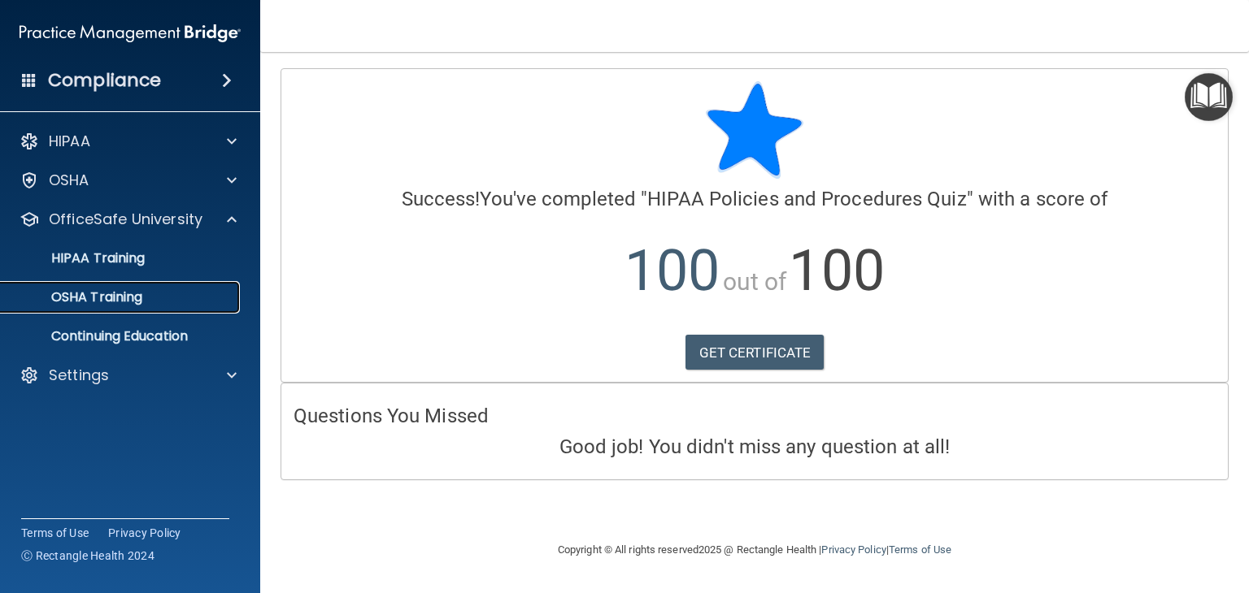
click at [107, 290] on p "OSHA Training" at bounding box center [77, 297] width 132 height 16
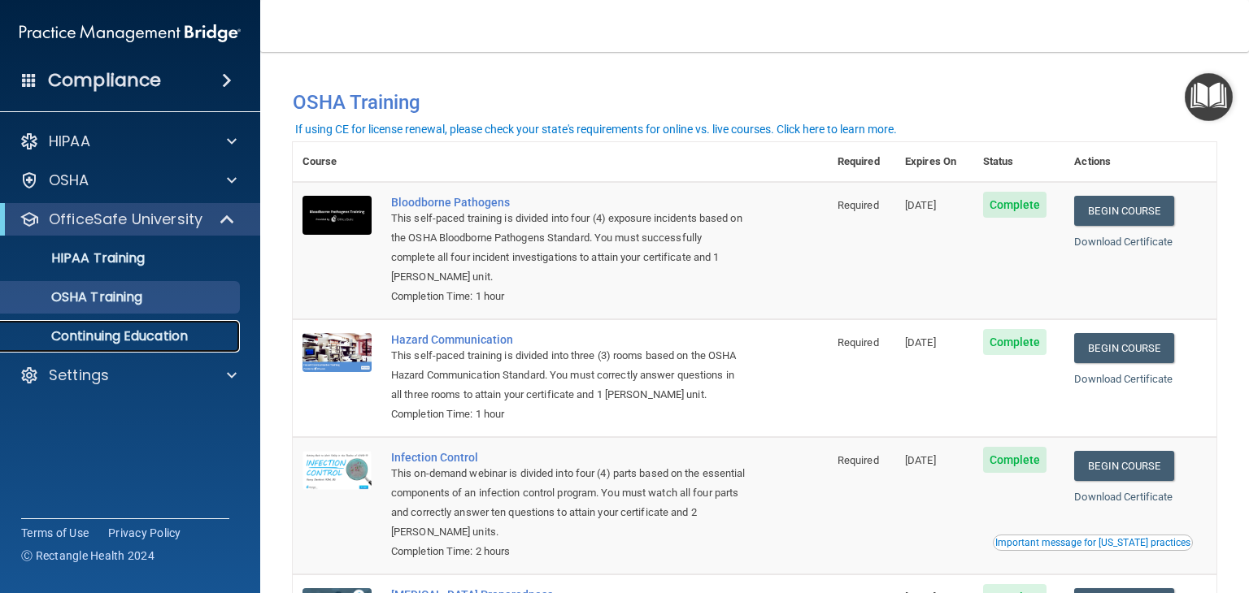
click at [125, 329] on p "Continuing Education" at bounding box center [122, 336] width 222 height 16
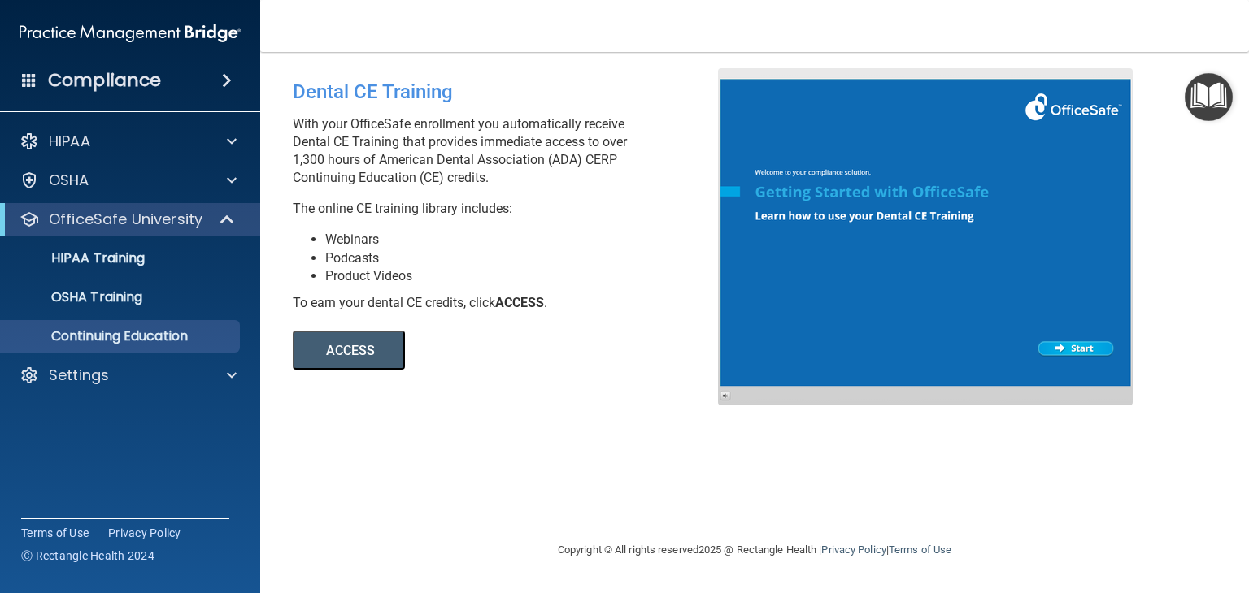
drag, startPoint x: 572, startPoint y: 25, endPoint x: 476, endPoint y: 20, distance: 95.3
click at [476, 20] on nav "Toggle navigation [PERSON_NAME] [PERSON_NAME][EMAIL_ADDRESS][PERSON_NAME][DOMAI…" at bounding box center [754, 26] width 989 height 52
